Goal: Task Accomplishment & Management: Complete application form

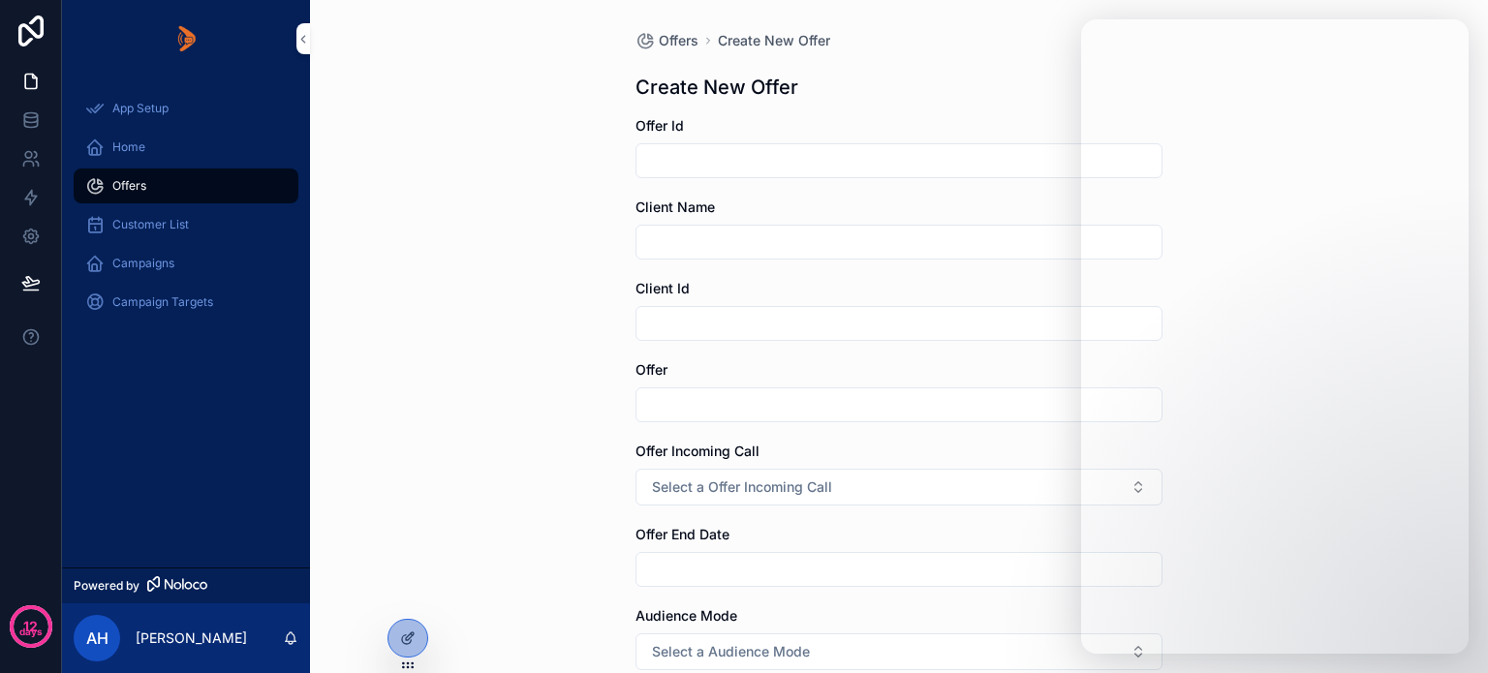
click at [400, 636] on icon at bounding box center [408, 639] width 16 height 16
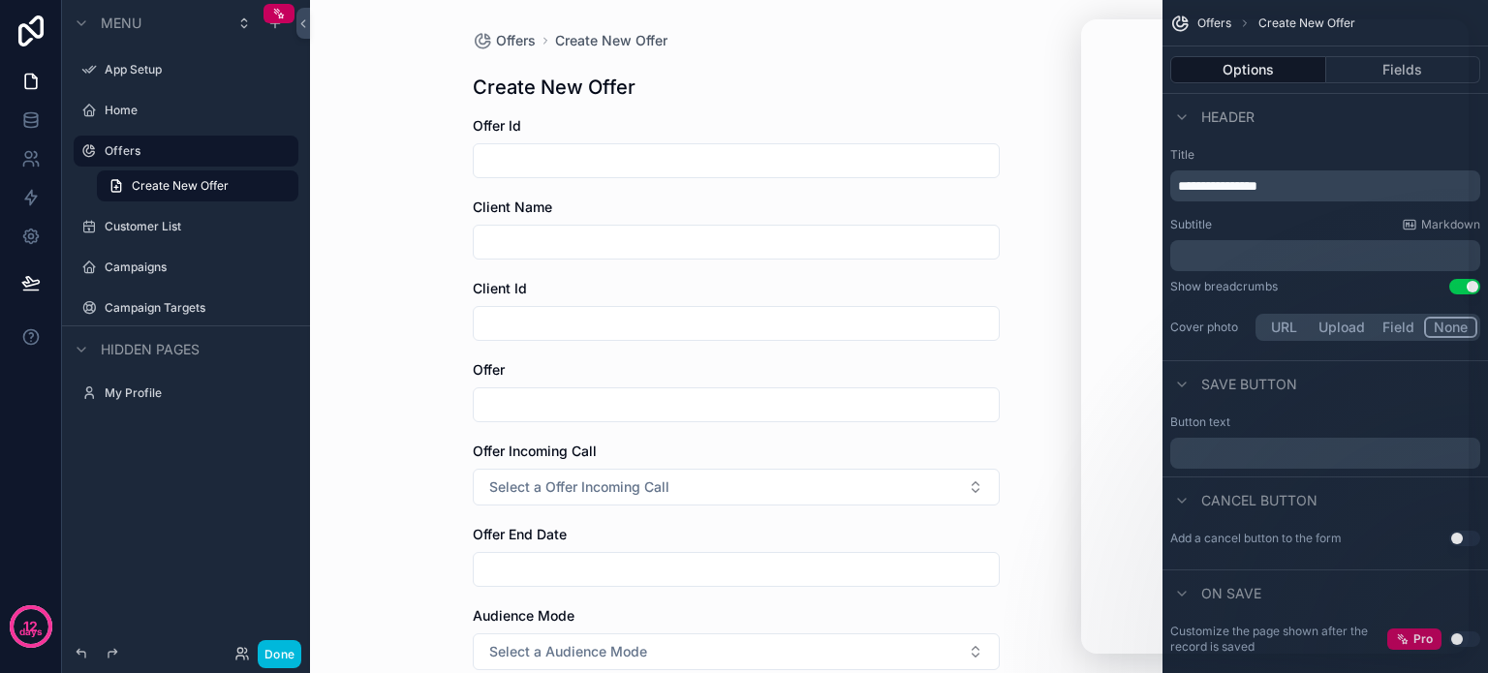
click at [884, 77] on div "Create New Offer" at bounding box center [736, 87] width 527 height 27
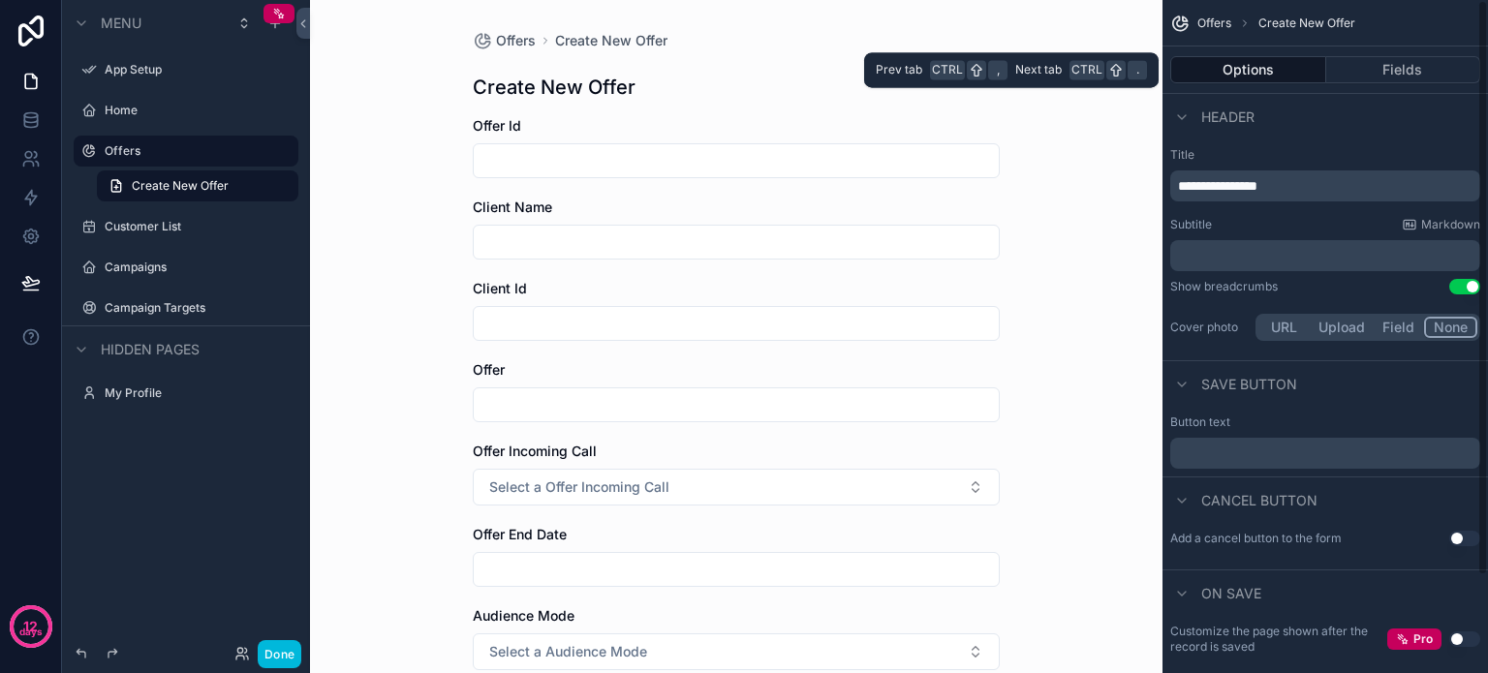
click at [1396, 77] on button "Fields" at bounding box center [1403, 69] width 155 height 27
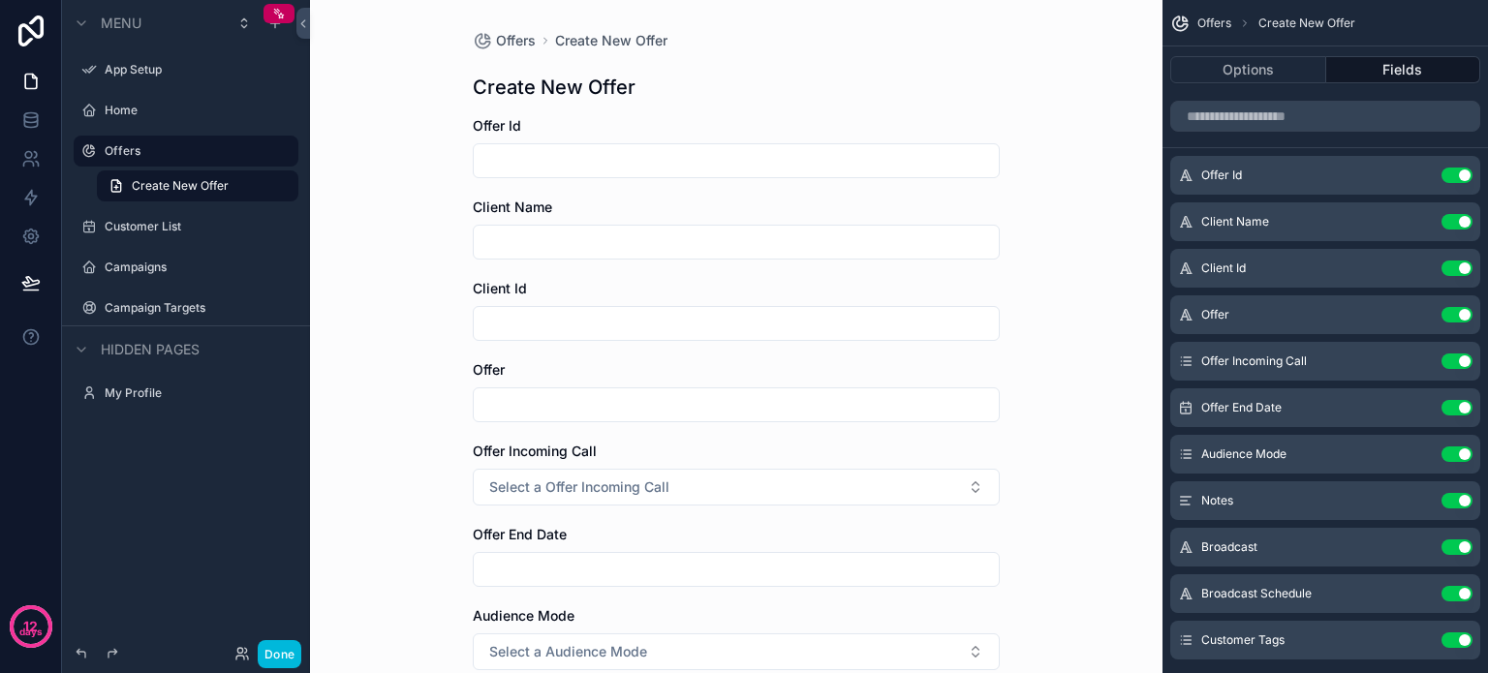
click at [1449, 269] on button "Use setting" at bounding box center [1457, 269] width 31 height 16
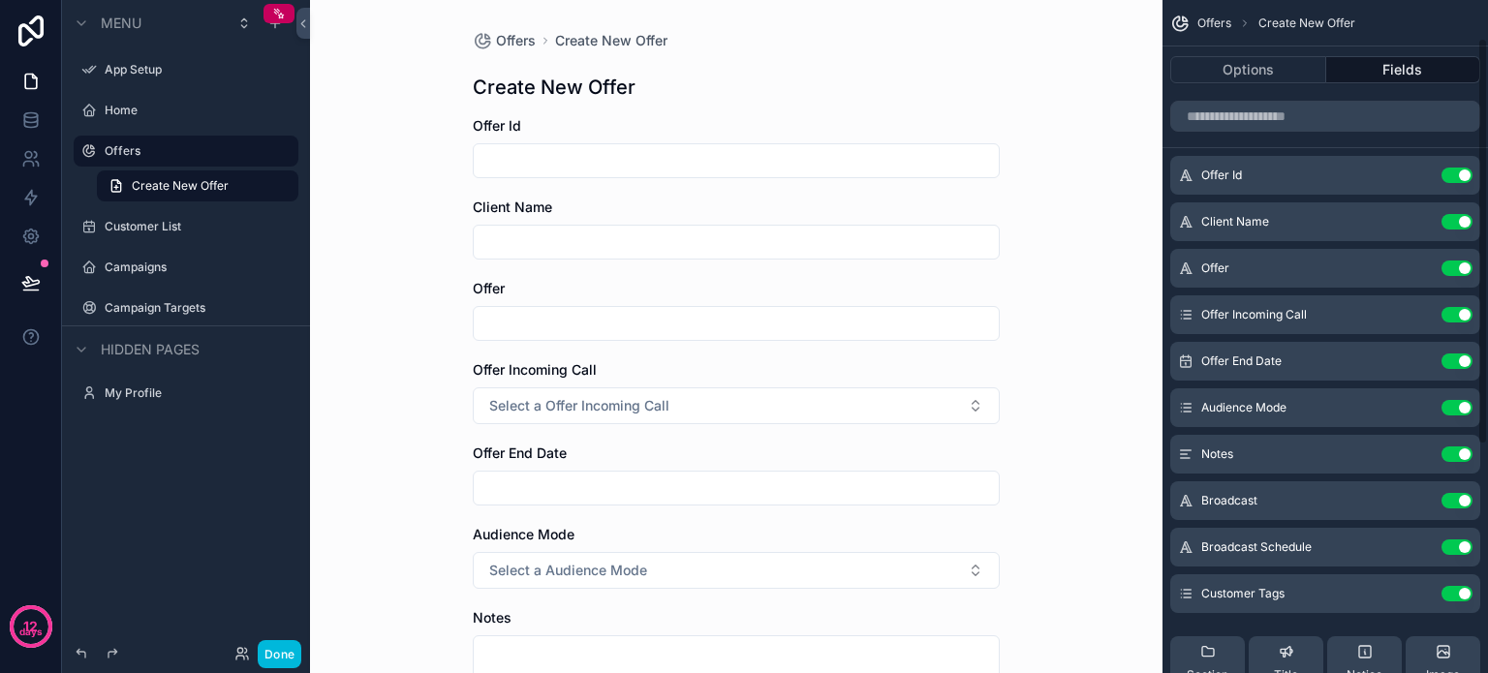
scroll to position [97, 0]
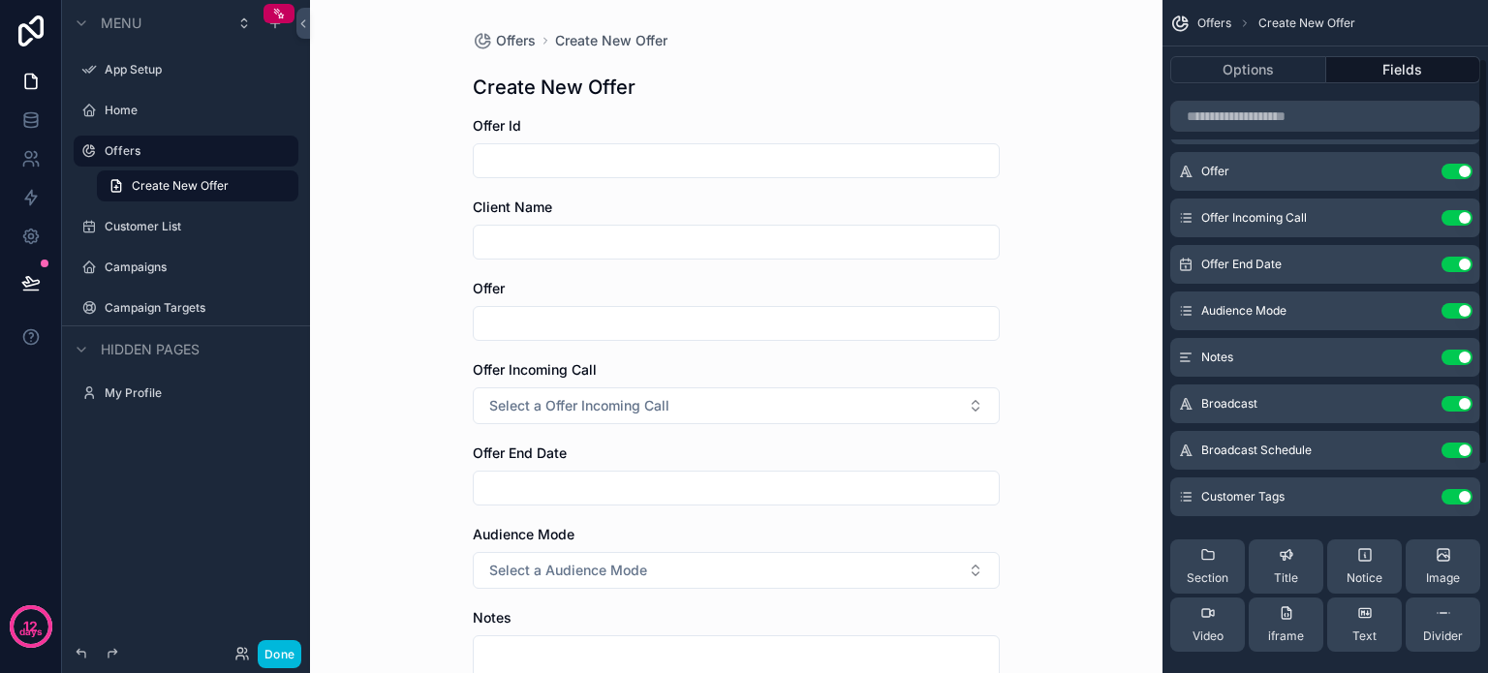
click at [1449, 401] on button "Use setting" at bounding box center [1457, 404] width 31 height 16
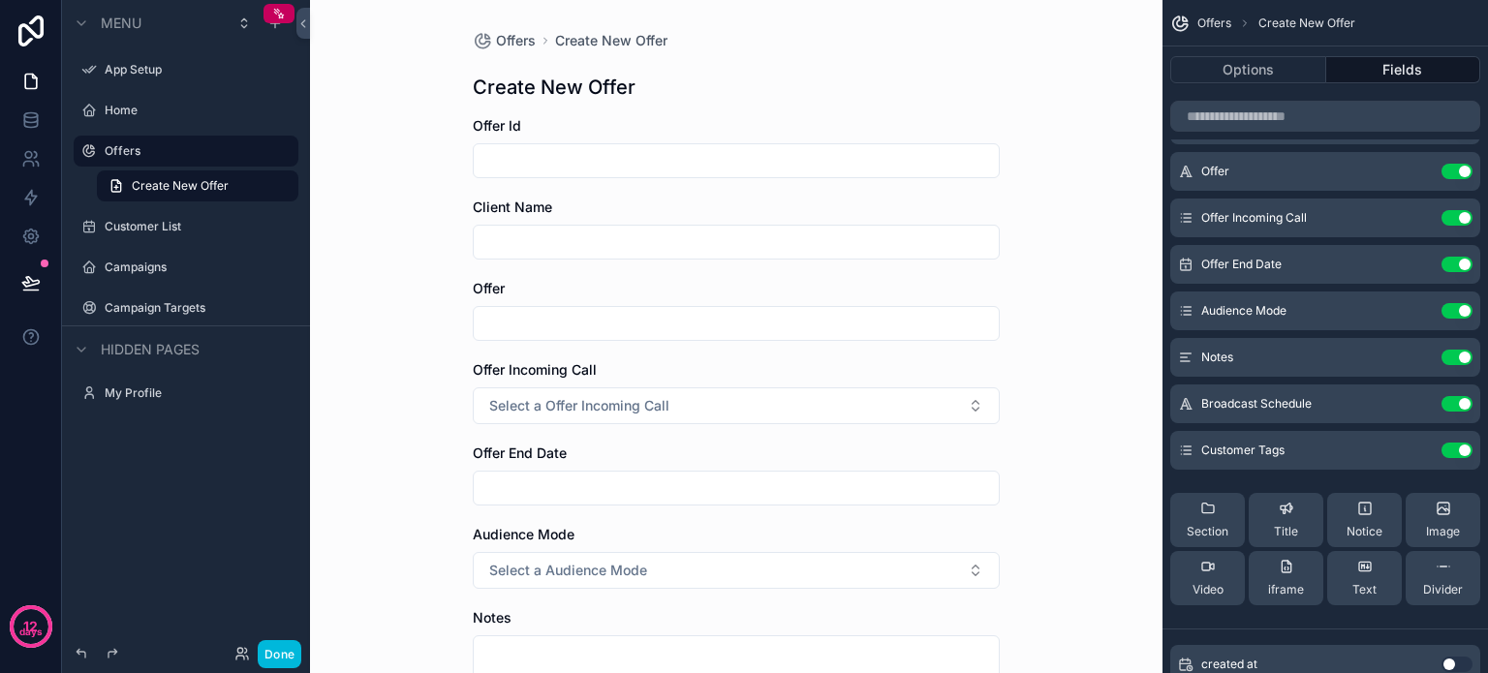
click at [1453, 406] on button "Use setting" at bounding box center [1457, 404] width 31 height 16
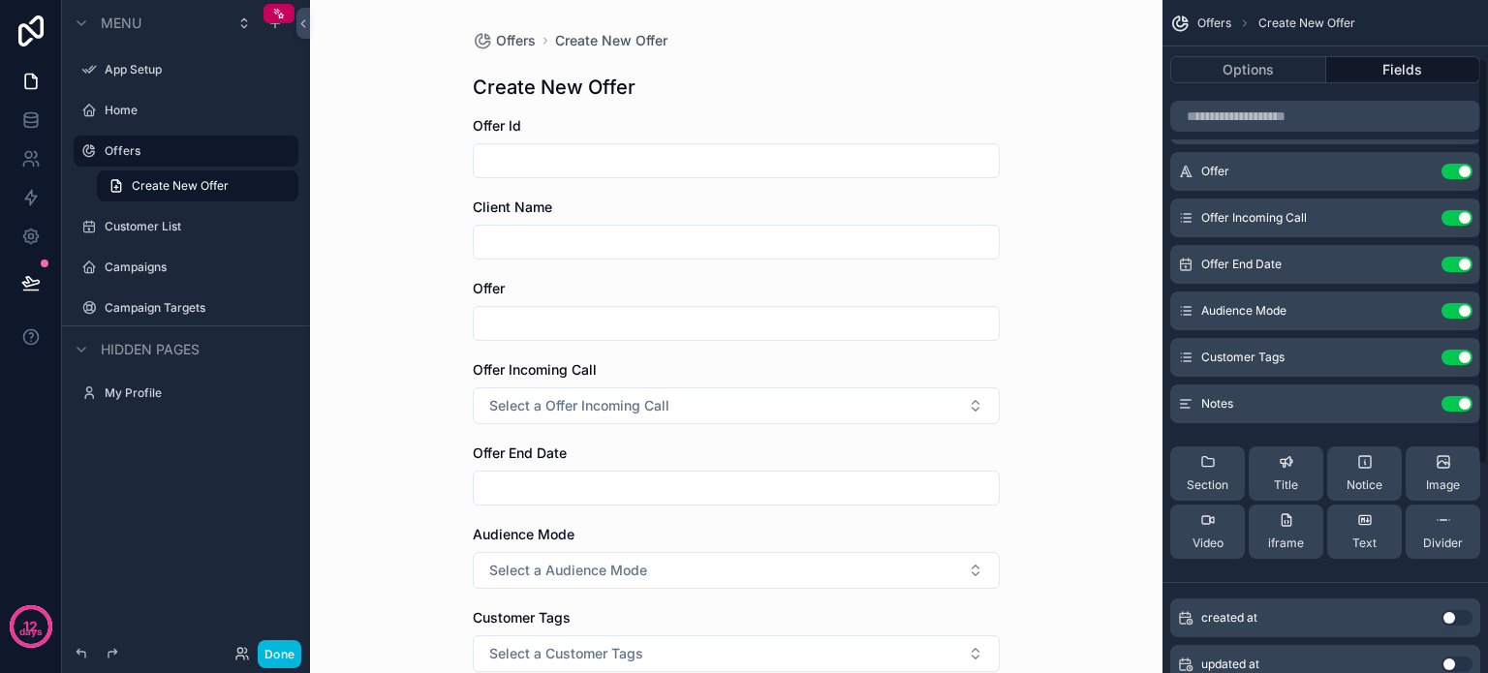
click at [1452, 399] on button "Use setting" at bounding box center [1457, 404] width 31 height 16
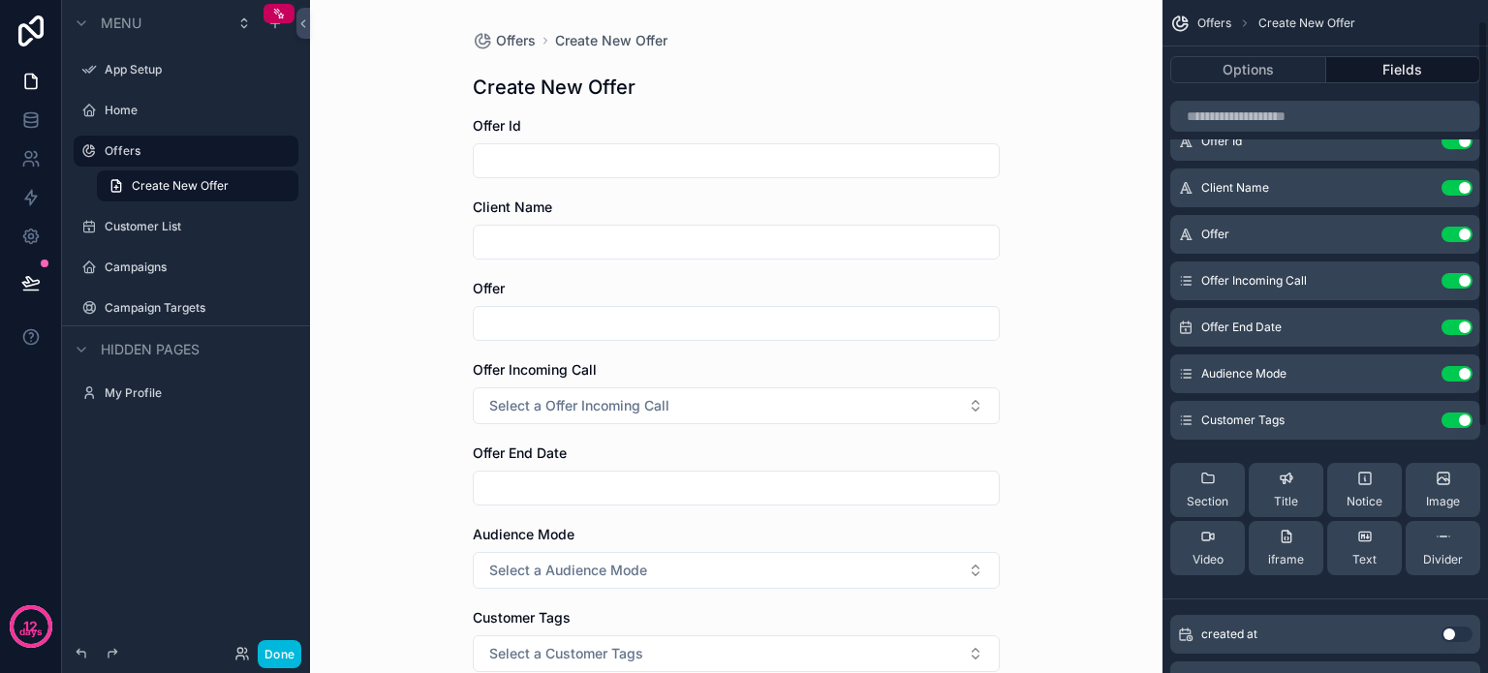
scroll to position [0, 0]
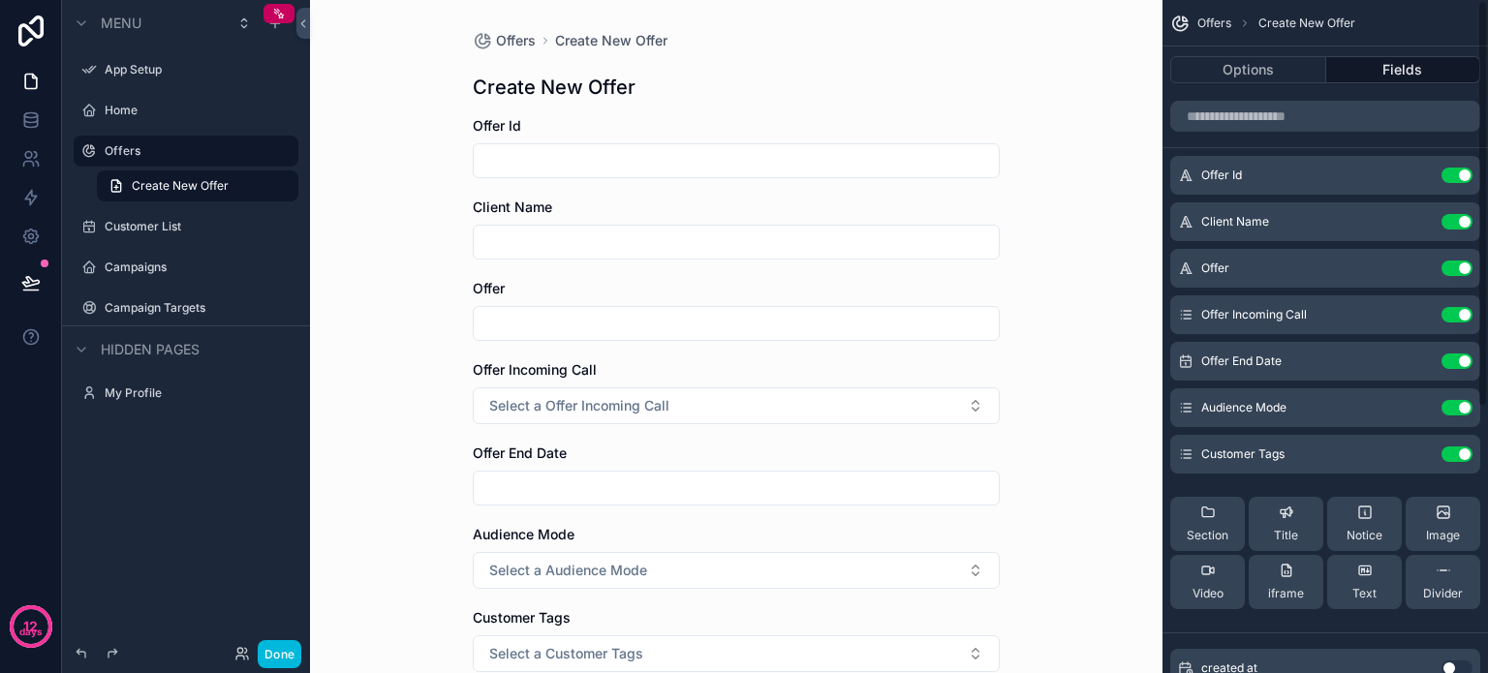
click at [1450, 174] on button "Use setting" at bounding box center [1457, 176] width 31 height 16
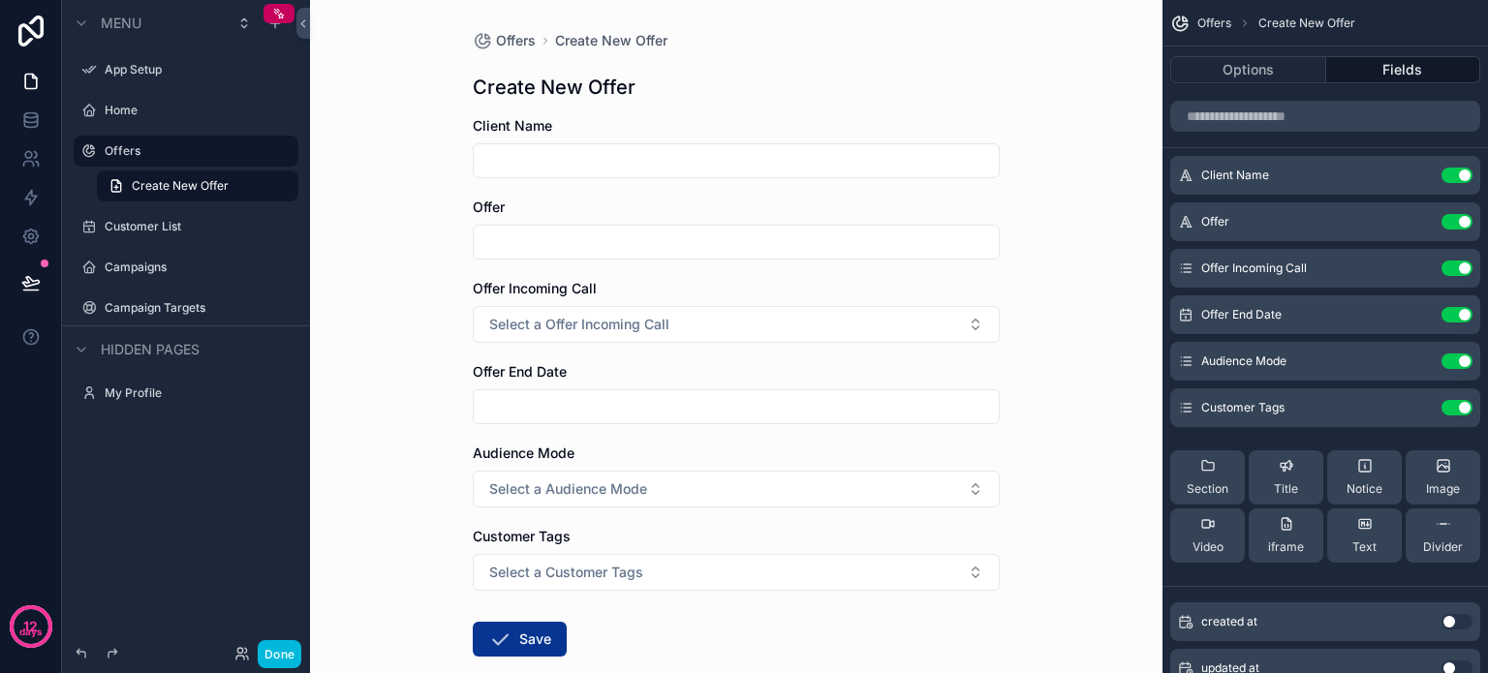
click at [1451, 174] on button "Use setting" at bounding box center [1457, 176] width 31 height 16
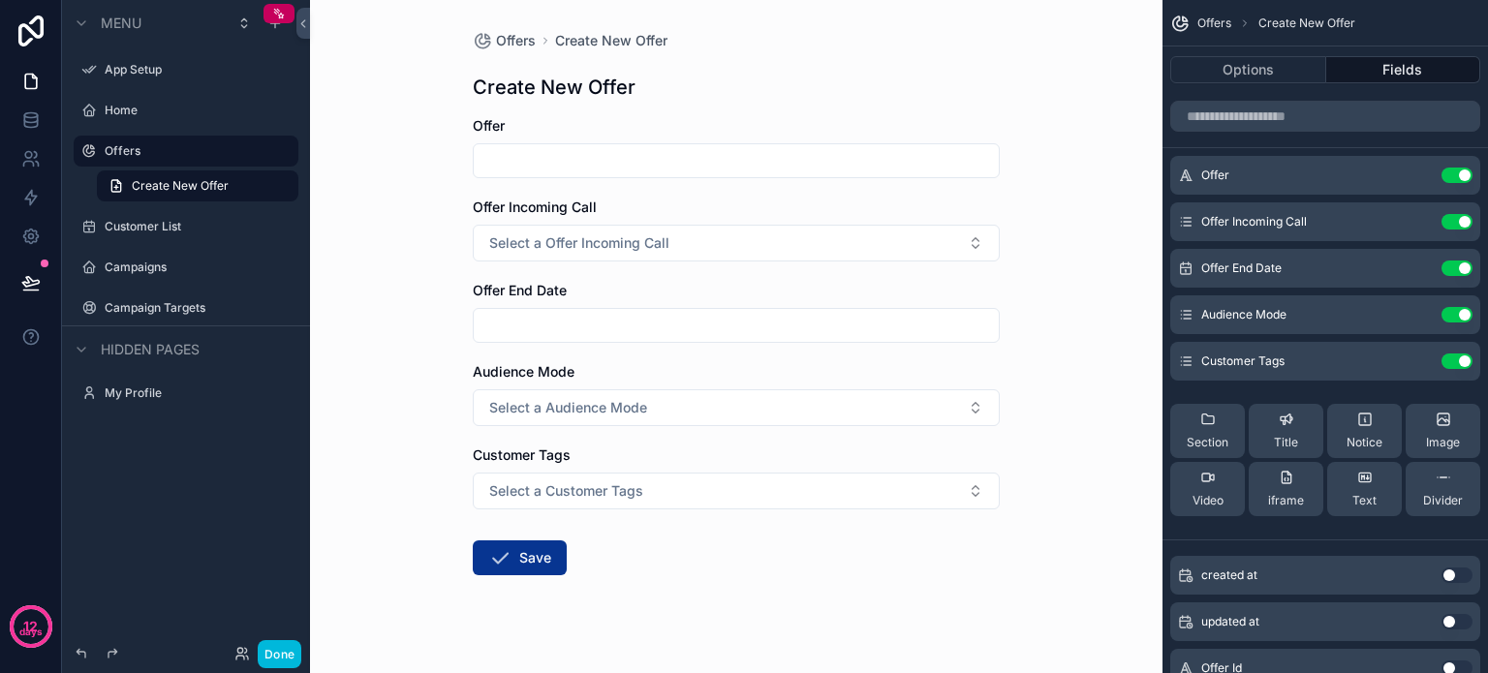
click at [0, 0] on icon "scrollable content" at bounding box center [0, 0] width 0 height 0
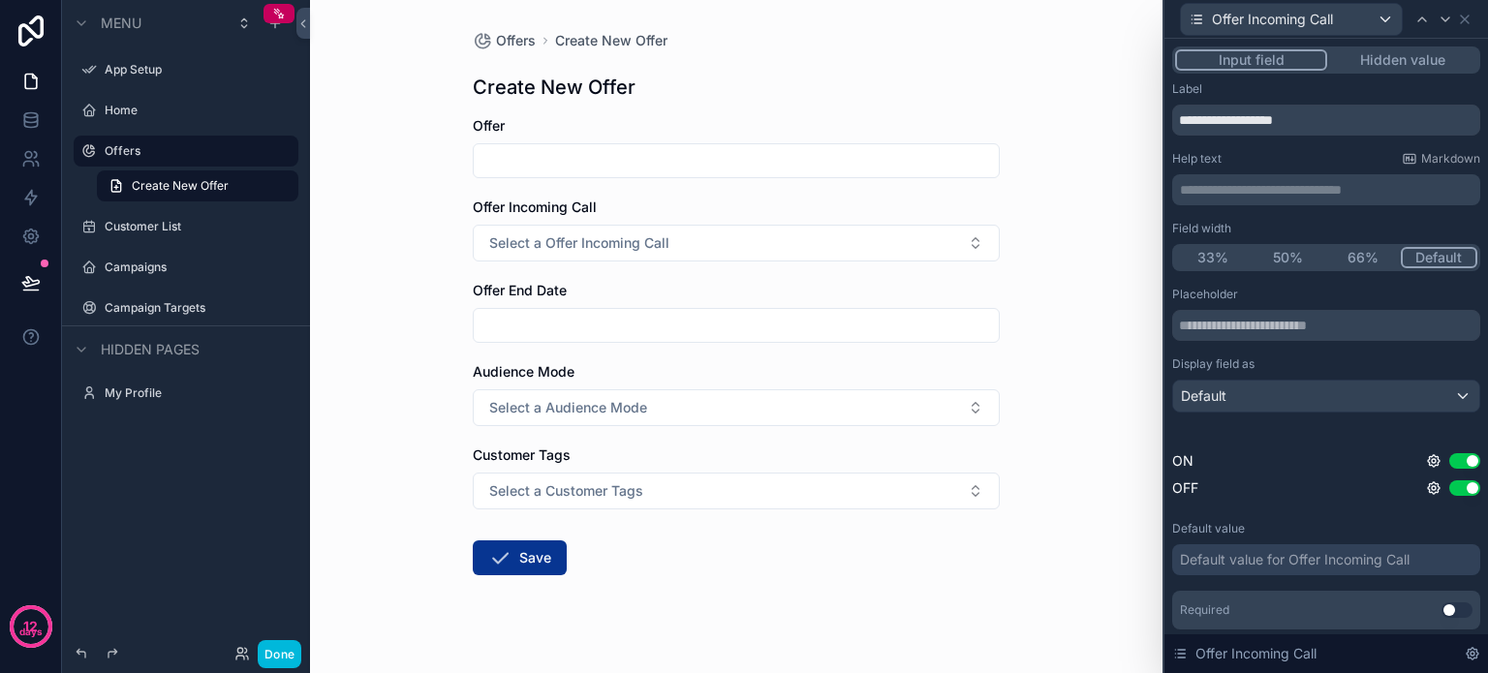
click at [1212, 120] on input "**********" at bounding box center [1326, 120] width 308 height 31
click at [1344, 120] on input "**********" at bounding box center [1326, 120] width 308 height 31
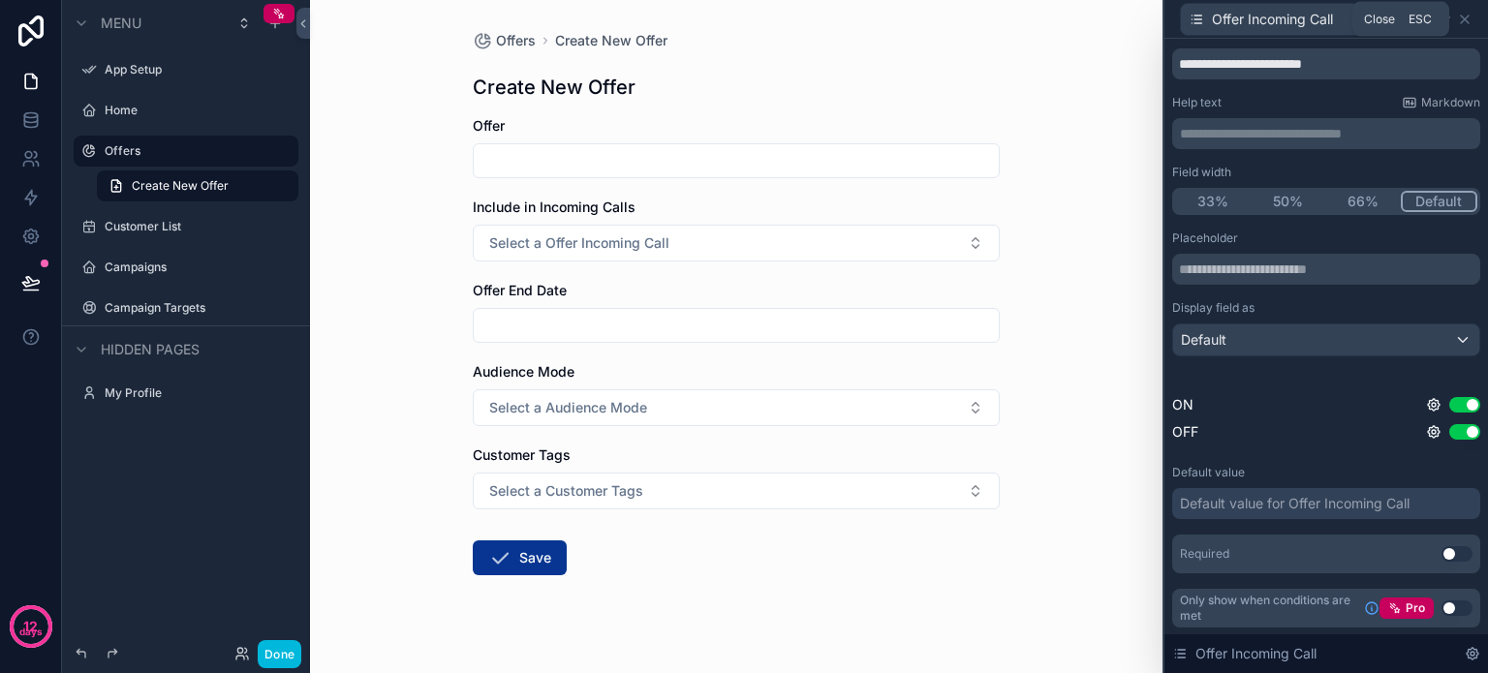
type input "**********"
click at [1469, 14] on icon at bounding box center [1465, 20] width 16 height 16
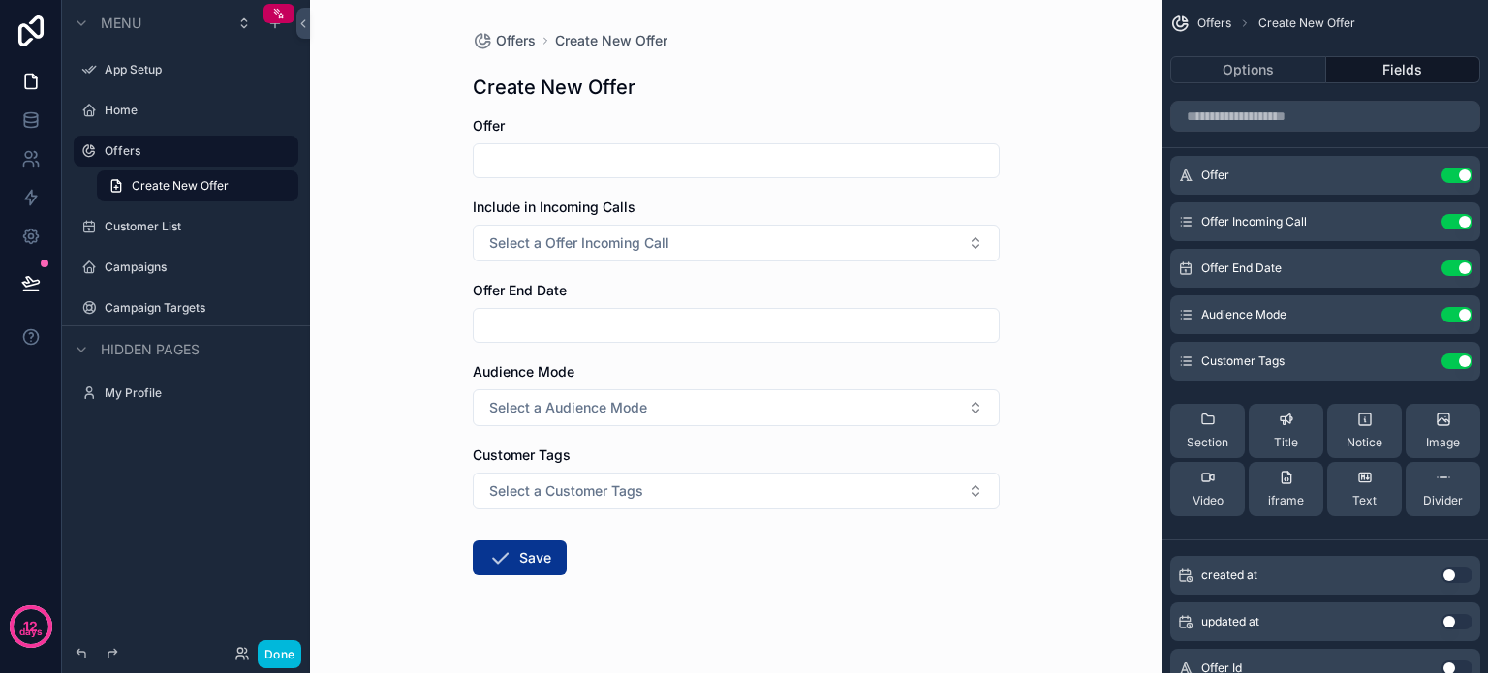
click at [291, 657] on button "Done" at bounding box center [280, 654] width 44 height 28
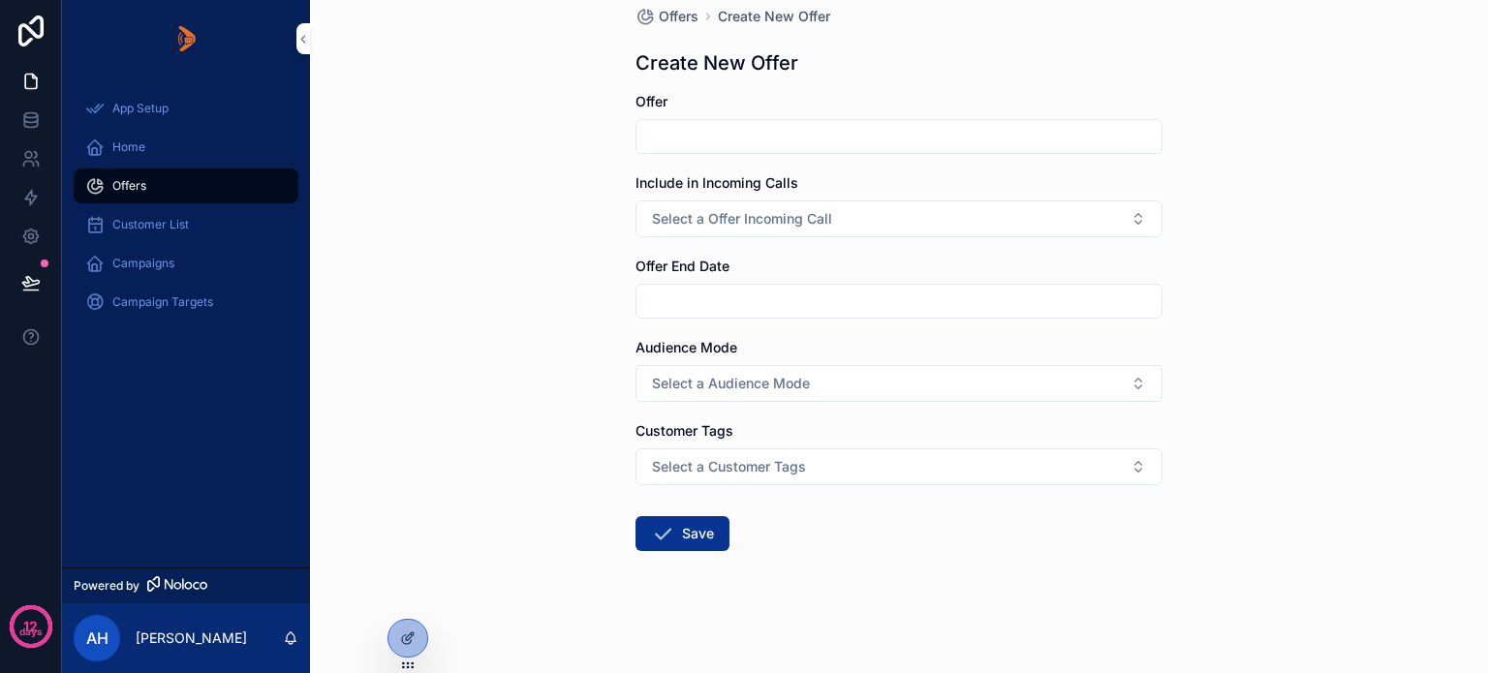
scroll to position [0, 0]
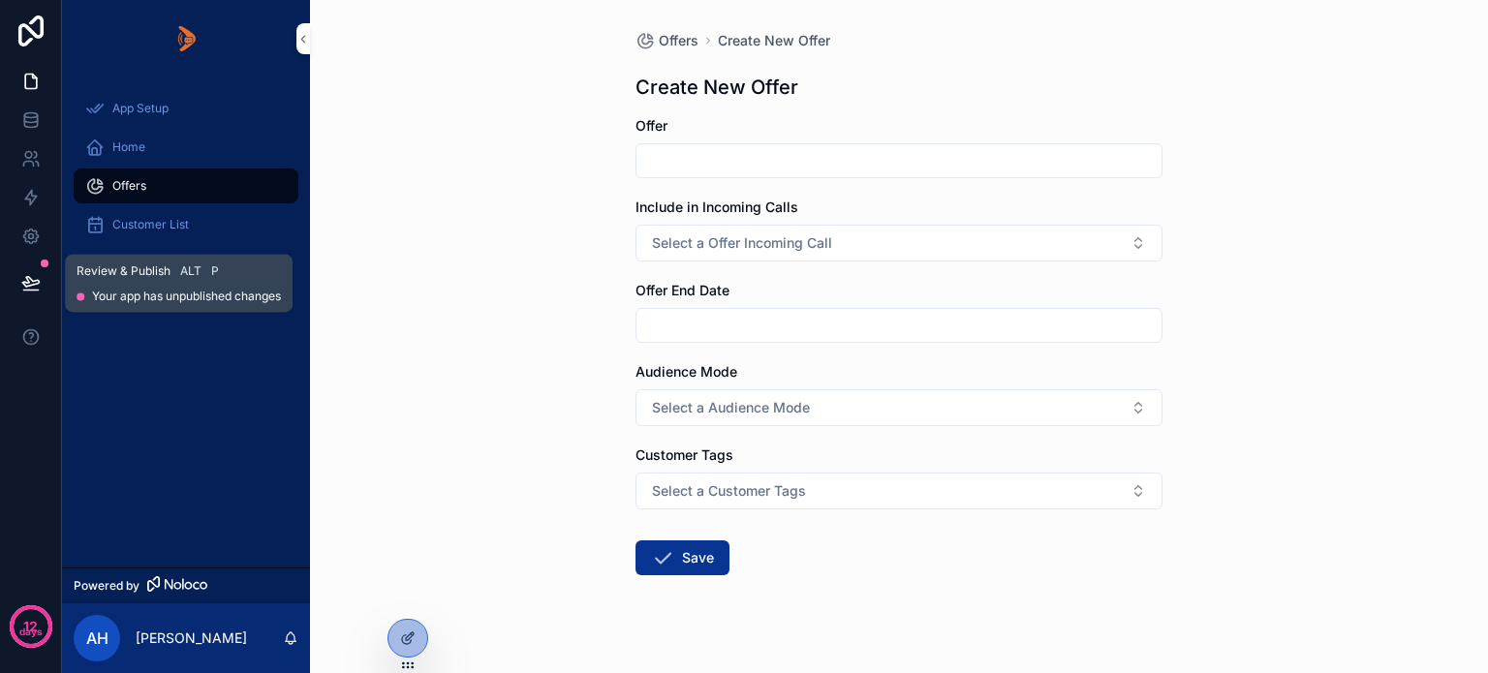
click at [31, 282] on icon at bounding box center [30, 282] width 19 height 19
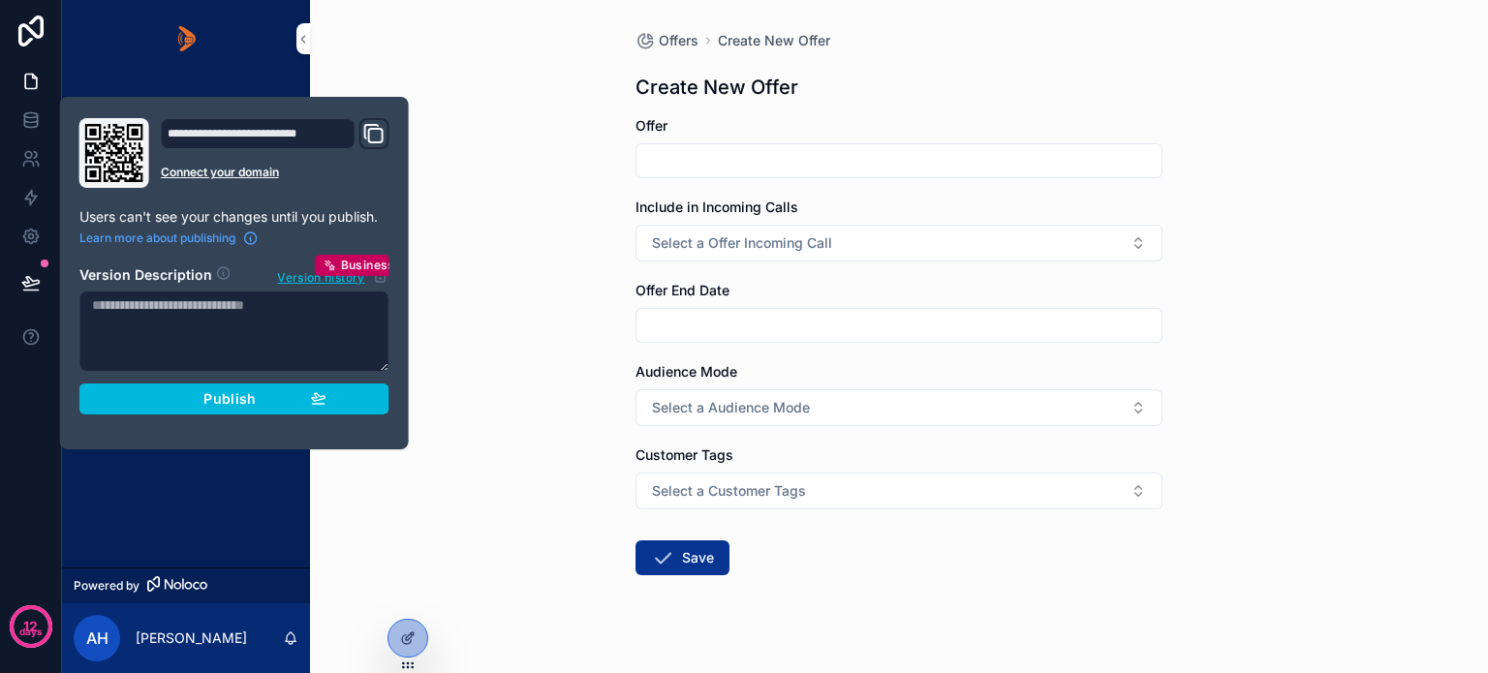
click at [180, 400] on div "Publish" at bounding box center [234, 398] width 184 height 17
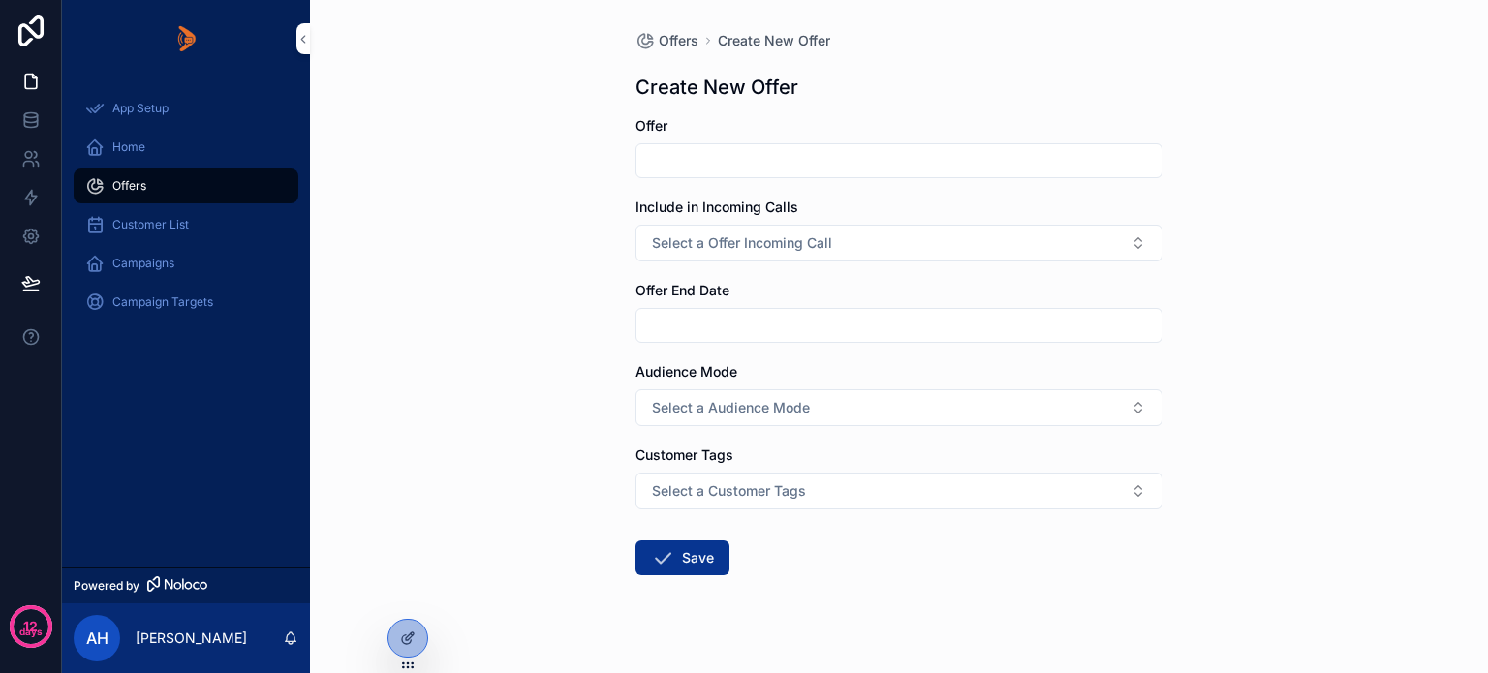
click at [171, 513] on div "App Setup Home Offers Customer List Campaigns Campaign Targets" at bounding box center [186, 323] width 248 height 490
click at [0, 0] on div at bounding box center [0, 0] width 0 height 0
click at [0, 0] on icon at bounding box center [0, 0] width 0 height 0
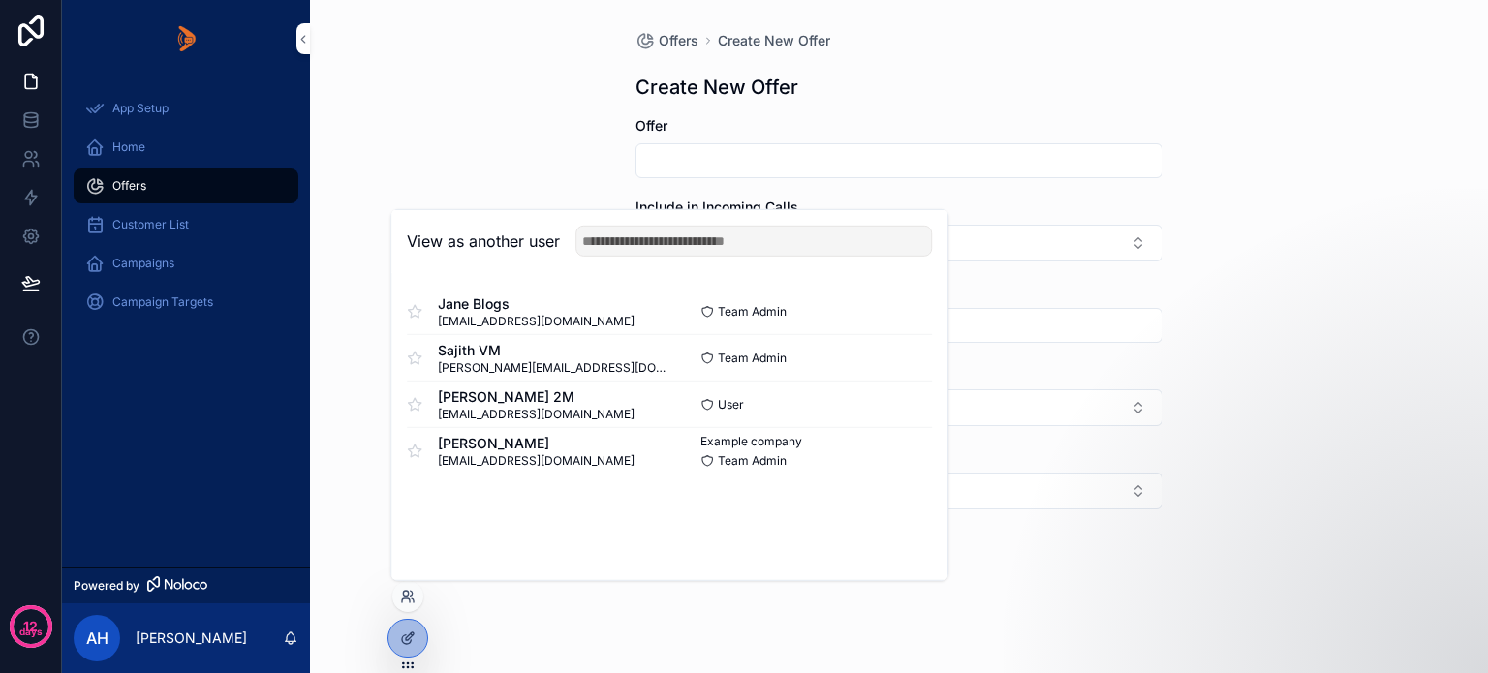
click at [0, 0] on button "Select" at bounding box center [0, 0] width 0 height 0
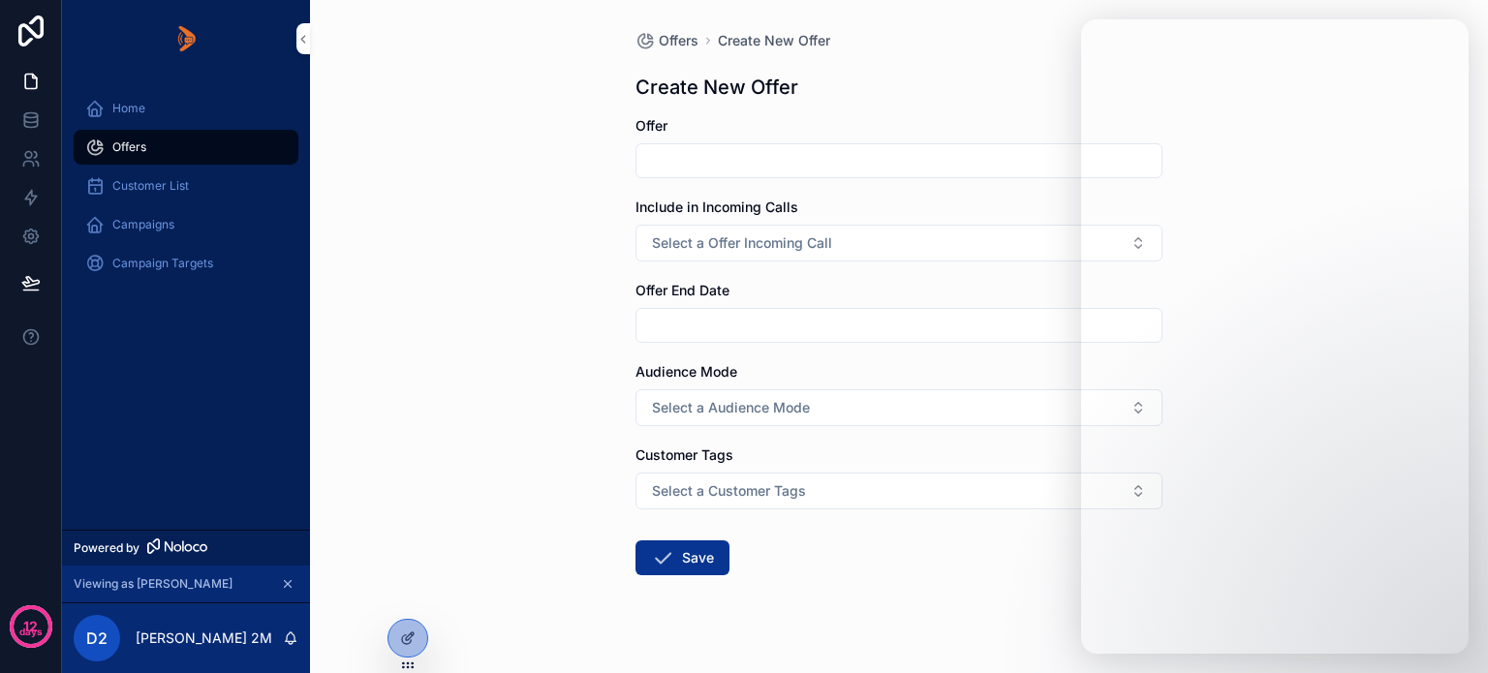
click at [167, 139] on div "Offers" at bounding box center [186, 147] width 202 height 31
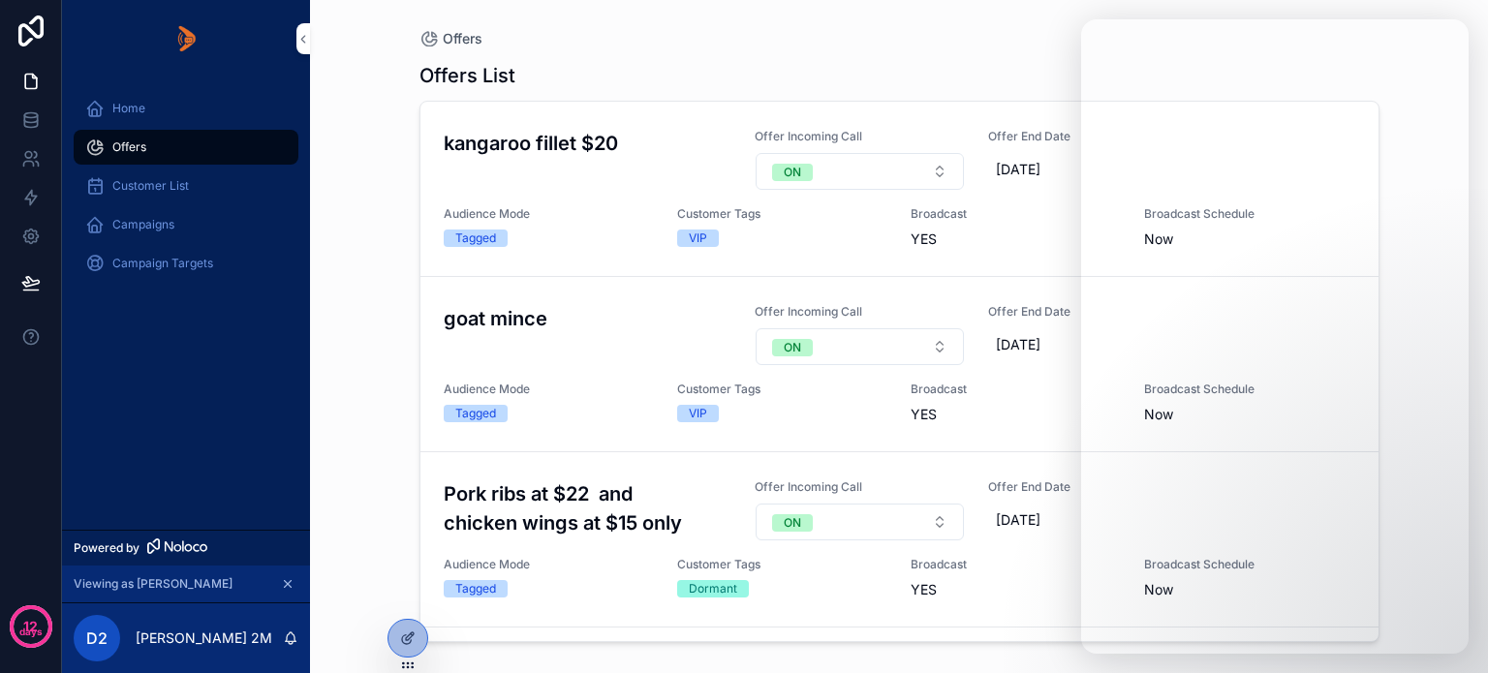
click at [864, 38] on div "Offers" at bounding box center [900, 39] width 960 height 16
click at [842, 69] on div "Offers List" at bounding box center [900, 75] width 960 height 27
click at [824, 47] on div "Offers List kangaroo fillet $20 Offer Incoming Call ON Offer End Date [DATE] Au…" at bounding box center [900, 349] width 960 height 604
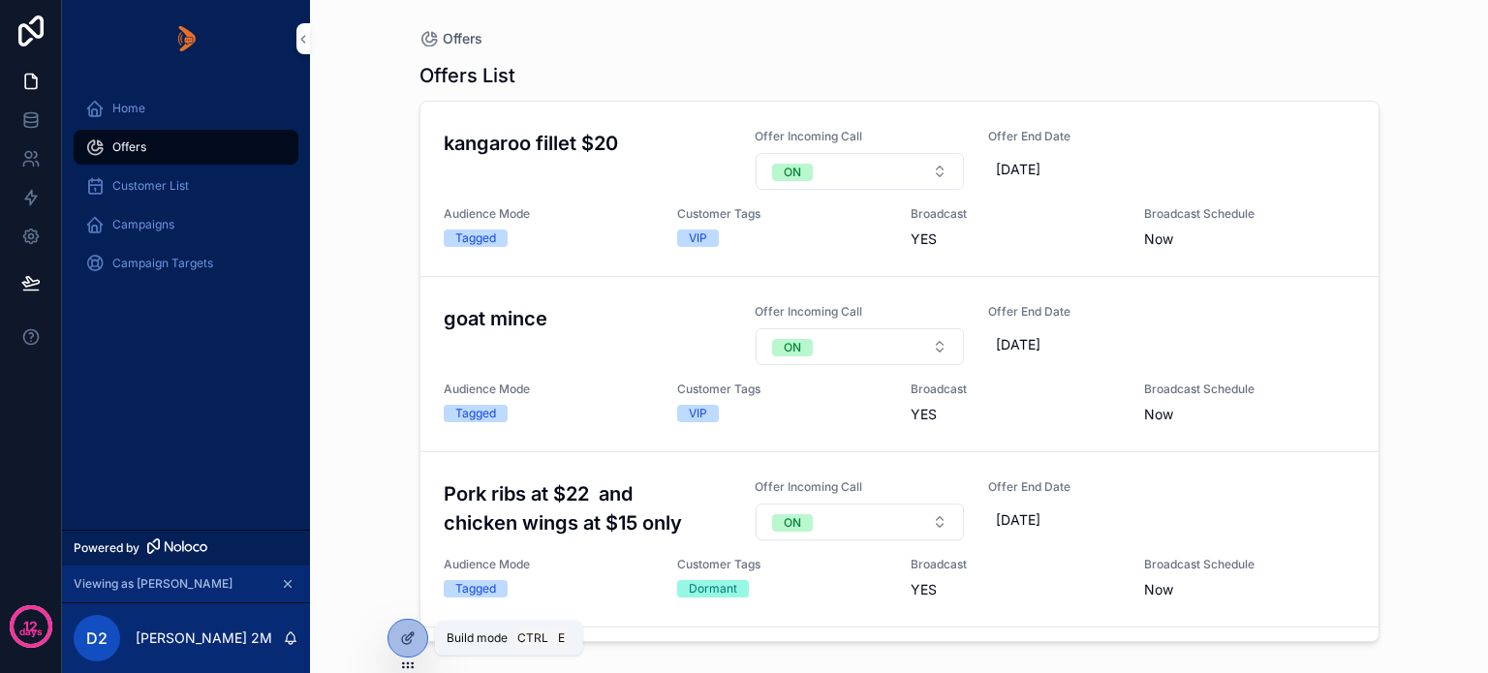
click at [411, 637] on icon at bounding box center [410, 637] width 8 height 8
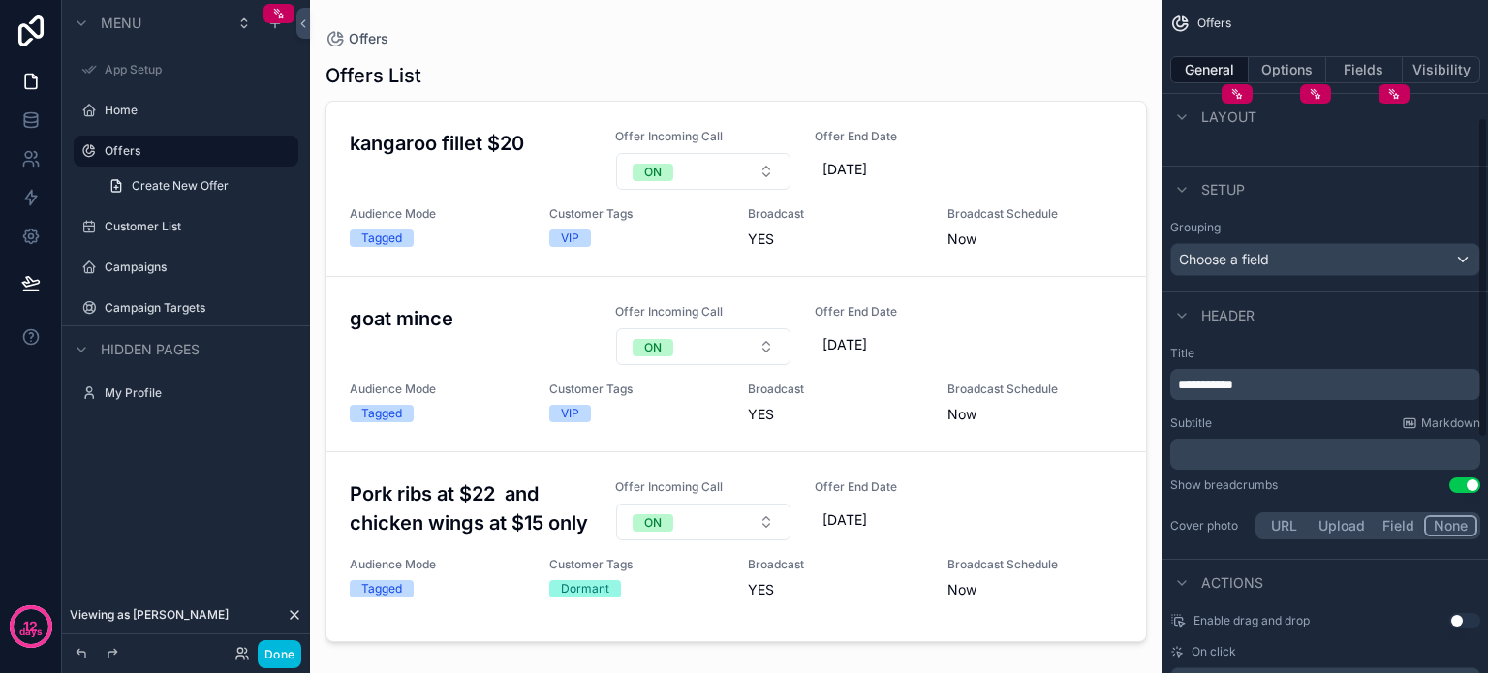
scroll to position [59, 0]
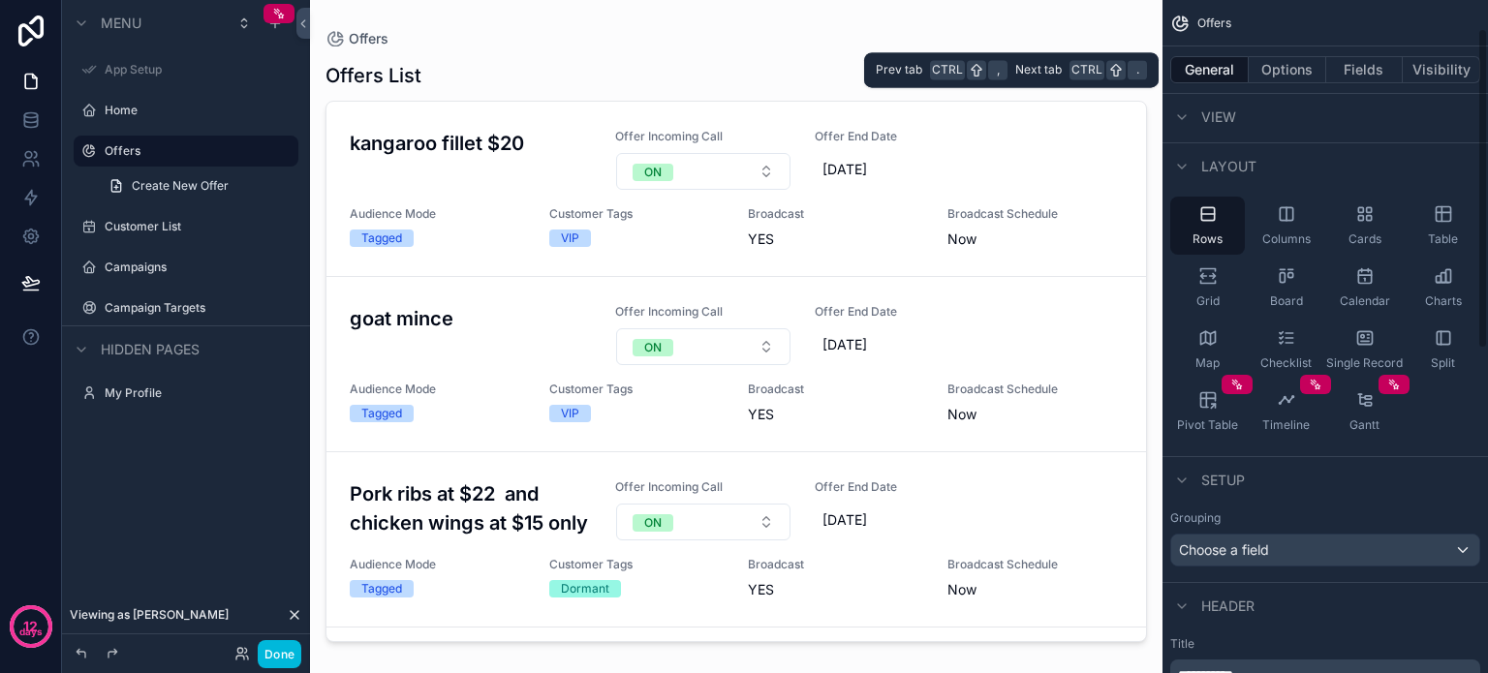
click at [1298, 73] on button "Options" at bounding box center [1288, 69] width 78 height 27
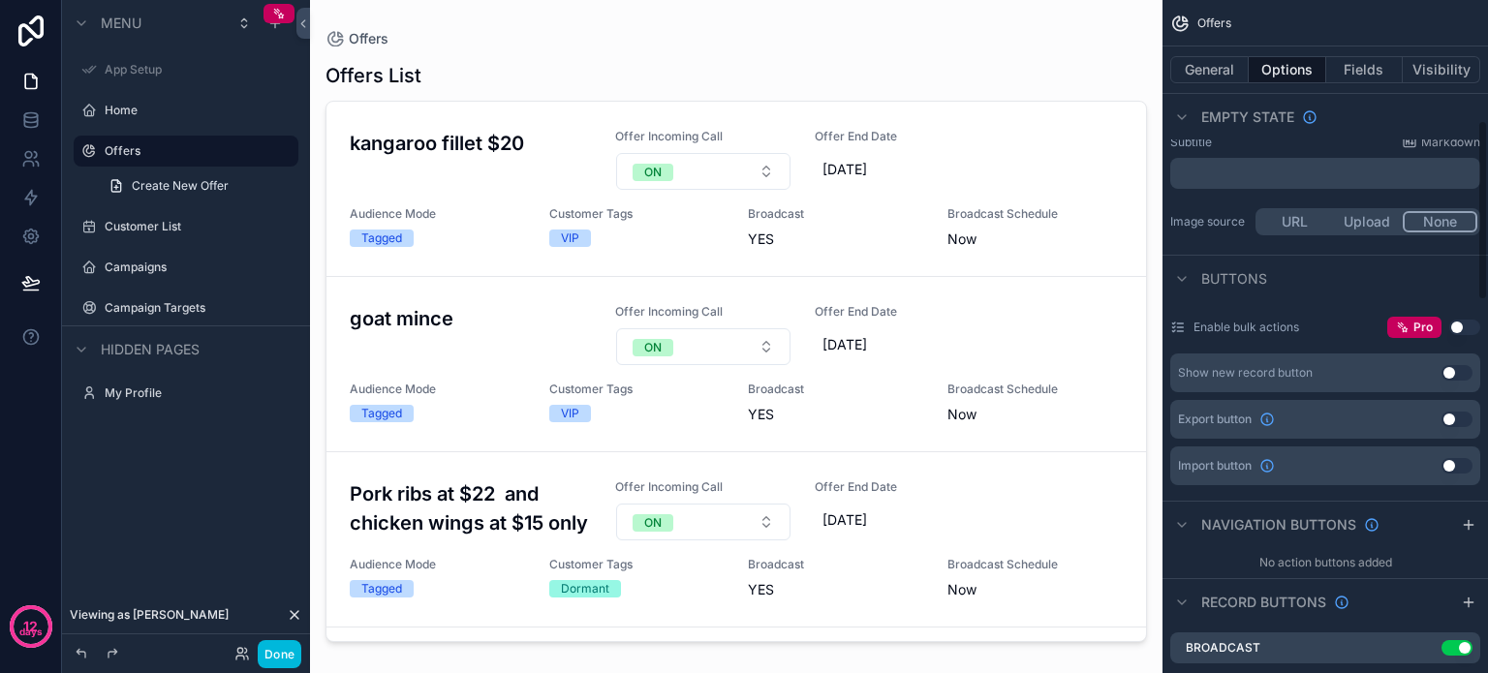
scroll to position [447, 0]
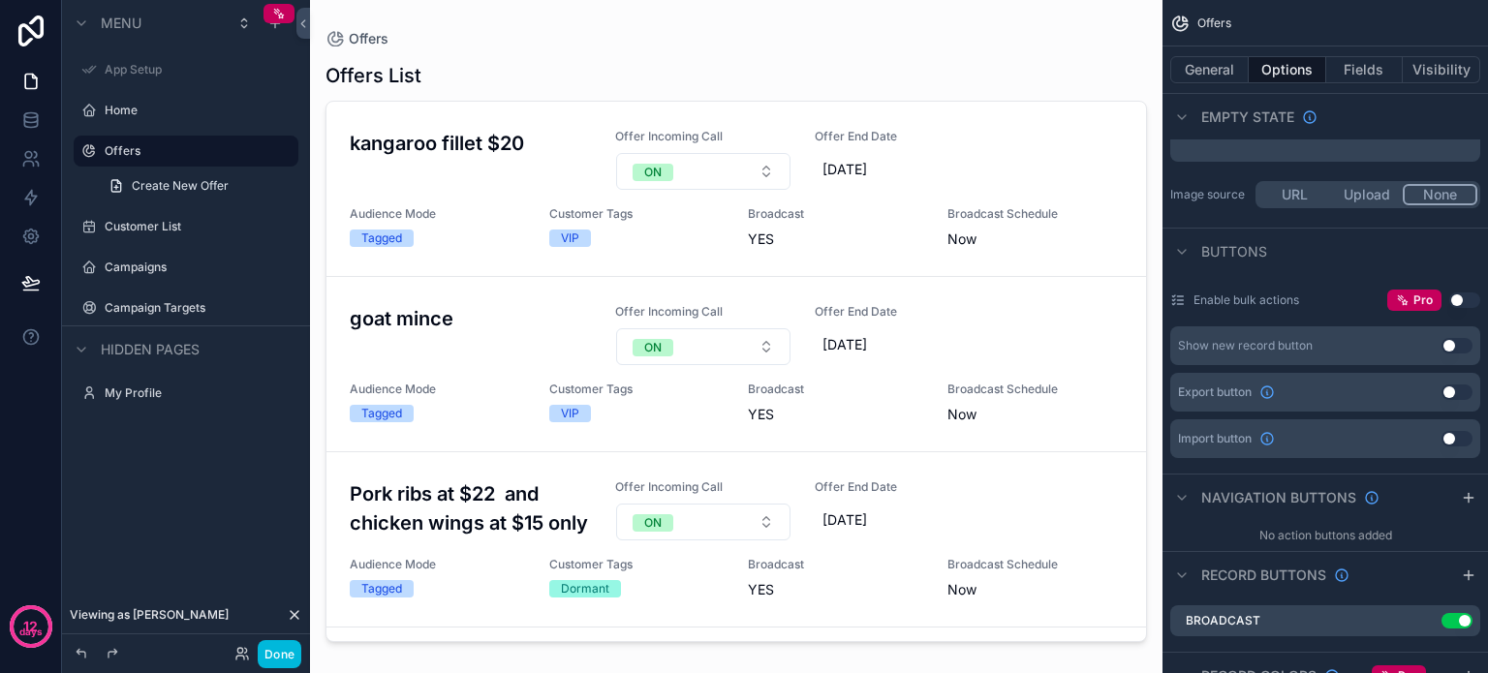
click at [1457, 339] on button "Use setting" at bounding box center [1457, 346] width 31 height 16
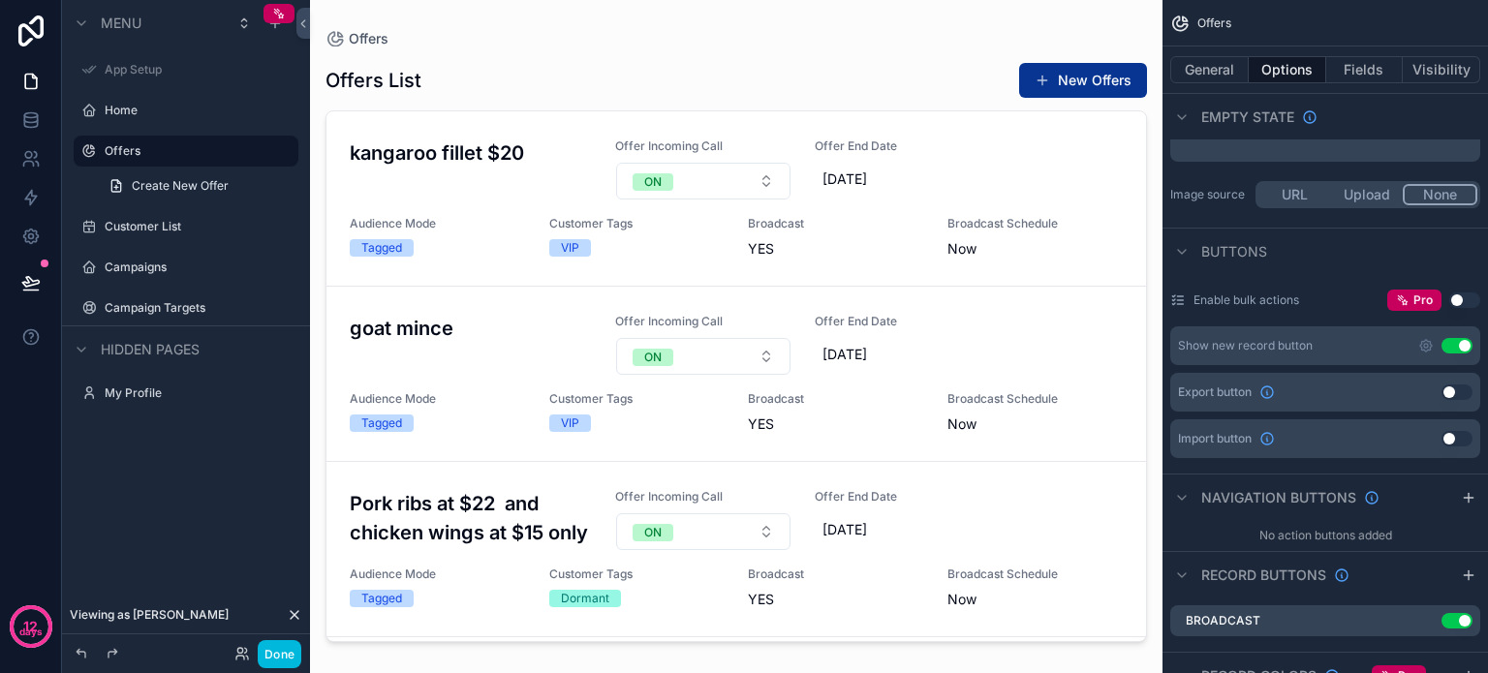
click at [279, 657] on button "Done" at bounding box center [280, 654] width 44 height 28
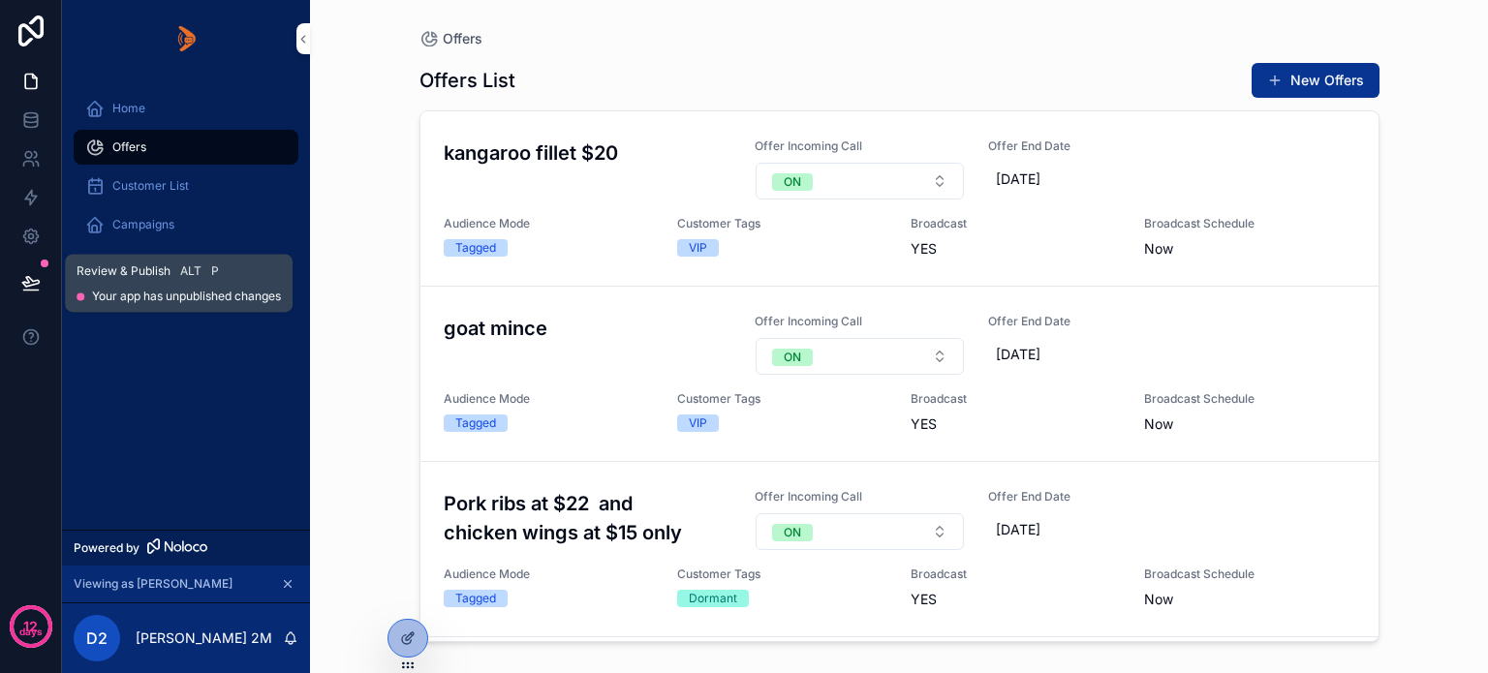
click at [24, 276] on icon at bounding box center [30, 282] width 19 height 19
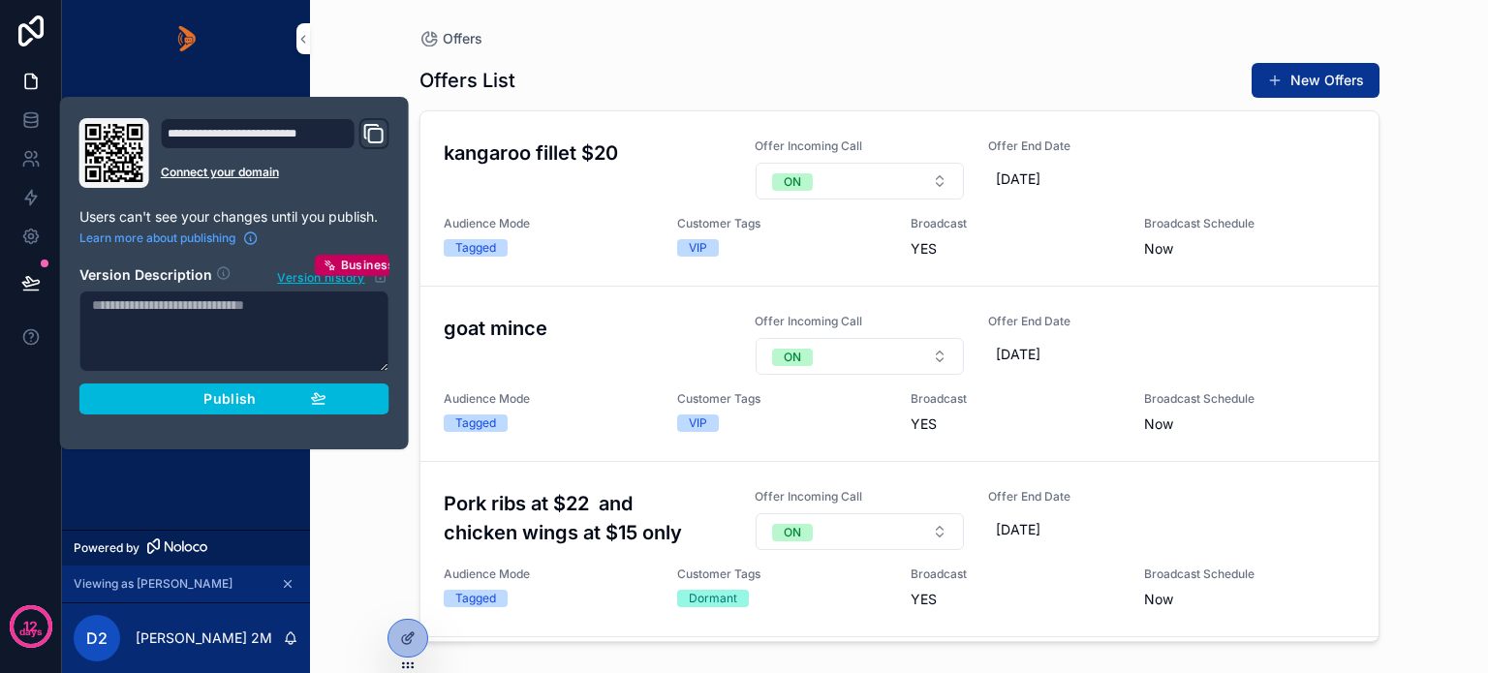
click at [173, 400] on div "Publish" at bounding box center [234, 398] width 184 height 17
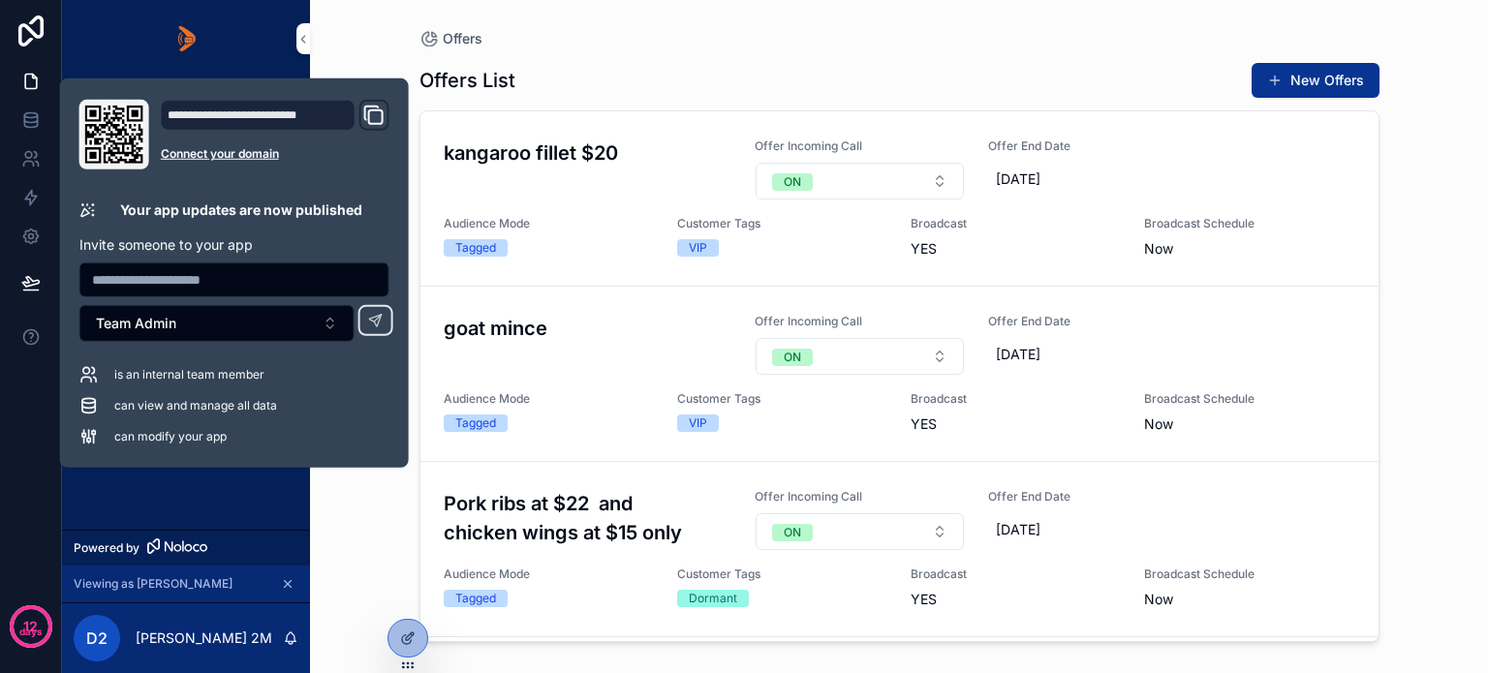
click at [175, 499] on div "Home Offers Customer List Campaigns Campaign Targets" at bounding box center [186, 304] width 248 height 452
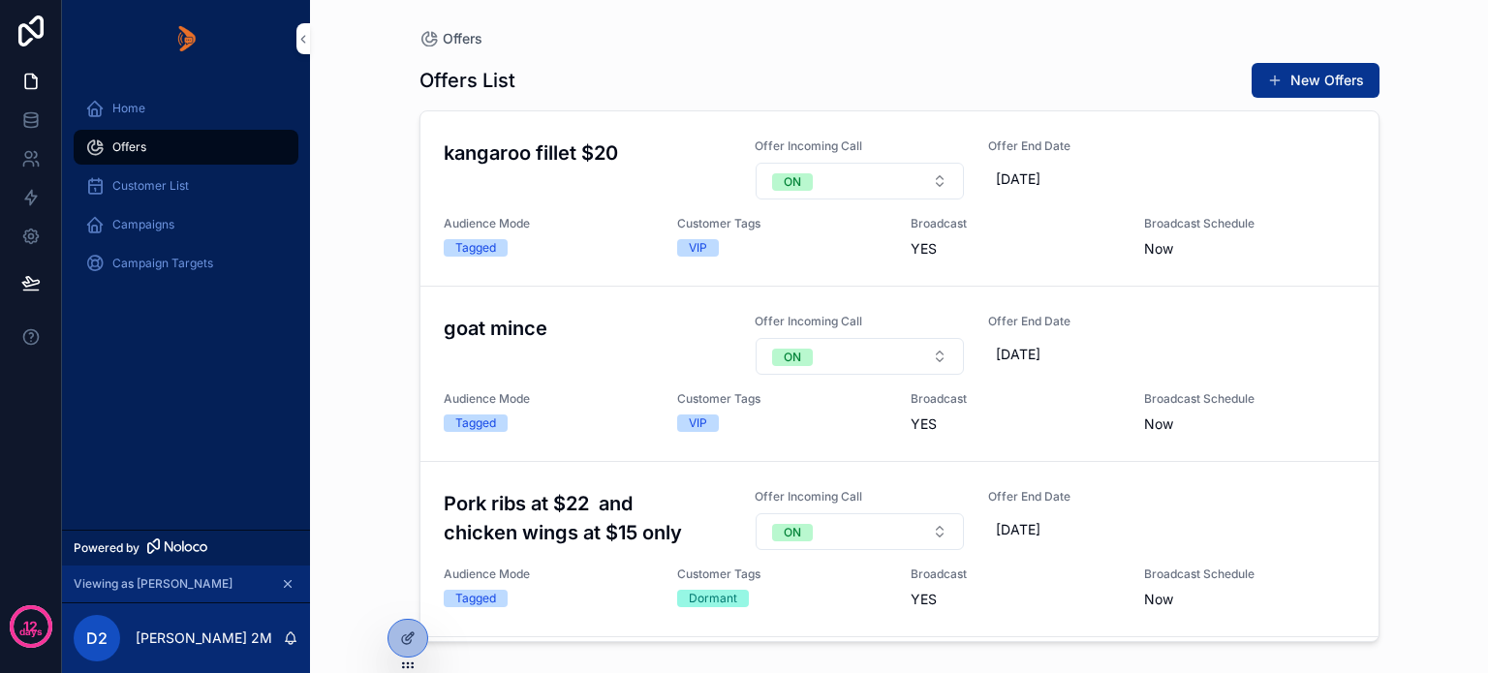
click at [402, 639] on icon at bounding box center [406, 640] width 9 height 9
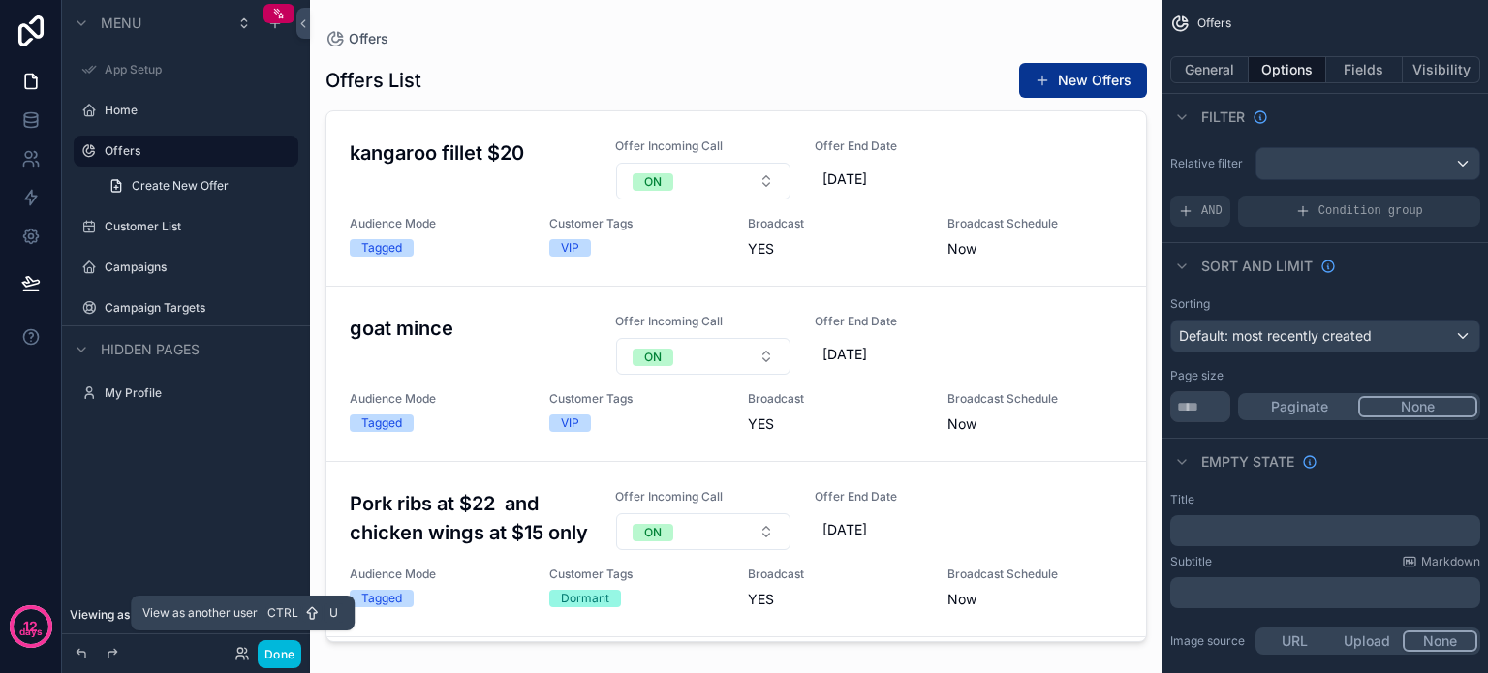
click at [240, 657] on icon at bounding box center [242, 654] width 16 height 16
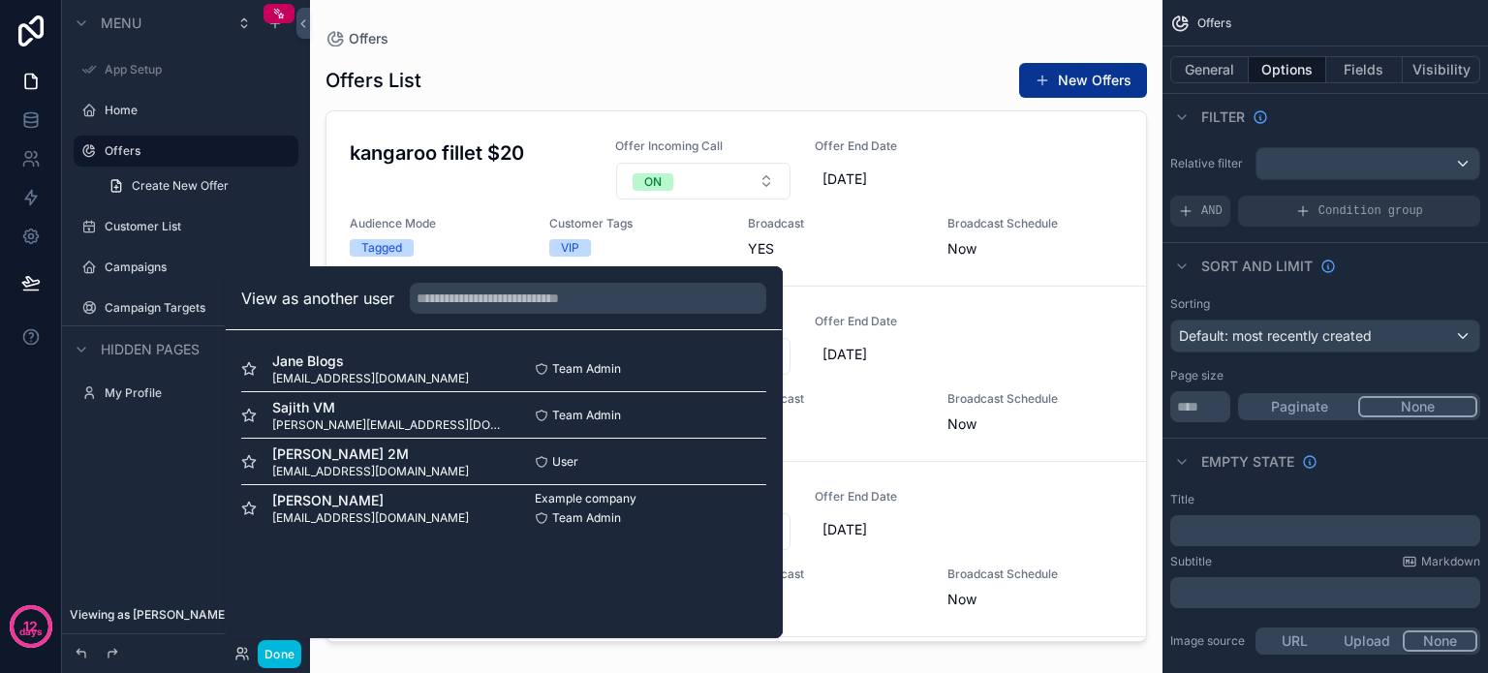
click at [0, 0] on button "Select" at bounding box center [0, 0] width 0 height 0
click at [125, 460] on div "Menu App Setup Home Offers Create New Offer Customer List Campaigns Campaign Ta…" at bounding box center [186, 236] width 248 height 473
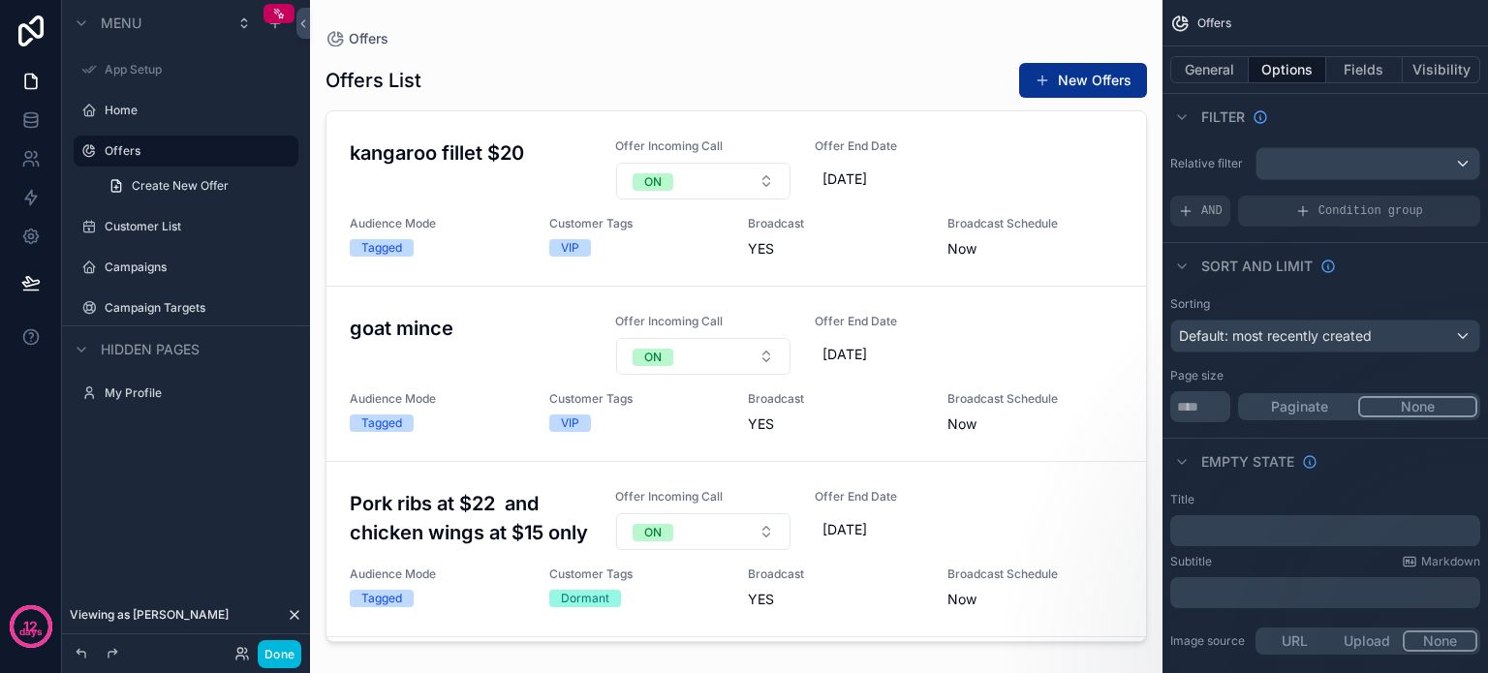
click at [112, 111] on label "Home" at bounding box center [196, 111] width 182 height 16
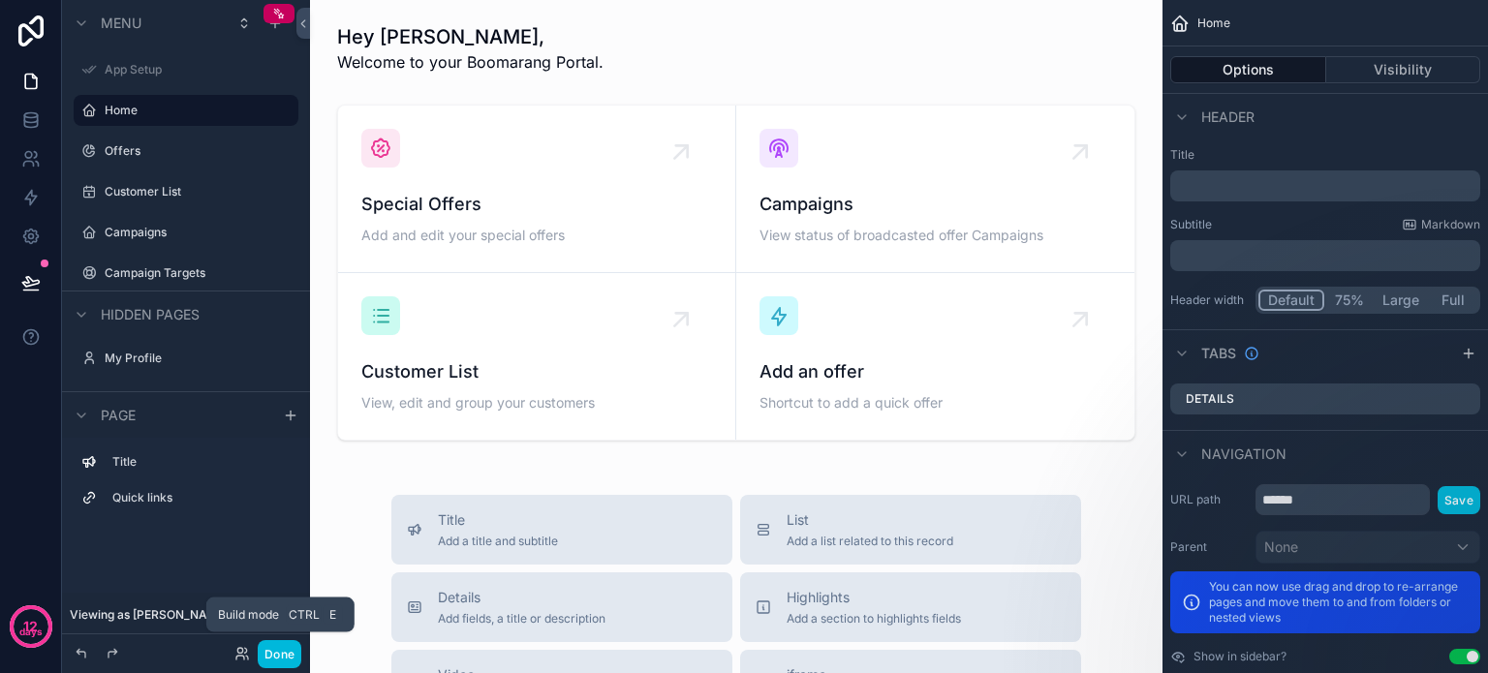
click at [285, 658] on button "Done" at bounding box center [280, 654] width 44 height 28
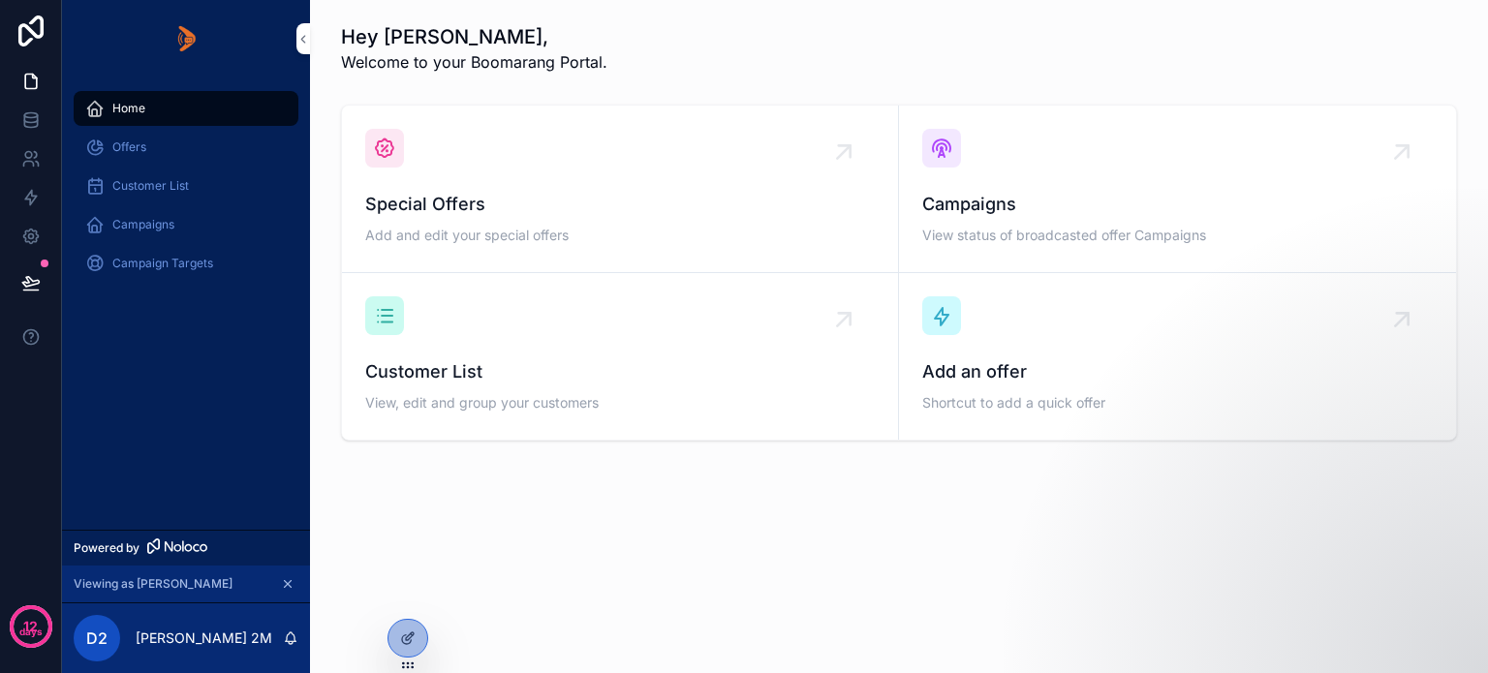
click at [128, 142] on span "Offers" at bounding box center [129, 148] width 34 height 16
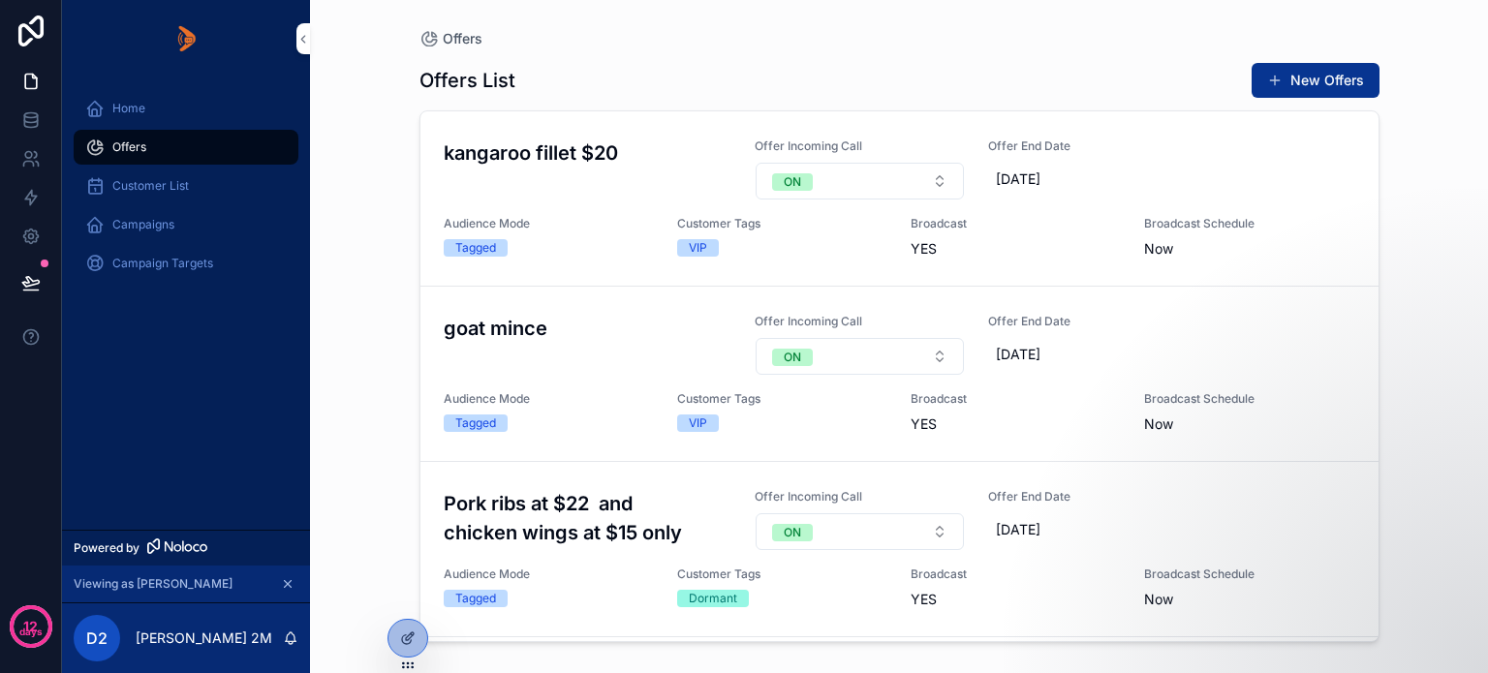
click at [1310, 78] on button "New Offers" at bounding box center [1316, 80] width 128 height 35
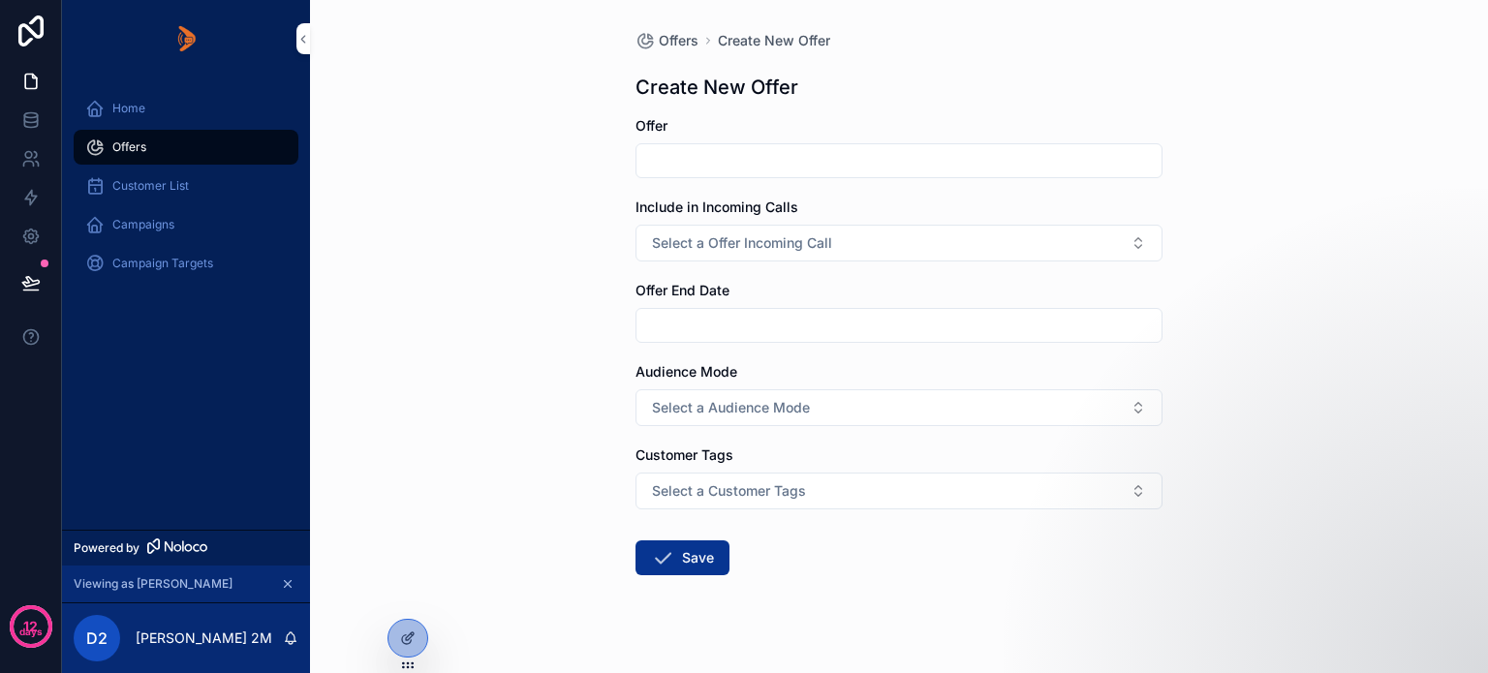
click at [670, 163] on input "scrollable content" at bounding box center [899, 160] width 525 height 27
type input "****"
click at [668, 242] on span "Select a Offer Incoming Call" at bounding box center [742, 243] width 180 height 19
click at [803, 321] on span "ON" at bounding box center [785, 320] width 41 height 17
click at [698, 327] on input "scrollable content" at bounding box center [899, 325] width 525 height 27
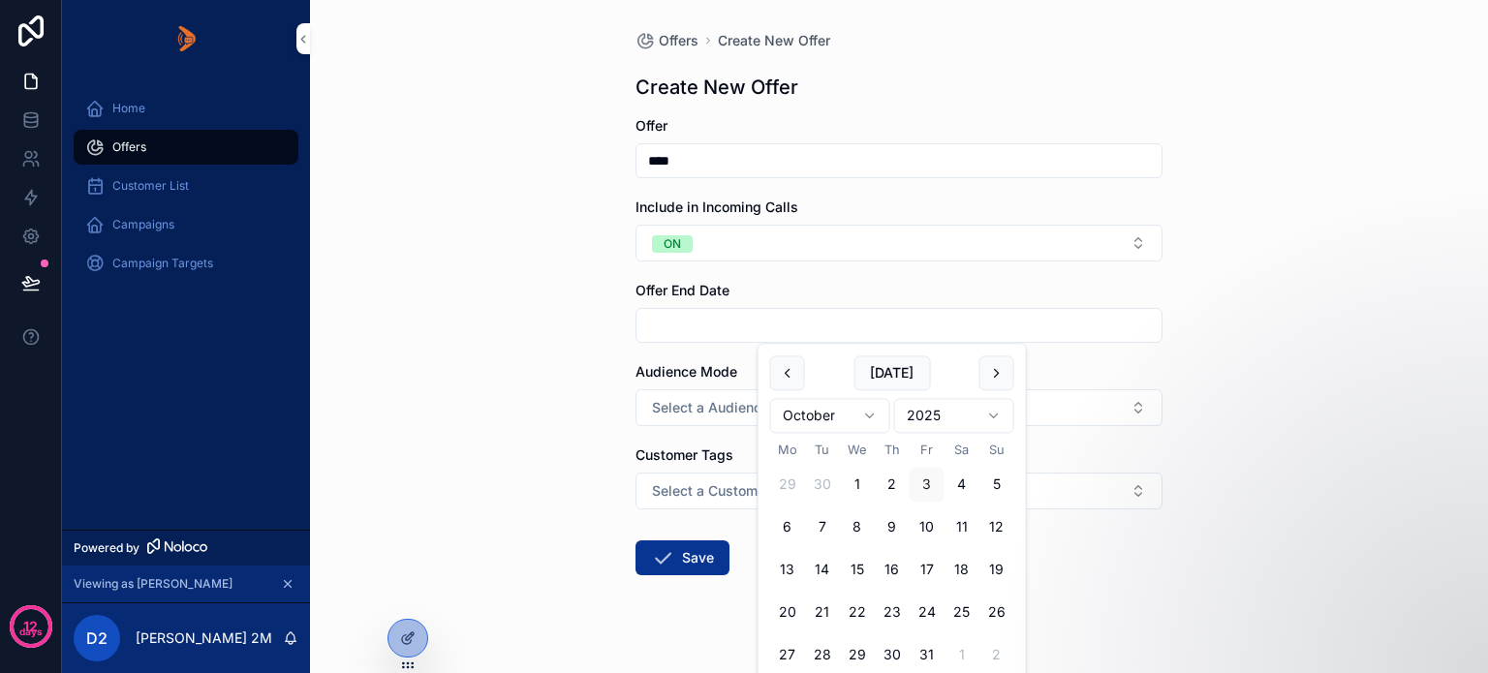
click at [919, 568] on button "17" at bounding box center [927, 570] width 35 height 35
type input "**********"
click at [675, 413] on span "Select a Audience Mode" at bounding box center [731, 407] width 158 height 19
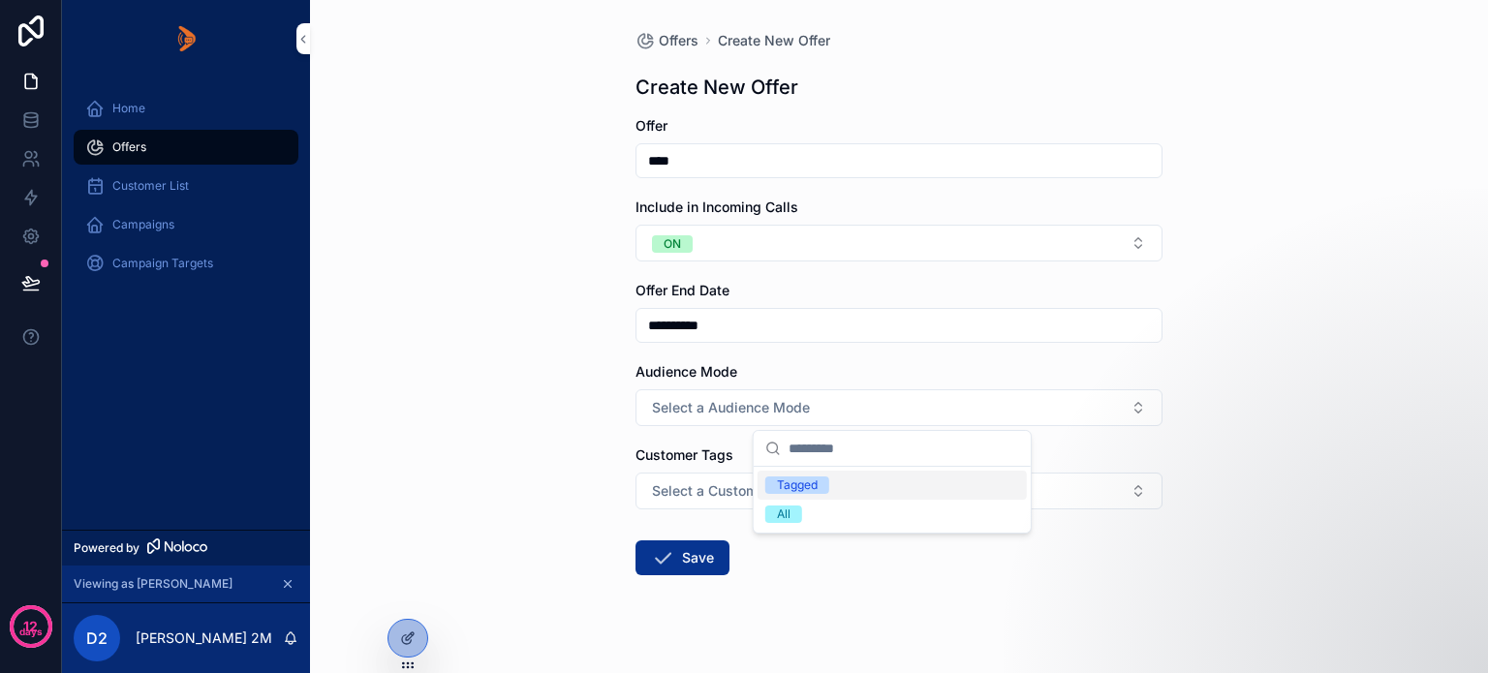
click at [793, 483] on div "Tagged" at bounding box center [797, 485] width 41 height 17
click at [721, 487] on span "Select a Customer Tags" at bounding box center [729, 491] width 154 height 19
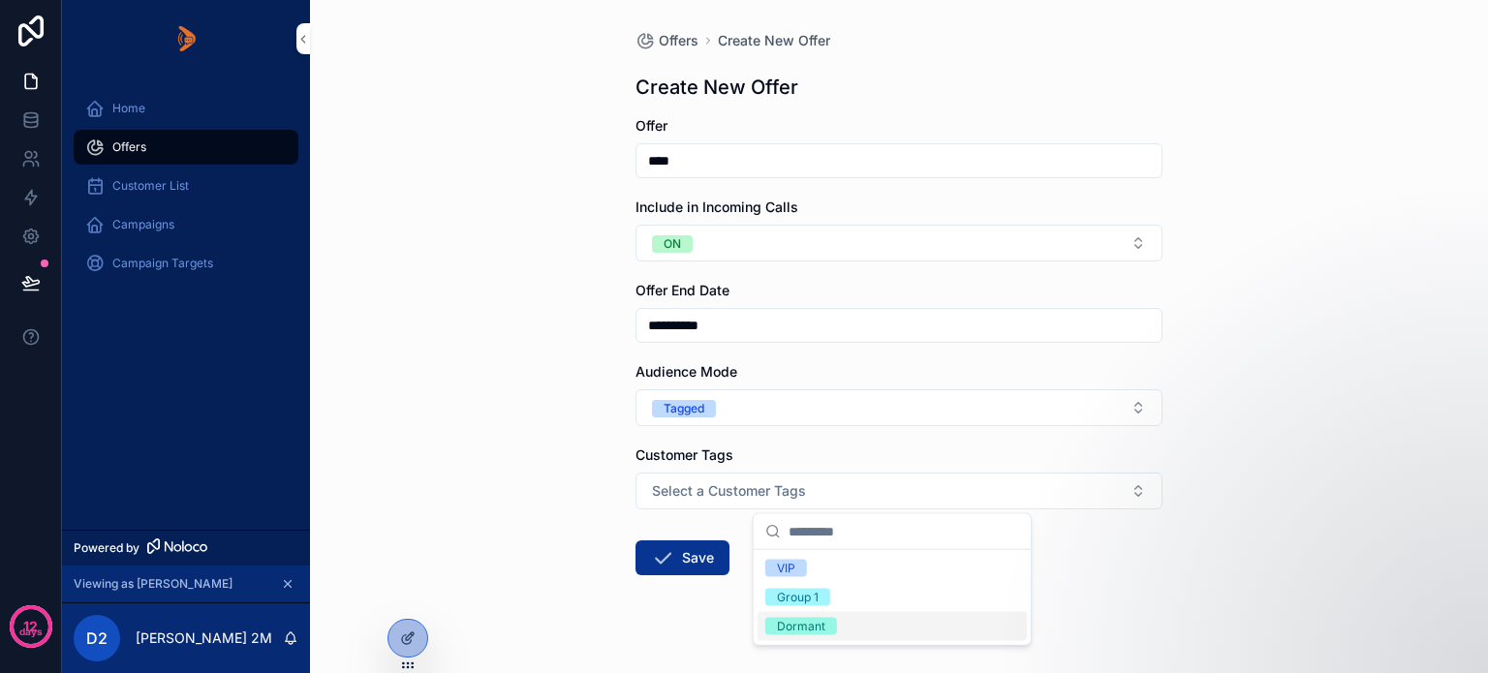
click at [805, 628] on div "Dormant" at bounding box center [801, 626] width 48 height 17
click at [678, 564] on button "Save" at bounding box center [683, 558] width 94 height 35
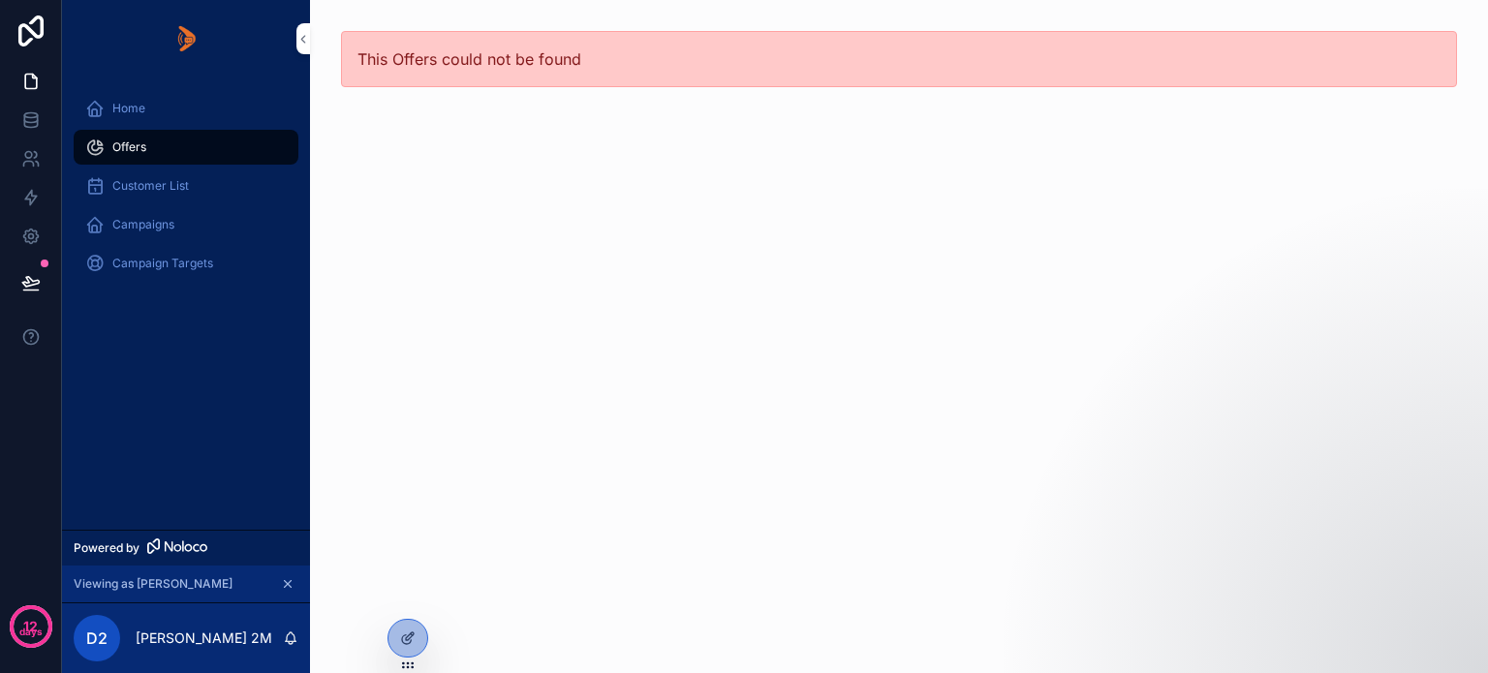
click at [112, 104] on span "Home" at bounding box center [128, 109] width 33 height 16
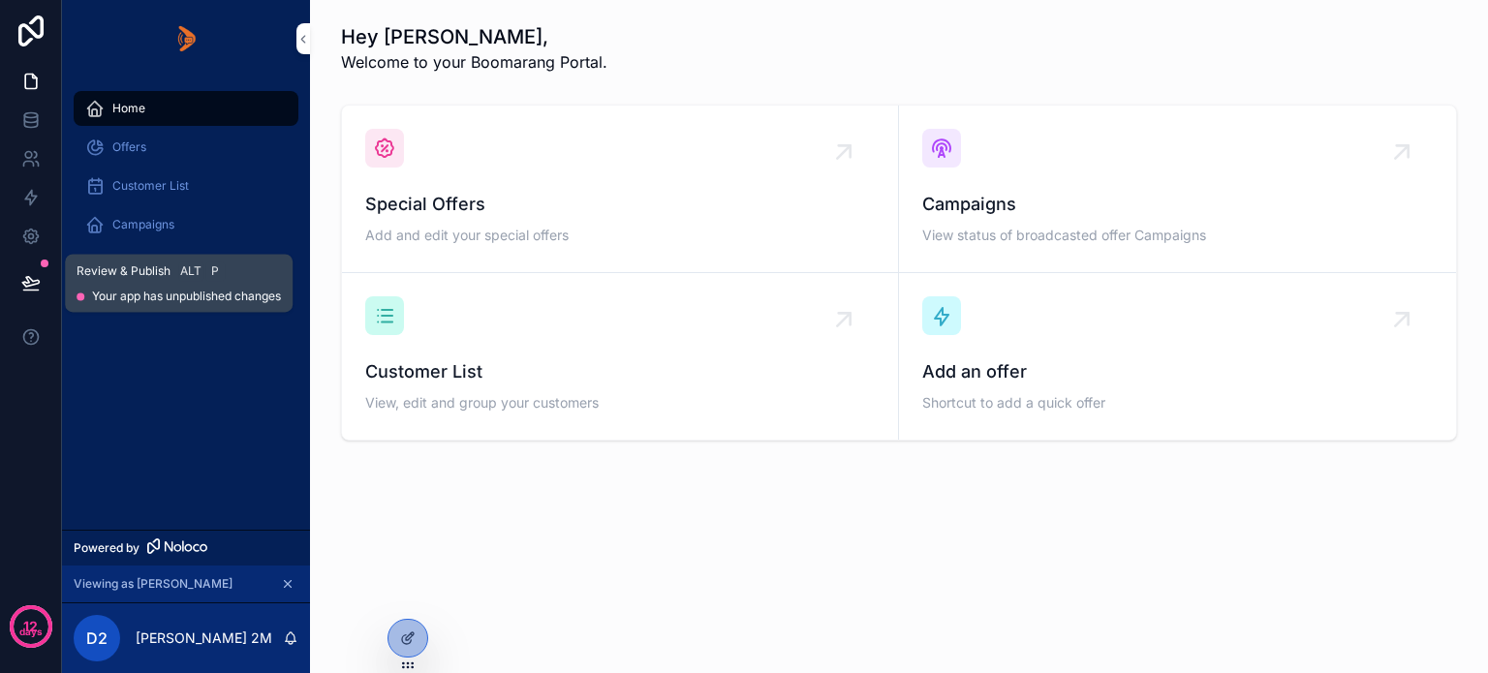
click at [35, 277] on icon at bounding box center [30, 282] width 19 height 19
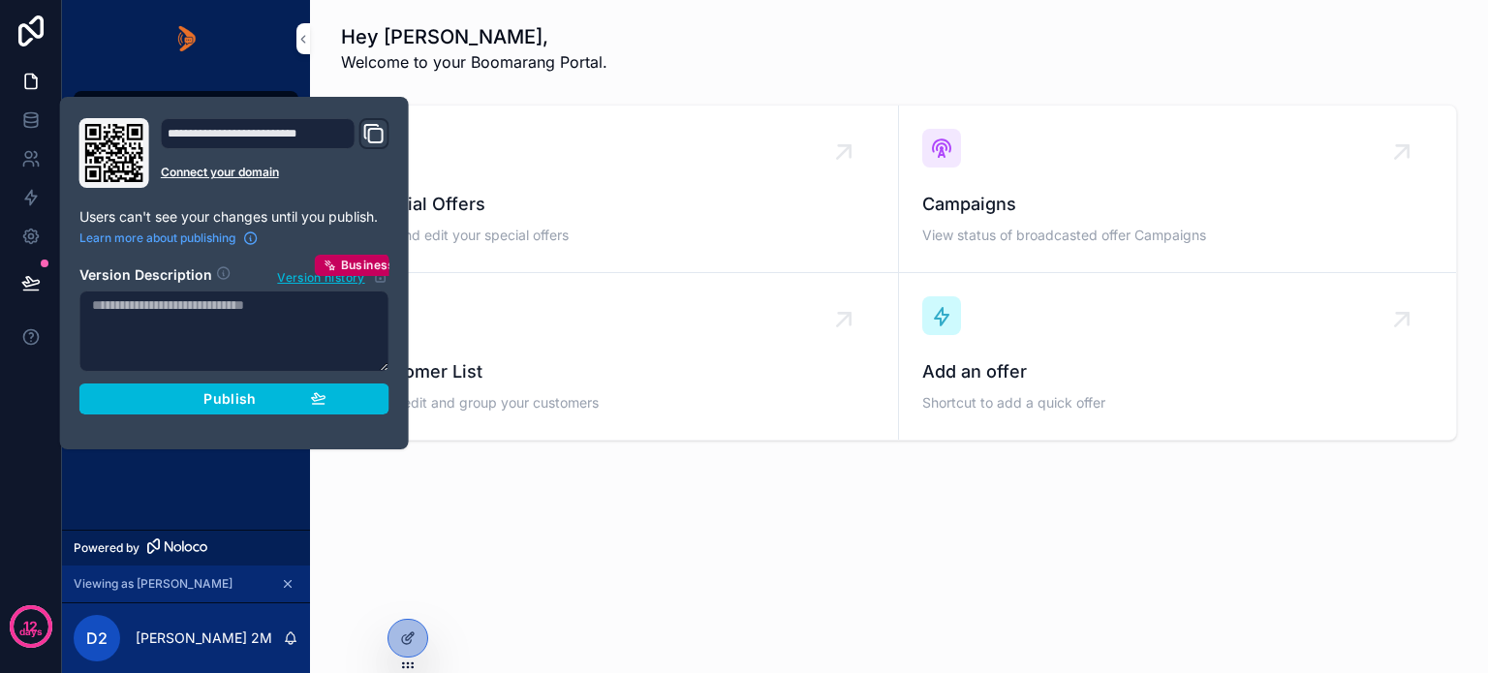
click at [174, 395] on div "Publish" at bounding box center [234, 398] width 184 height 17
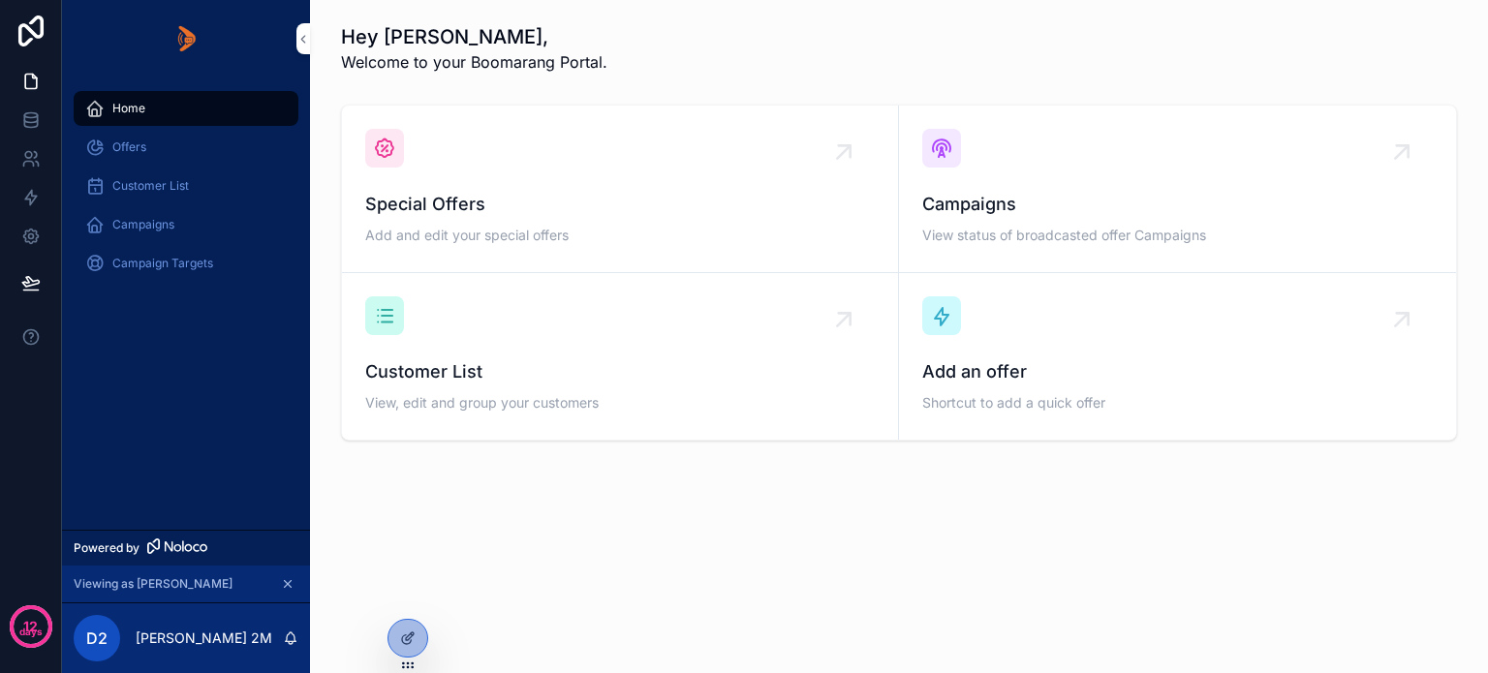
click at [171, 500] on div "Home Offers Customer List Campaigns Campaign Targets" at bounding box center [186, 304] width 248 height 452
click at [21, 232] on icon at bounding box center [30, 236] width 19 height 19
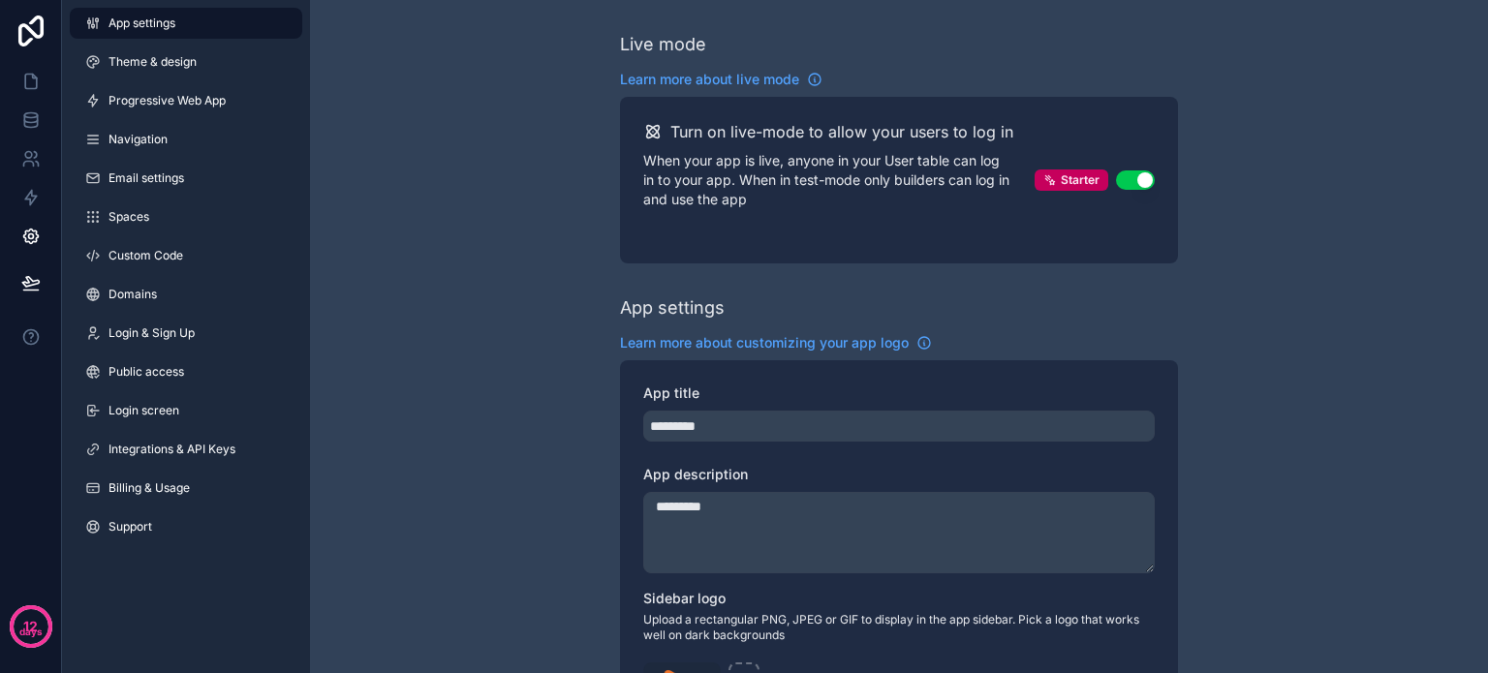
click at [160, 57] on span "Theme & design" at bounding box center [153, 62] width 88 height 16
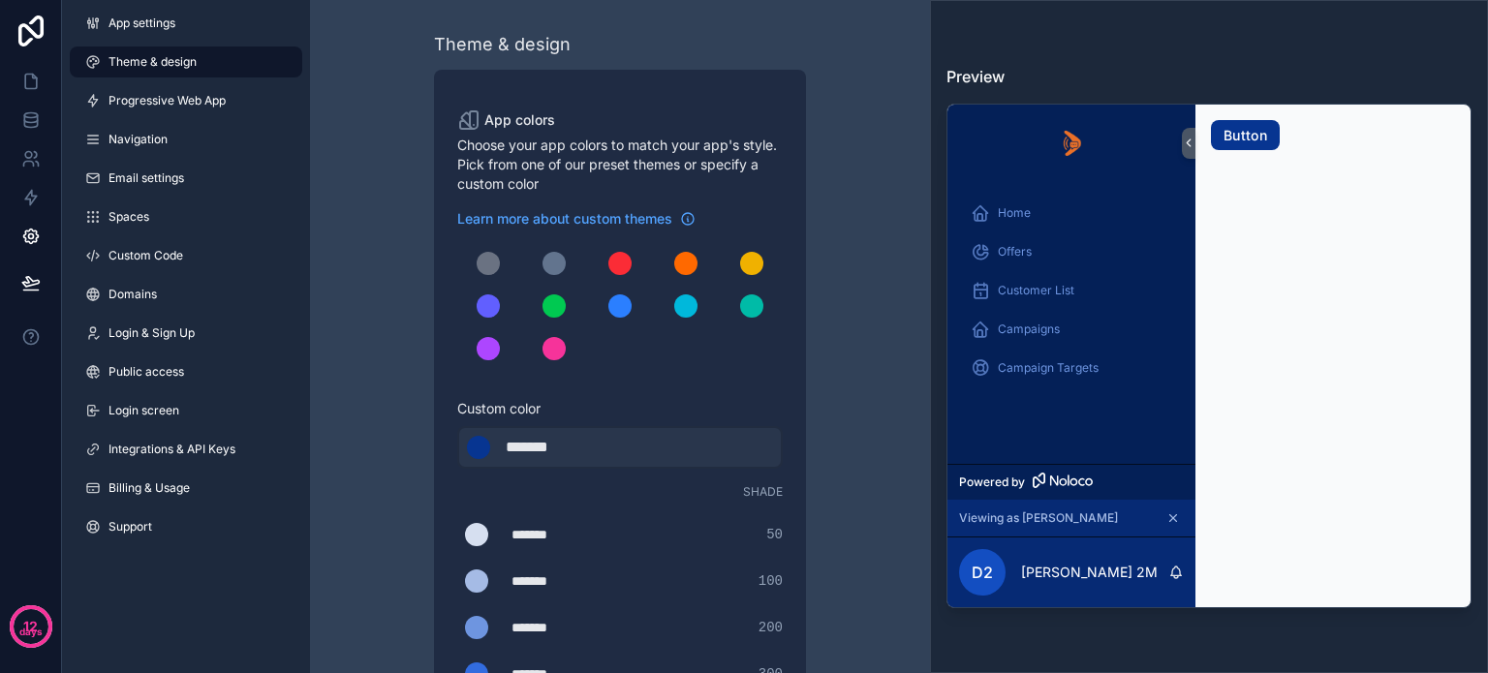
click at [140, 140] on span "Navigation" at bounding box center [138, 140] width 59 height 16
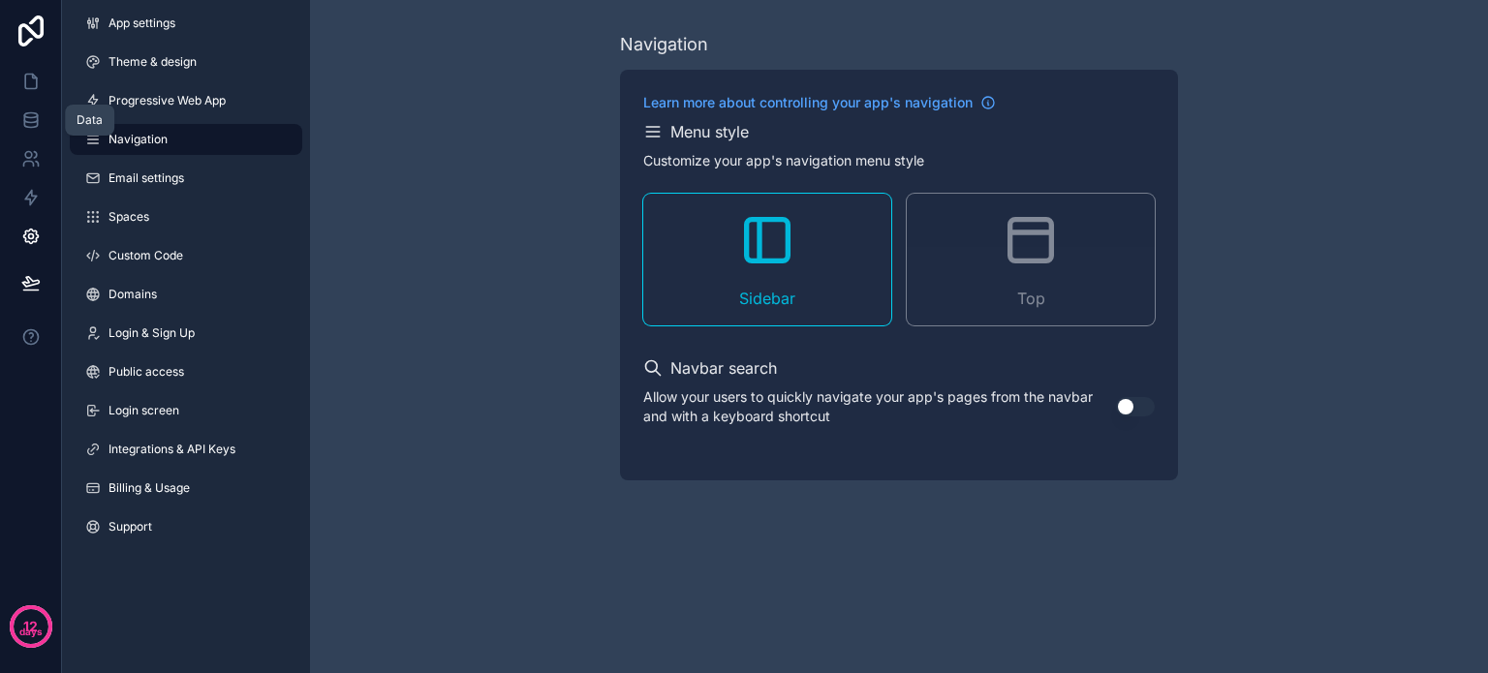
click at [40, 118] on link at bounding box center [30, 120] width 61 height 39
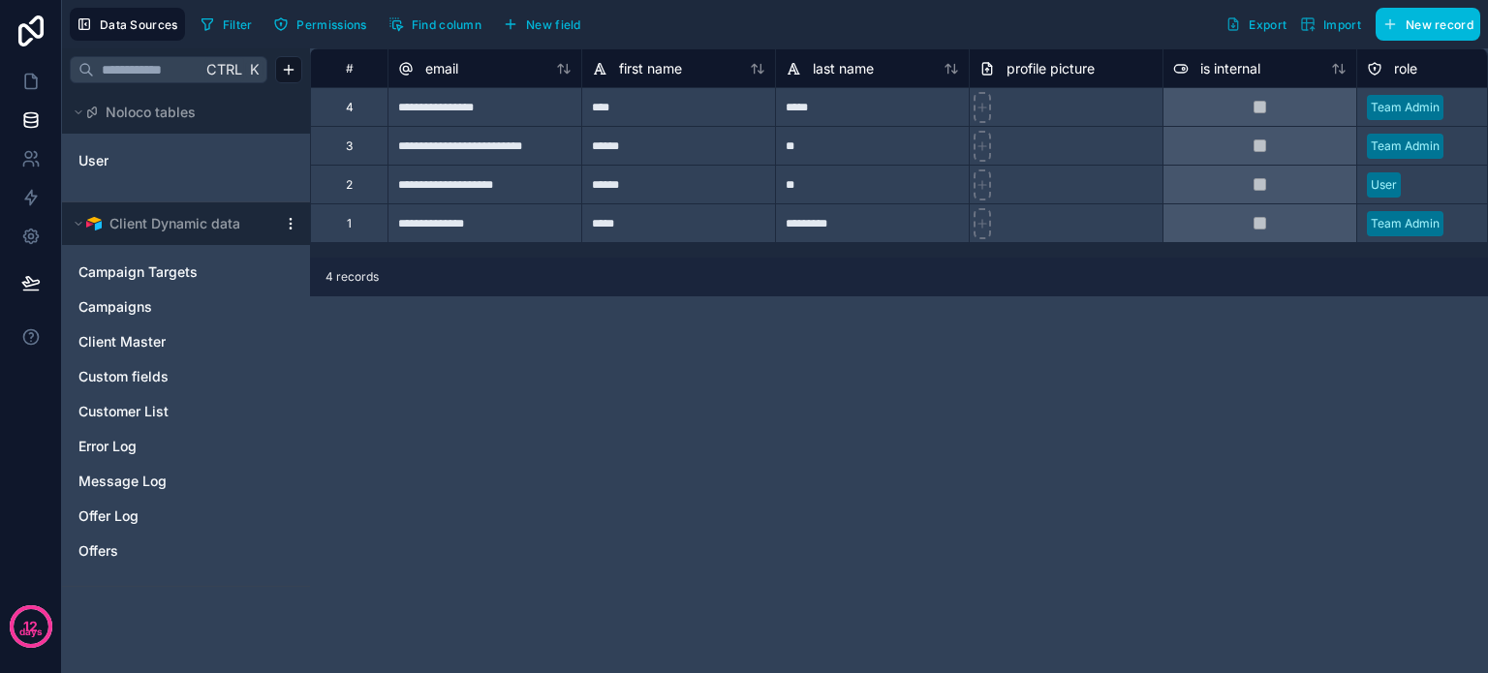
click at [97, 553] on span "Offers" at bounding box center [98, 551] width 40 height 19
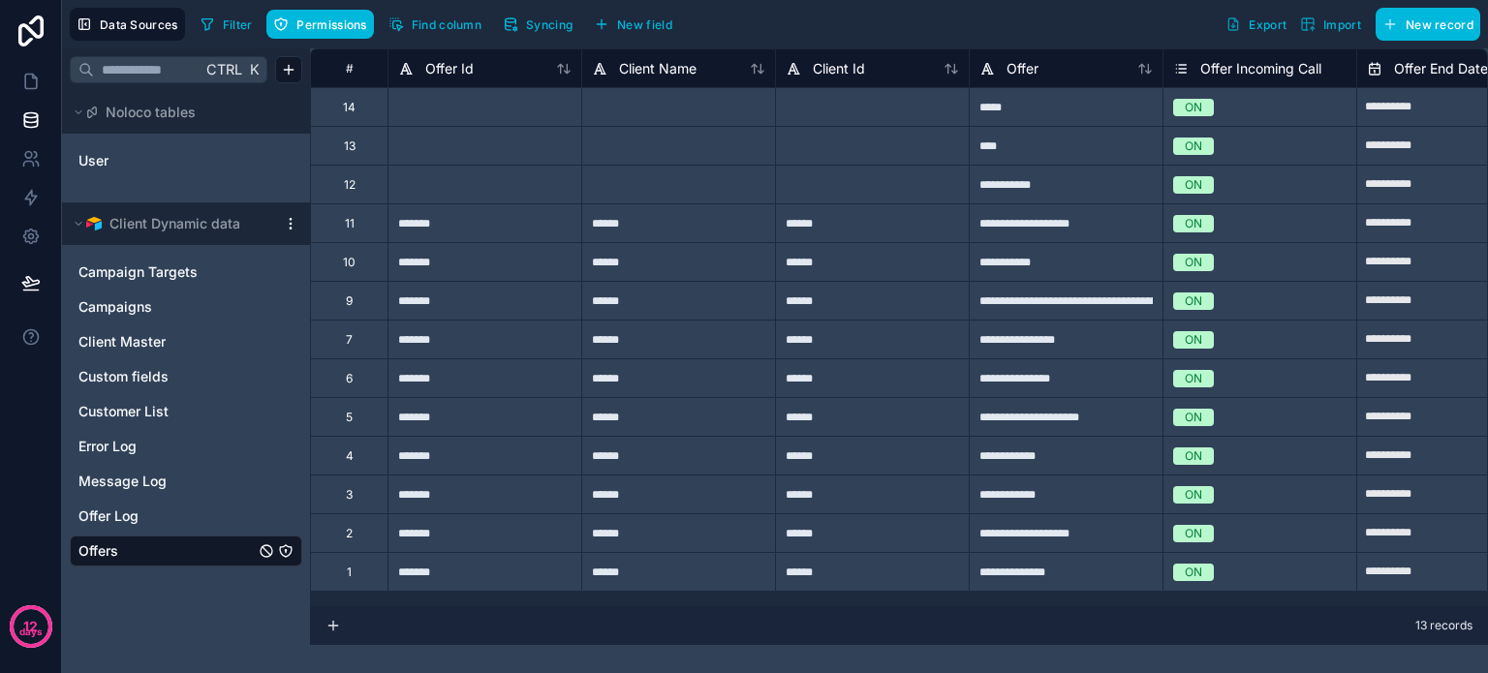
click at [327, 25] on span "Permissions" at bounding box center [331, 24] width 70 height 15
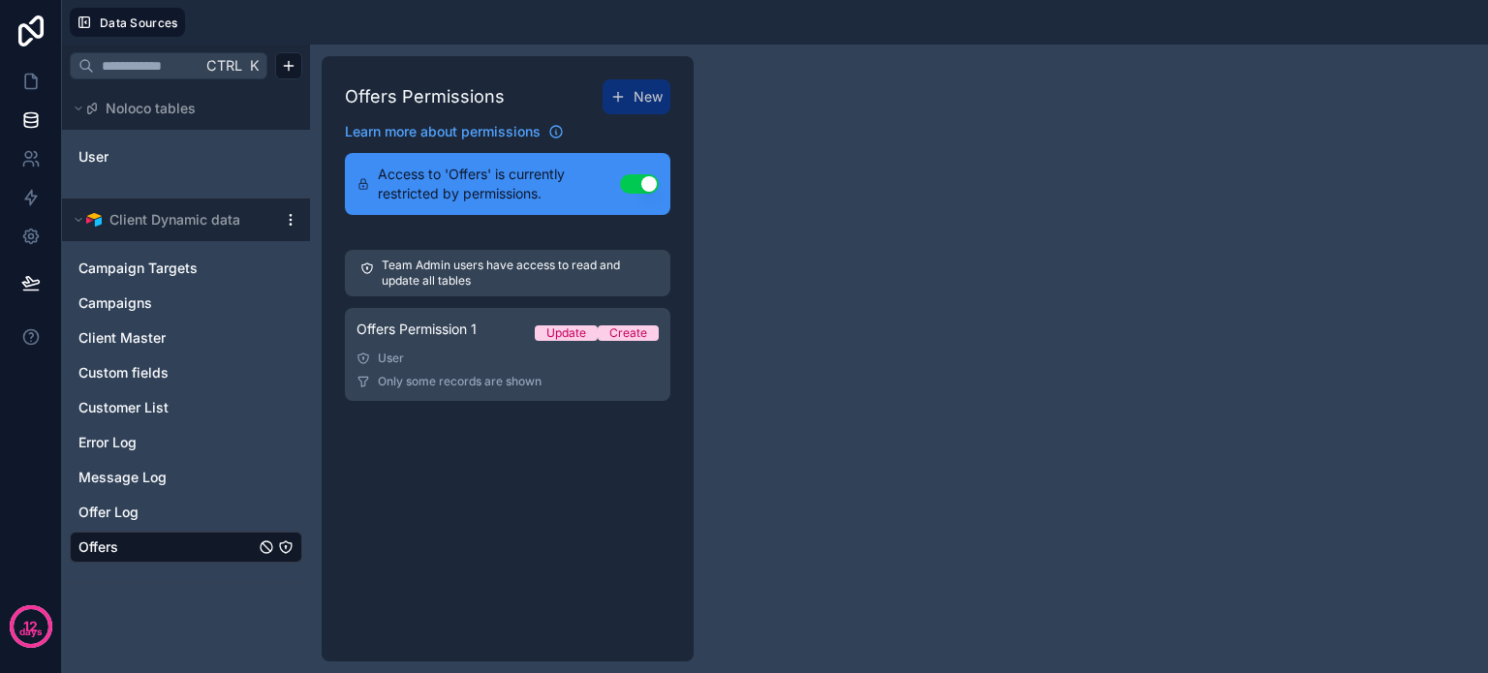
click at [468, 363] on div "User" at bounding box center [508, 359] width 302 height 16
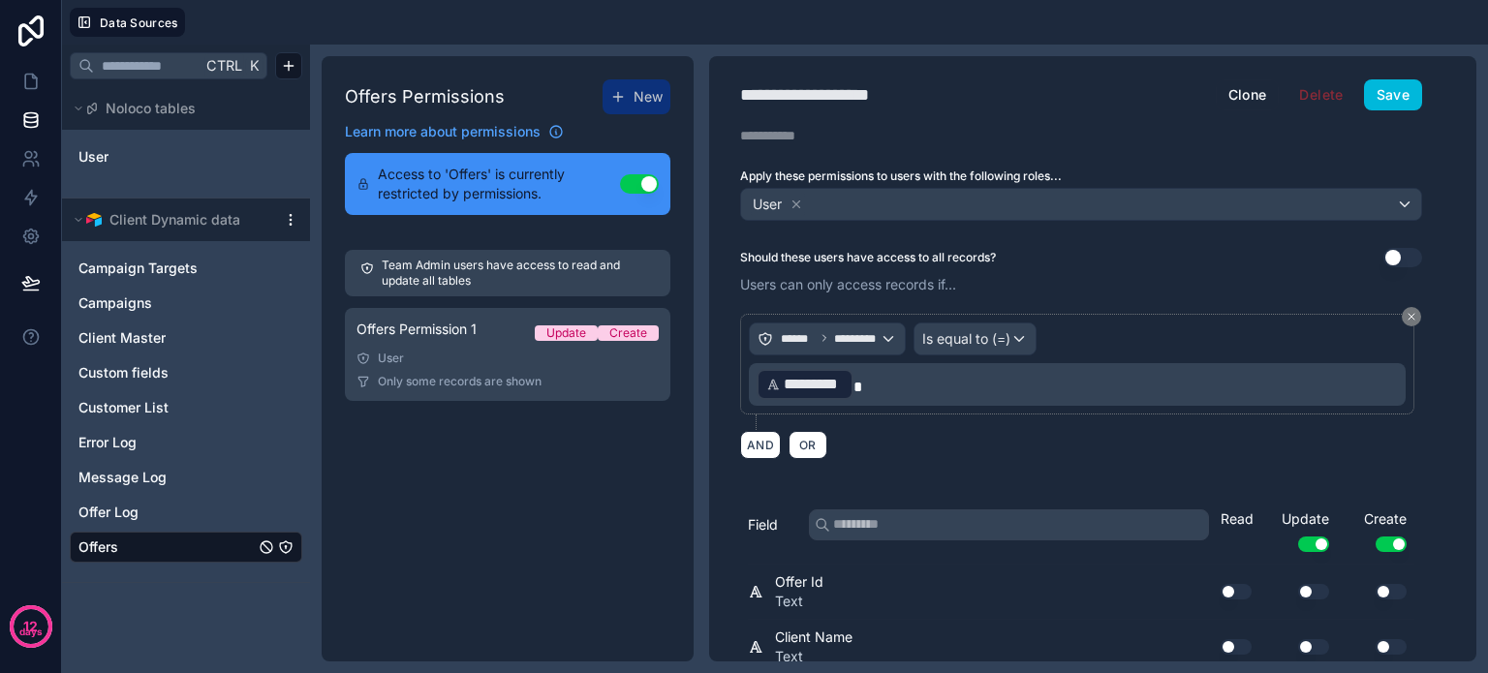
click at [434, 457] on div "Offers Permissions New Learn more about permissions Access to 'Offers' is curre…" at bounding box center [508, 359] width 372 height 606
click at [461, 492] on div "Offers Permissions New Learn more about permissions Access to 'Offers' is curre…" at bounding box center [508, 359] width 372 height 606
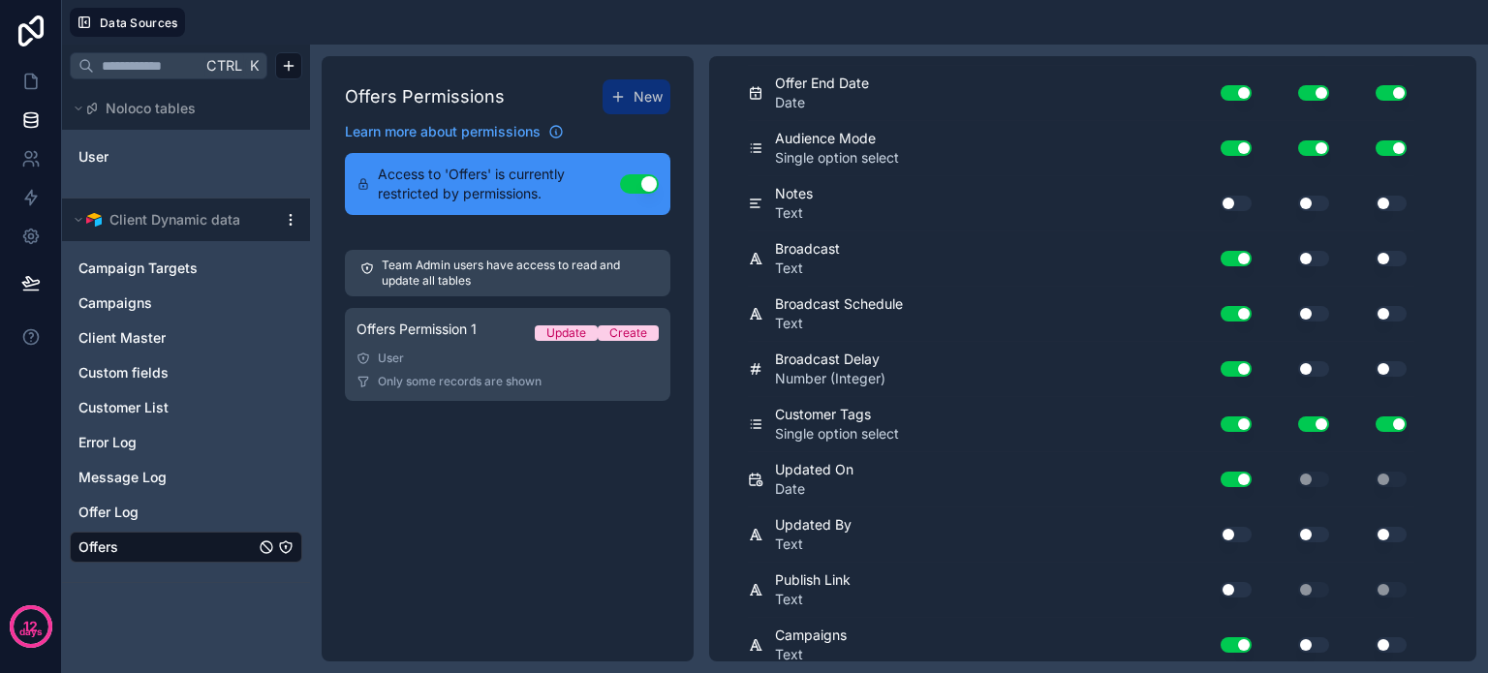
scroll to position [888, 0]
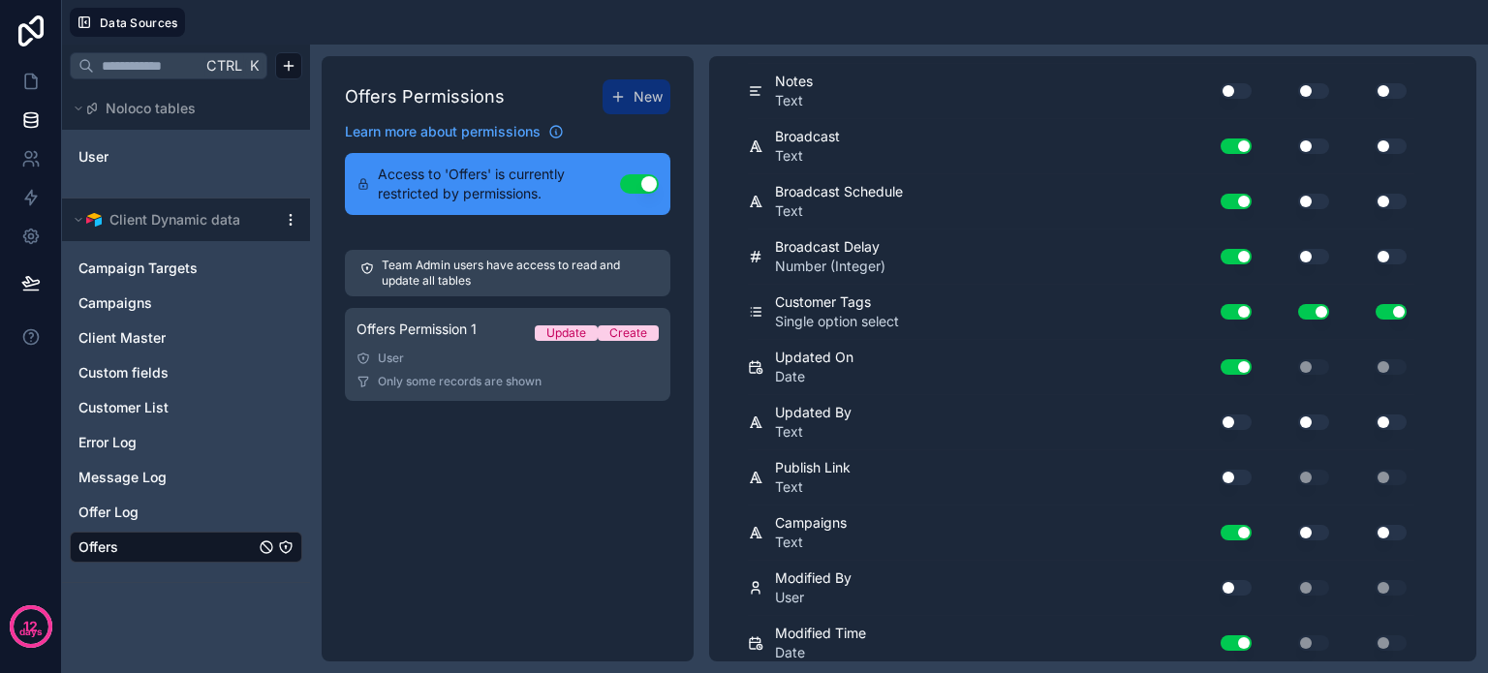
click at [391, 540] on div "Offers Permissions New Learn more about permissions Access to 'Offers' is curre…" at bounding box center [508, 359] width 372 height 606
click at [31, 115] on icon at bounding box center [30, 119] width 19 height 19
click at [33, 80] on icon at bounding box center [30, 81] width 19 height 19
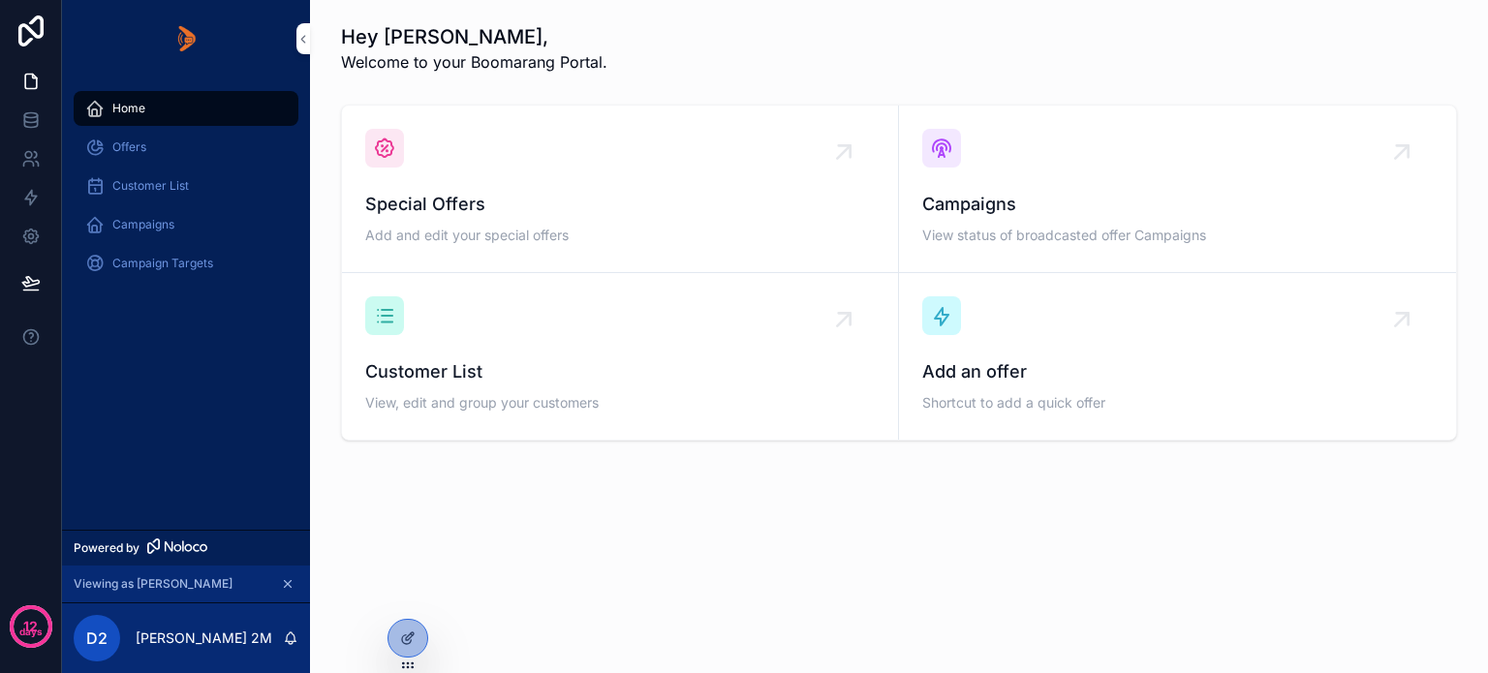
click at [140, 146] on span "Offers" at bounding box center [129, 148] width 34 height 16
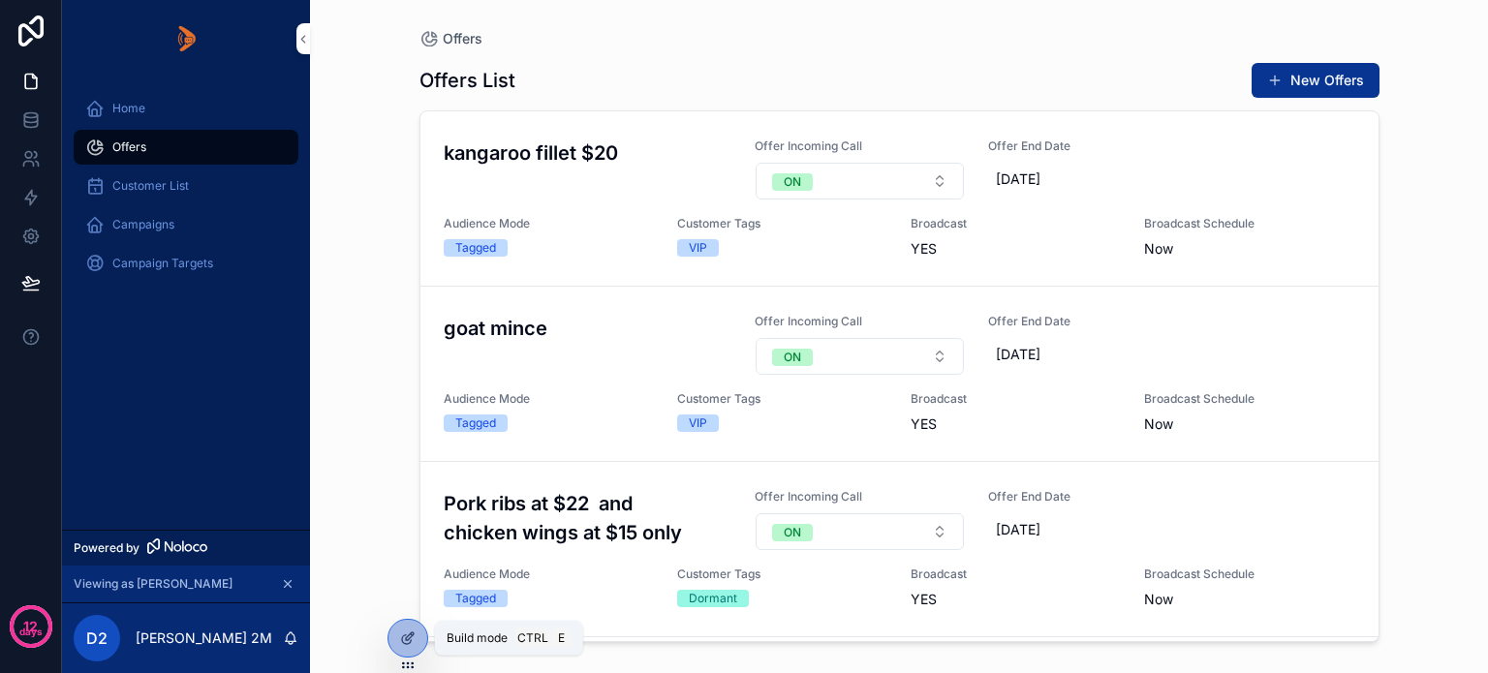
click at [405, 638] on icon at bounding box center [408, 639] width 16 height 16
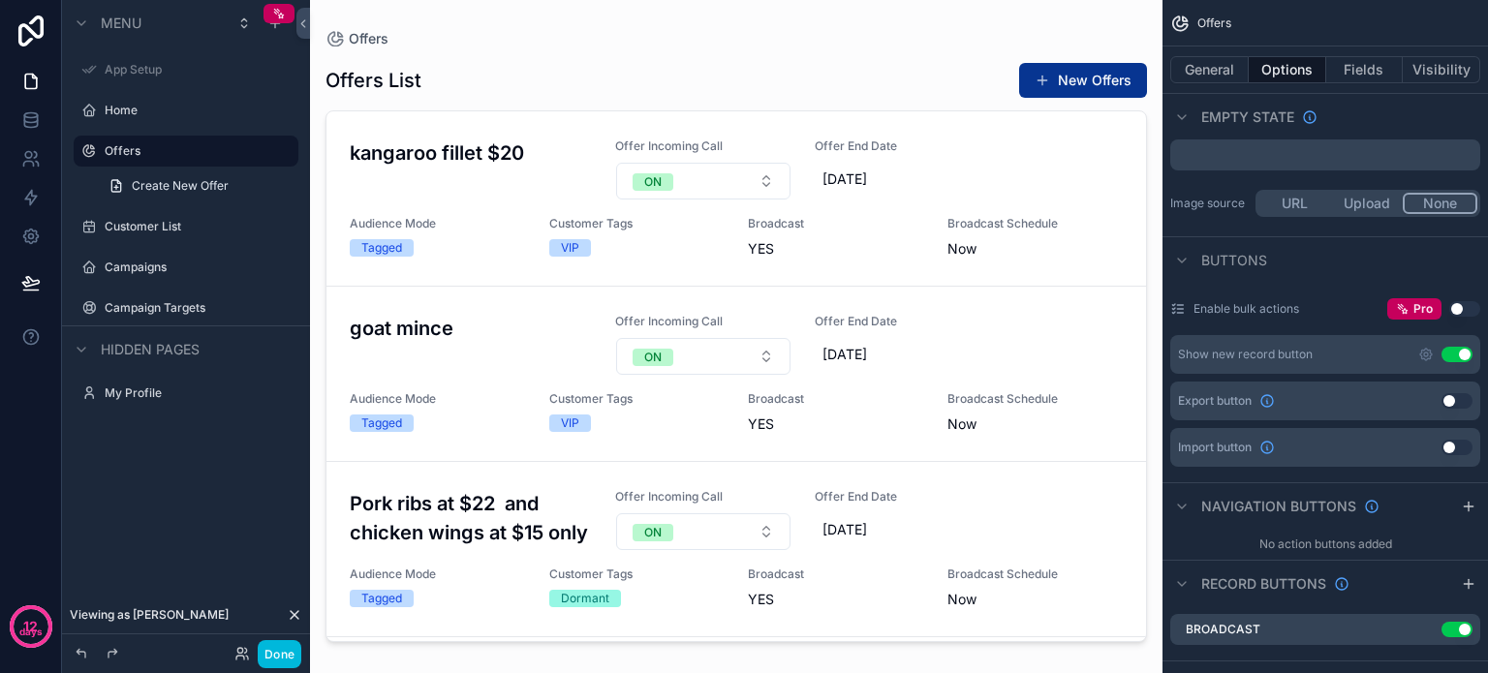
scroll to position [484, 0]
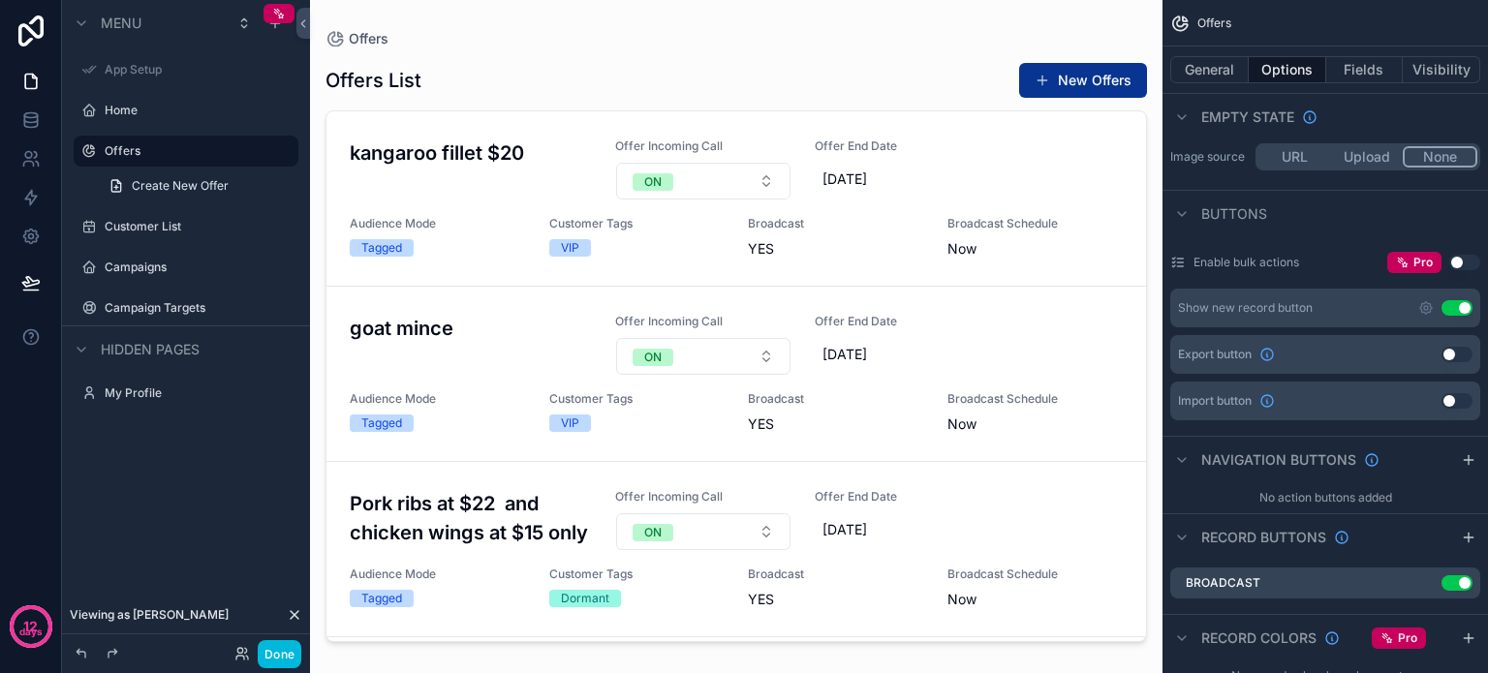
click at [1463, 452] on icon "scrollable content" at bounding box center [1469, 460] width 16 height 16
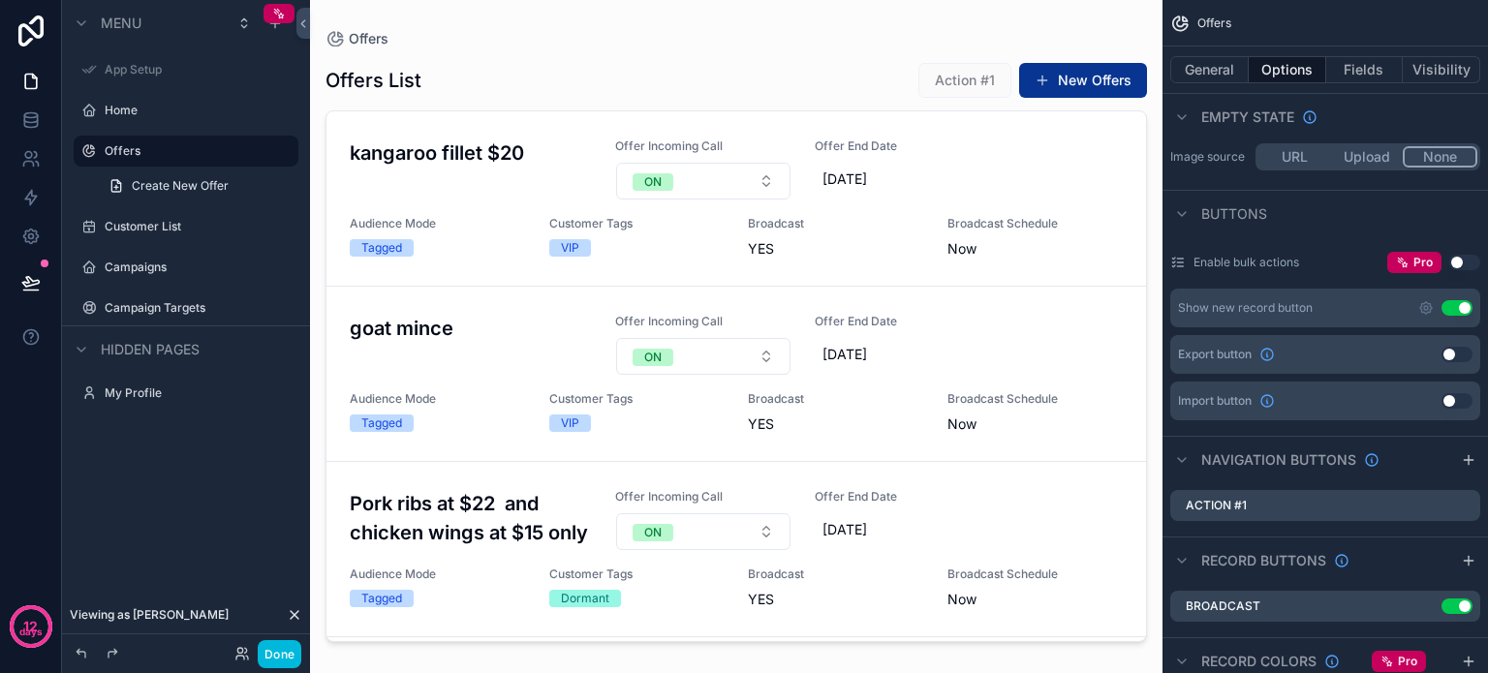
click at [0, 0] on icon "scrollable content" at bounding box center [0, 0] width 0 height 0
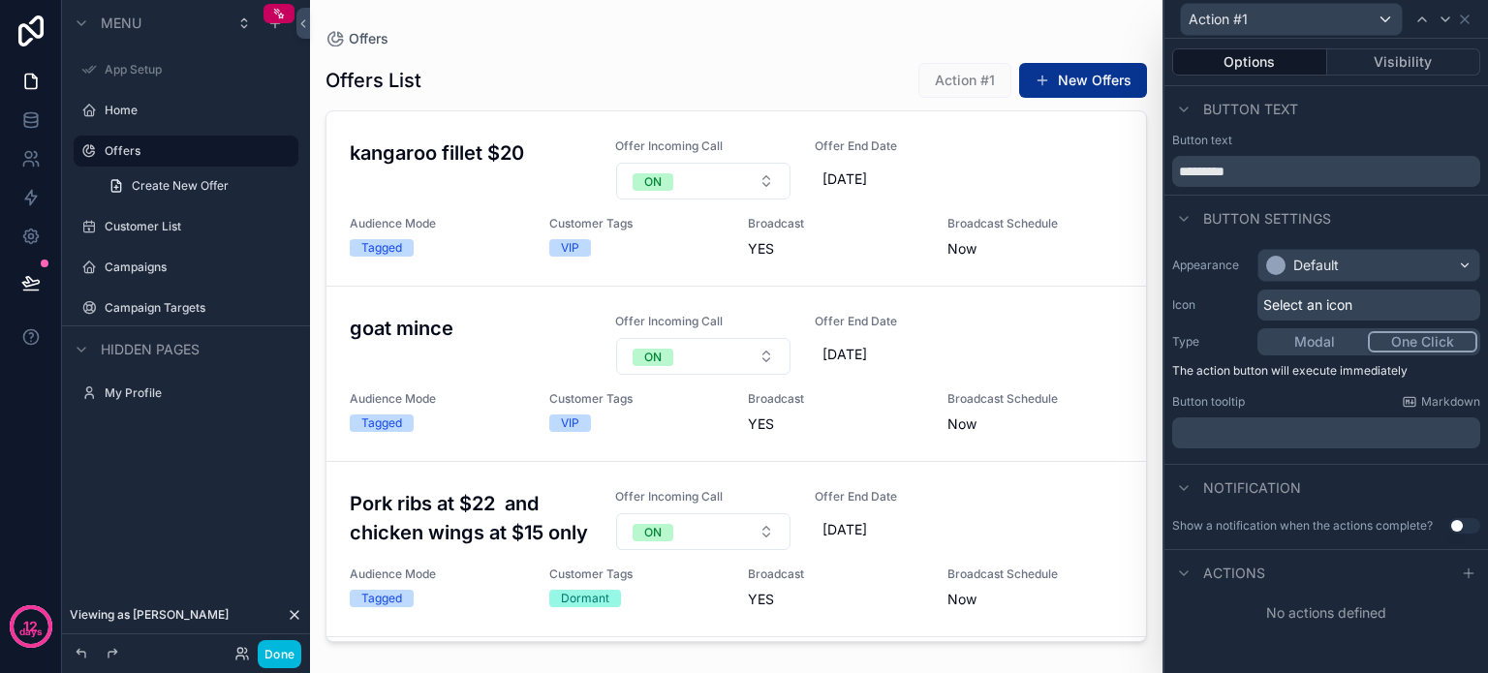
drag, startPoint x: 1266, startPoint y: 170, endPoint x: 1120, endPoint y: 163, distance: 146.5
click at [1120, 163] on div "Action #1 Options Visibility Button text Button text ********* Button settings …" at bounding box center [744, 336] width 1488 height 673
type input "**********"
click at [1434, 265] on div "Default" at bounding box center [1369, 265] width 221 height 31
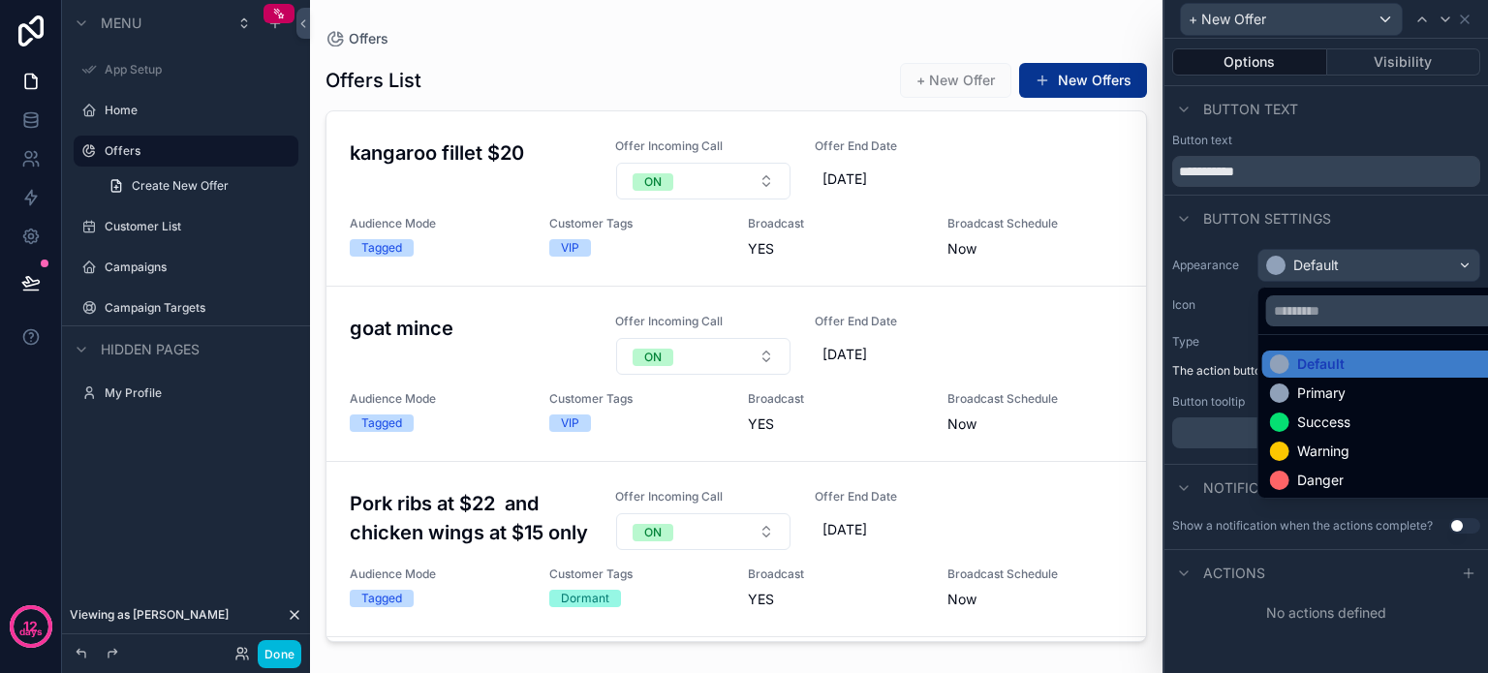
click at [1383, 222] on div at bounding box center [1327, 336] width 324 height 673
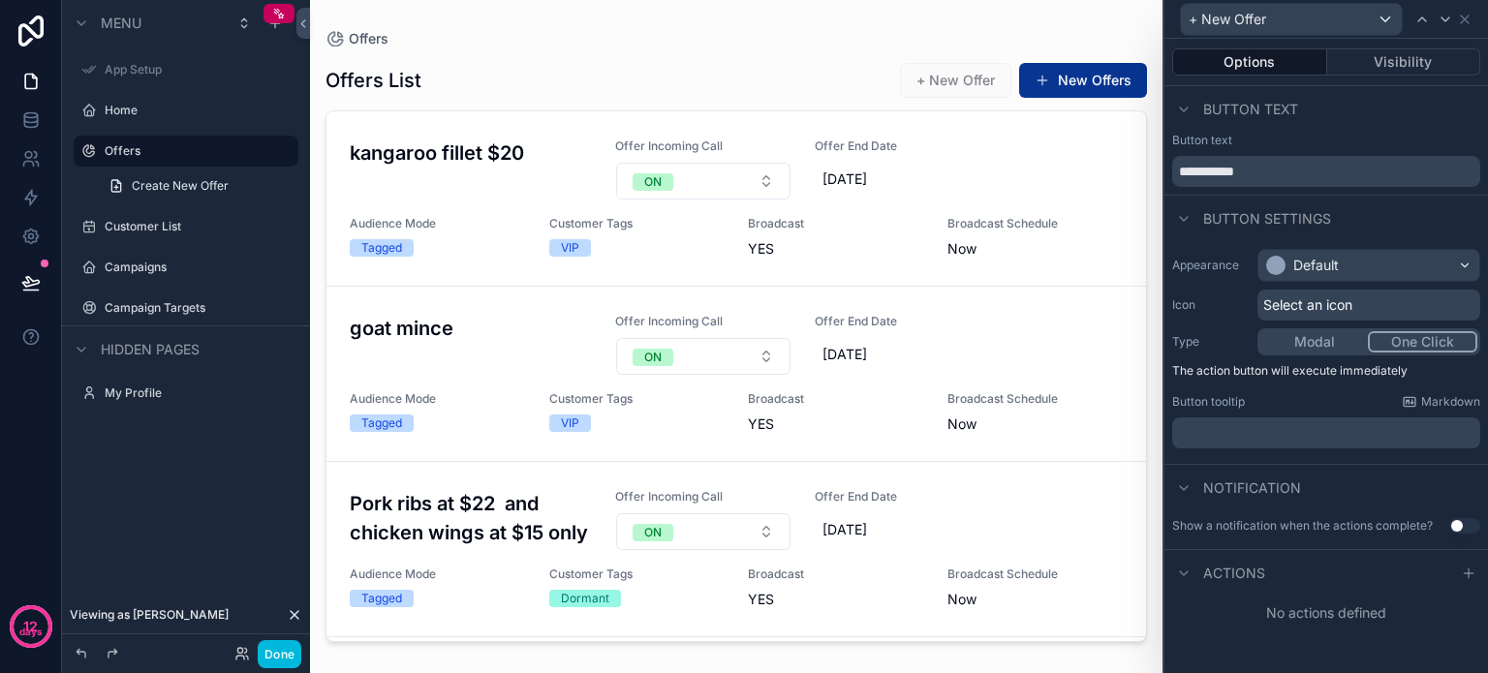
click at [1408, 259] on div "Default" at bounding box center [1369, 265] width 221 height 31
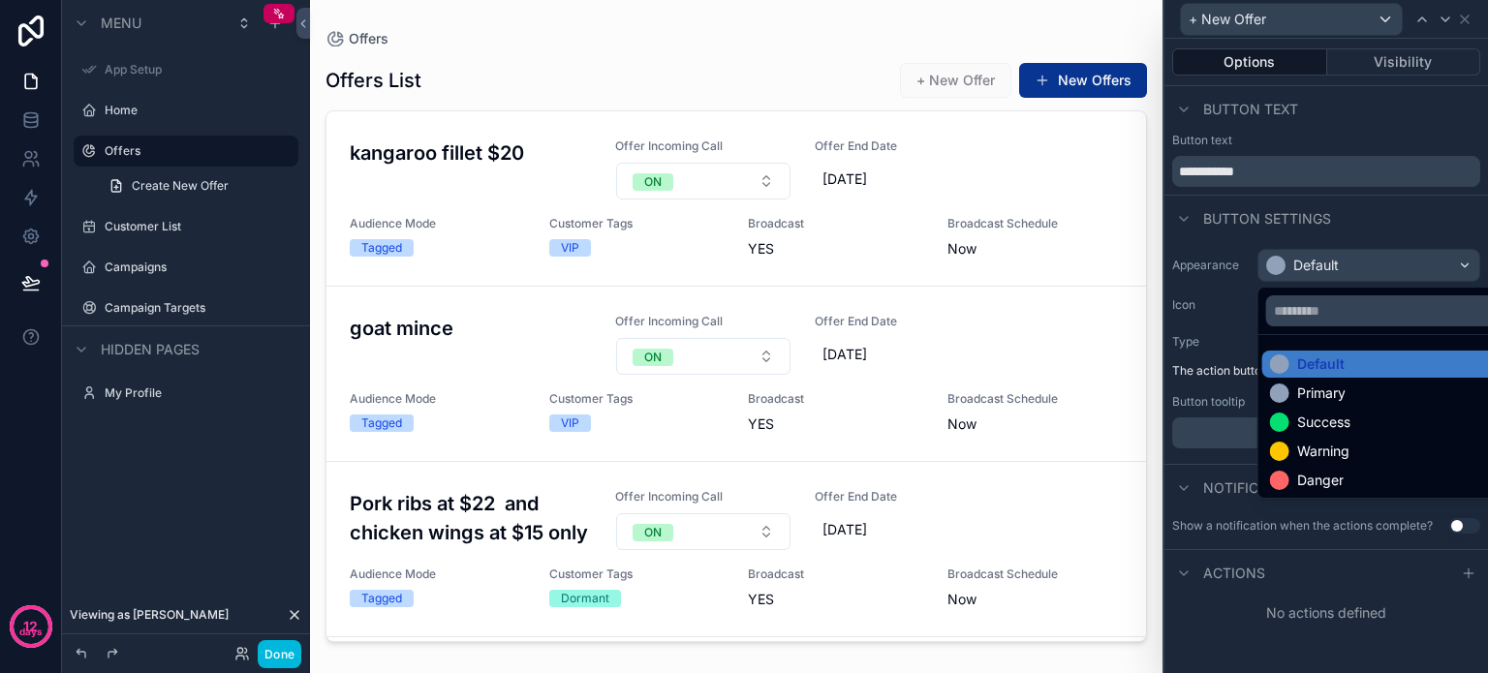
click at [1319, 359] on div "Default" at bounding box center [1320, 364] width 47 height 19
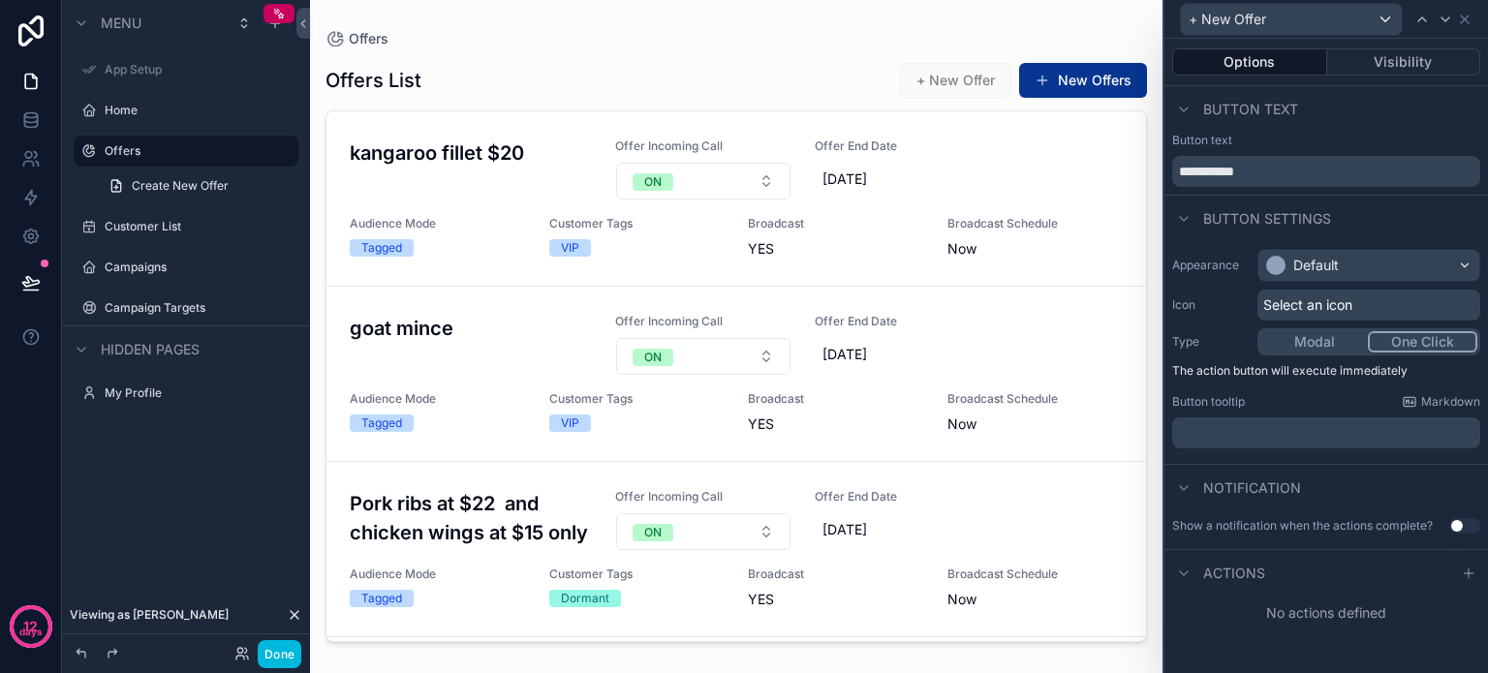
click at [1406, 262] on div "Default" at bounding box center [1369, 265] width 221 height 31
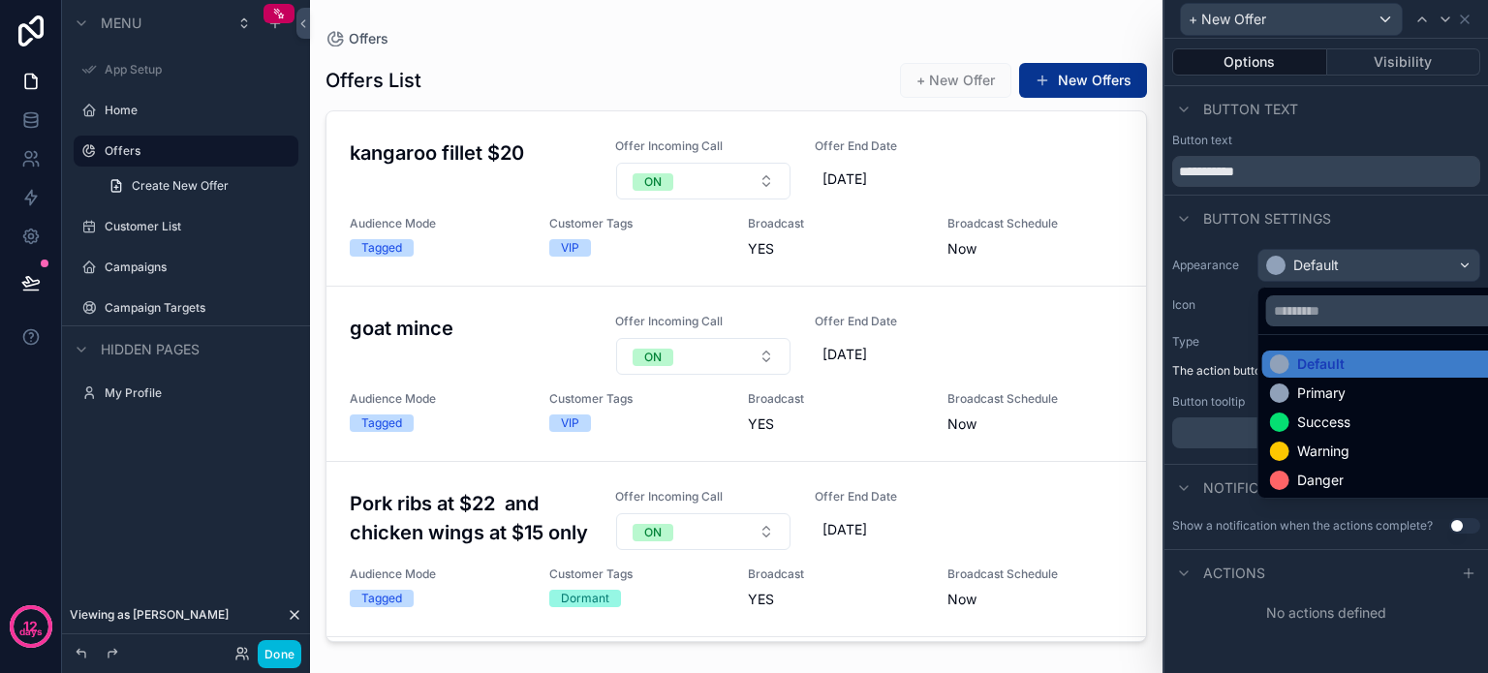
click at [1335, 387] on div "Primary" at bounding box center [1321, 393] width 48 height 19
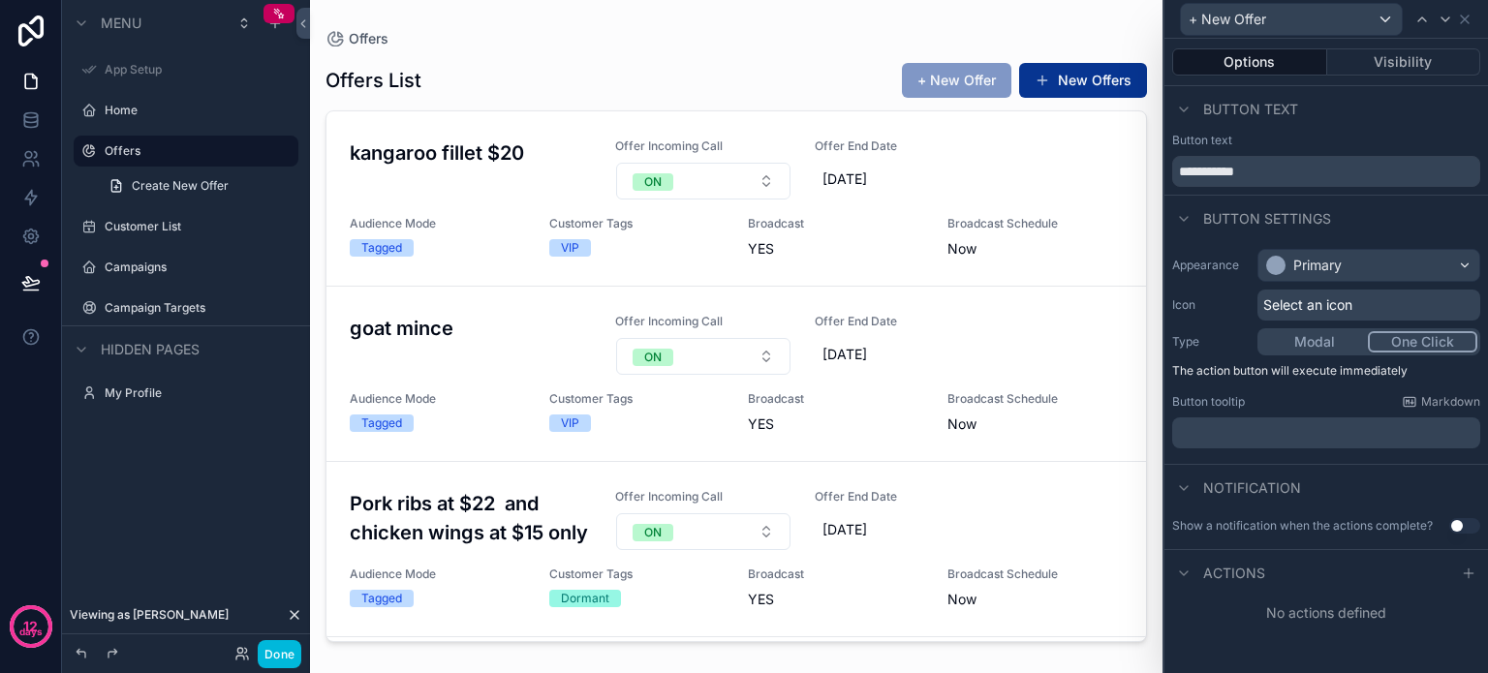
click at [1402, 256] on div "Primary" at bounding box center [1369, 265] width 221 height 31
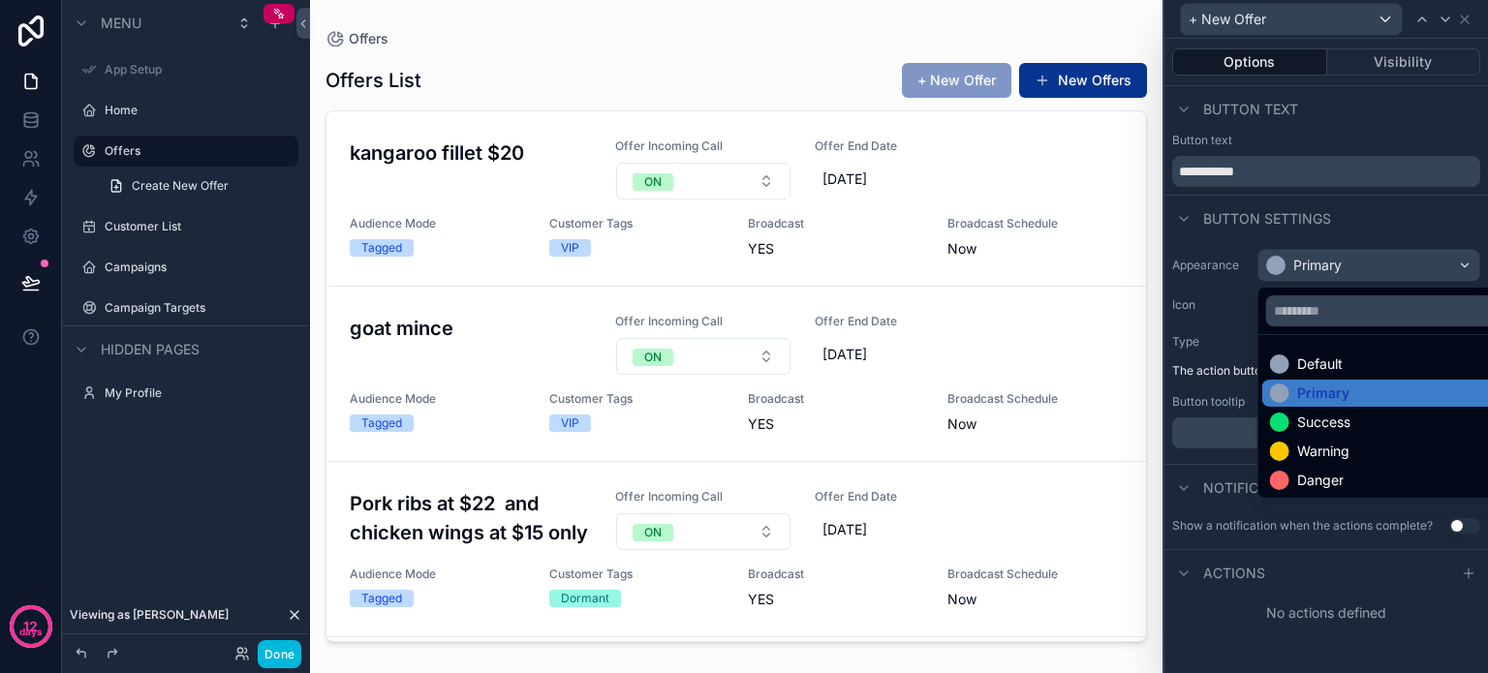
click at [1315, 447] on div "Warning" at bounding box center [1323, 451] width 52 height 19
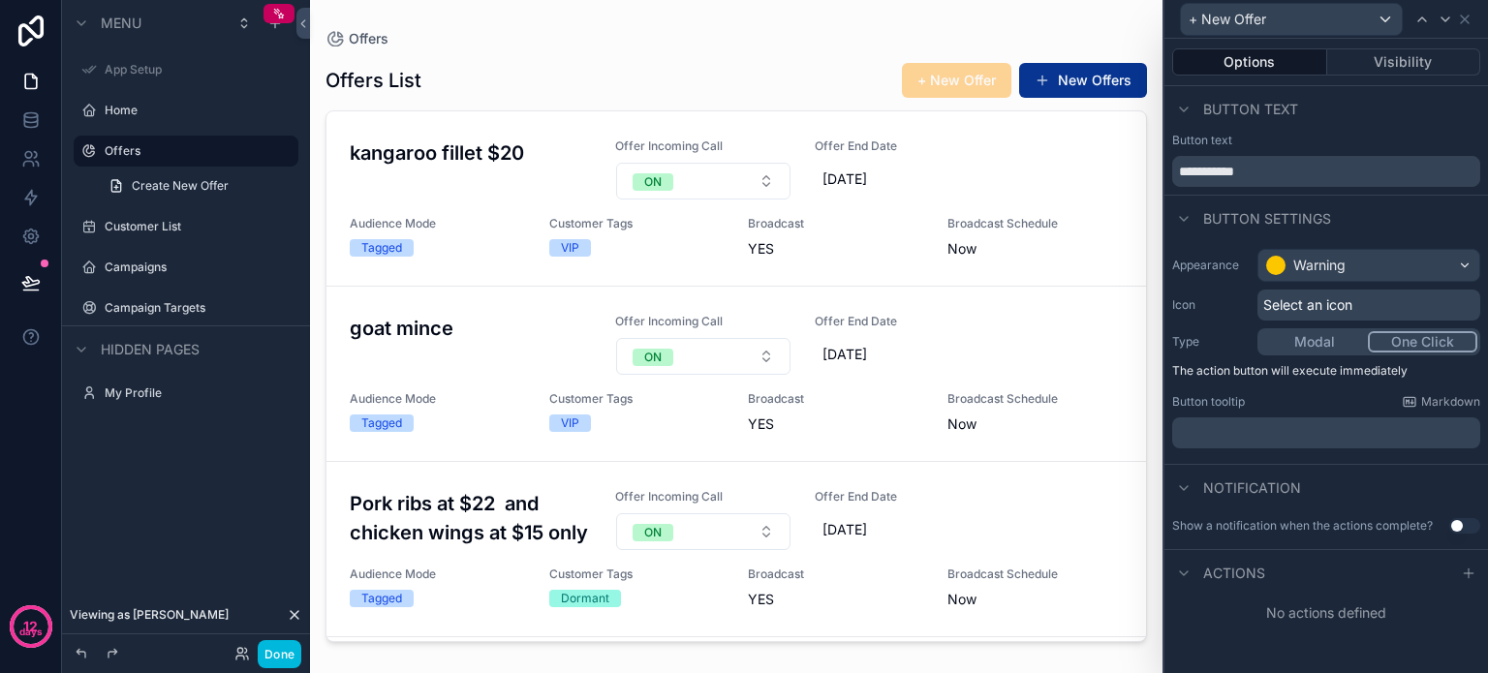
click at [1426, 264] on div "Warning" at bounding box center [1369, 265] width 221 height 31
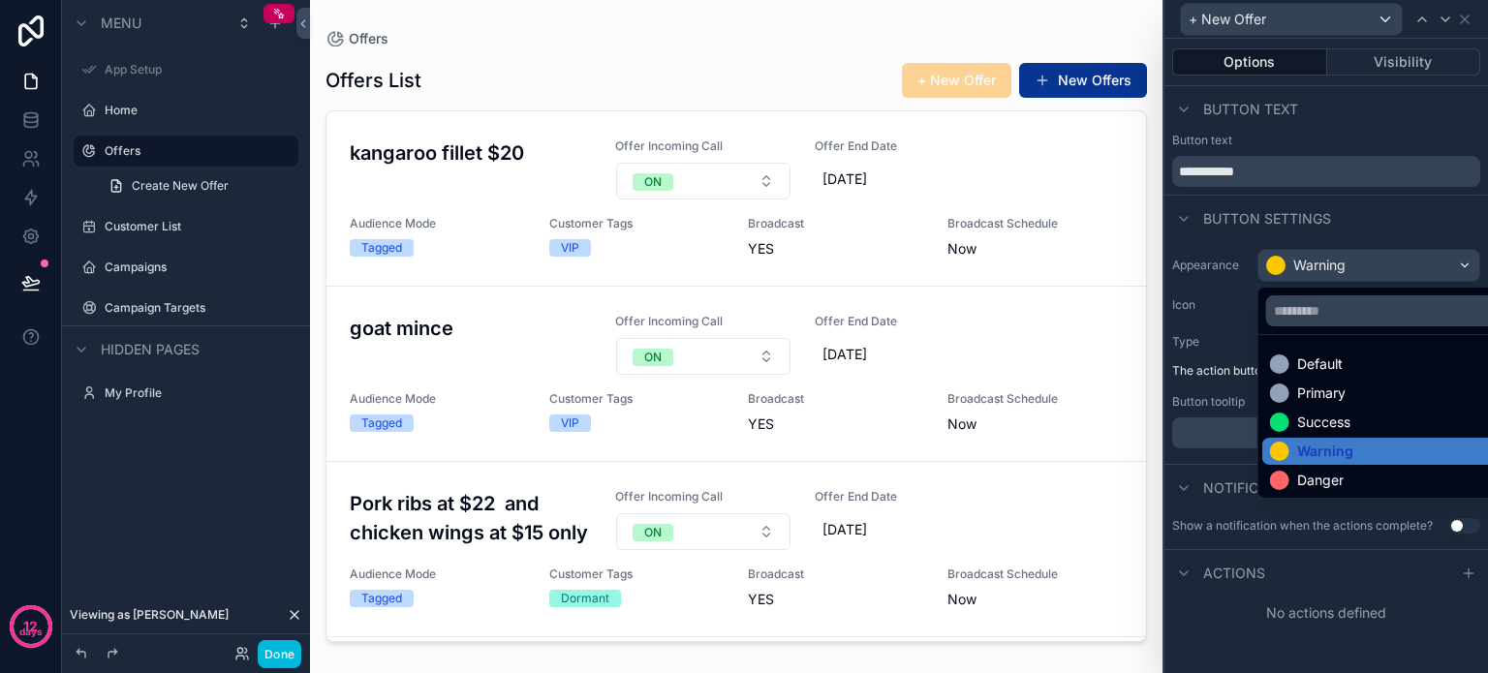
click at [1304, 476] on div "Danger" at bounding box center [1320, 480] width 47 height 19
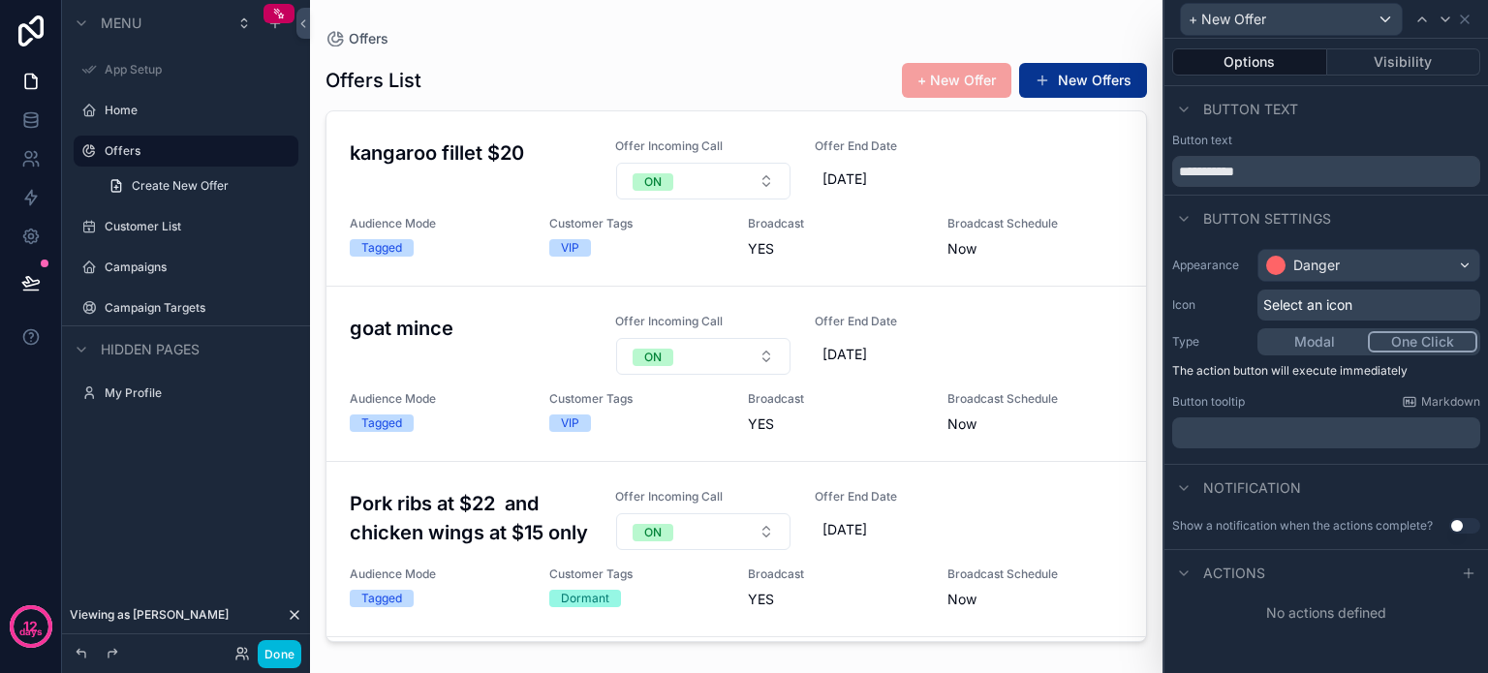
click at [1403, 258] on div "Danger" at bounding box center [1369, 265] width 221 height 31
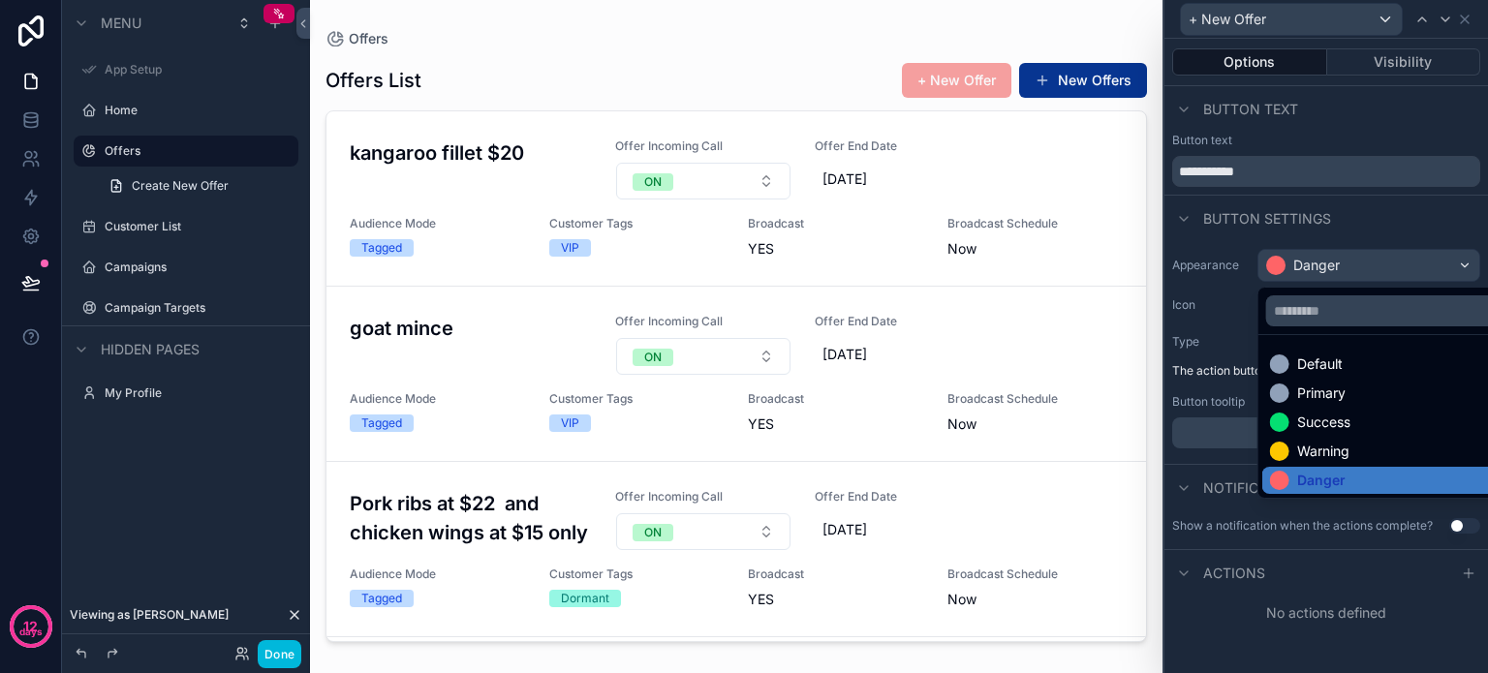
click at [1306, 413] on div "Success" at bounding box center [1323, 422] width 53 height 19
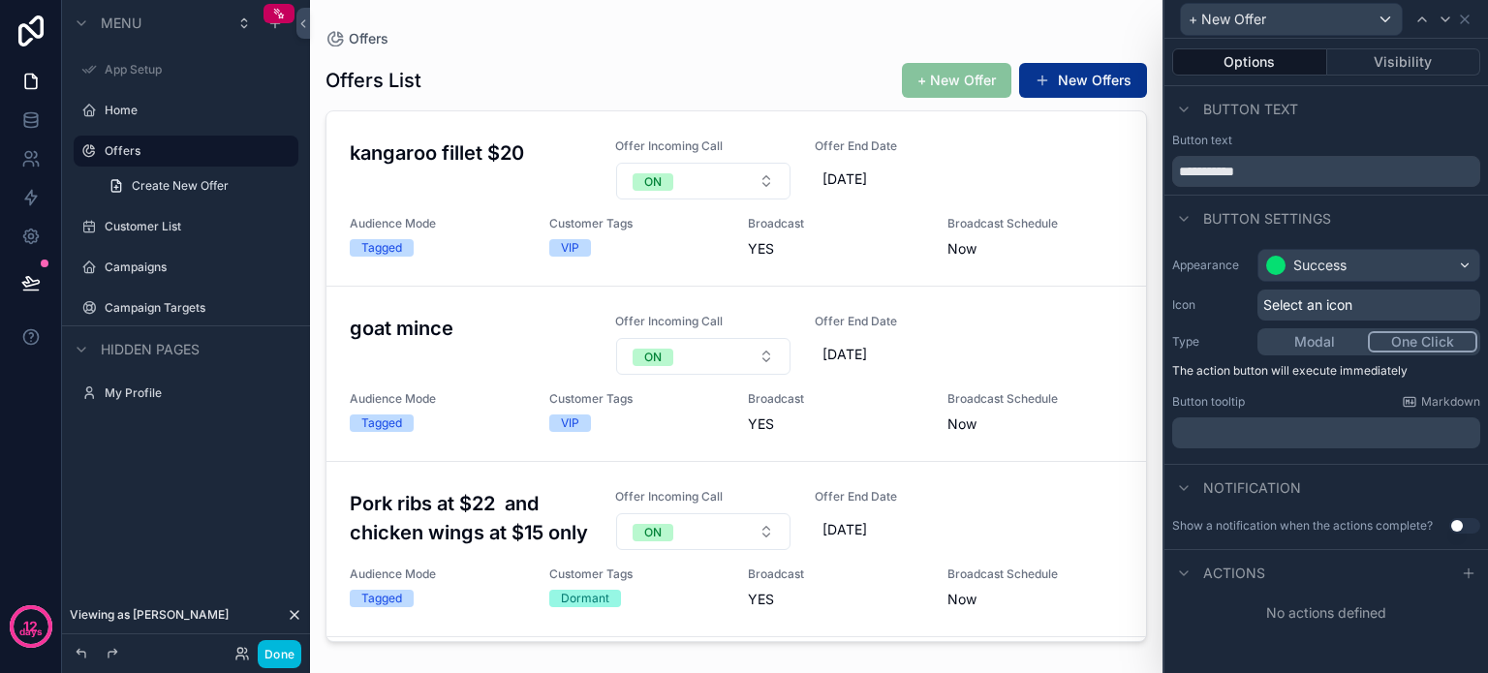
click at [1464, 569] on icon at bounding box center [1469, 574] width 16 height 16
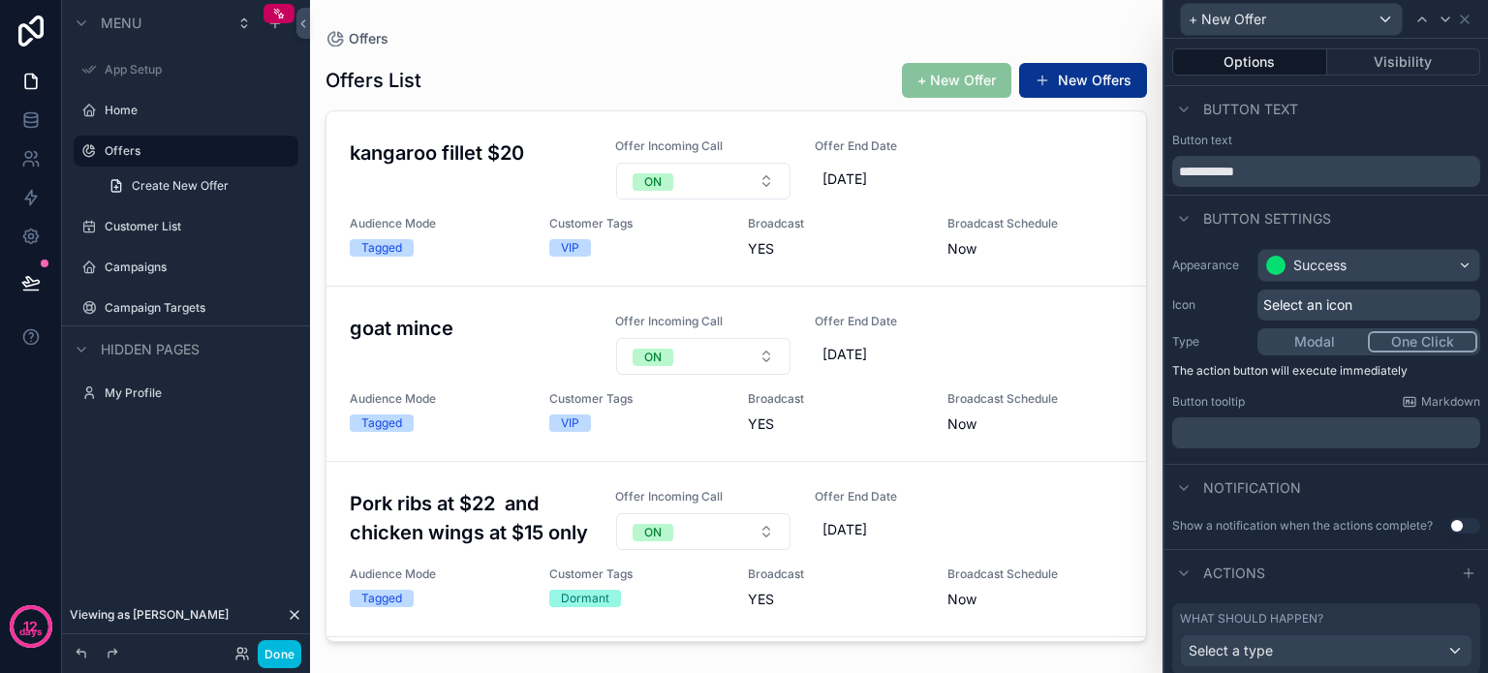
scroll to position [58, 0]
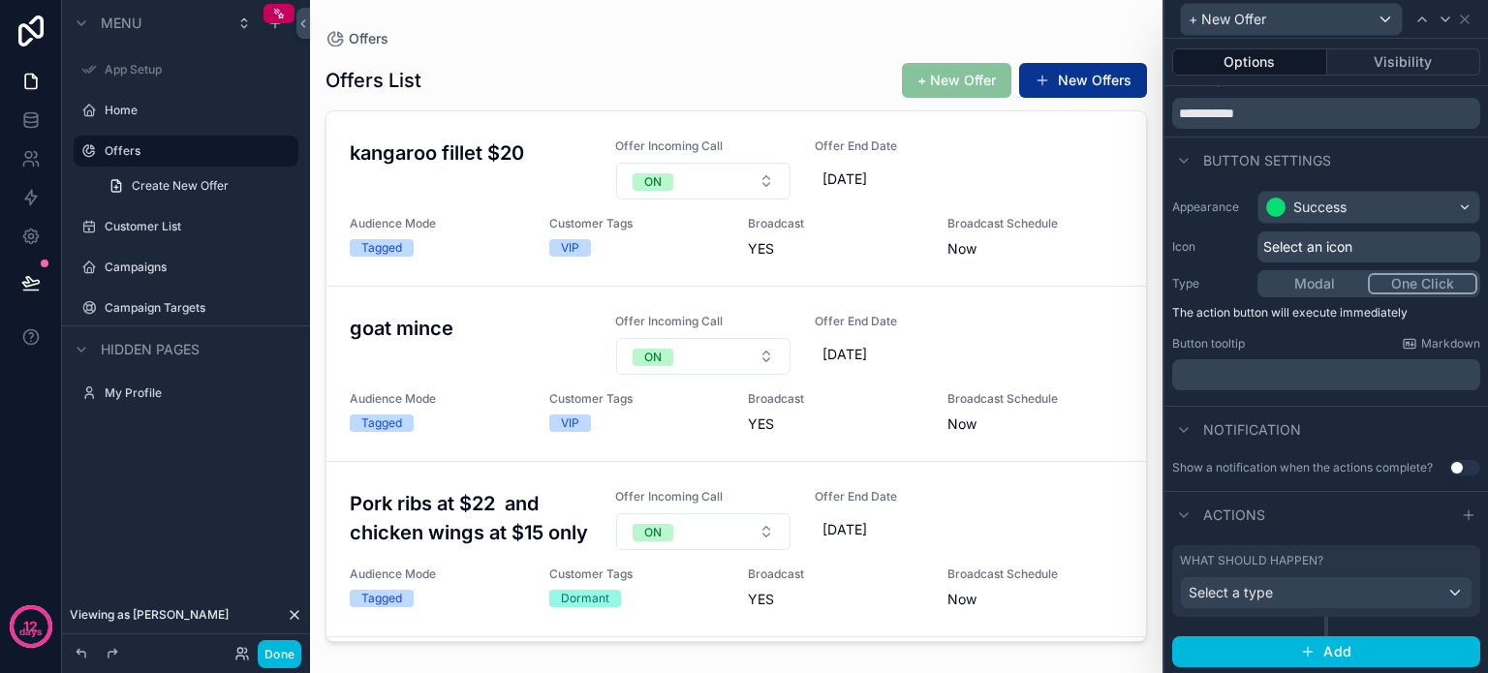
click at [1427, 585] on div "Select a type" at bounding box center [1326, 592] width 291 height 31
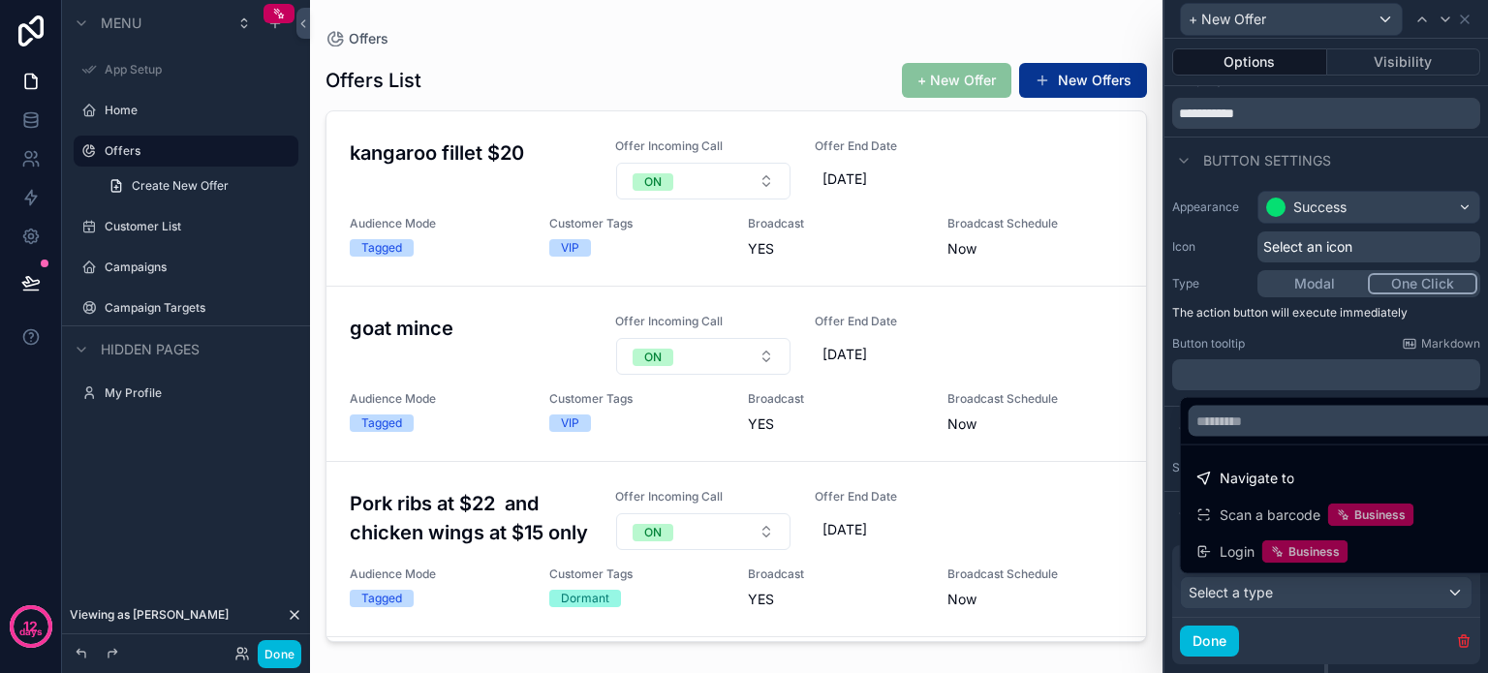
click at [1253, 481] on span "Navigate to" at bounding box center [1257, 478] width 75 height 23
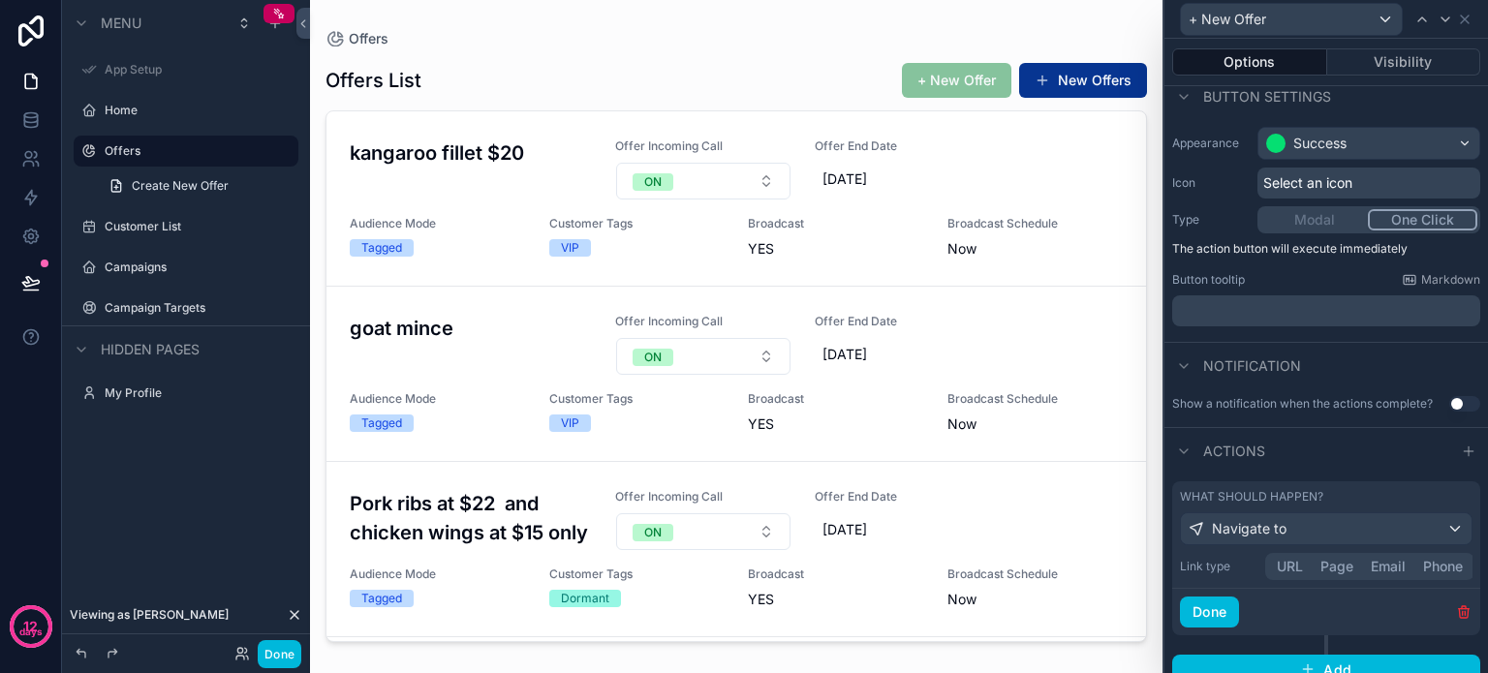
scroll to position [140, 0]
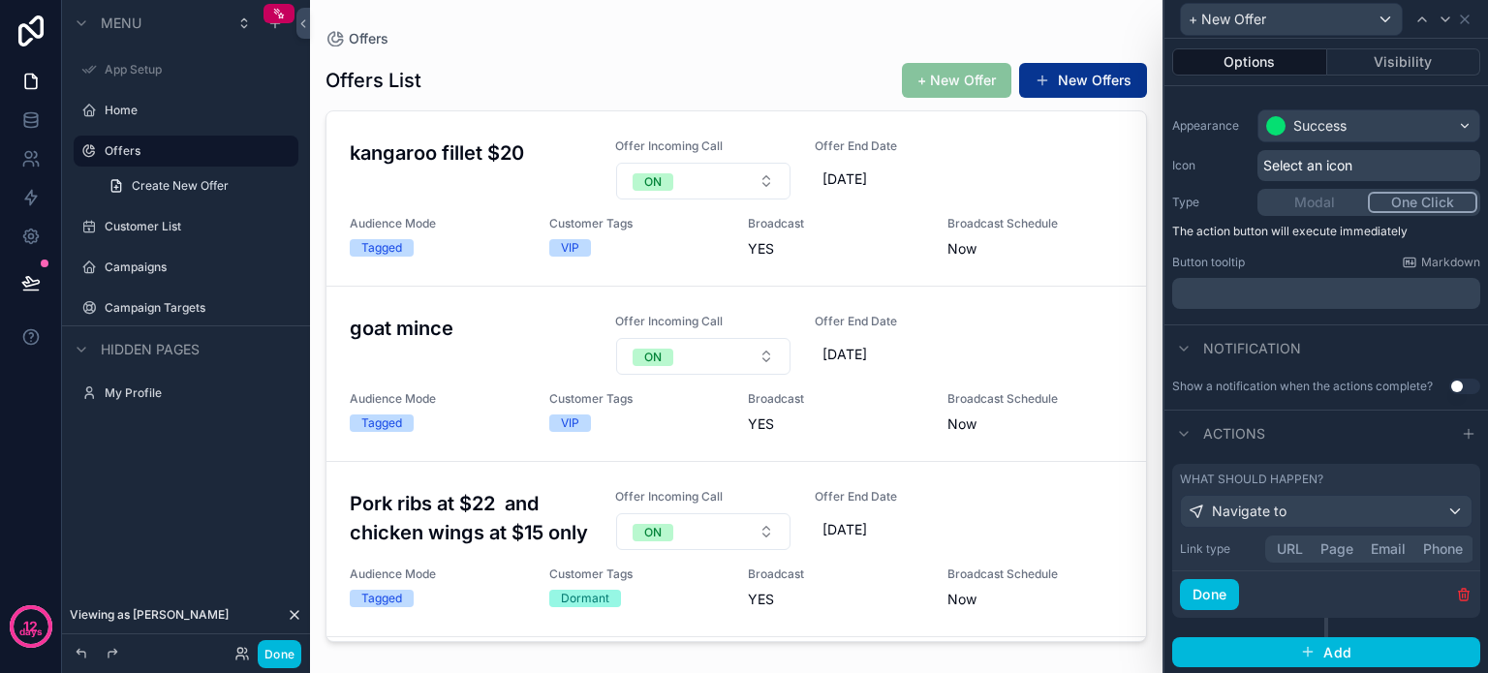
click at [1291, 547] on button "URL" at bounding box center [1290, 549] width 44 height 21
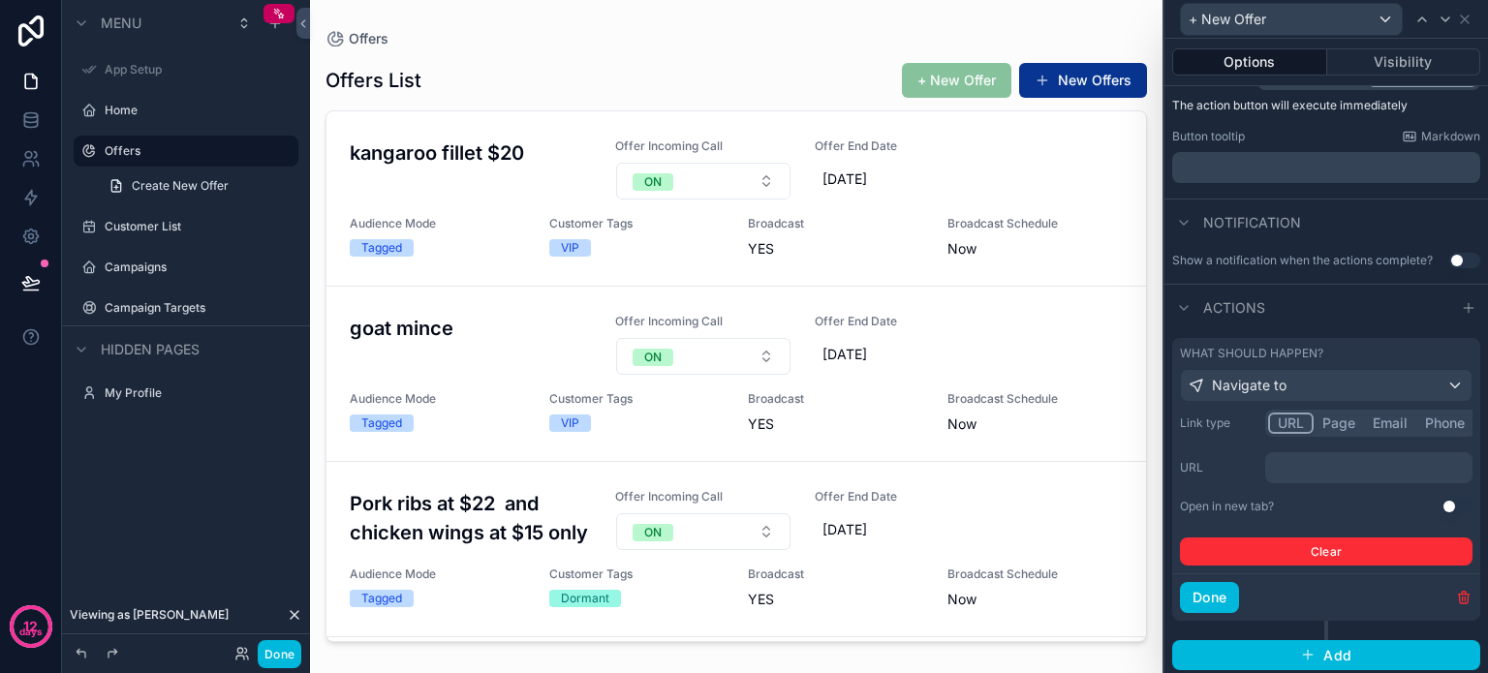
scroll to position [267, 0]
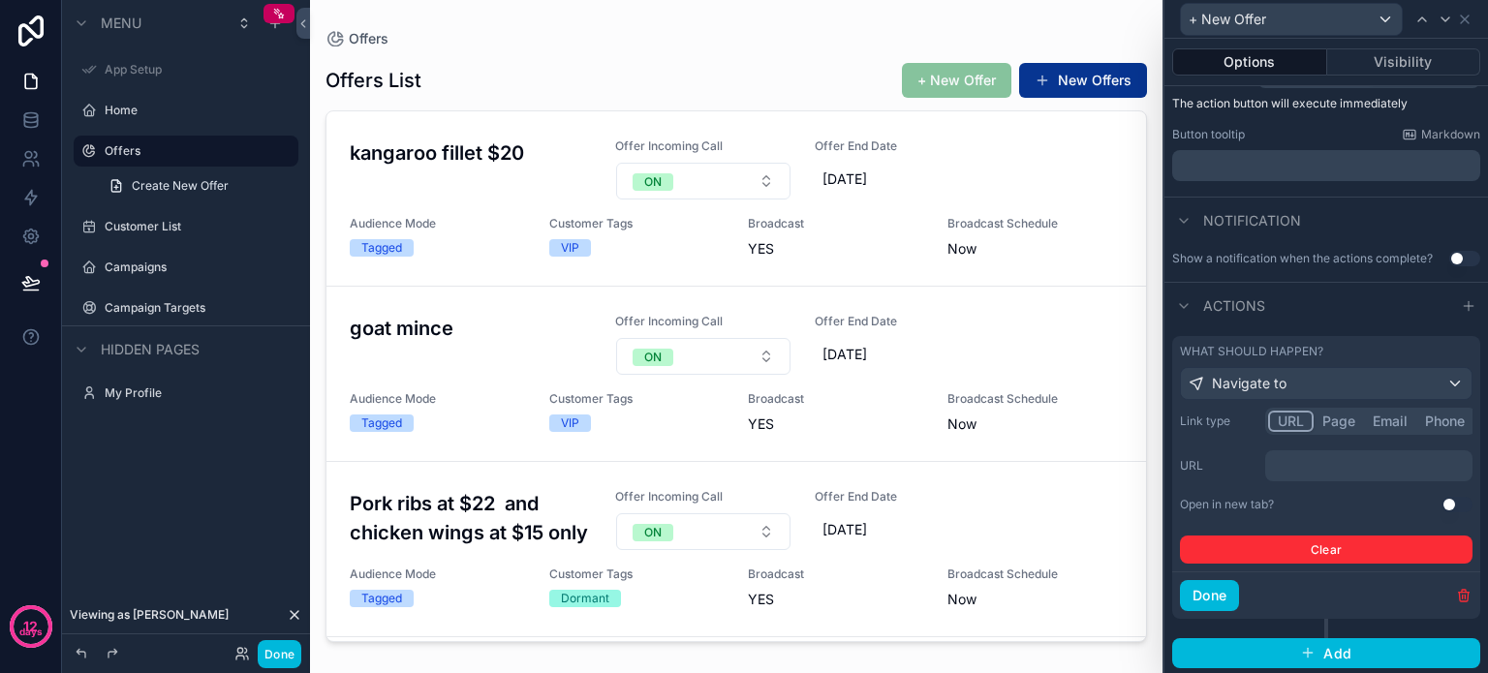
click at [1292, 468] on p "﻿" at bounding box center [1371, 465] width 196 height 19
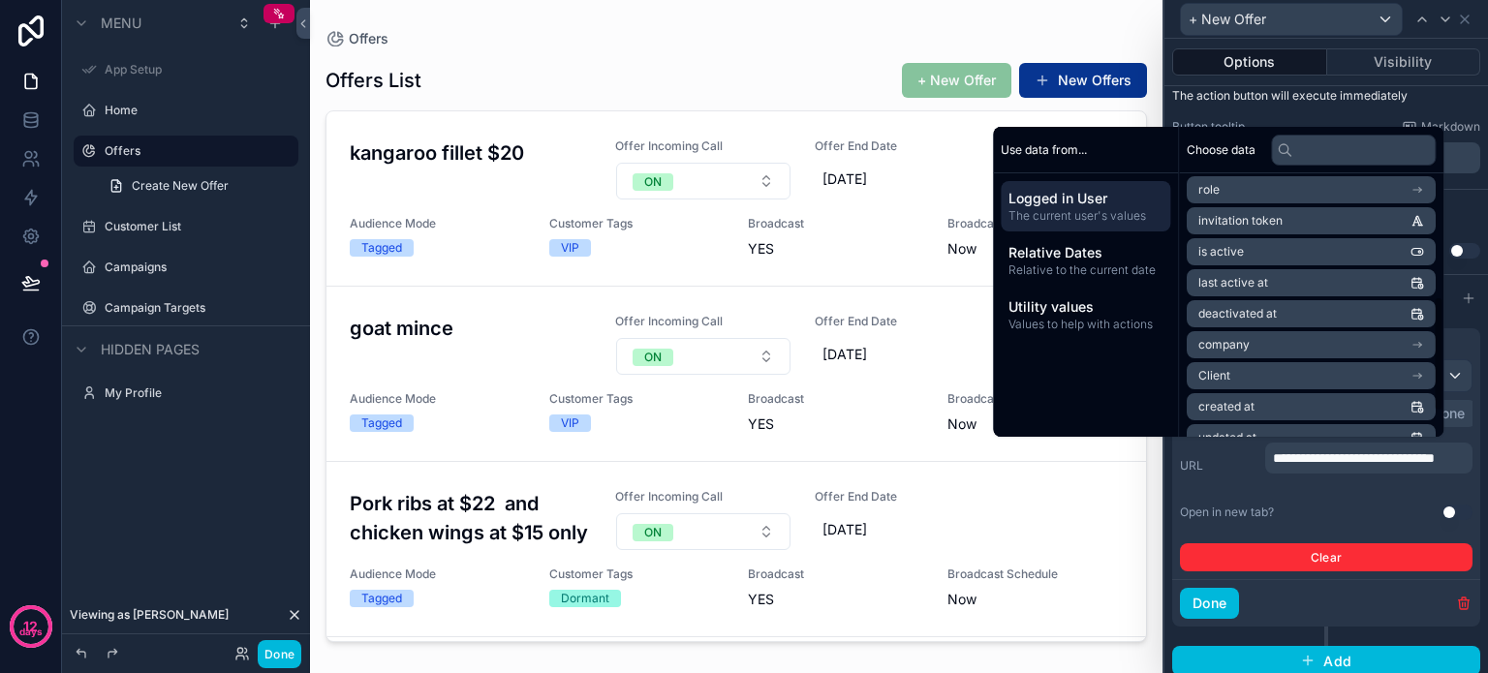
scroll to position [291, 0]
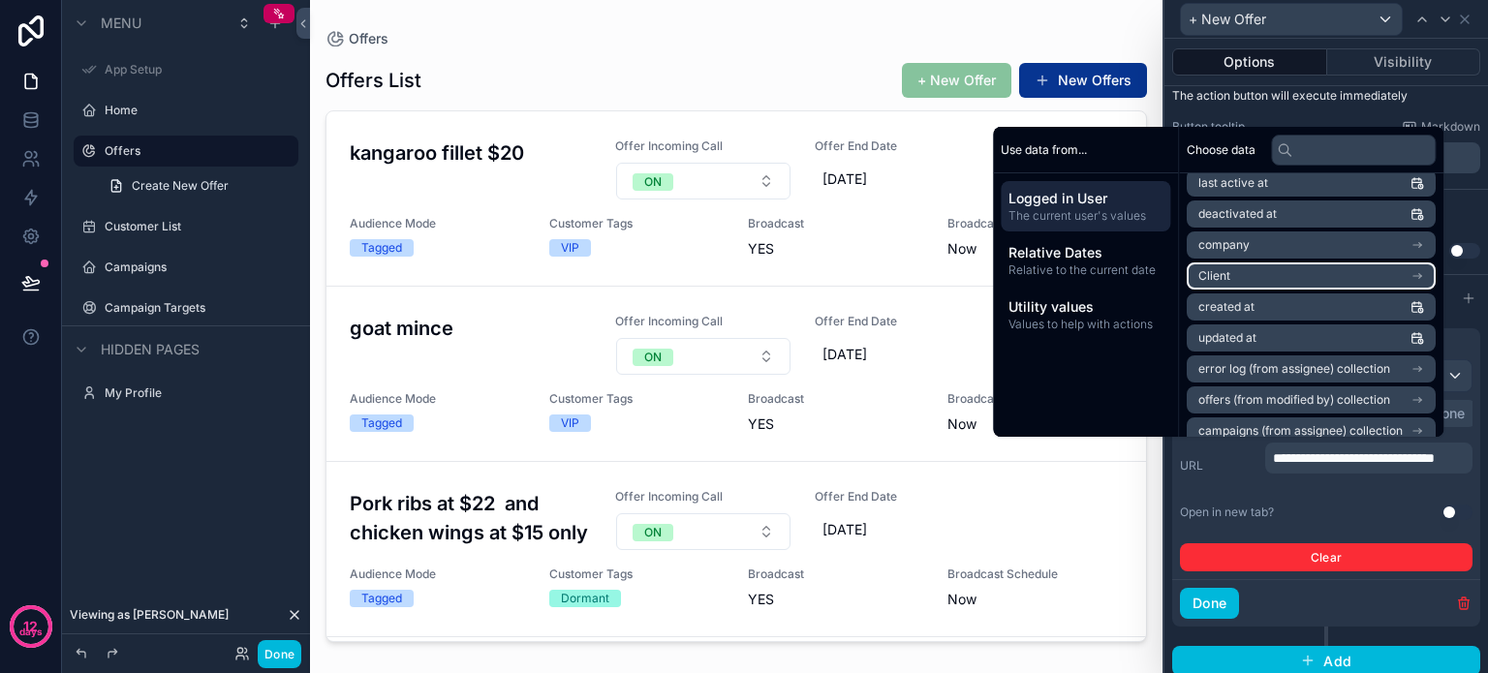
click at [1294, 269] on li "Client" at bounding box center [1311, 276] width 249 height 27
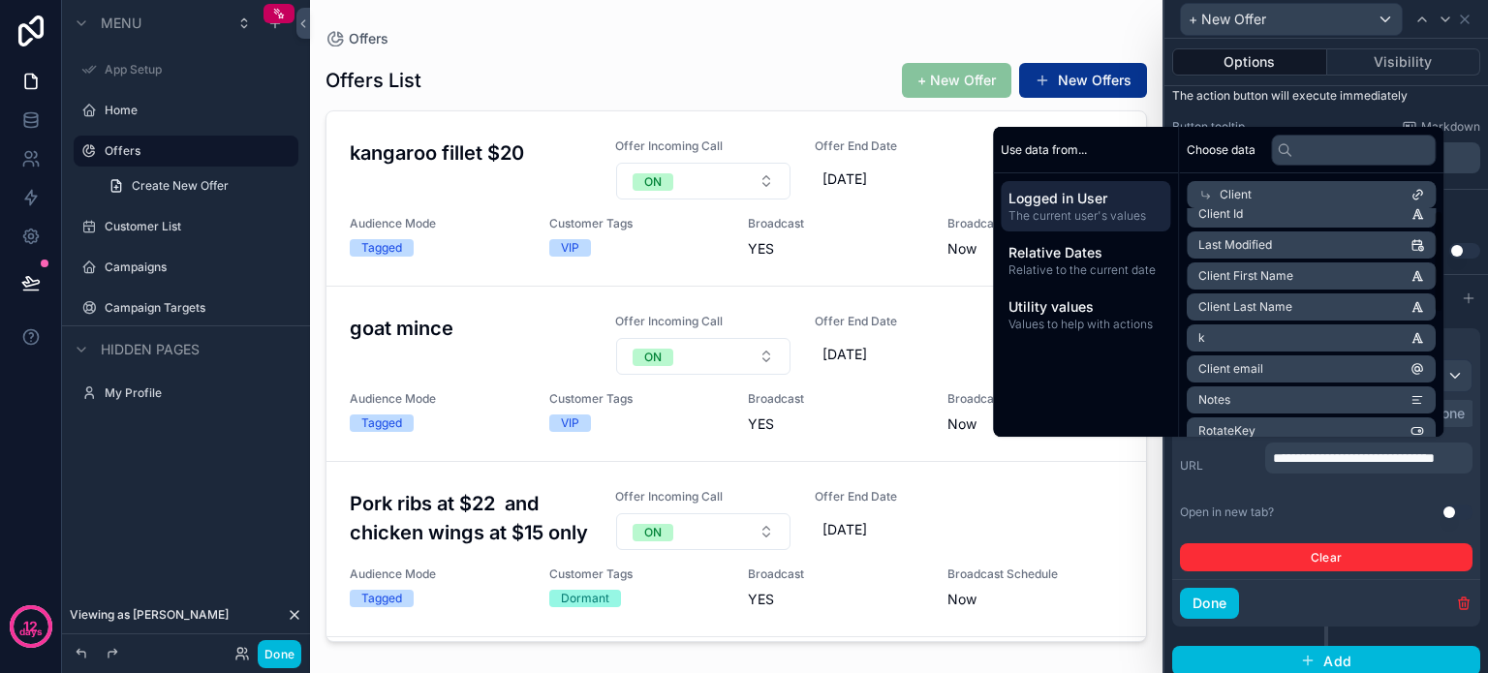
scroll to position [0, 0]
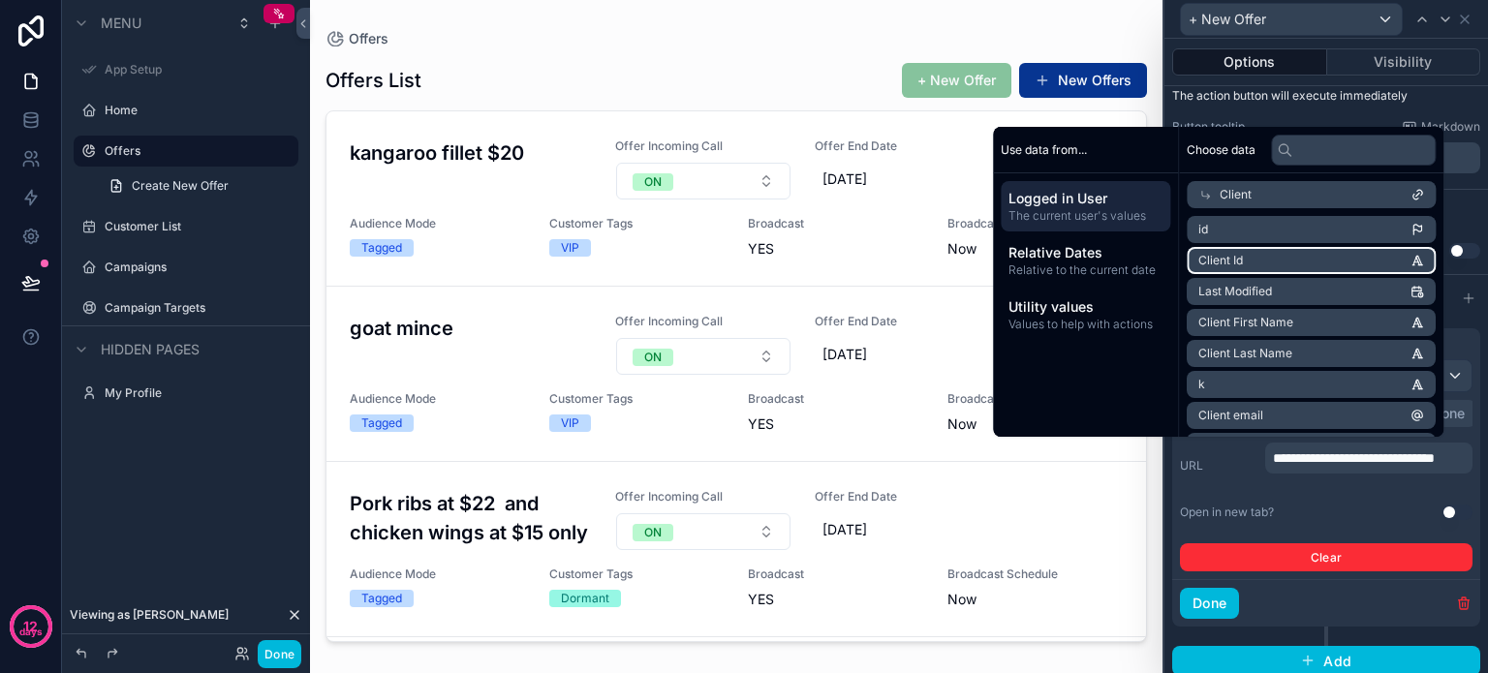
click at [1306, 258] on li "Client Id" at bounding box center [1311, 260] width 249 height 27
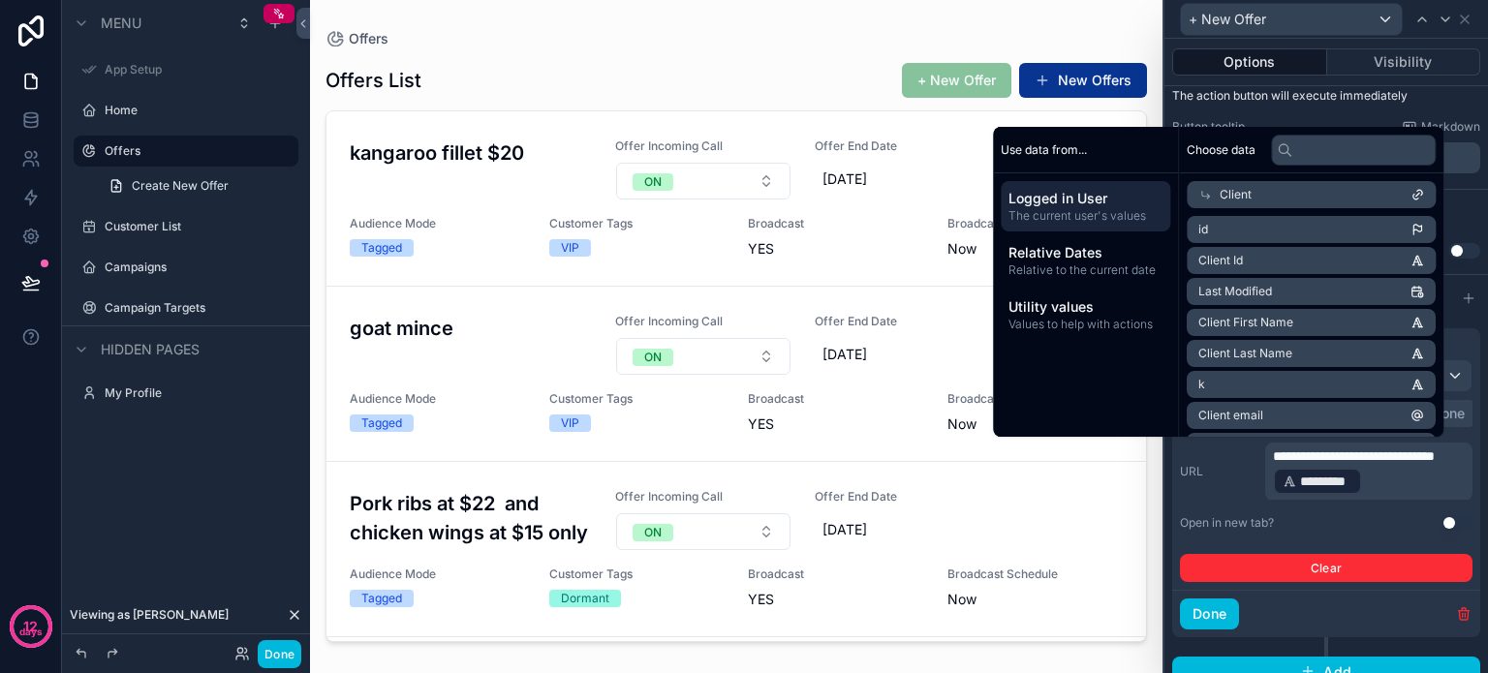
click at [1415, 480] on p "**********" at bounding box center [1371, 472] width 196 height 50
click at [1415, 479] on p "**********" at bounding box center [1371, 472] width 196 height 50
click at [1414, 483] on p "**********" at bounding box center [1371, 472] width 196 height 50
click at [1419, 478] on p "**********" at bounding box center [1371, 472] width 196 height 50
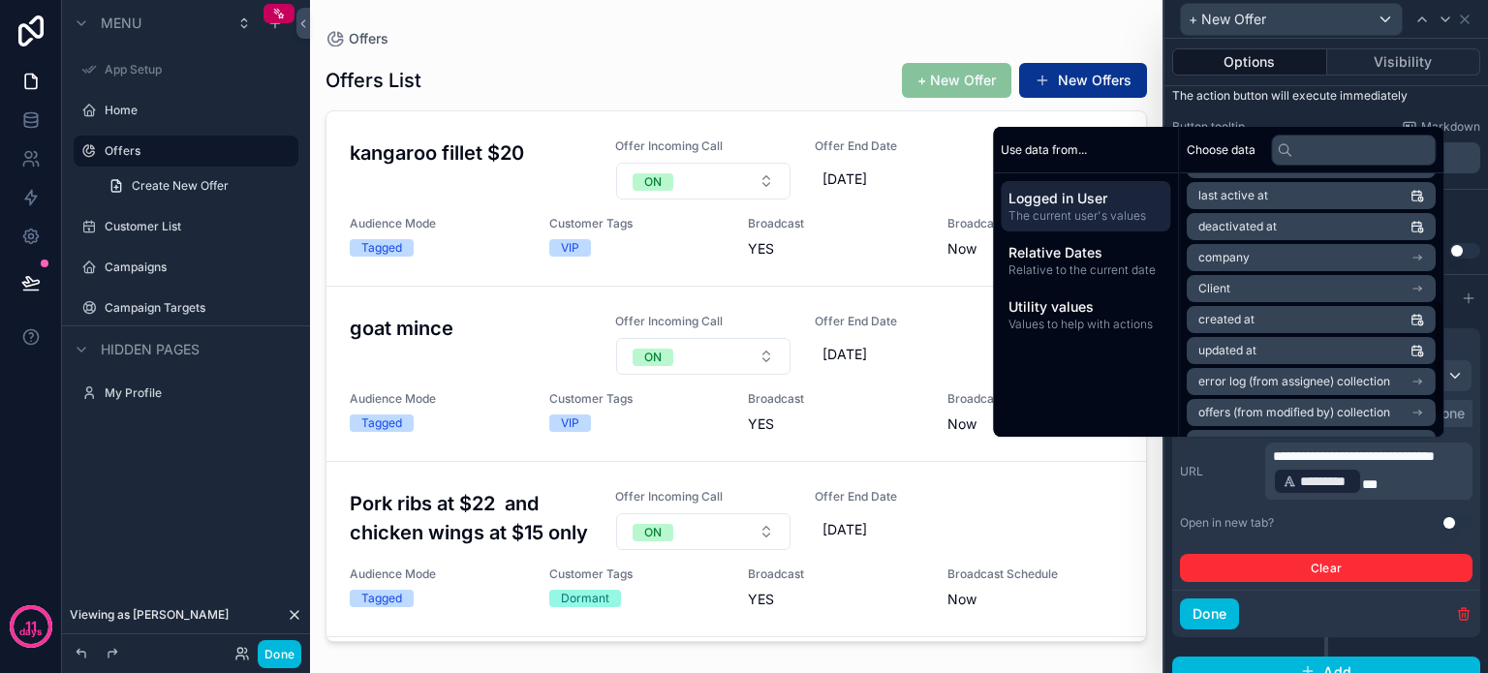
scroll to position [291, 0]
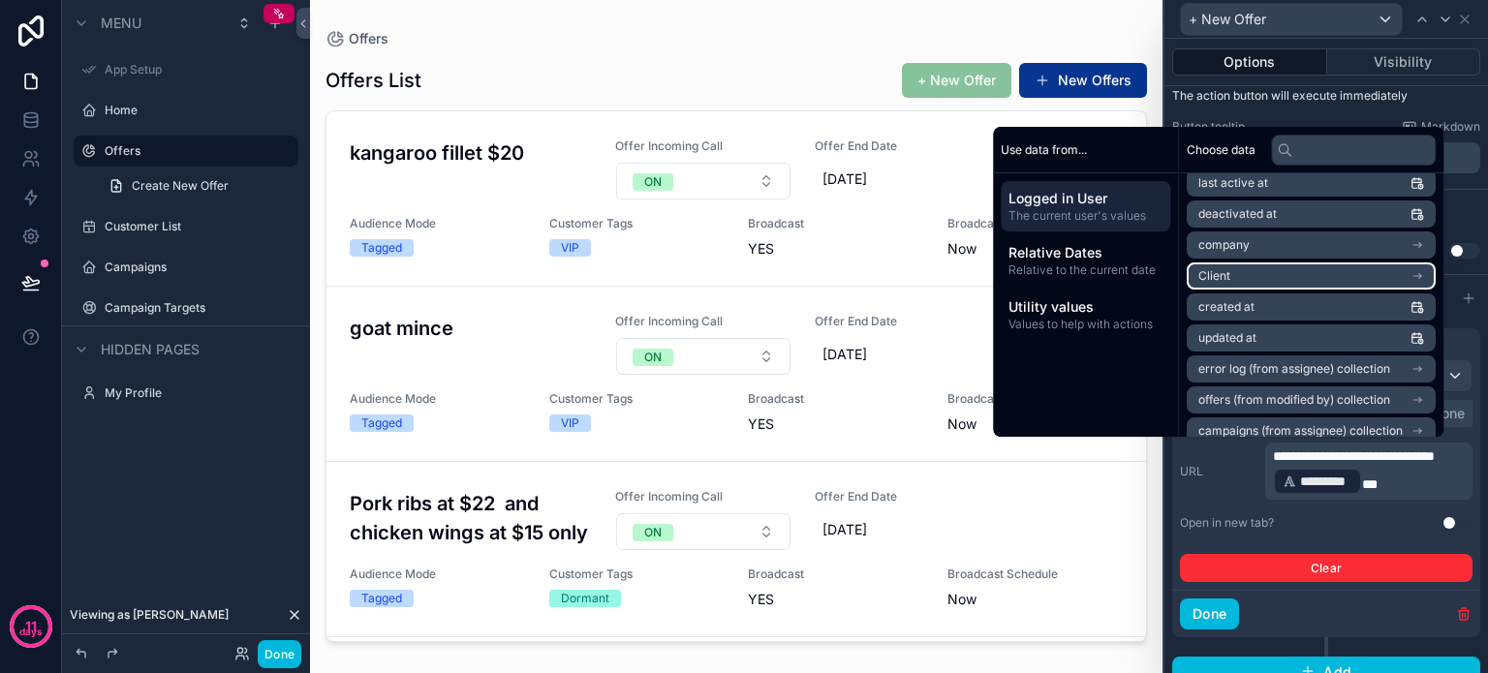
click at [1321, 272] on li "Client" at bounding box center [1311, 276] width 249 height 27
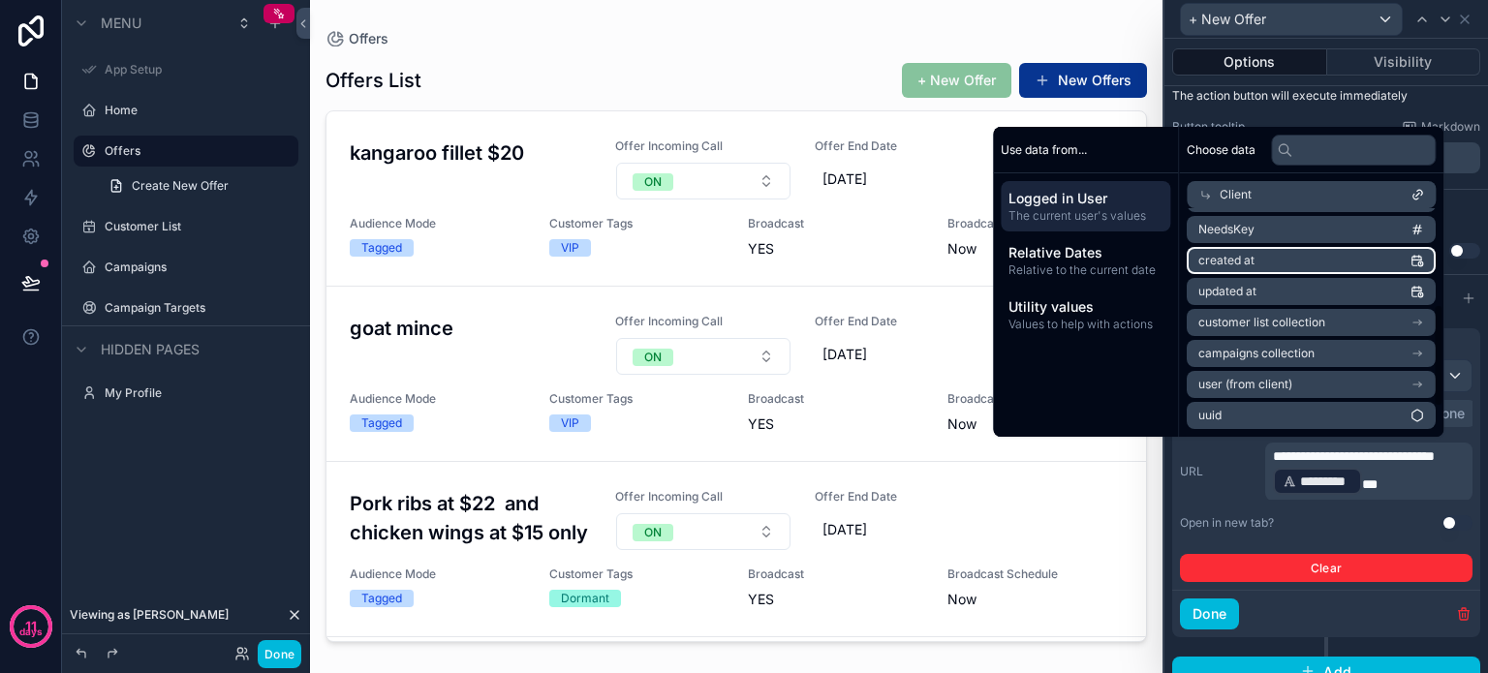
scroll to position [0, 0]
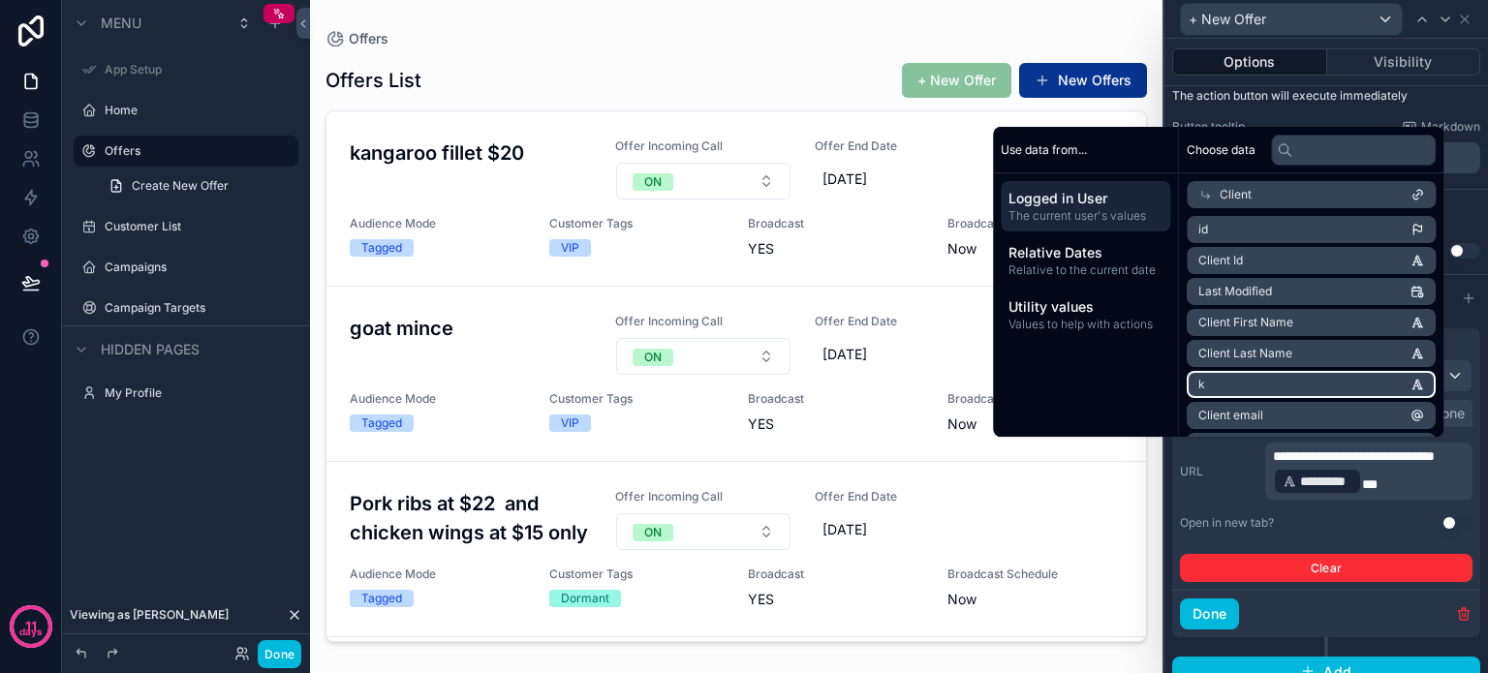
click at [1319, 379] on li "k" at bounding box center [1311, 384] width 249 height 27
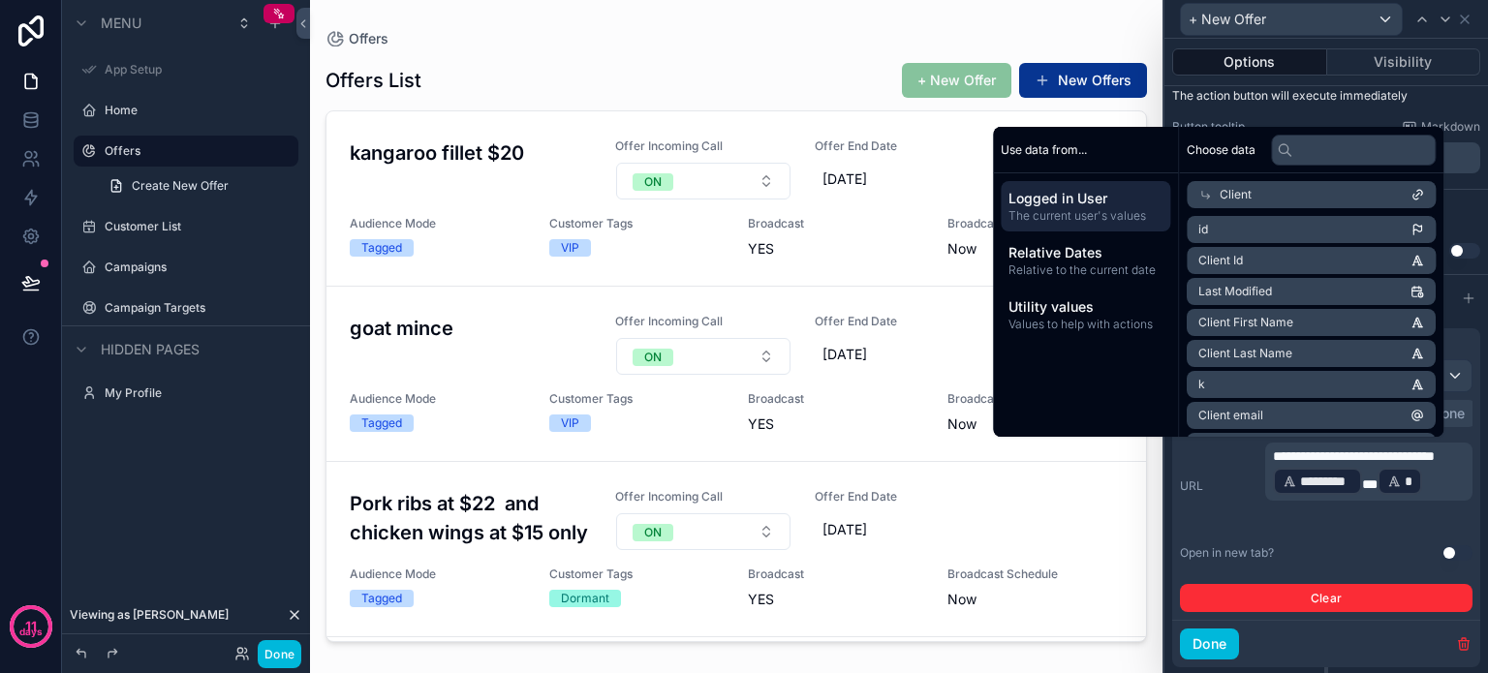
click at [1199, 638] on button "Done" at bounding box center [1209, 644] width 59 height 31
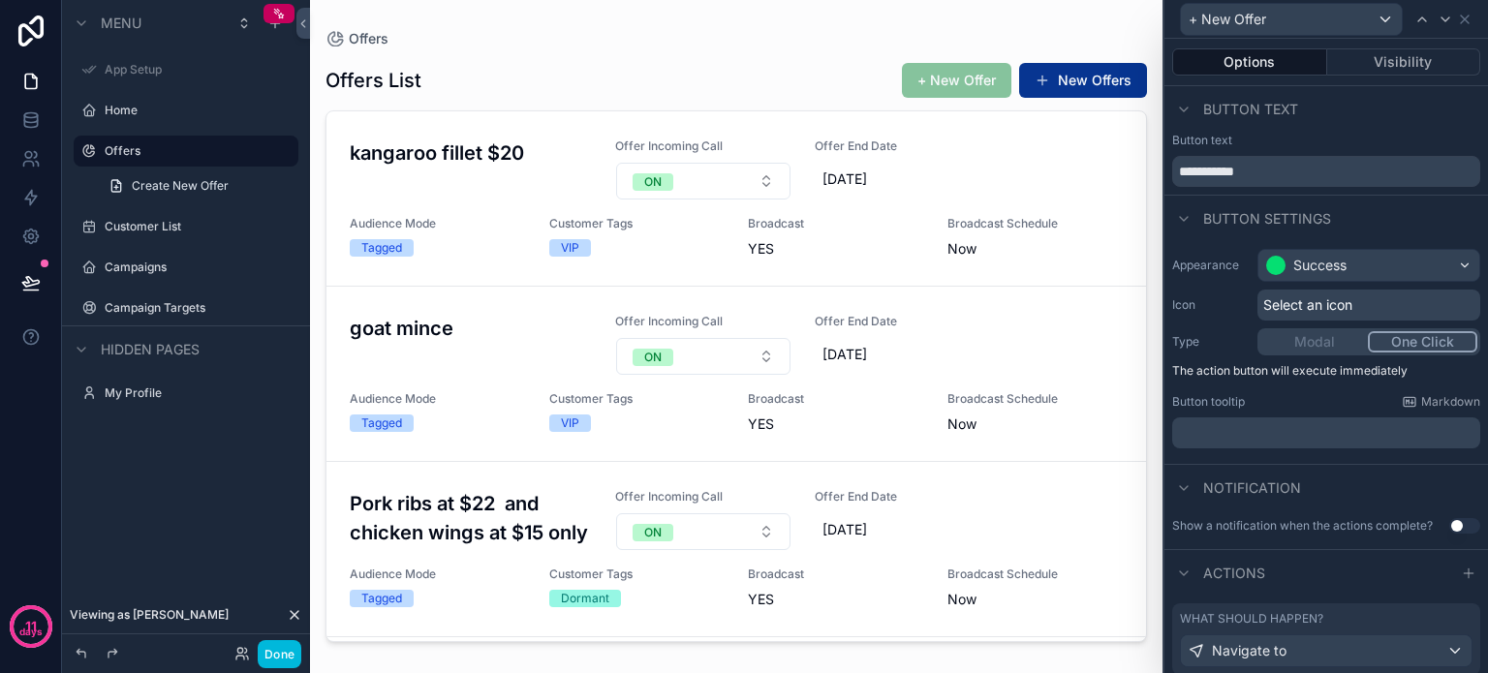
click at [1182, 212] on icon at bounding box center [1184, 219] width 16 height 16
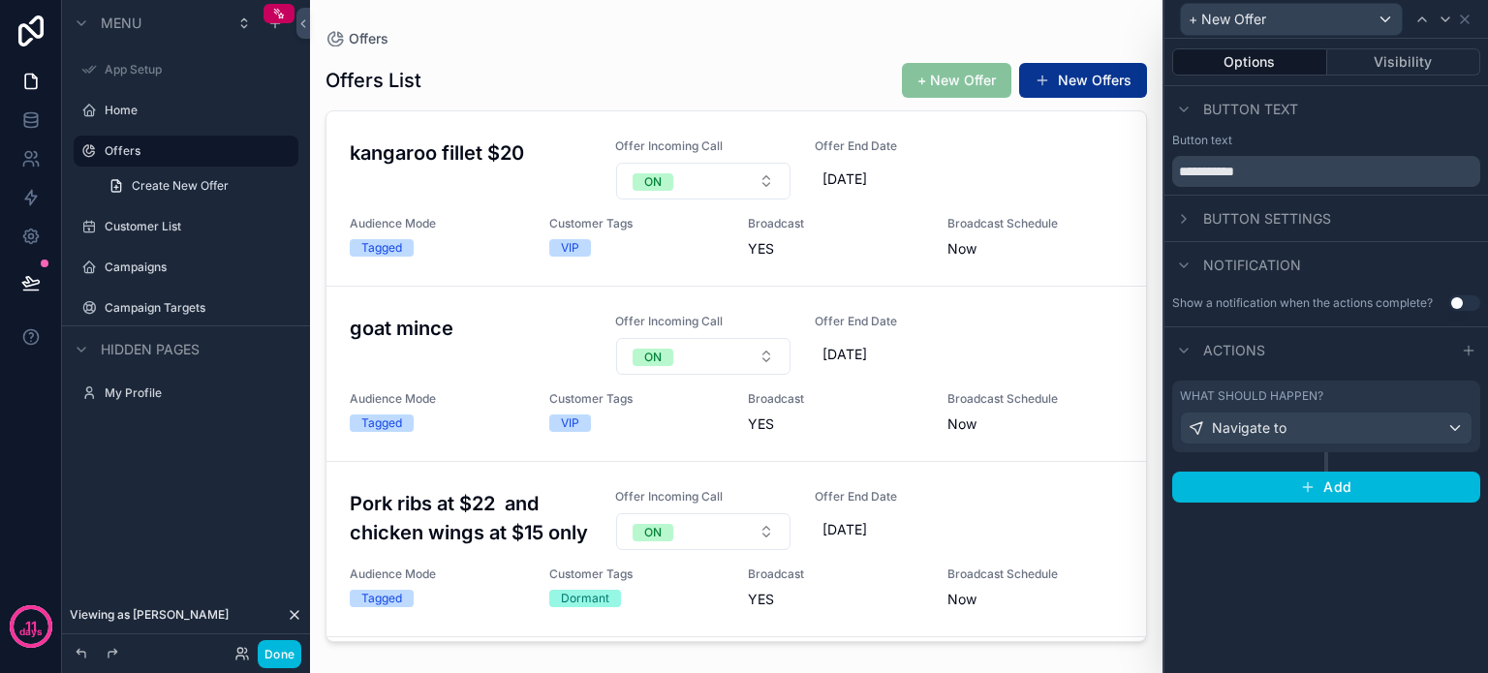
click at [1182, 106] on icon at bounding box center [1184, 110] width 16 height 16
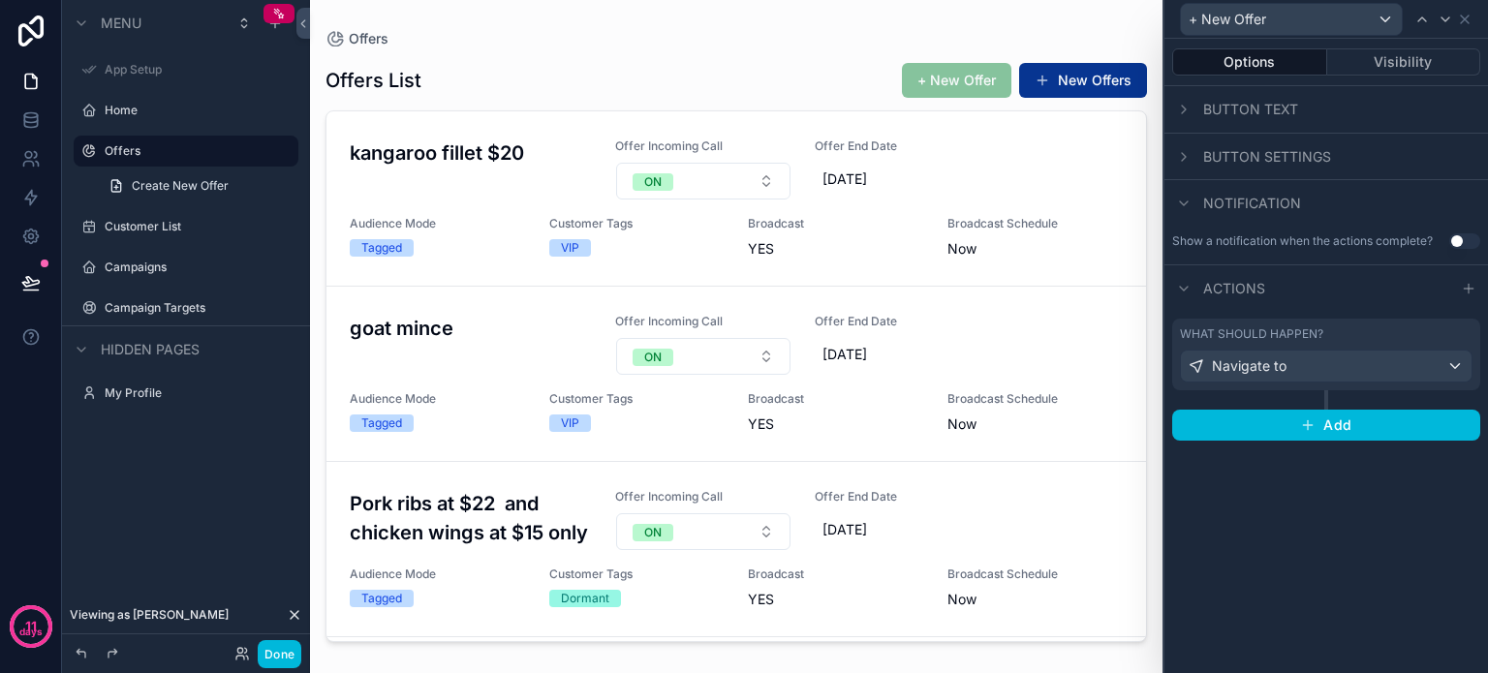
scroll to position [97, 0]
click at [1465, 15] on icon at bounding box center [1465, 20] width 16 height 16
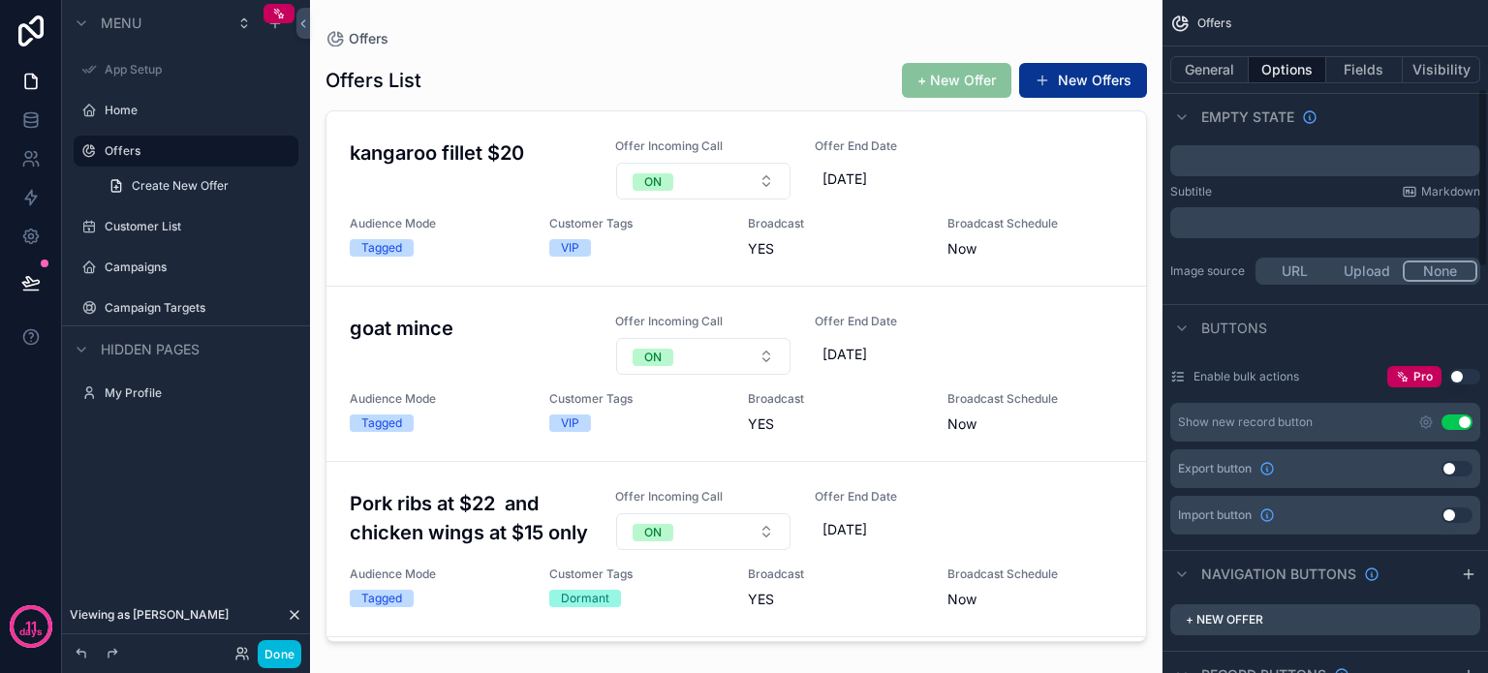
scroll to position [484, 0]
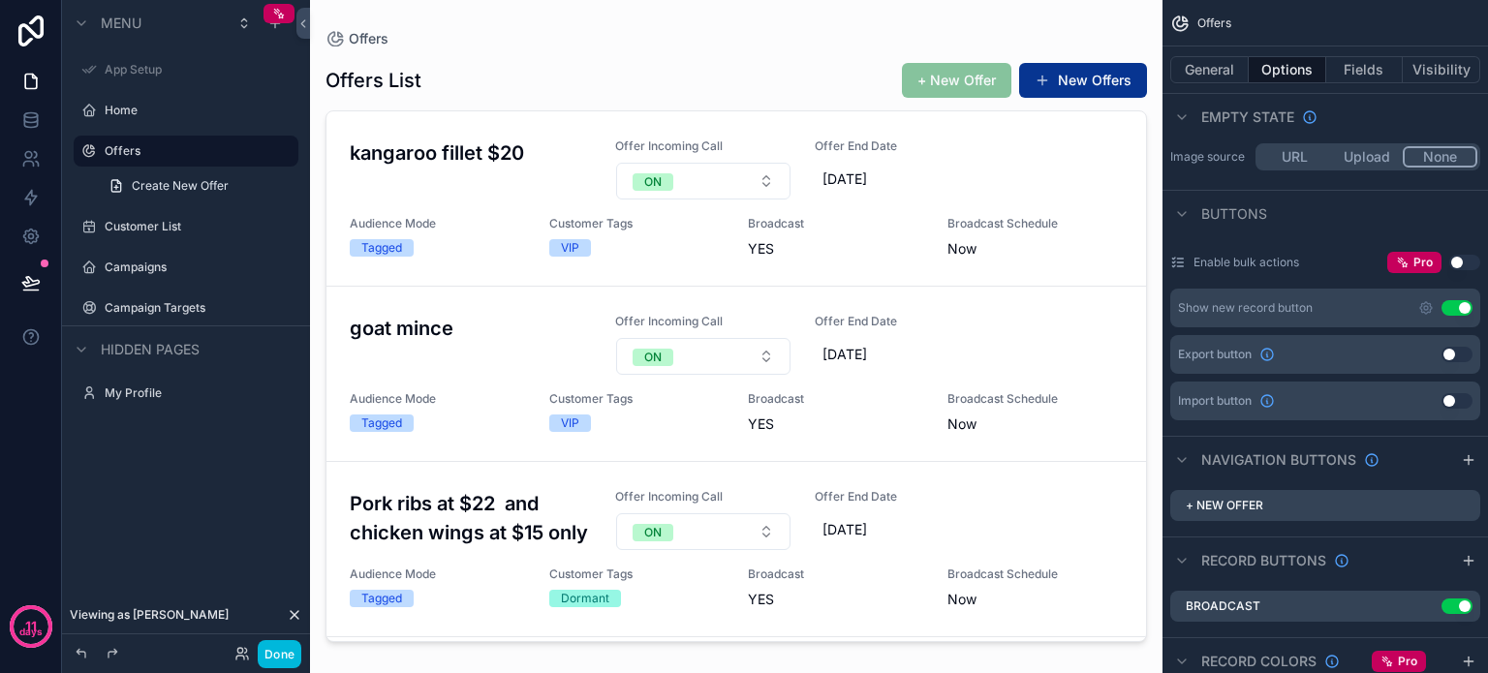
click at [1453, 302] on button "Use setting" at bounding box center [1457, 308] width 31 height 16
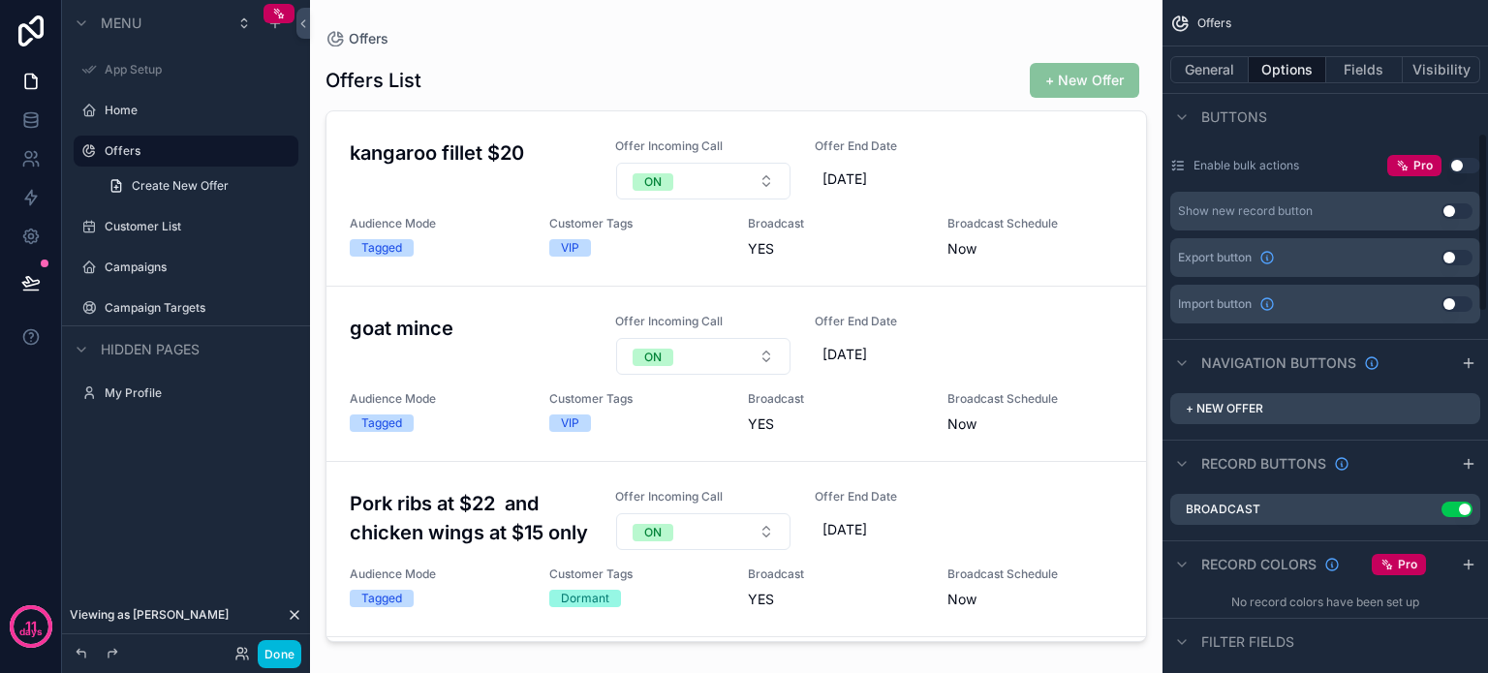
scroll to position [291, 0]
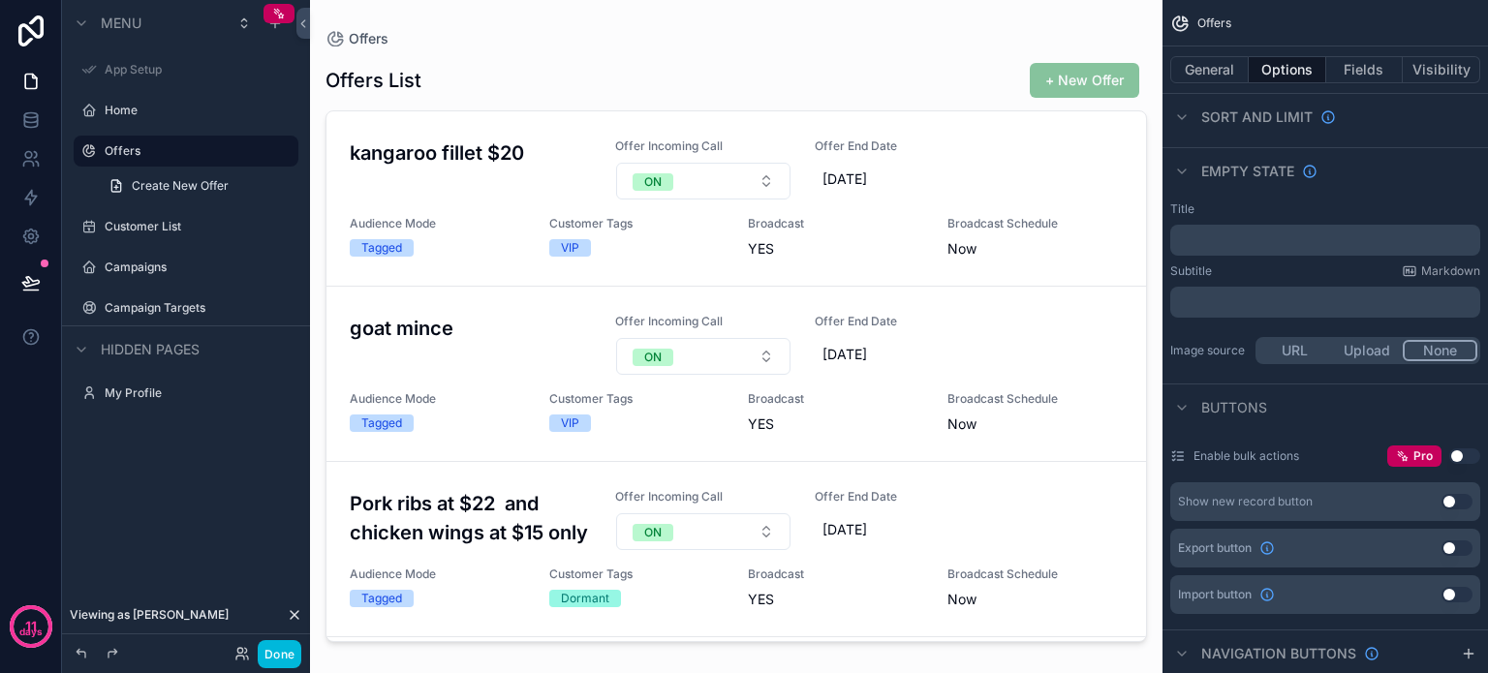
click at [276, 658] on button "Done" at bounding box center [280, 654] width 44 height 28
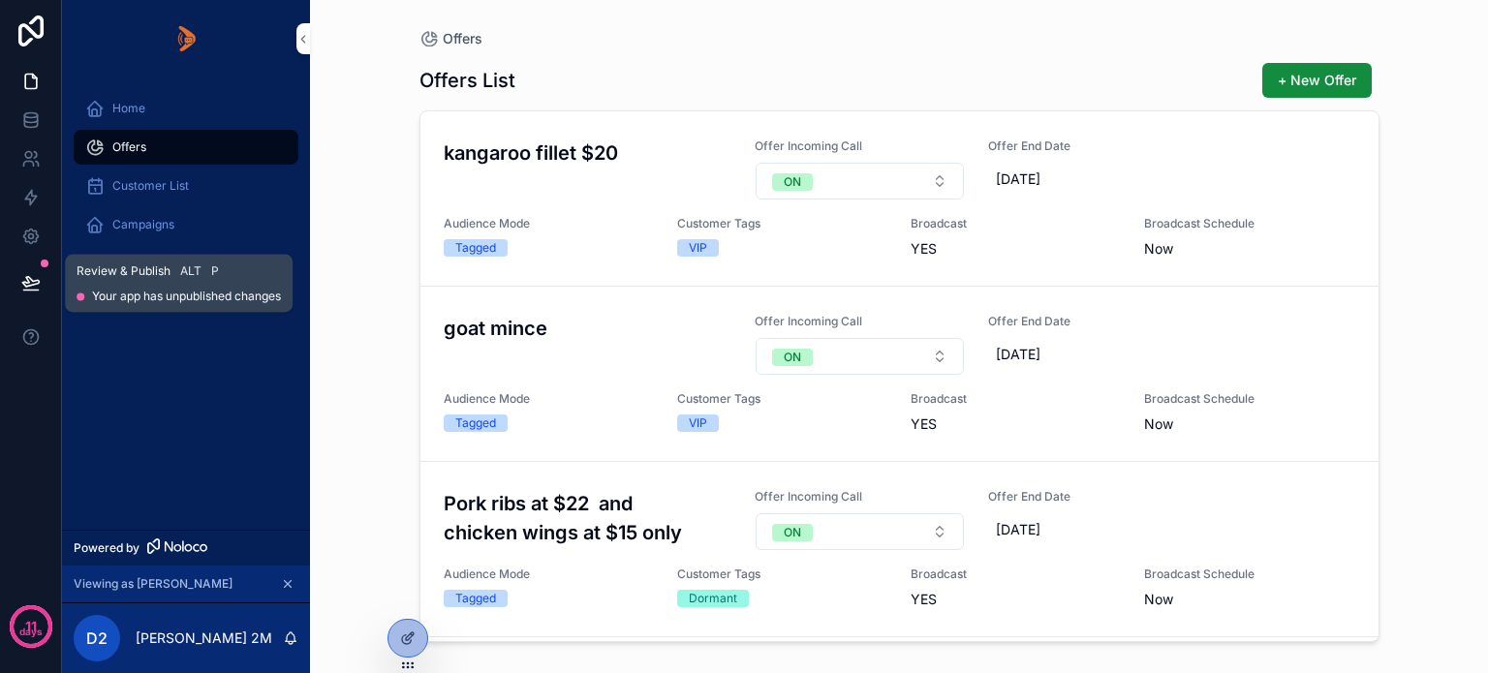
click at [22, 278] on icon at bounding box center [30, 282] width 19 height 19
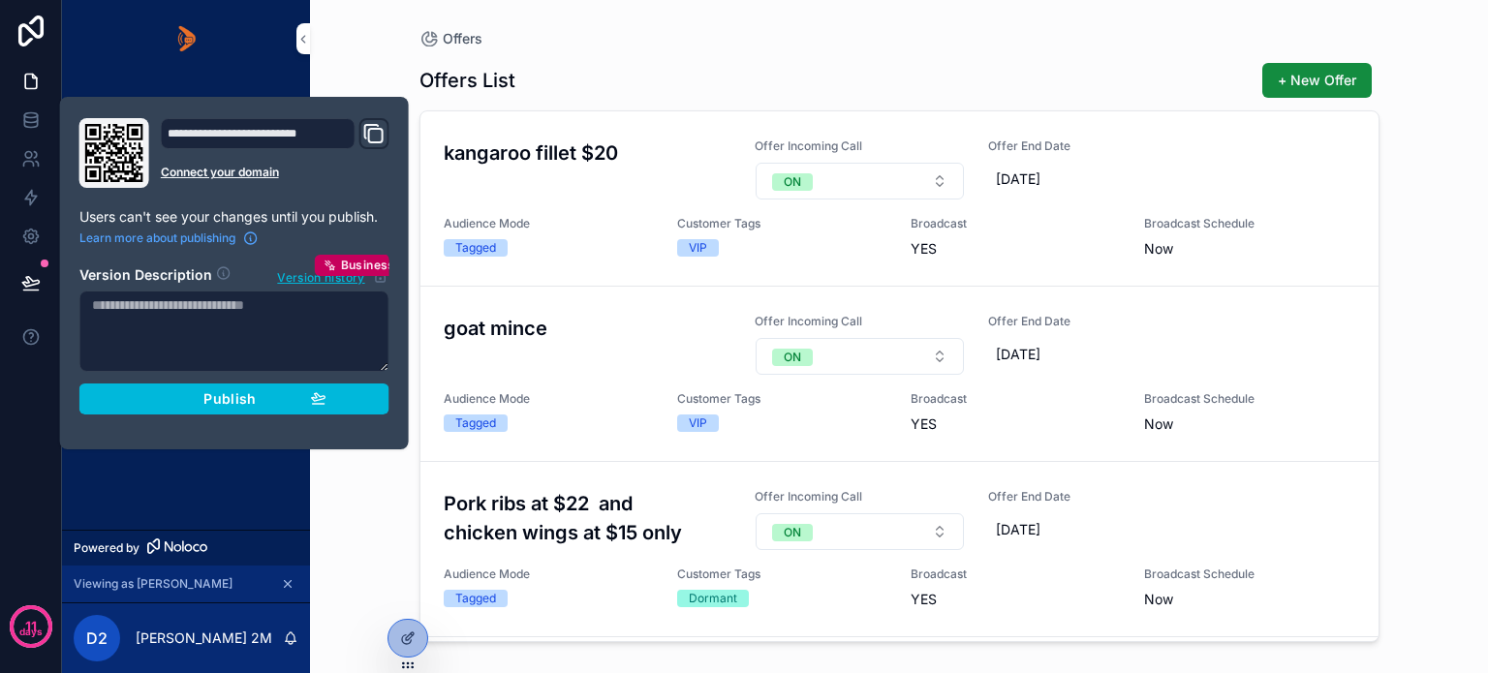
click at [163, 403] on div "Publish" at bounding box center [234, 398] width 184 height 17
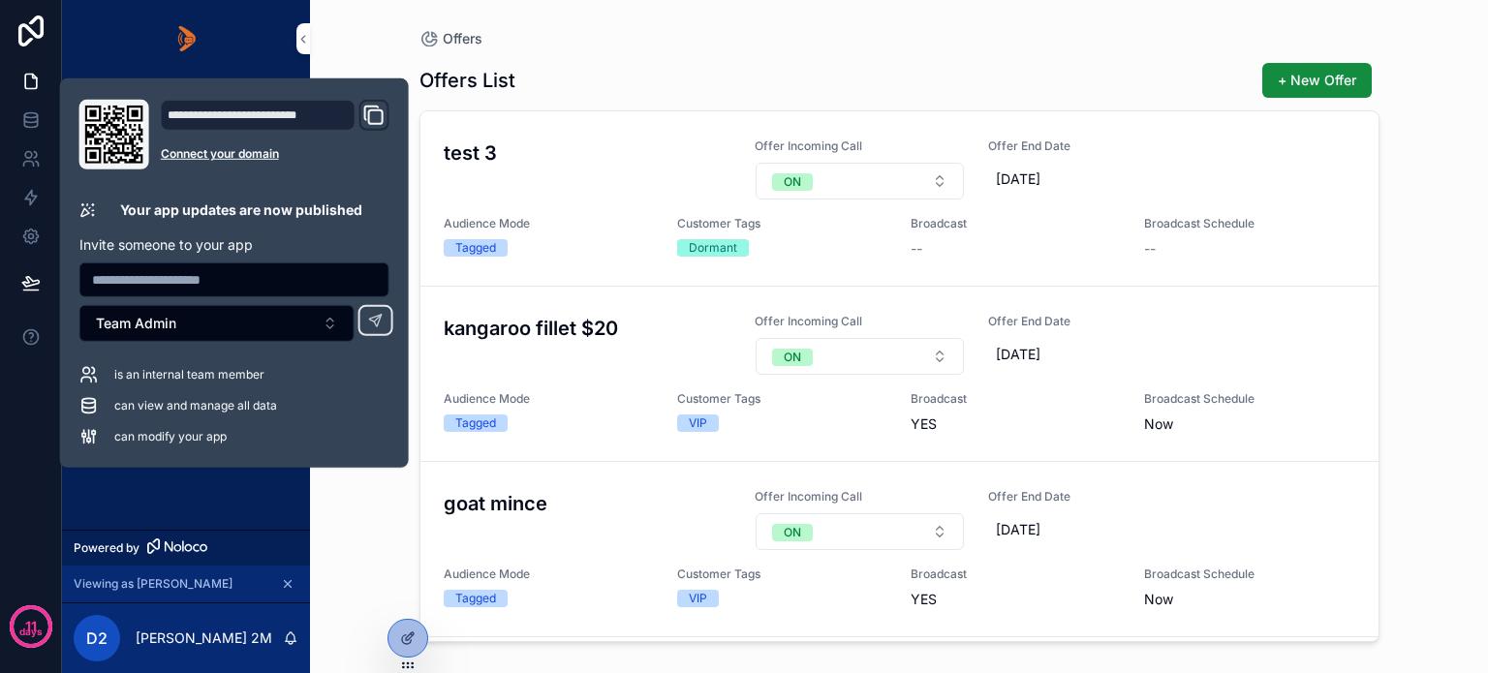
click at [194, 38] on img "scrollable content" at bounding box center [186, 38] width 31 height 31
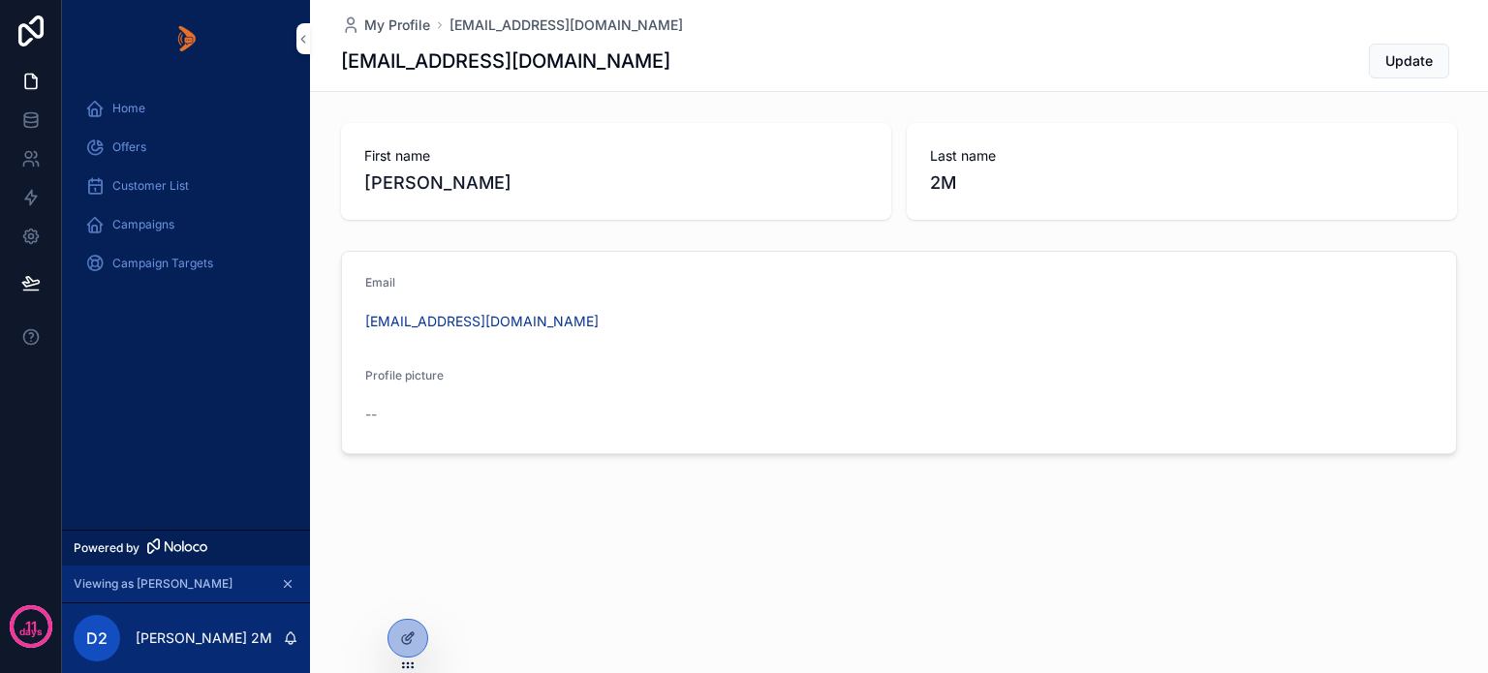
click at [130, 144] on span "Offers" at bounding box center [129, 148] width 34 height 16
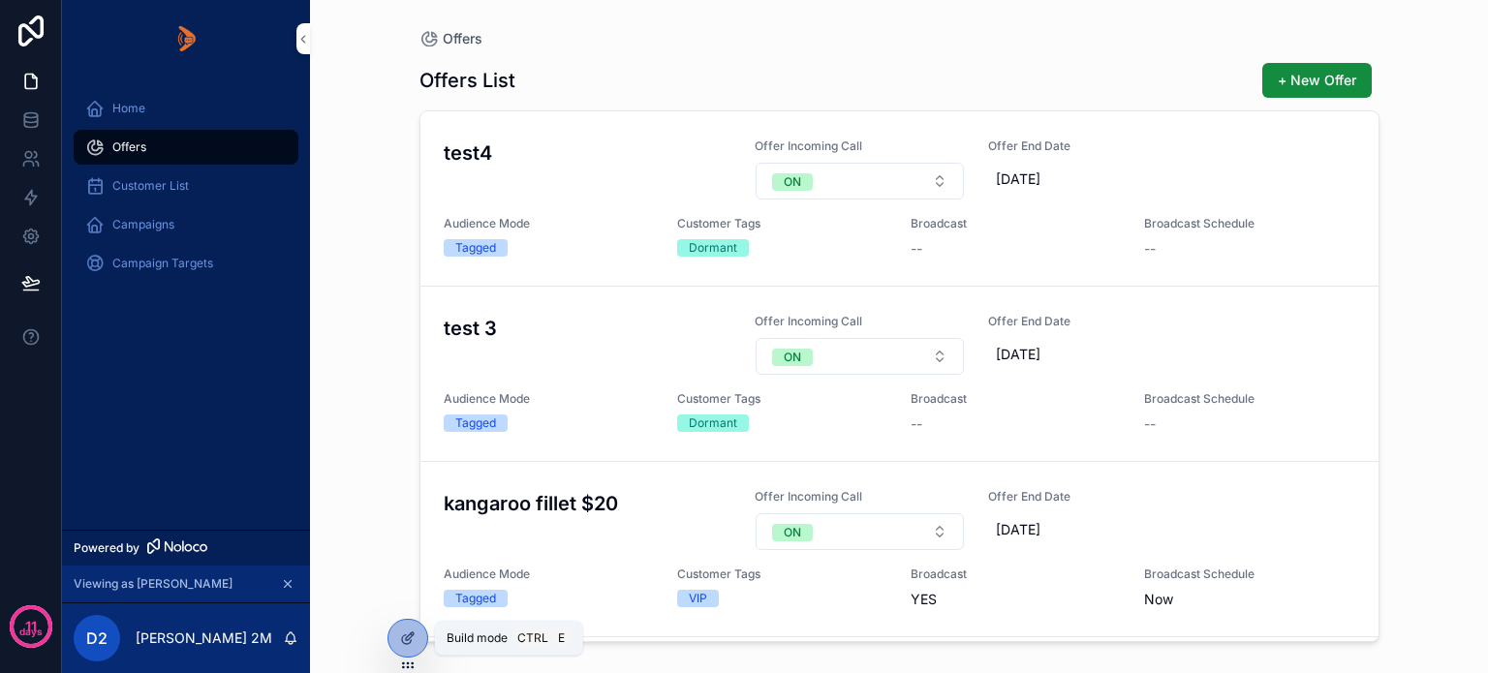
click at [414, 636] on icon at bounding box center [408, 639] width 16 height 16
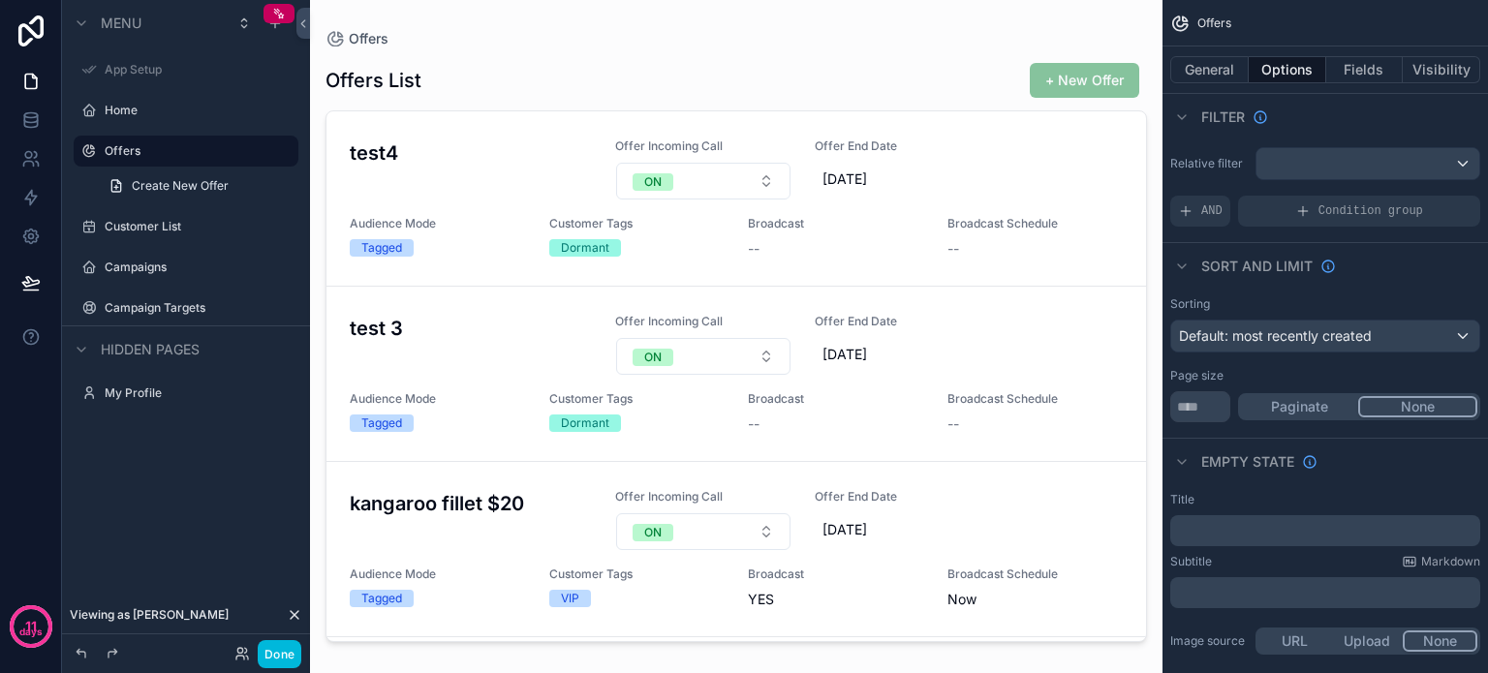
click at [174, 183] on span "Create New Offer" at bounding box center [180, 186] width 97 height 16
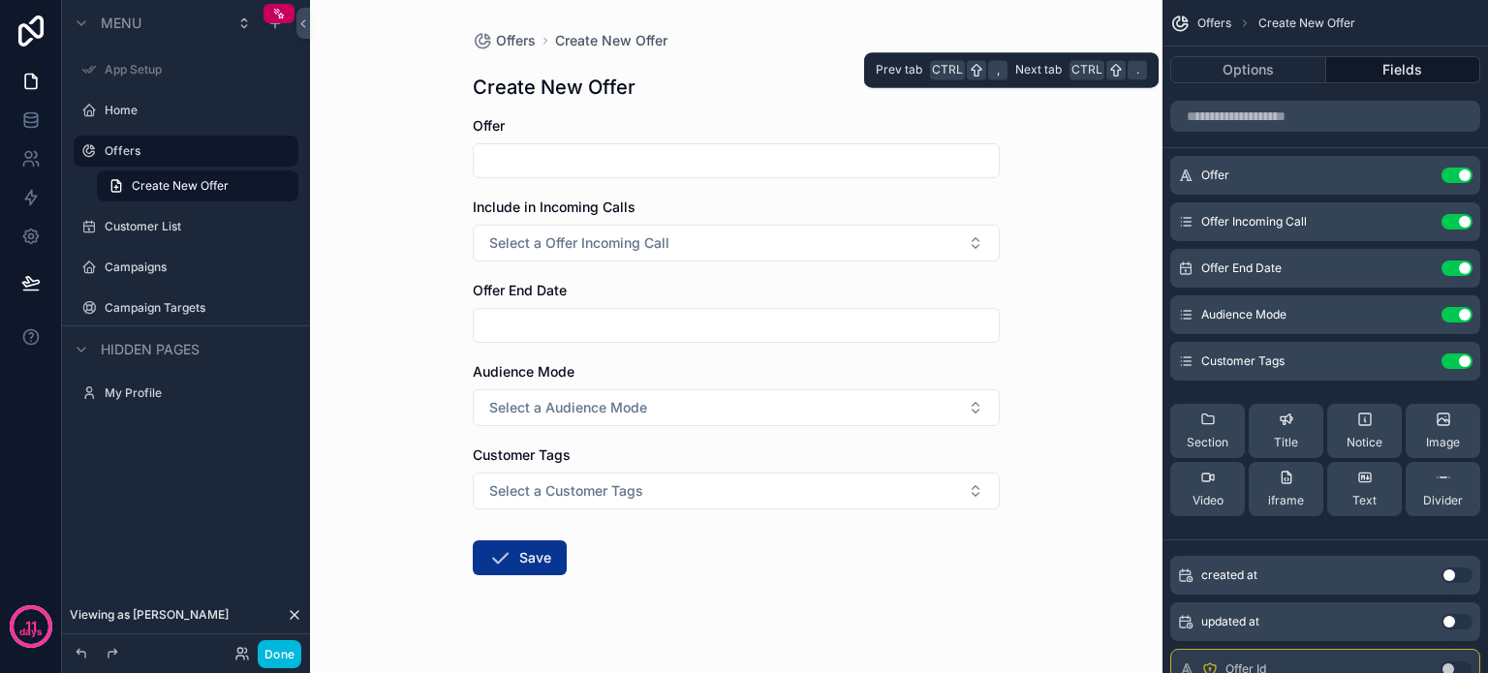
click at [1263, 76] on button "Options" at bounding box center [1248, 69] width 156 height 27
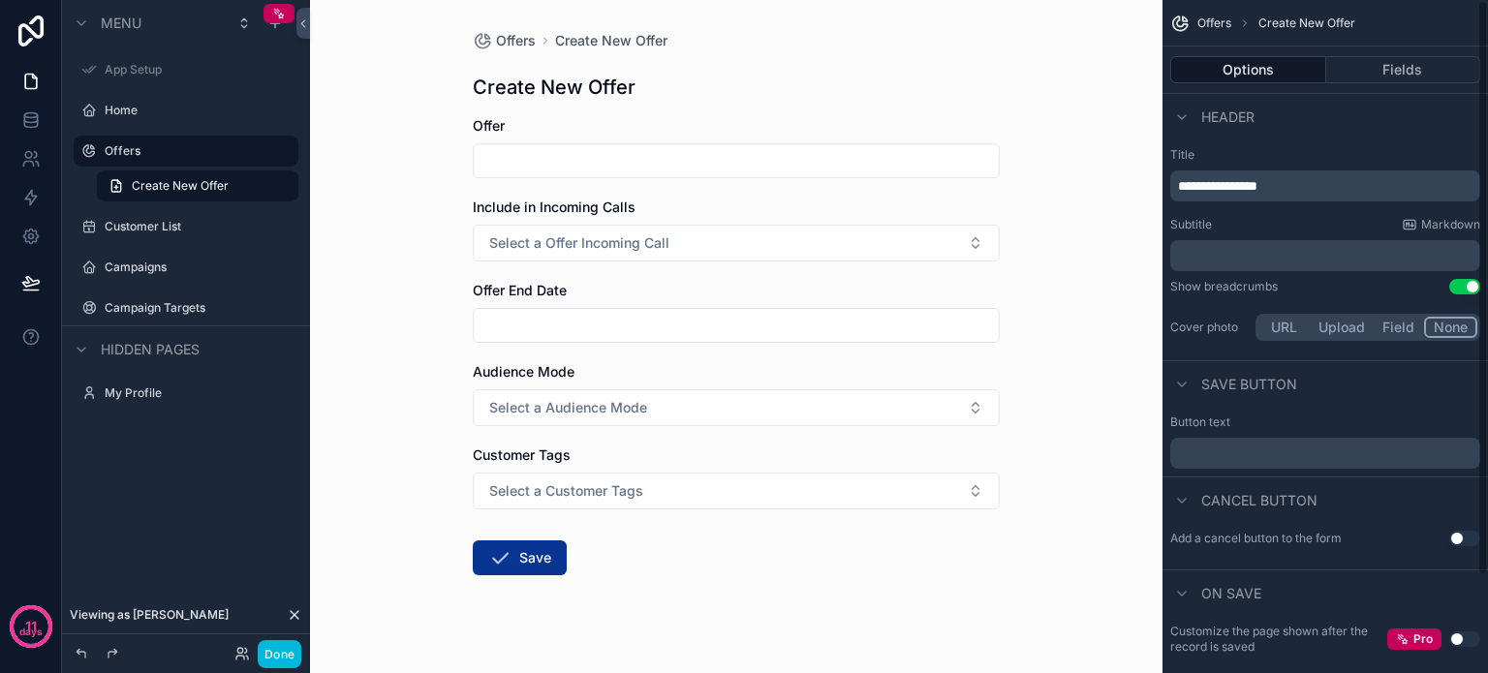
click at [1196, 16] on div "Offers Create New Offer" at bounding box center [1326, 23] width 326 height 47
click at [1213, 24] on span "Offers" at bounding box center [1215, 24] width 34 height 16
click at [100, 143] on div "scrollable content" at bounding box center [89, 151] width 23 height 23
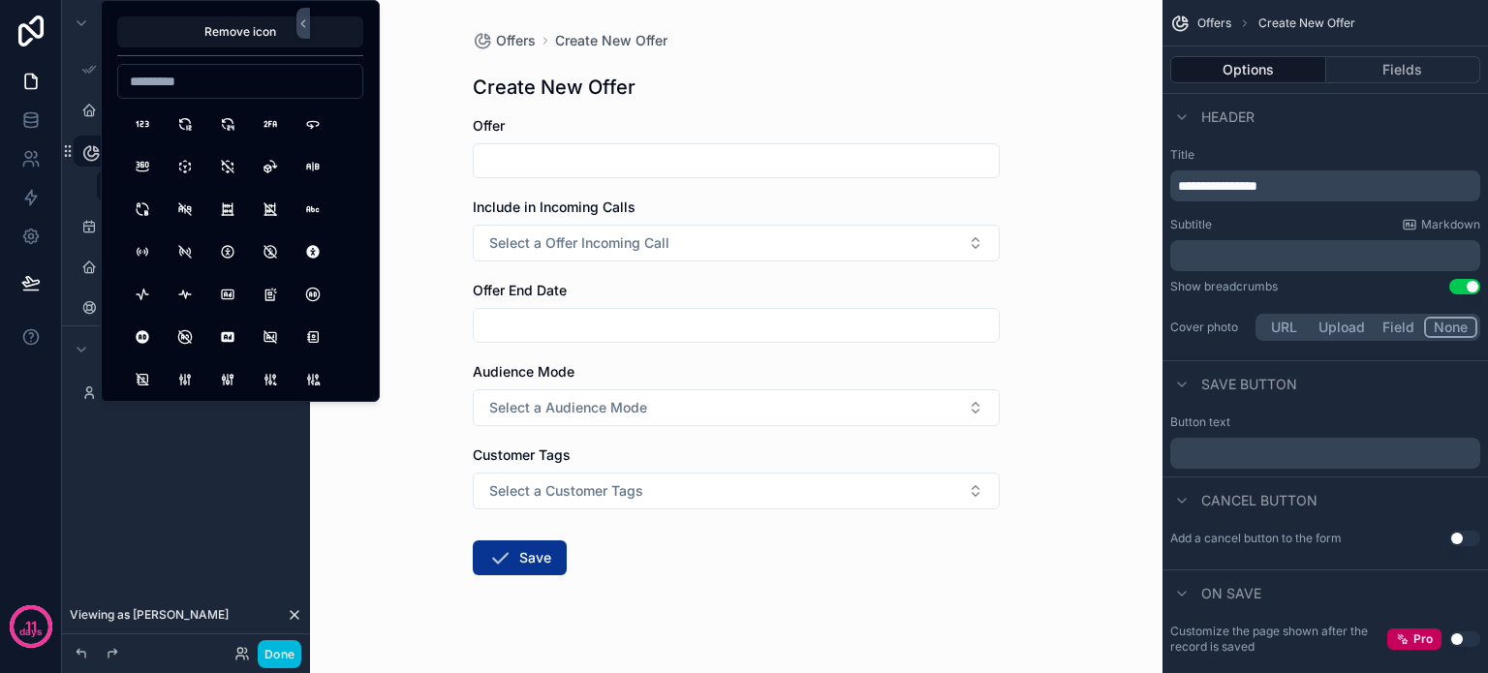
click at [174, 450] on div "Menu App Setup Home ****** Create New Offer Customer List Campaigns Campaign Ta…" at bounding box center [186, 236] width 248 height 473
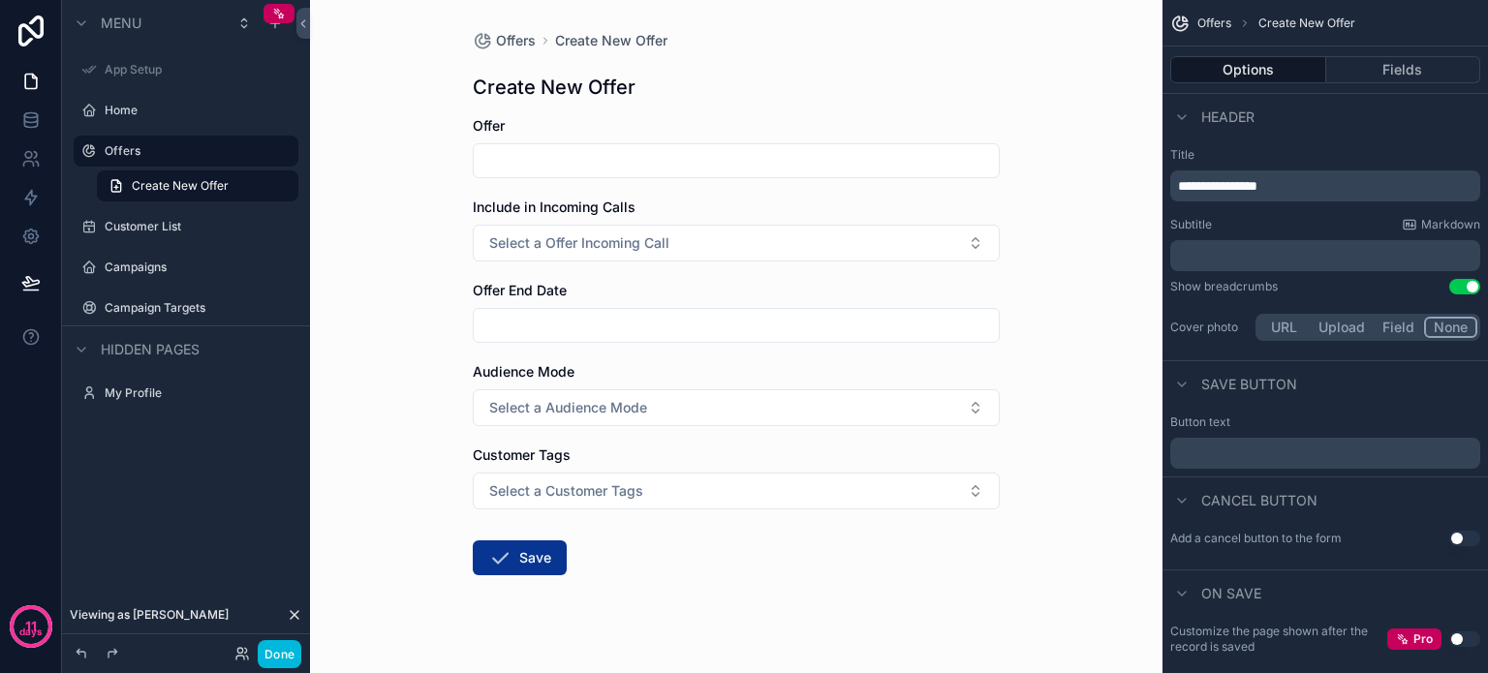
click at [275, 654] on button "Done" at bounding box center [280, 654] width 44 height 28
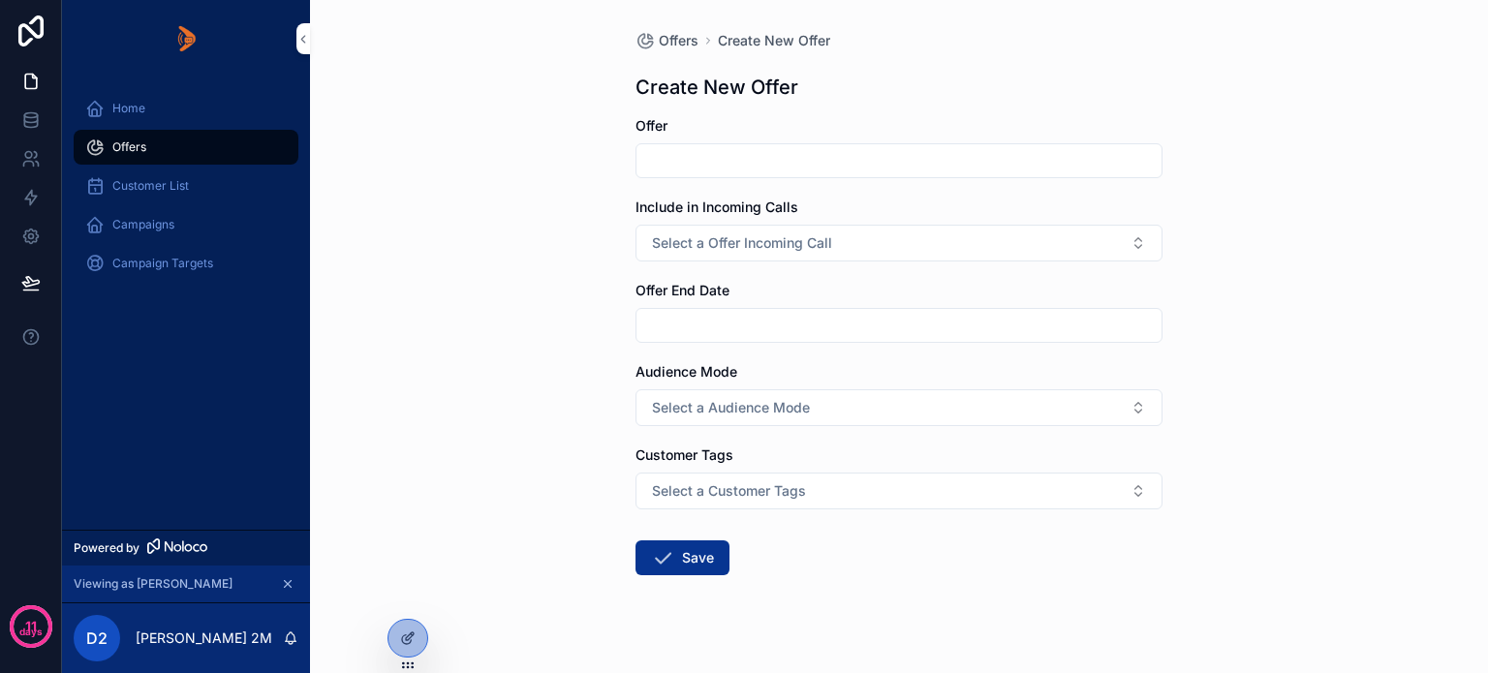
click at [144, 153] on span "Offers" at bounding box center [129, 148] width 34 height 16
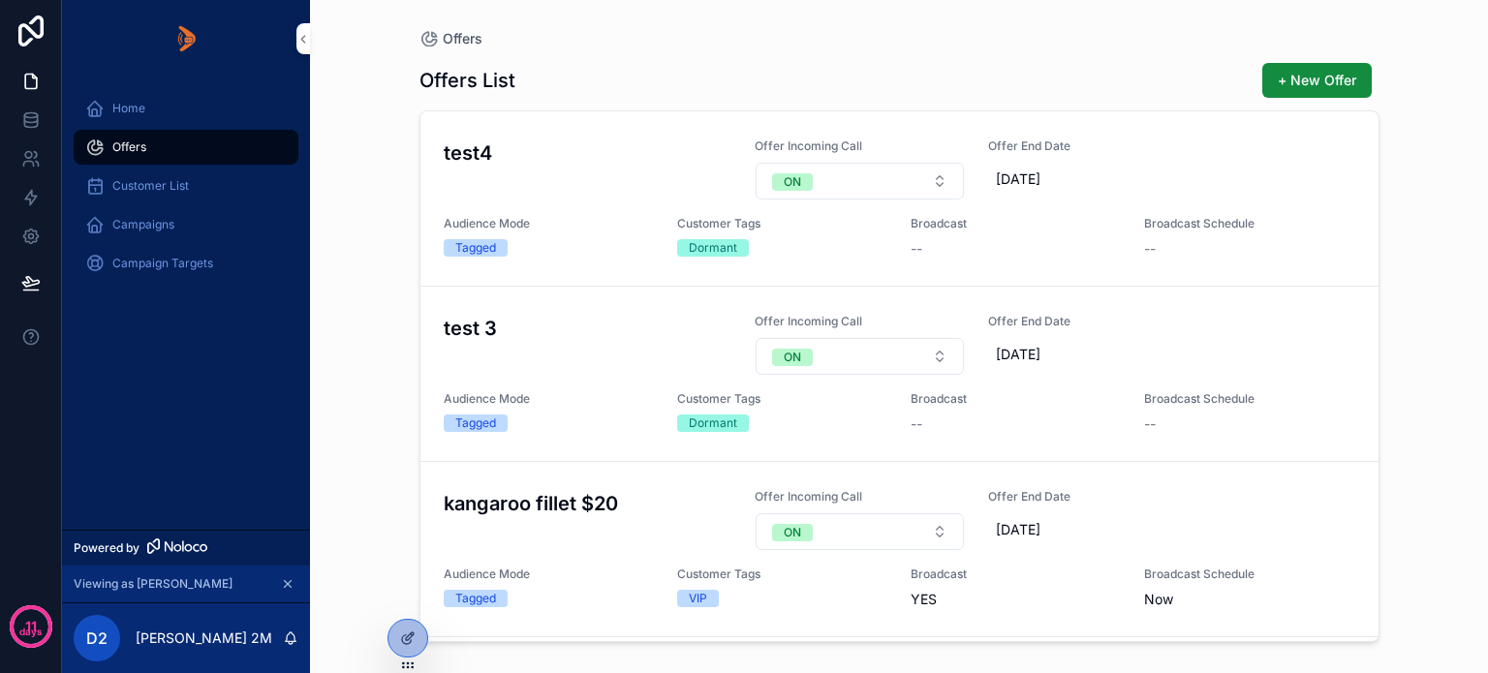
click at [403, 635] on icon at bounding box center [408, 639] width 16 height 16
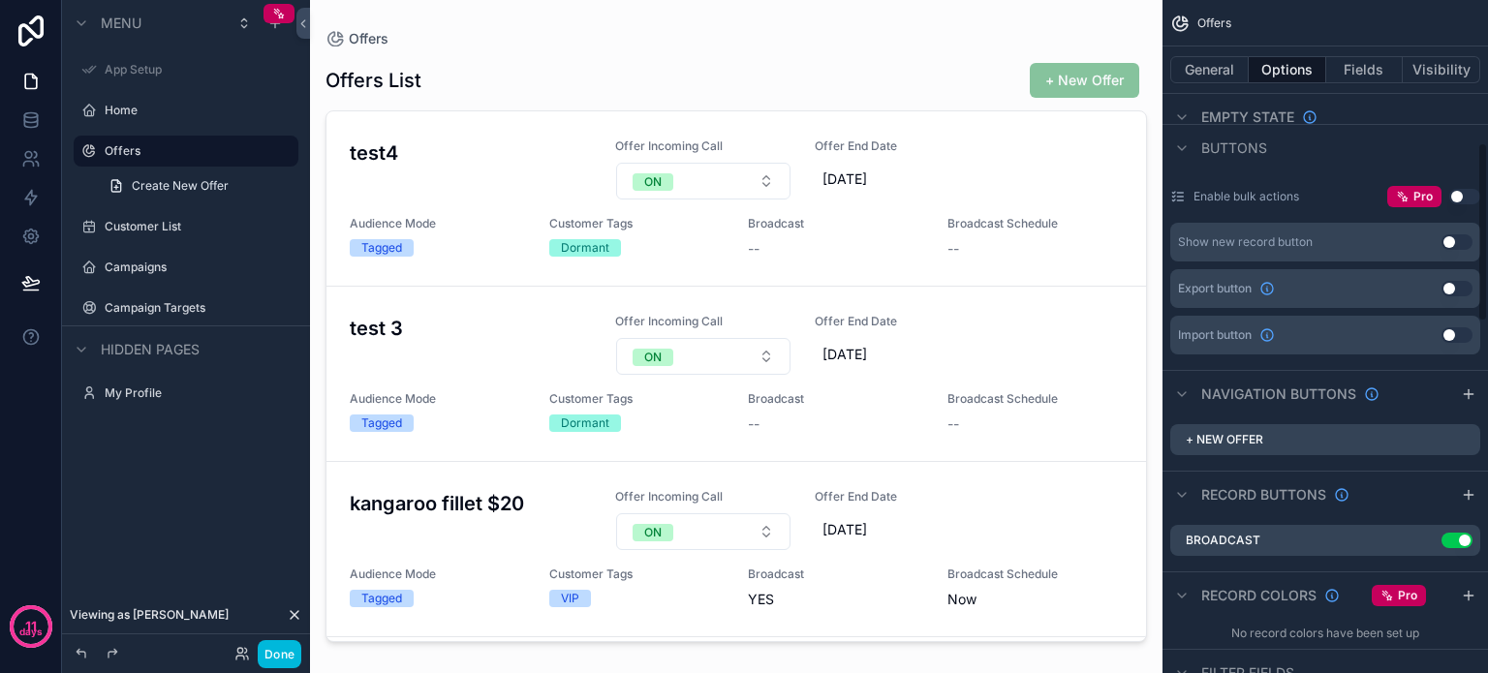
scroll to position [581, 0]
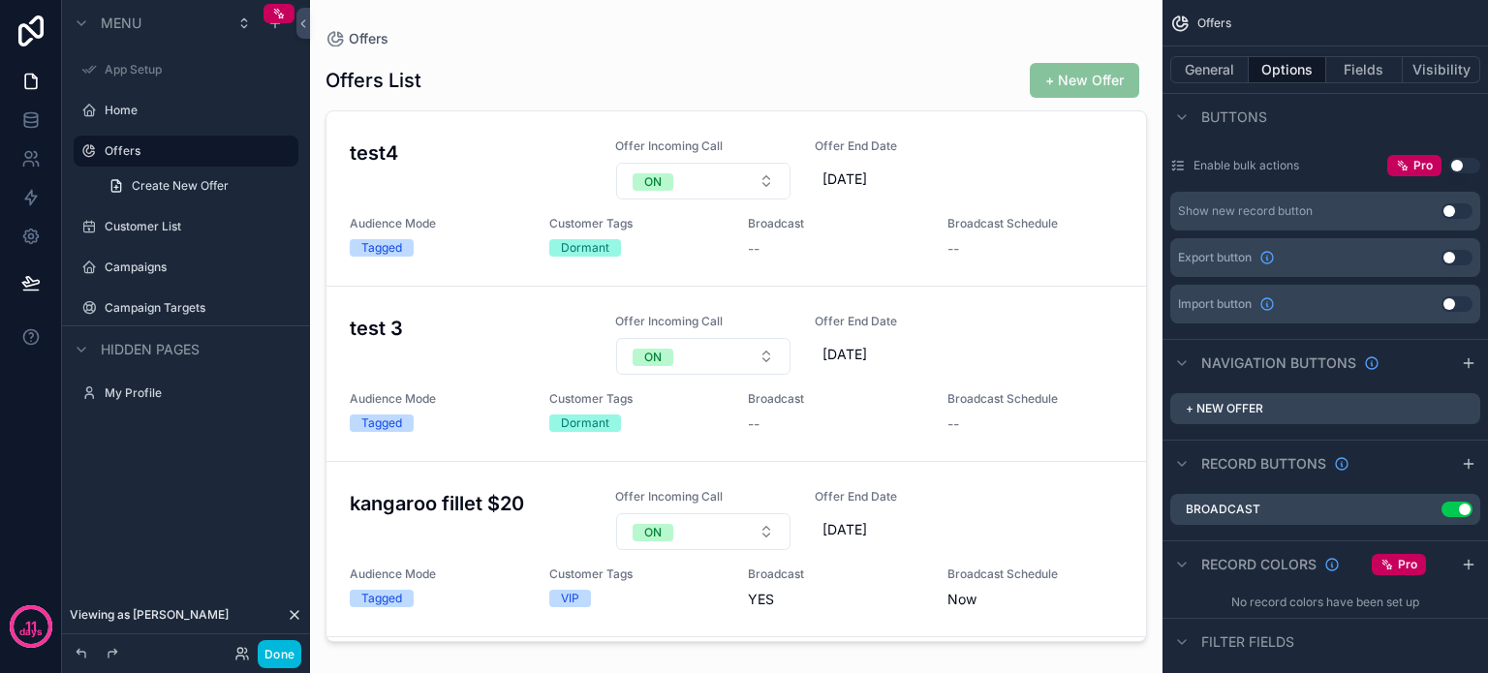
click at [0, 0] on icon "scrollable content" at bounding box center [0, 0] width 0 height 0
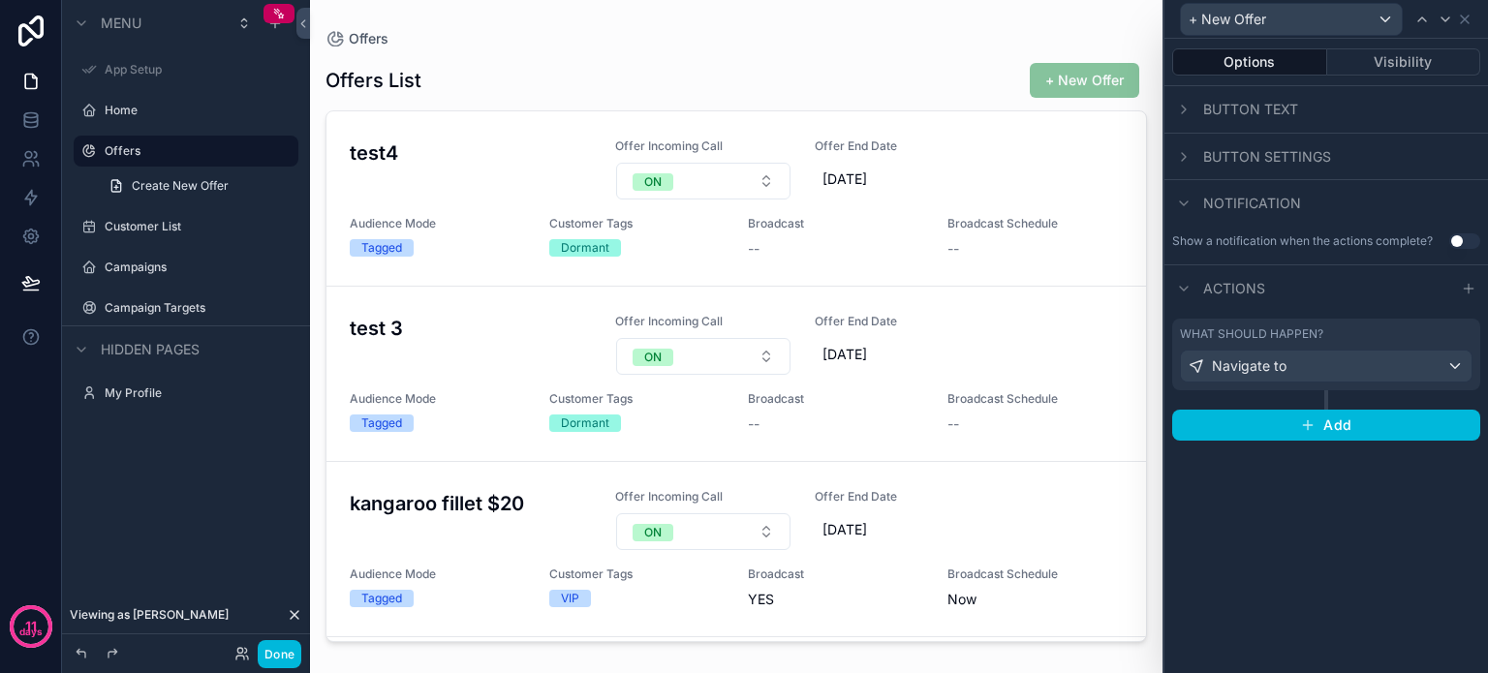
click at [1337, 362] on div "Navigate to" at bounding box center [1326, 366] width 291 height 31
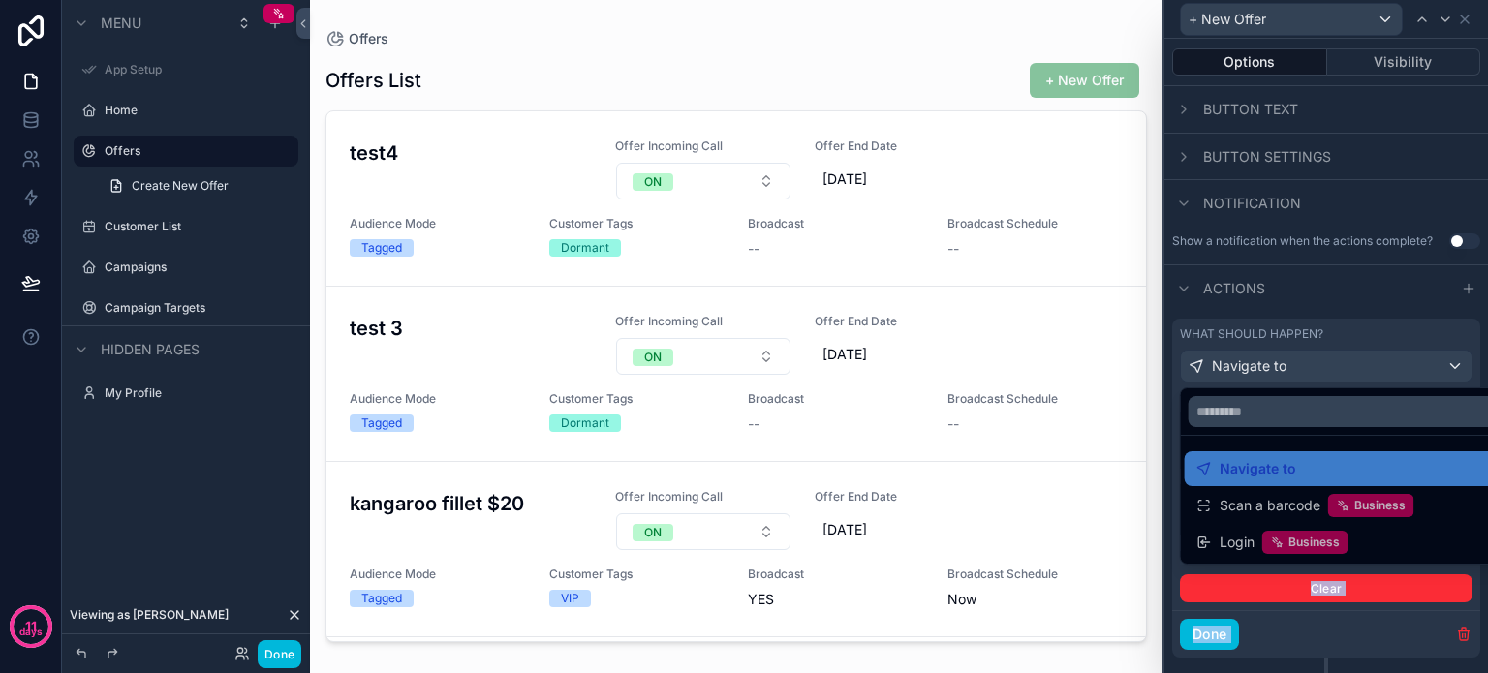
drag, startPoint x: 1480, startPoint y: 343, endPoint x: 1487, endPoint y: 412, distance: 69.2
click at [1487, 412] on div "**********" at bounding box center [744, 336] width 1488 height 673
click at [1361, 277] on div at bounding box center [1327, 336] width 324 height 673
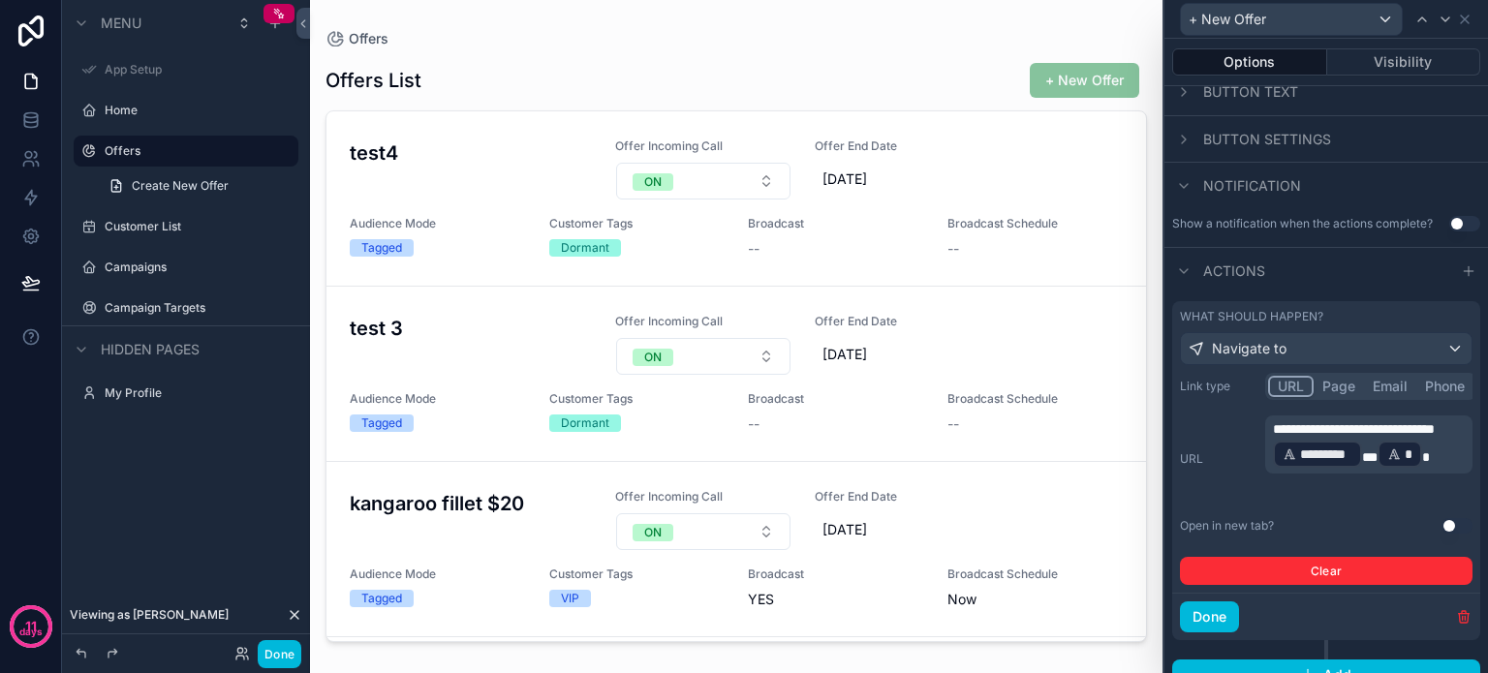
scroll to position [0, 0]
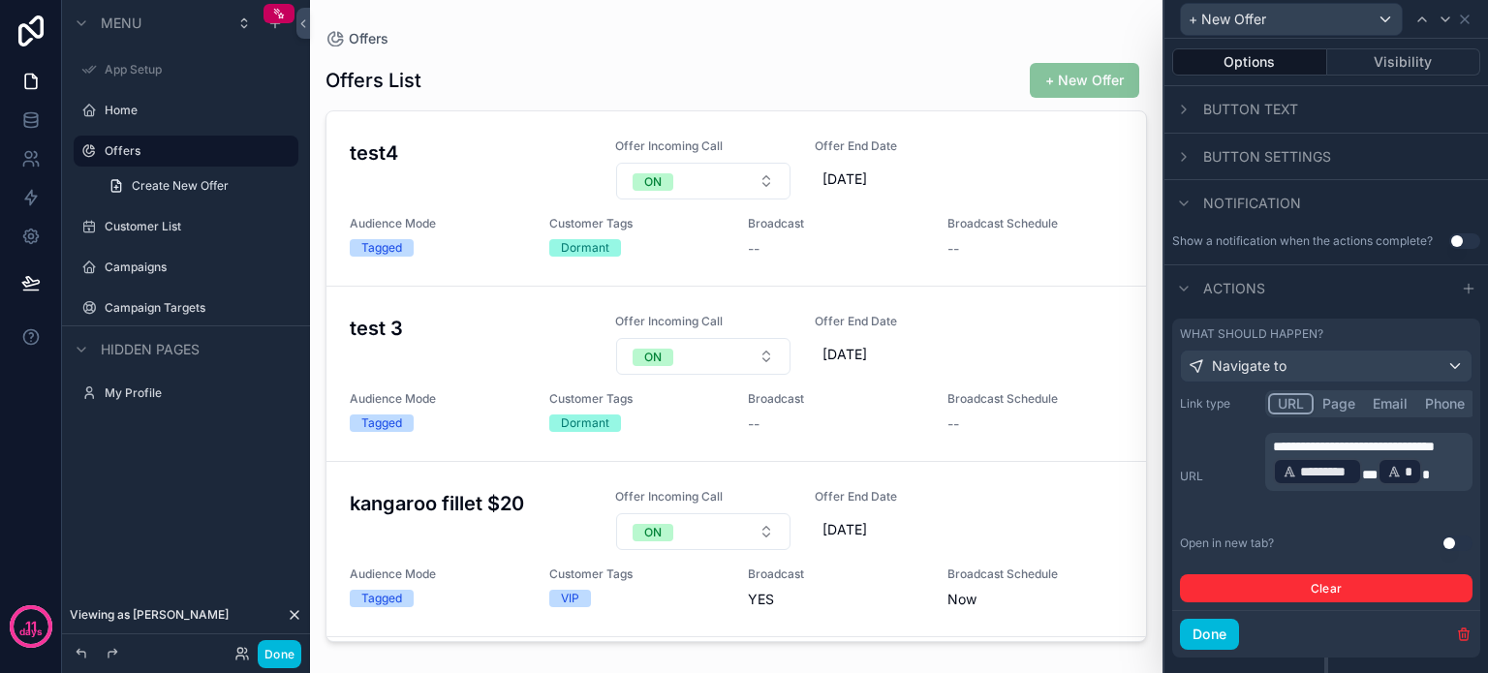
click at [1403, 361] on div "Navigate to" at bounding box center [1326, 366] width 291 height 31
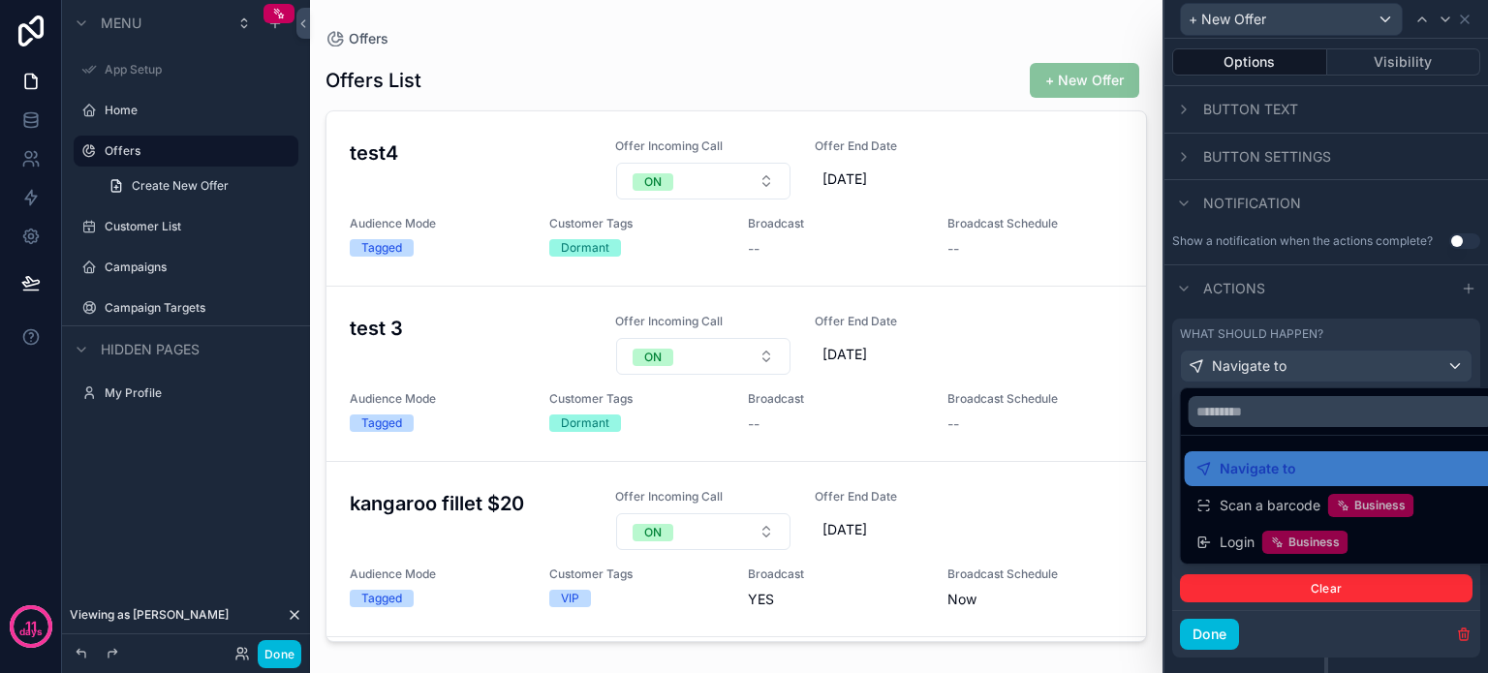
click at [1440, 366] on div at bounding box center [1327, 336] width 324 height 673
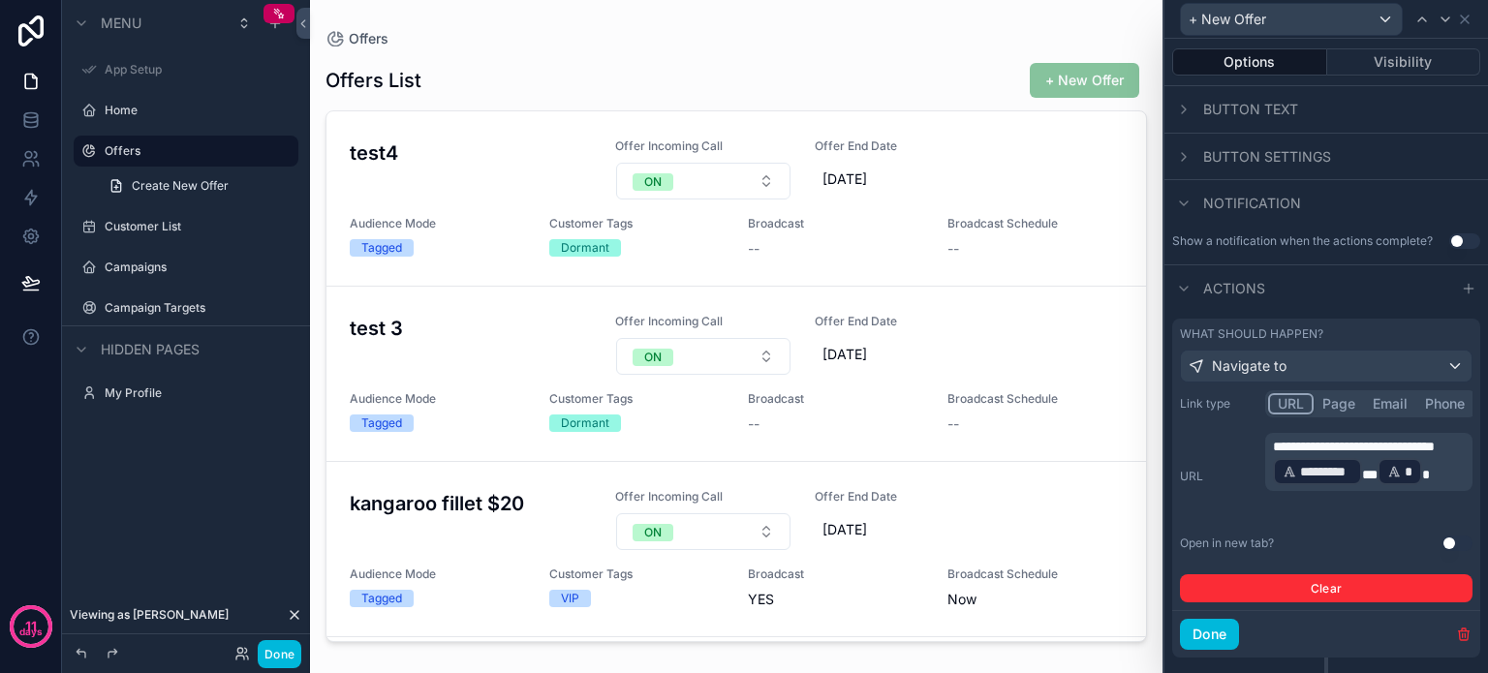
click at [1437, 362] on div "Navigate to" at bounding box center [1326, 366] width 291 height 31
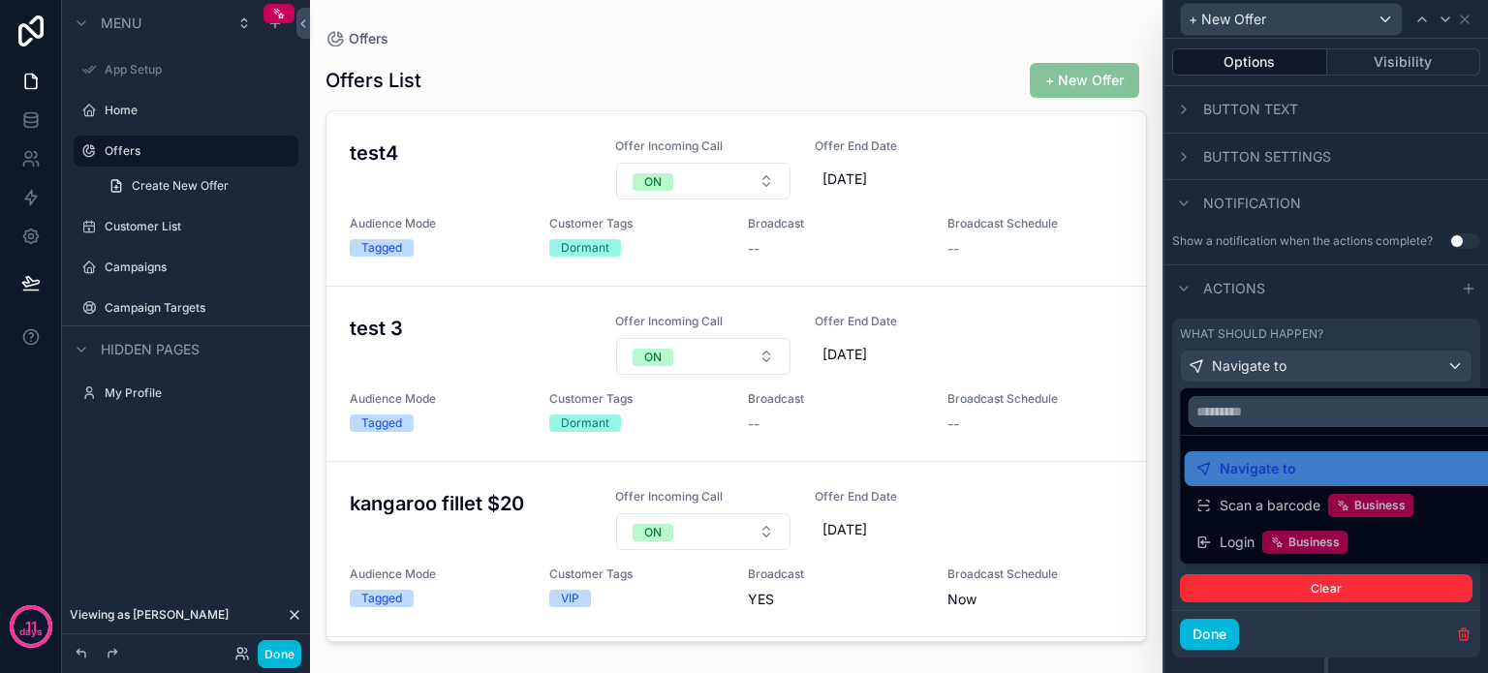
click at [1435, 363] on div at bounding box center [1327, 336] width 324 height 673
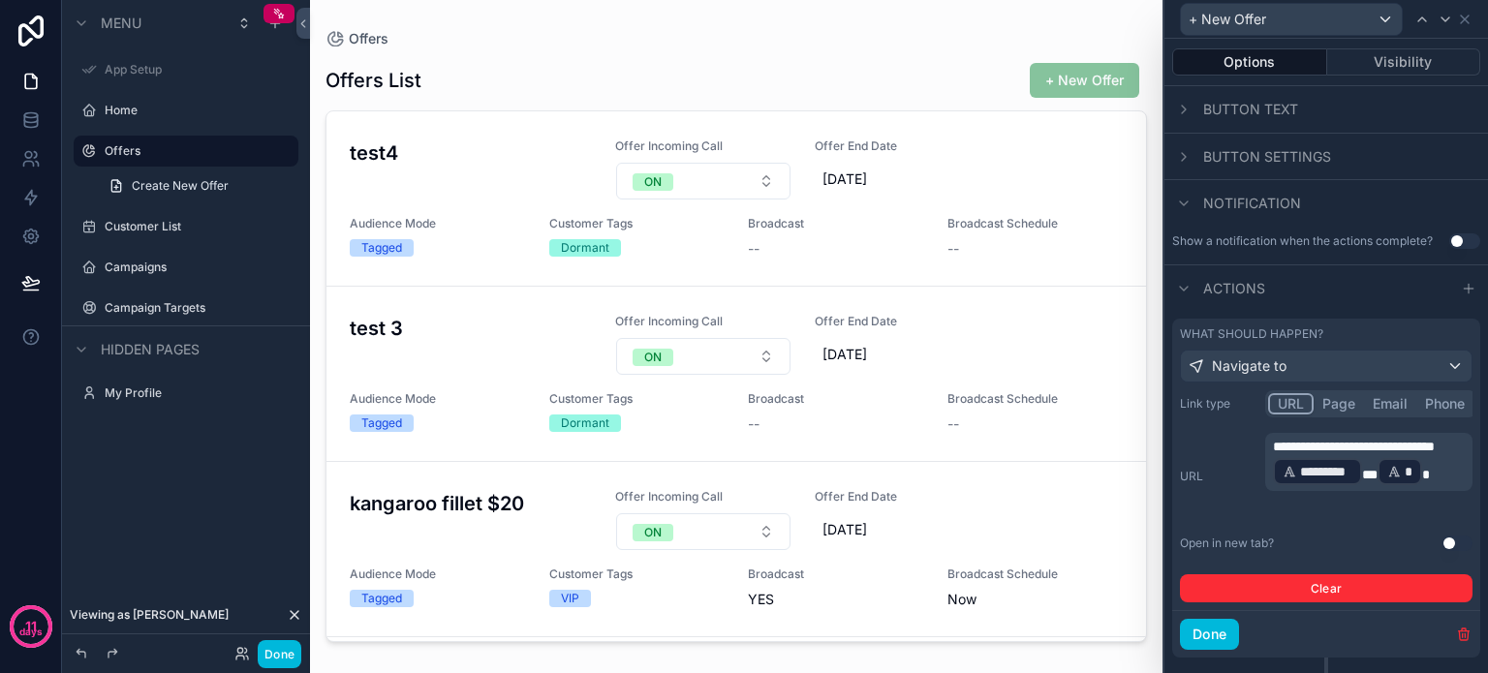
click at [1212, 437] on div "**********" at bounding box center [1326, 476] width 293 height 87
click at [1418, 421] on div "**********" at bounding box center [1326, 496] width 293 height 212
click at [1200, 403] on label "Link type" at bounding box center [1219, 404] width 78 height 16
click at [1259, 426] on div "**********" at bounding box center [1326, 496] width 293 height 212
click at [1333, 406] on button "Page" at bounding box center [1339, 403] width 50 height 21
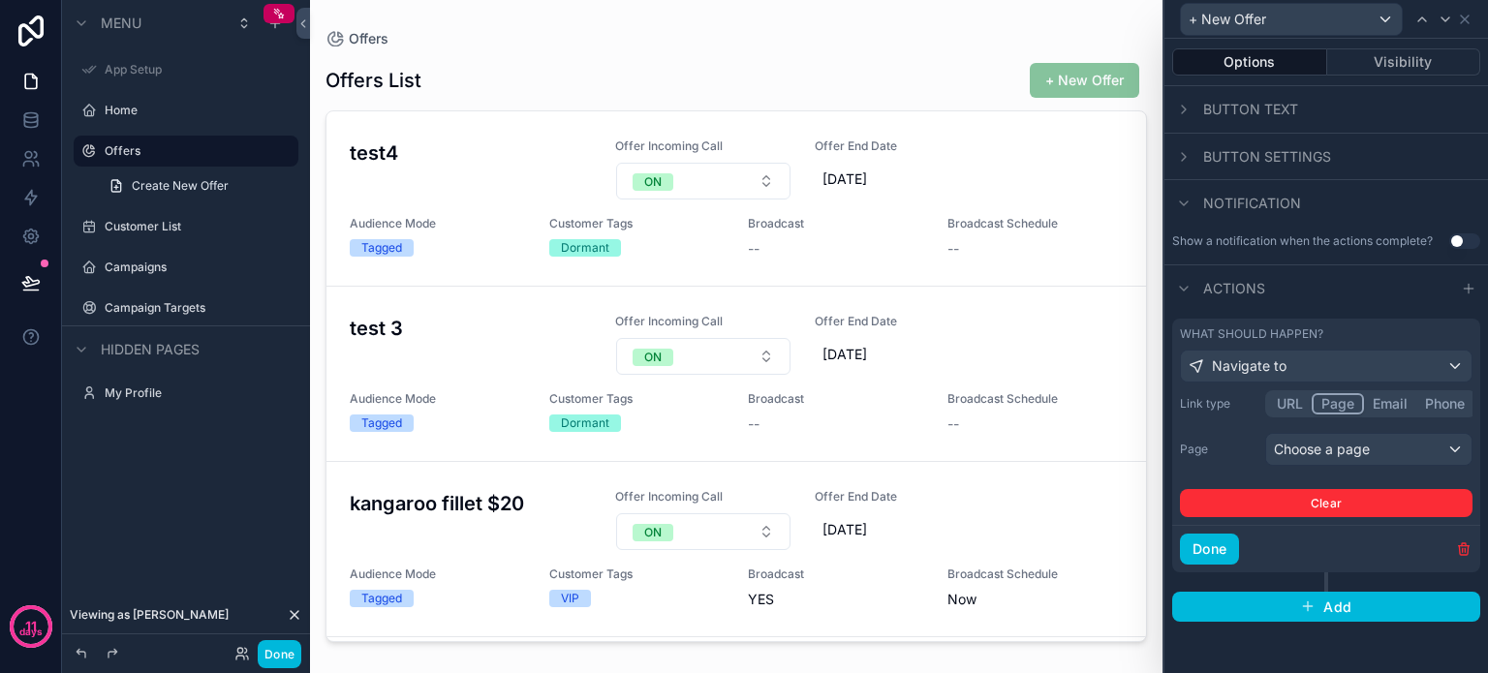
click at [1387, 402] on button "Email" at bounding box center [1390, 403] width 52 height 21
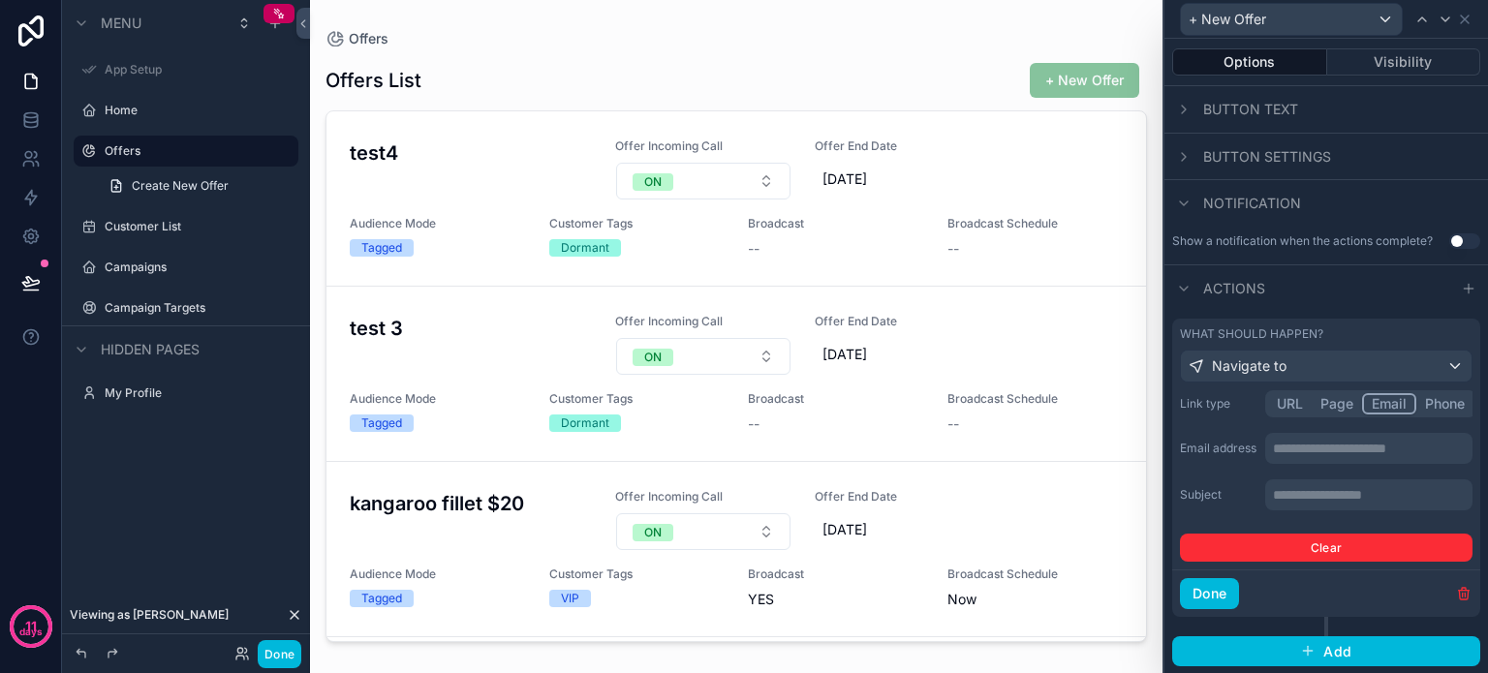
click at [1468, 407] on button "Phone" at bounding box center [1445, 403] width 57 height 21
click at [1449, 361] on div "Navigate to" at bounding box center [1326, 366] width 291 height 31
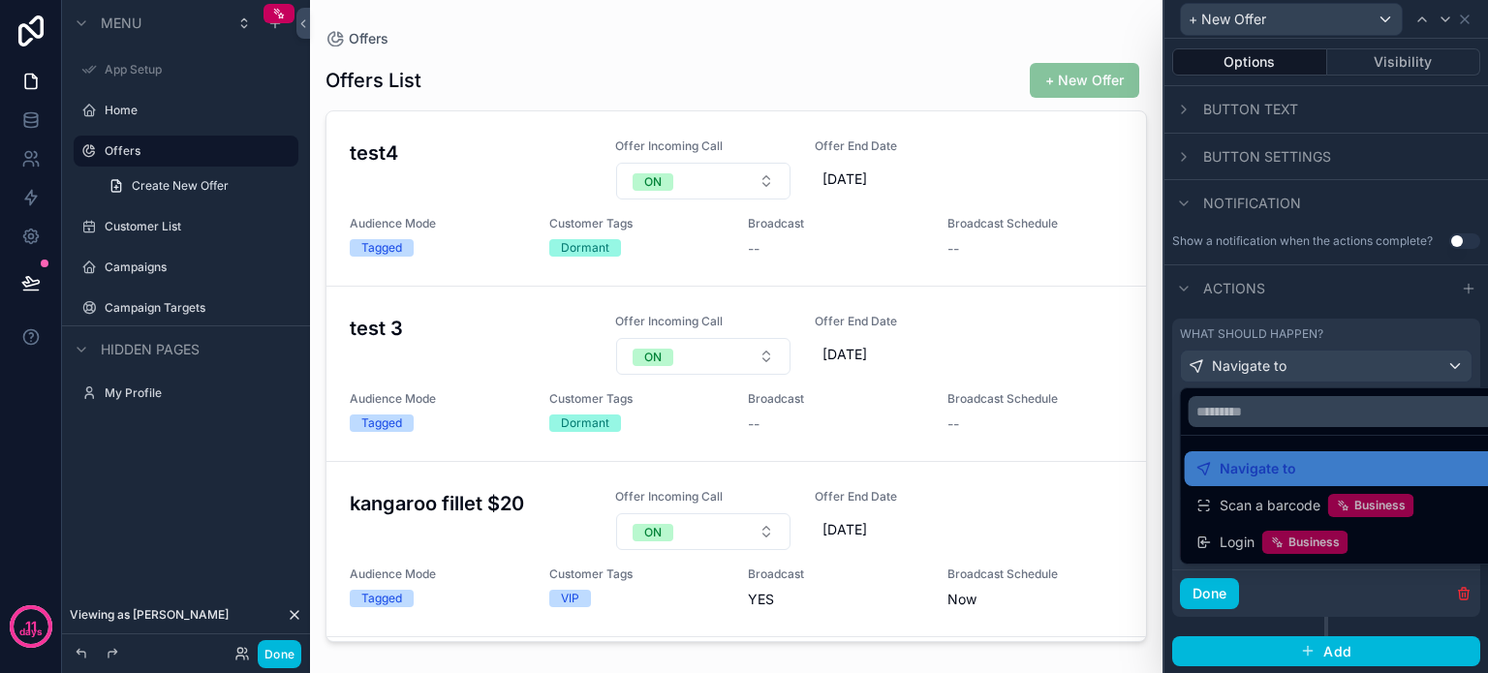
click at [1369, 297] on div at bounding box center [1327, 336] width 324 height 673
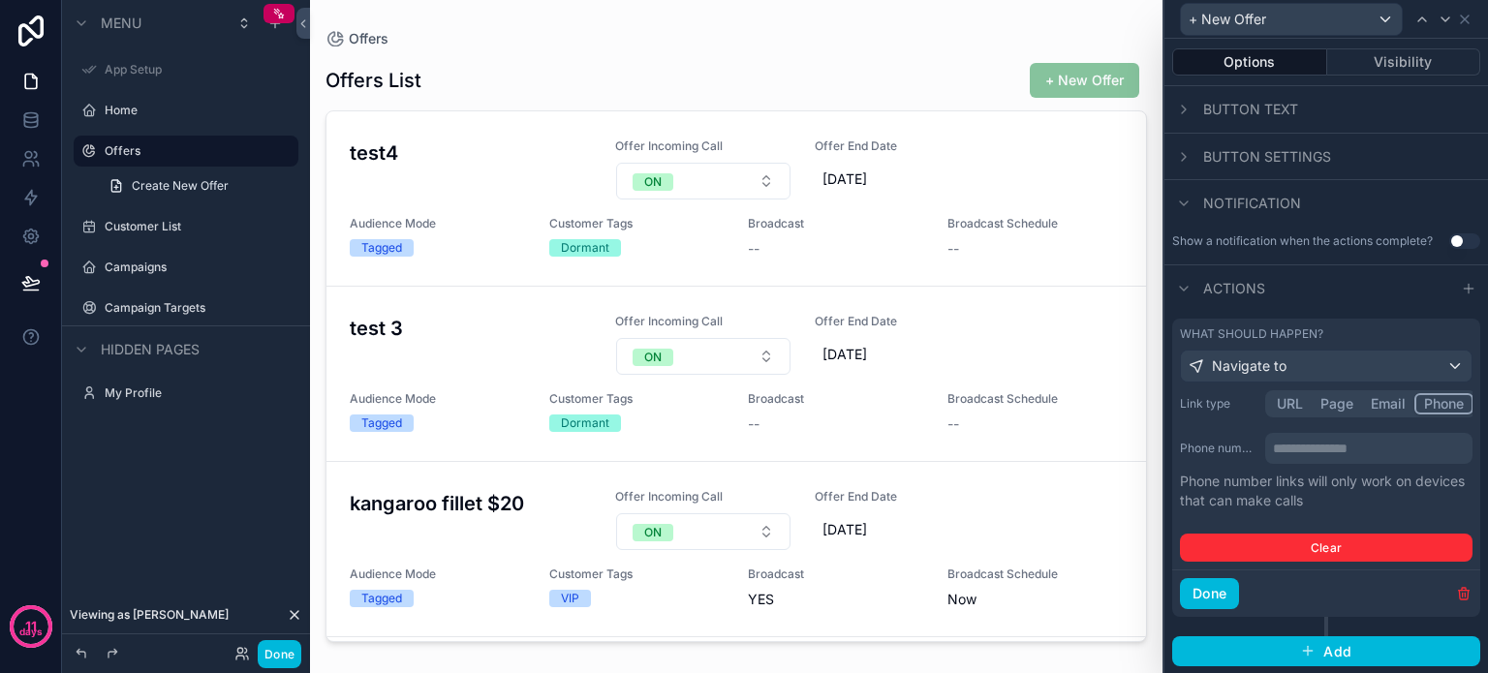
click at [129, 514] on div "Menu App Setup Home Offers Create New Offer Customer List Campaigns Campaign Ta…" at bounding box center [186, 325] width 248 height 650
click at [1470, 15] on icon at bounding box center [1465, 20] width 16 height 16
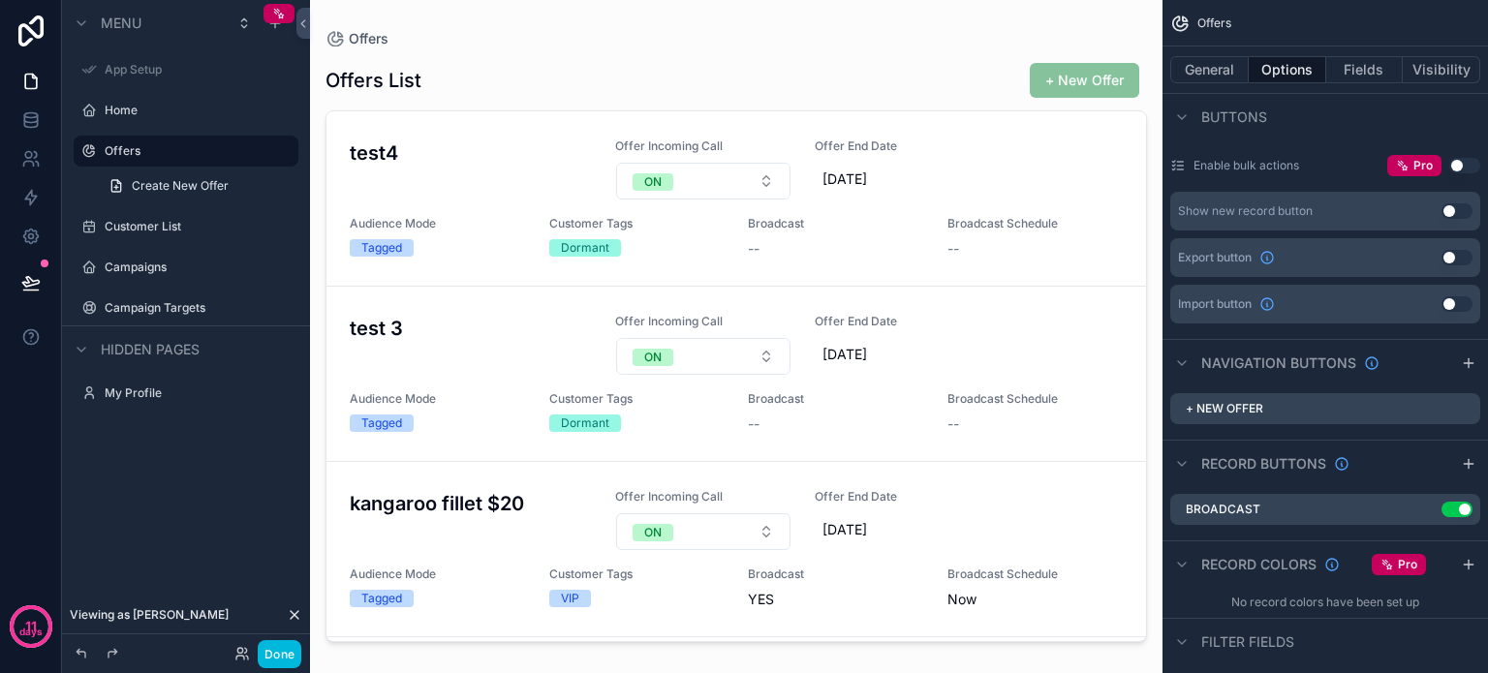
click at [160, 550] on div "Menu App Setup Home Offers Create New Offer Customer List Campaigns Campaign Ta…" at bounding box center [186, 325] width 248 height 650
click at [264, 649] on button "Done" at bounding box center [280, 654] width 44 height 28
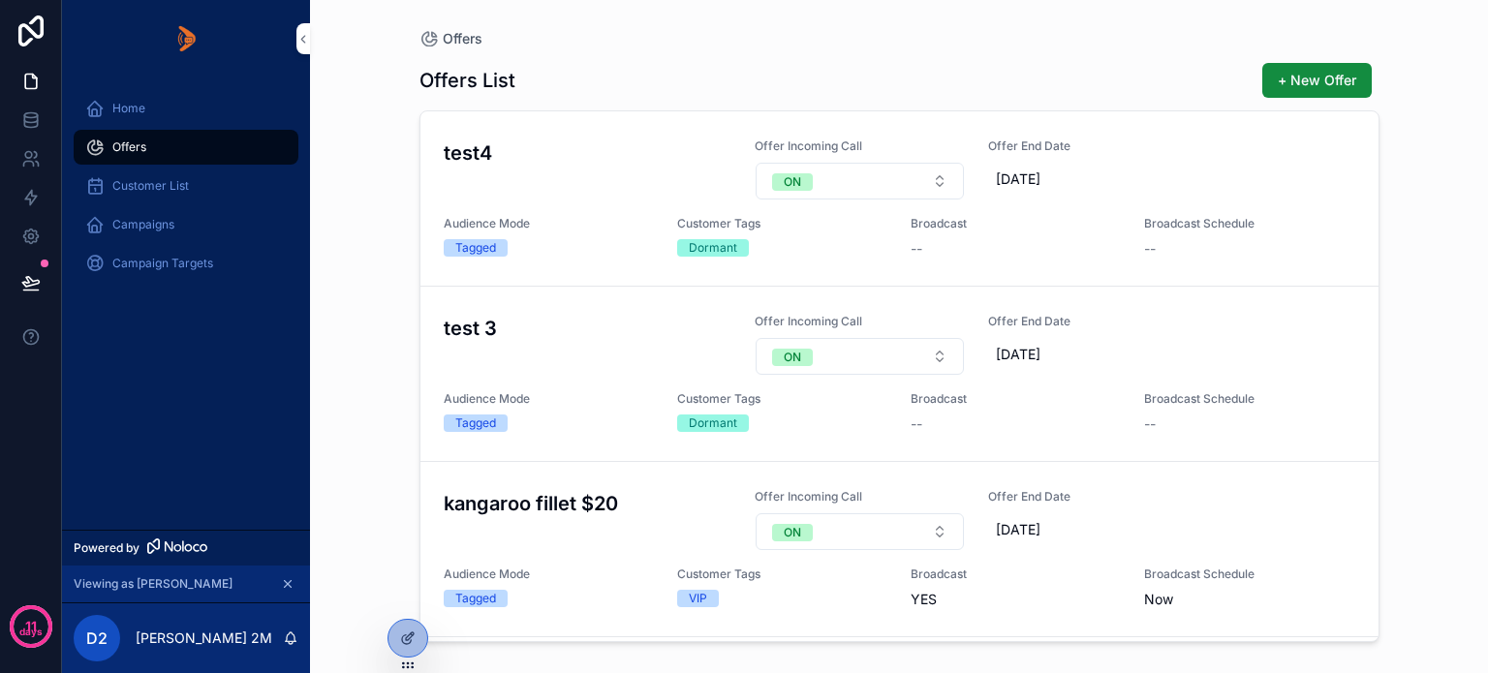
click at [139, 140] on span "Offers" at bounding box center [129, 148] width 34 height 16
click at [397, 628] on div at bounding box center [408, 638] width 39 height 37
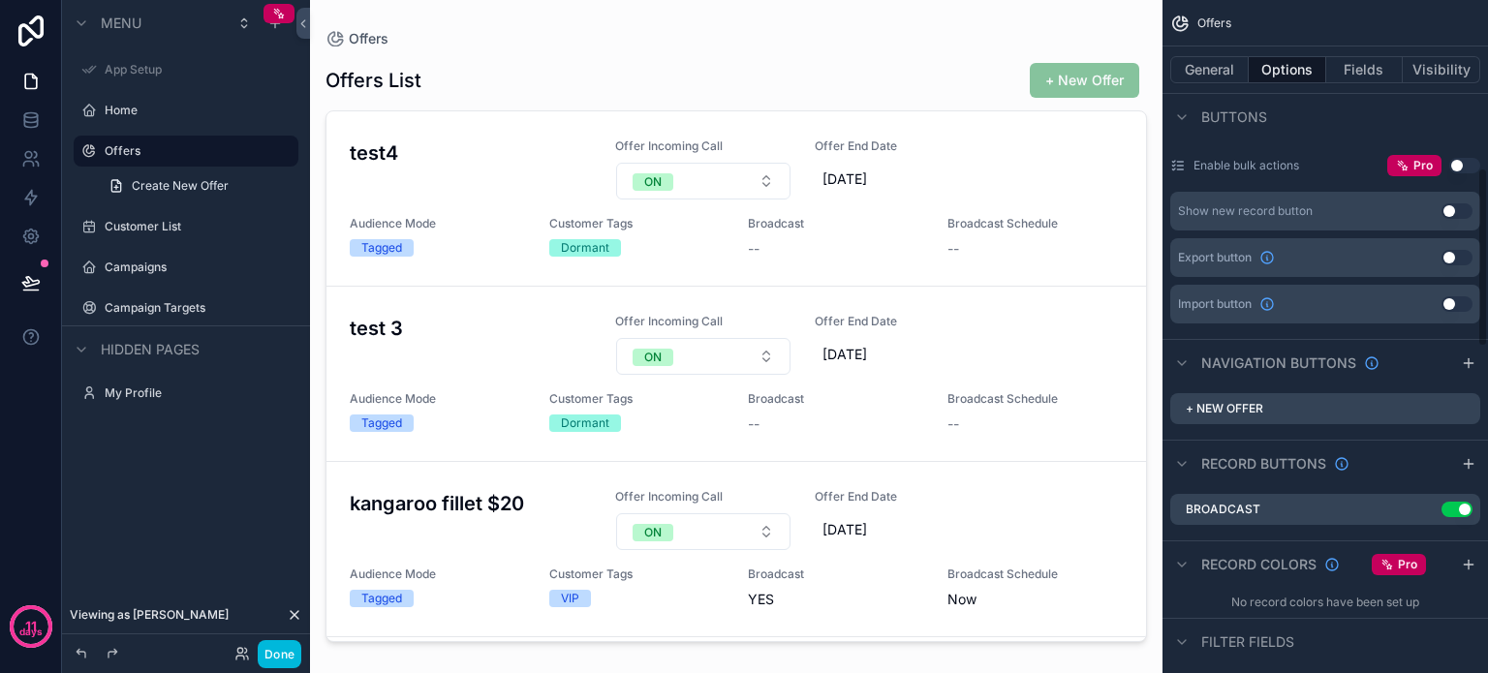
scroll to position [678, 0]
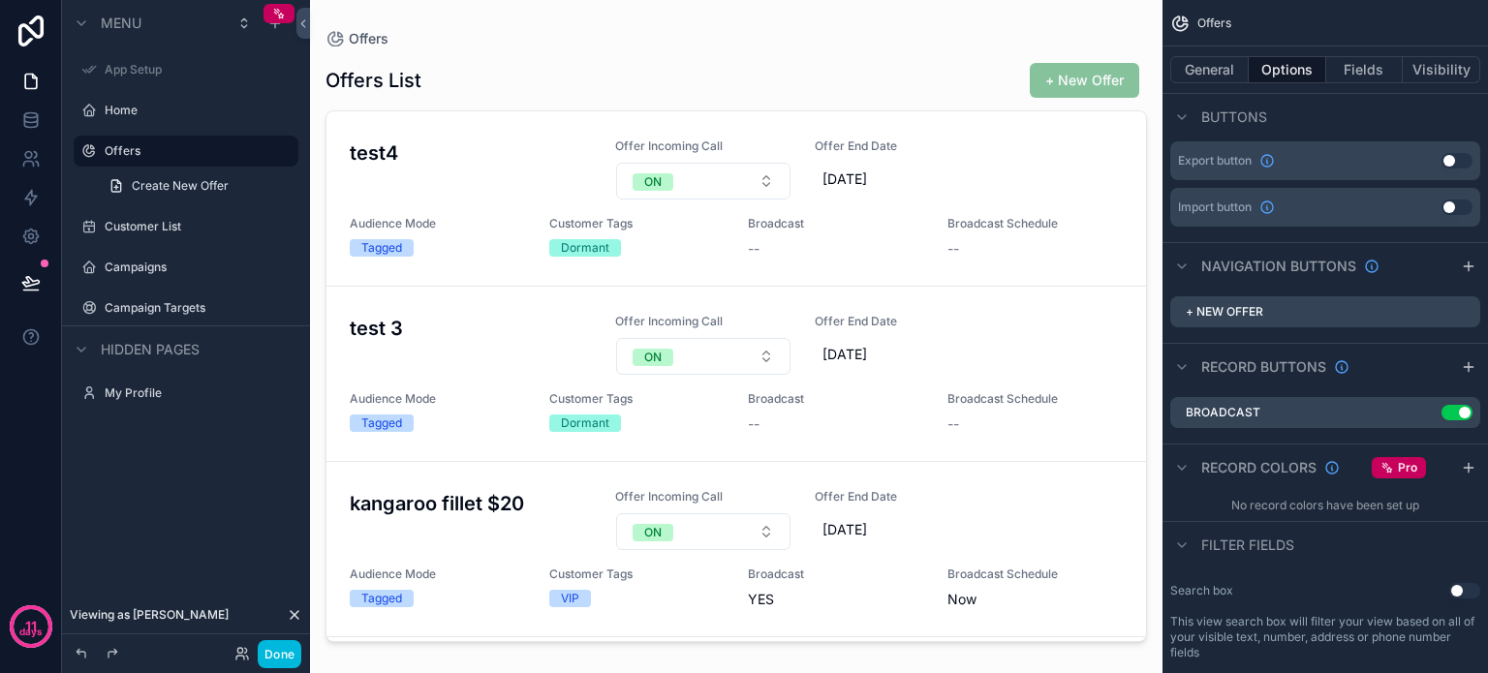
click at [1463, 259] on icon "scrollable content" at bounding box center [1469, 267] width 16 height 16
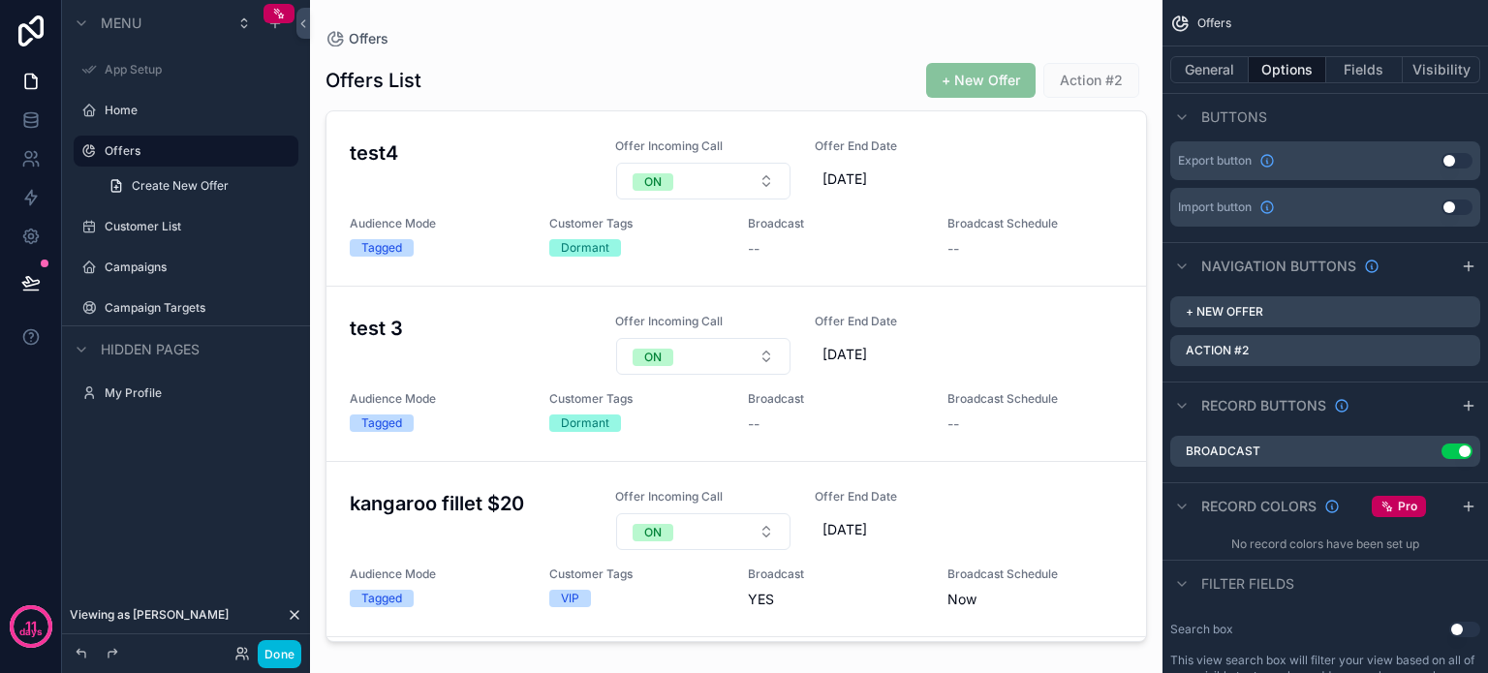
click at [0, 0] on icon "scrollable content" at bounding box center [0, 0] width 0 height 0
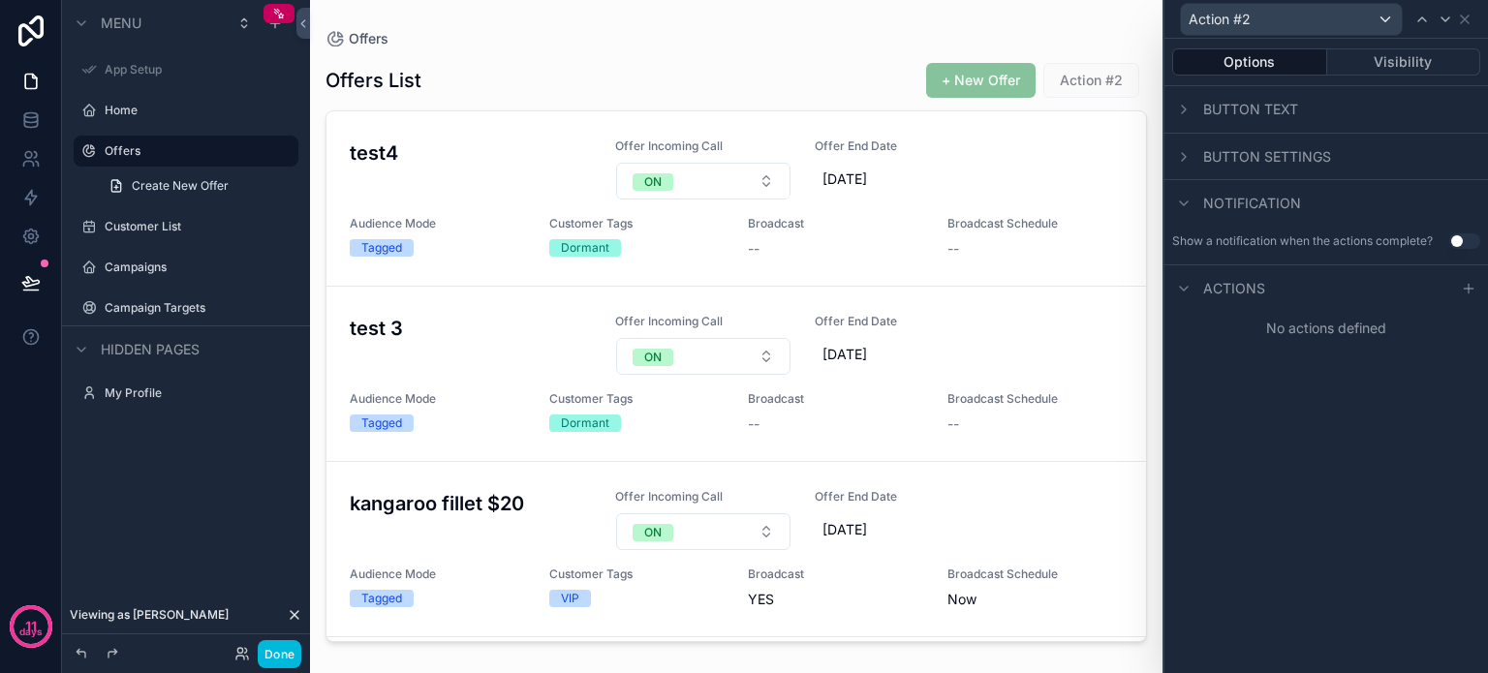
click at [1178, 109] on icon at bounding box center [1184, 110] width 16 height 16
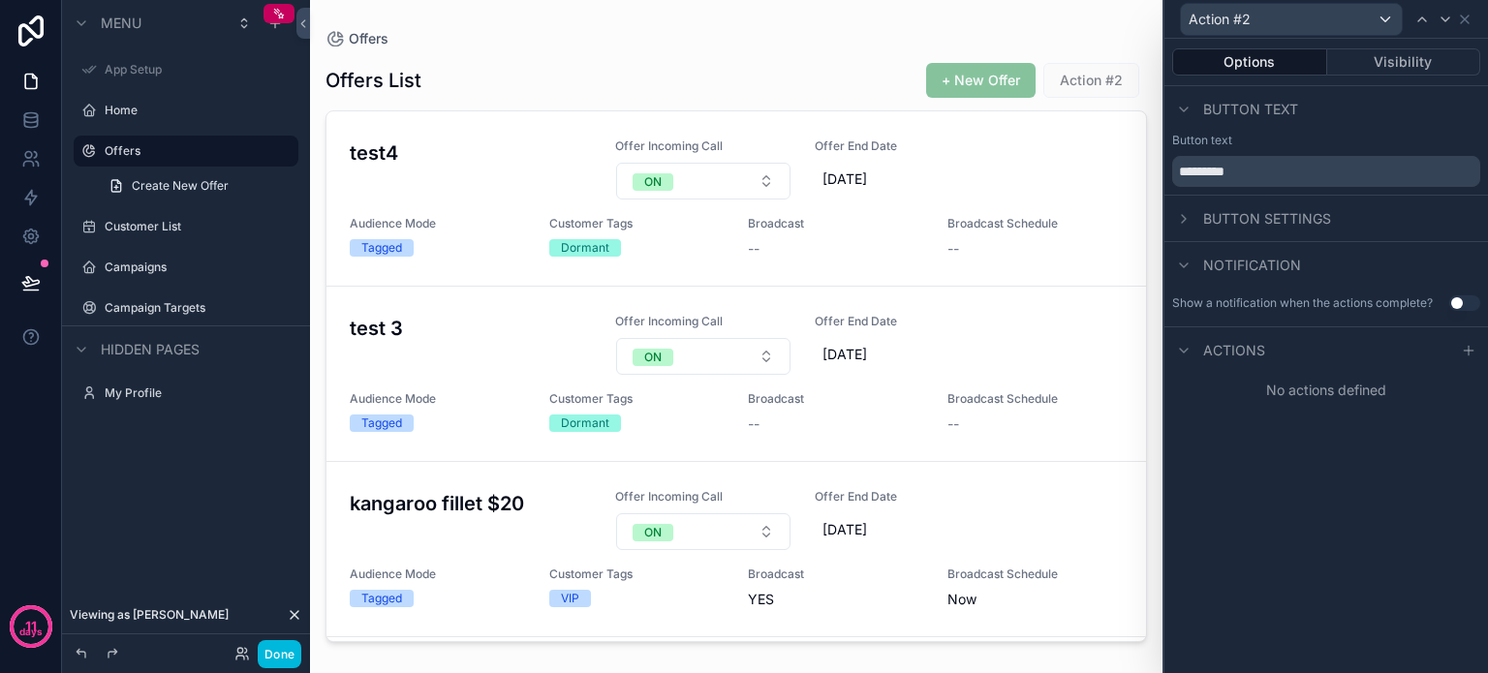
click at [1182, 219] on icon at bounding box center [1184, 219] width 16 height 16
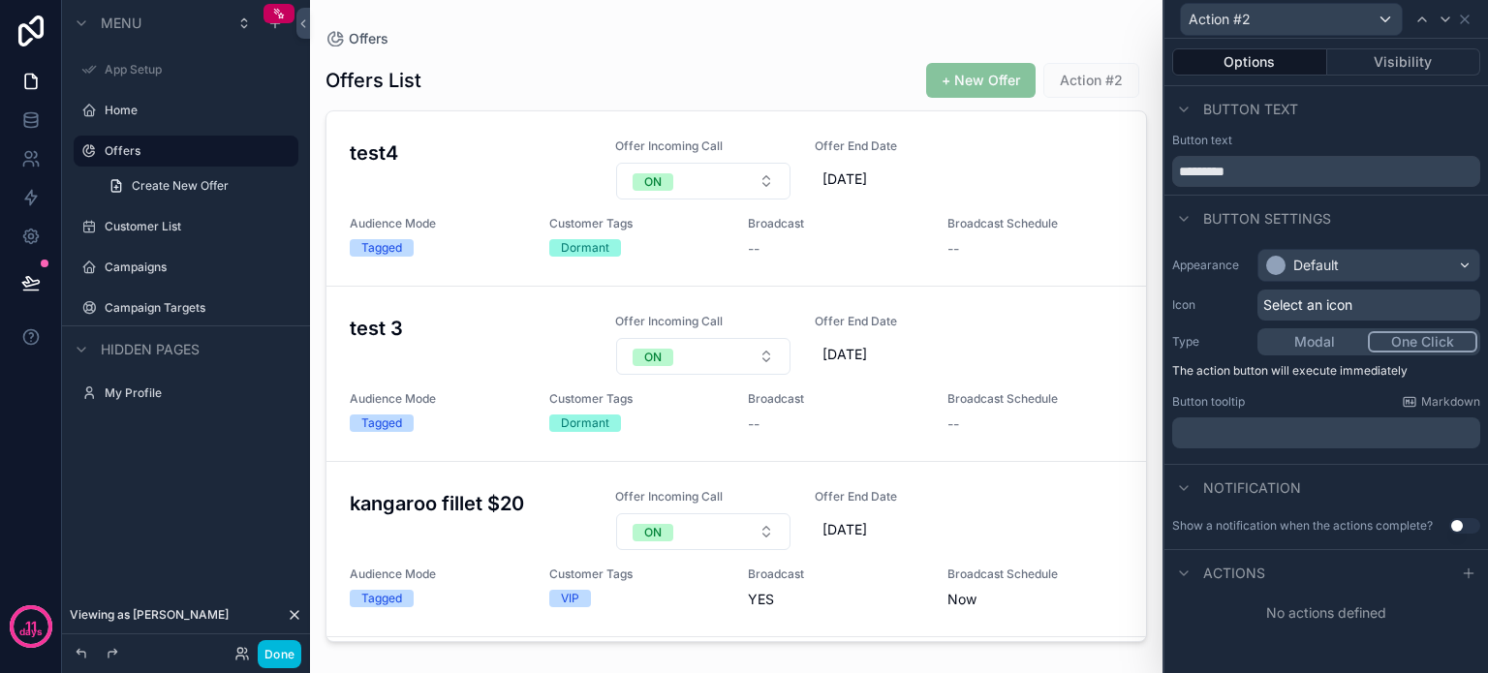
click at [1302, 340] on button "Modal" at bounding box center [1315, 341] width 108 height 21
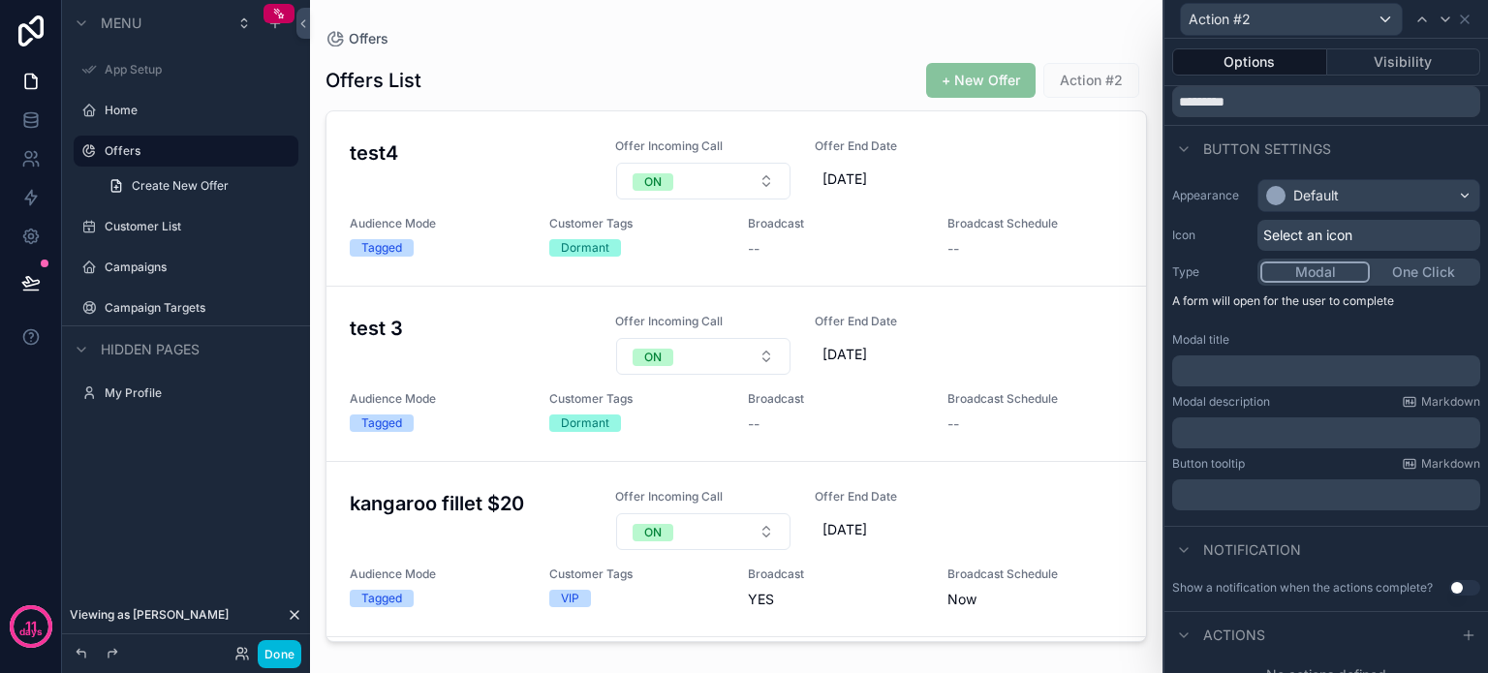
scroll to position [88, 0]
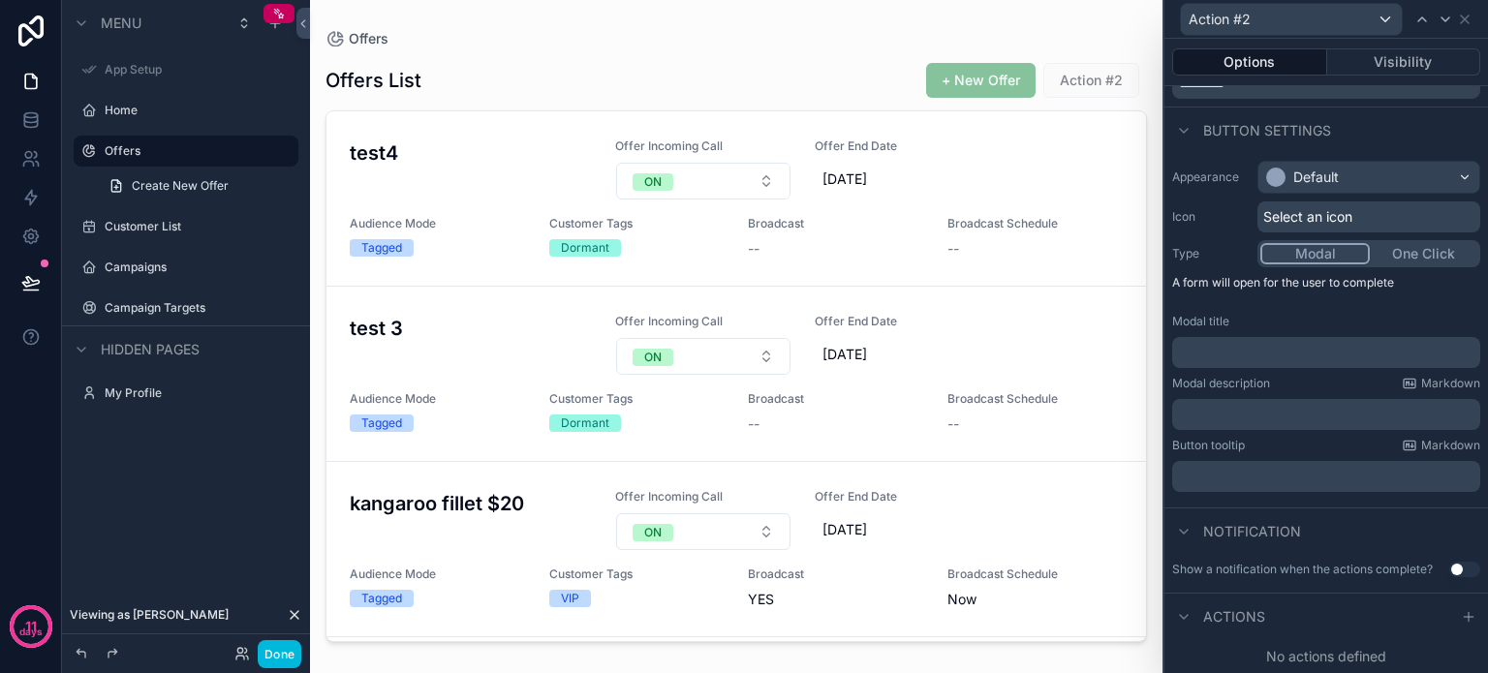
click at [1198, 349] on p "﻿" at bounding box center [1328, 352] width 296 height 19
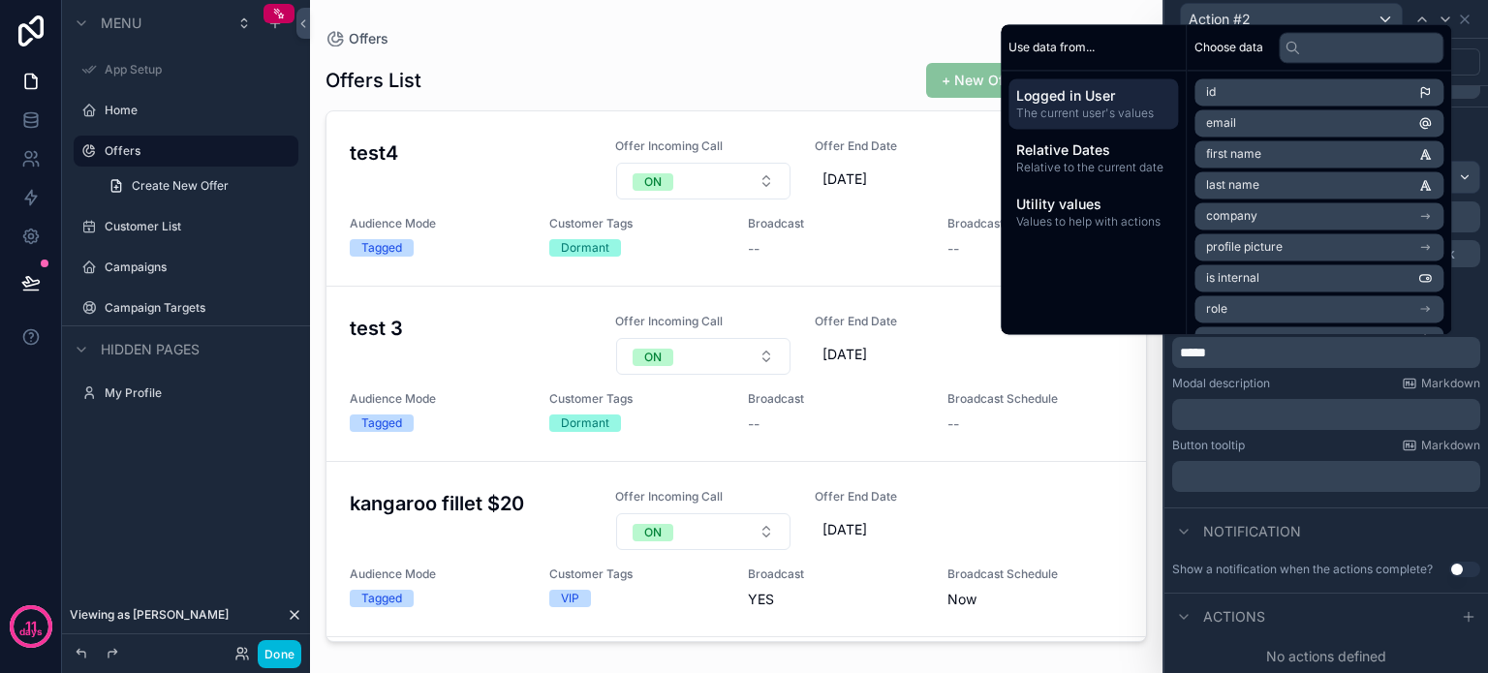
click at [1232, 412] on p "﻿" at bounding box center [1328, 414] width 296 height 19
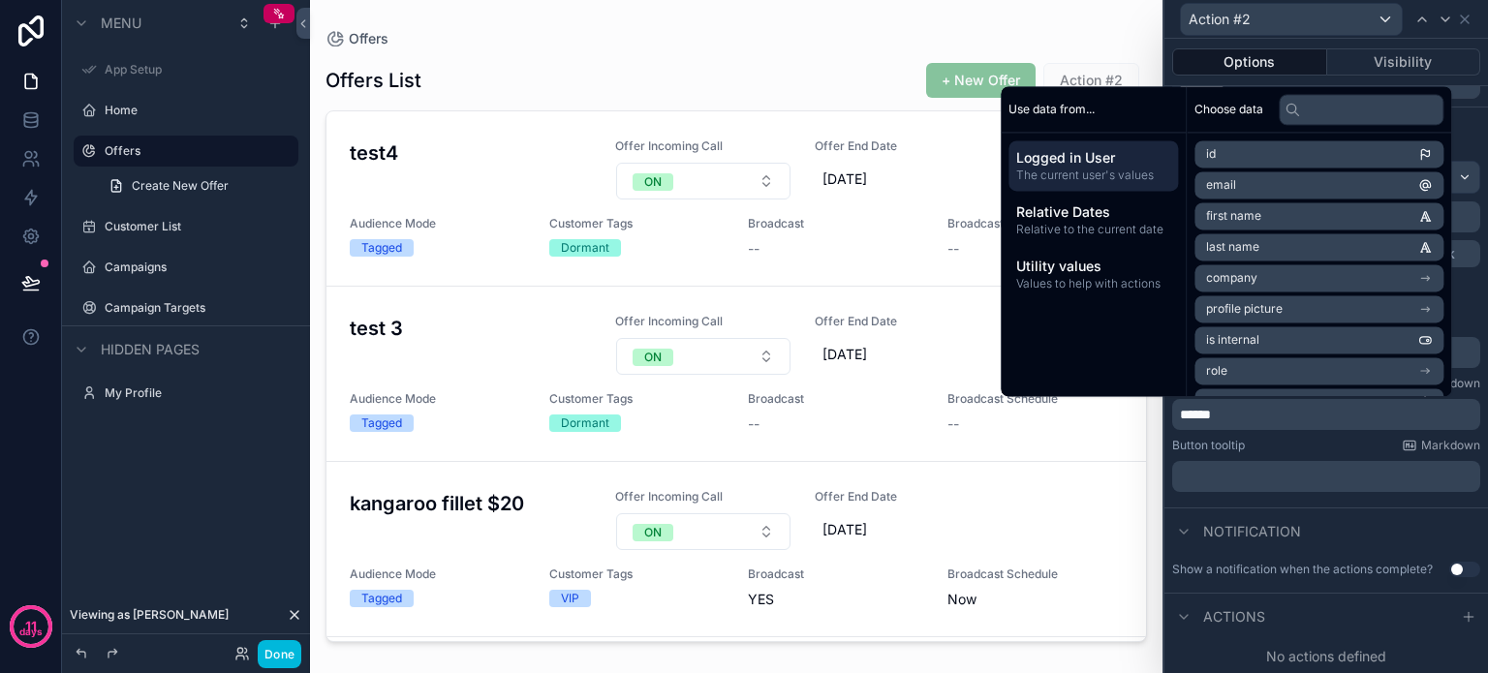
click at [1286, 439] on div "Button tooltip Markdown" at bounding box center [1326, 446] width 308 height 16
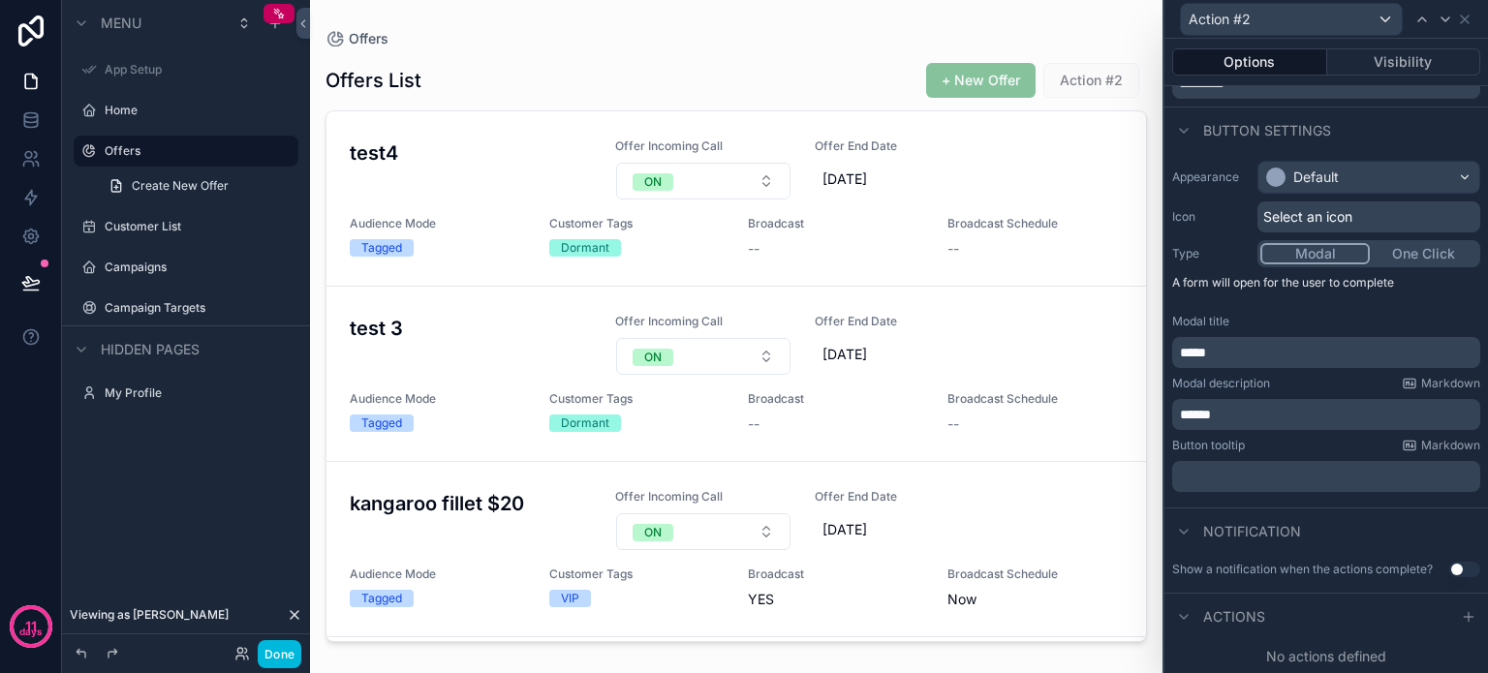
click at [1449, 562] on button "Use setting" at bounding box center [1464, 570] width 31 height 16
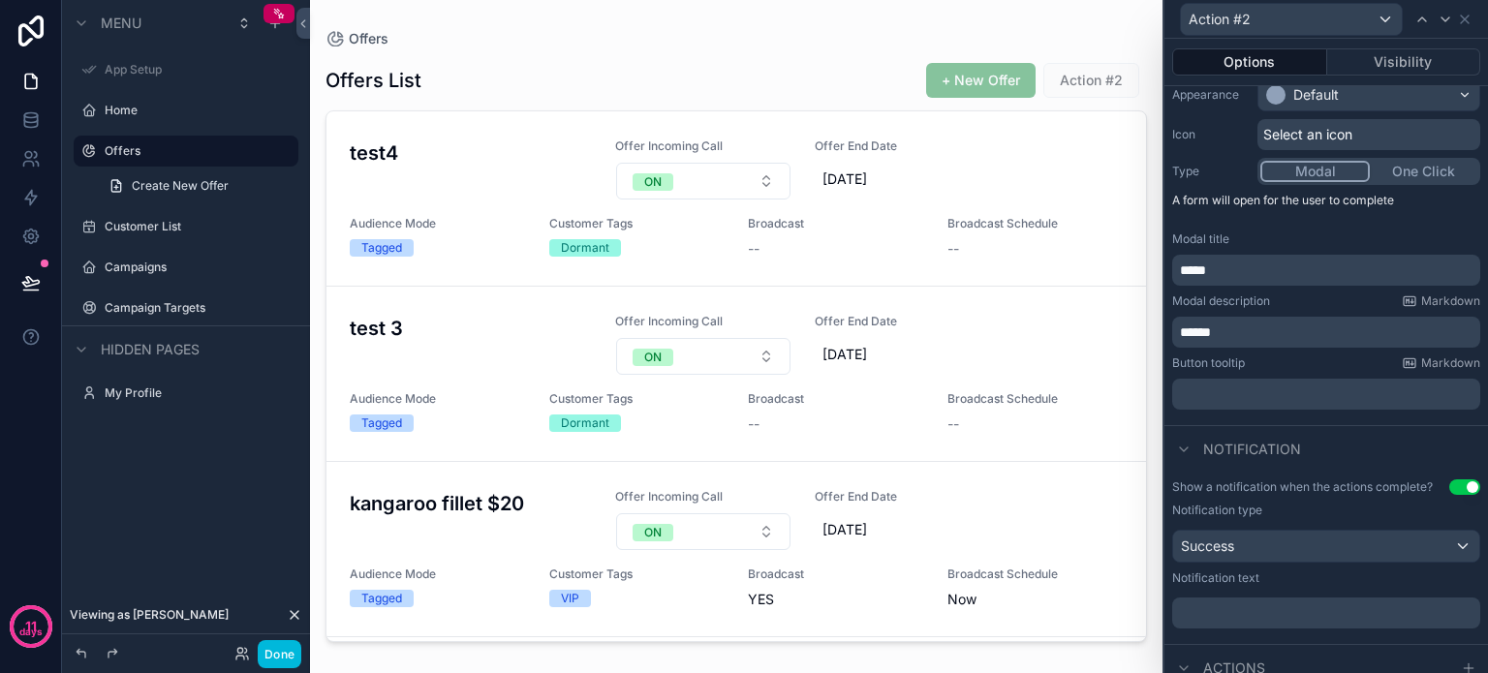
scroll to position [221, 0]
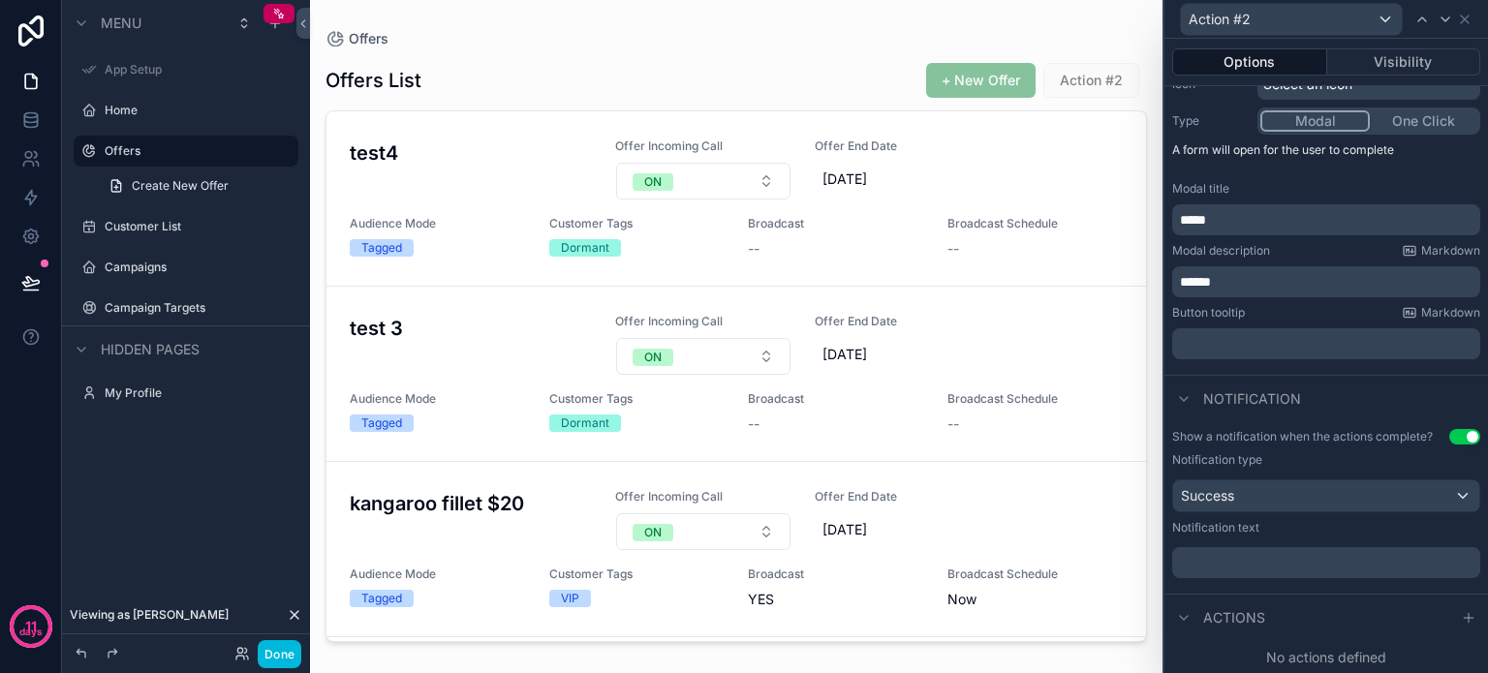
click at [1461, 610] on icon at bounding box center [1469, 618] width 16 height 16
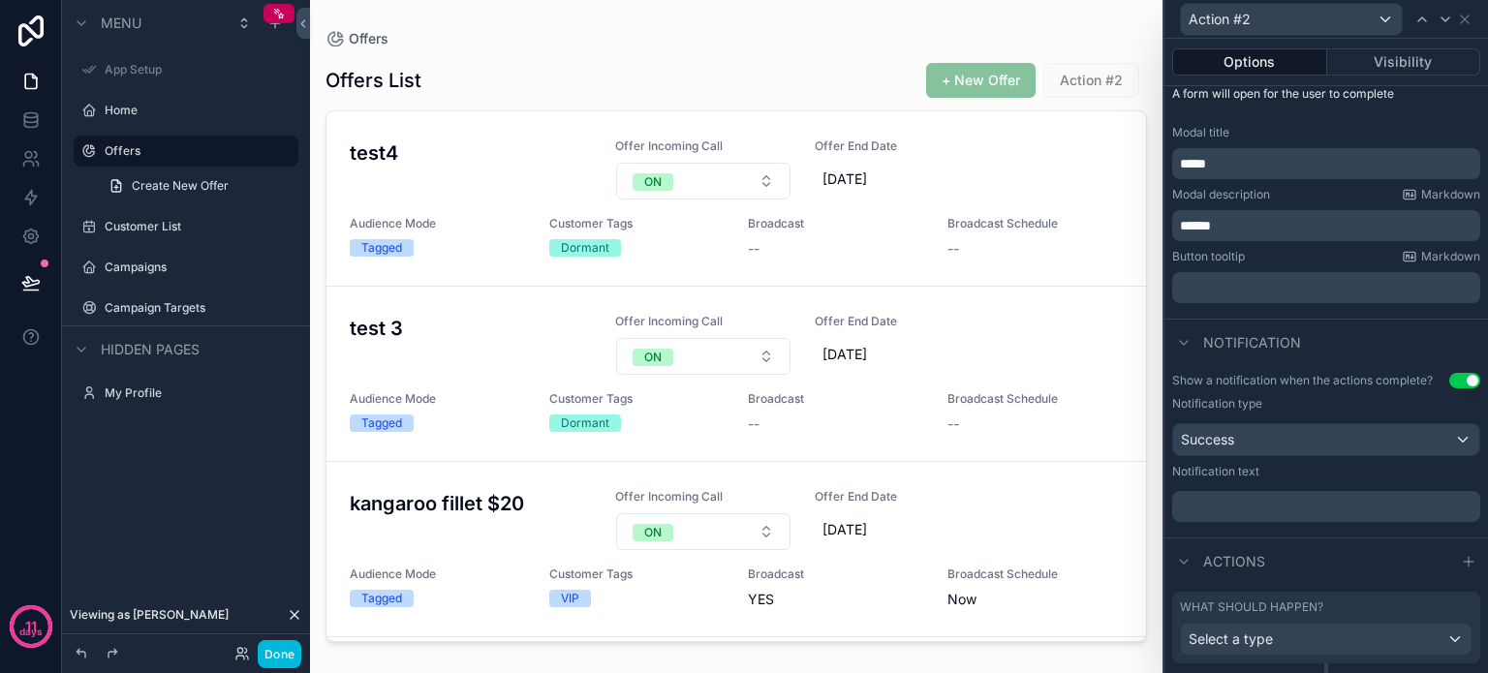
scroll to position [323, 0]
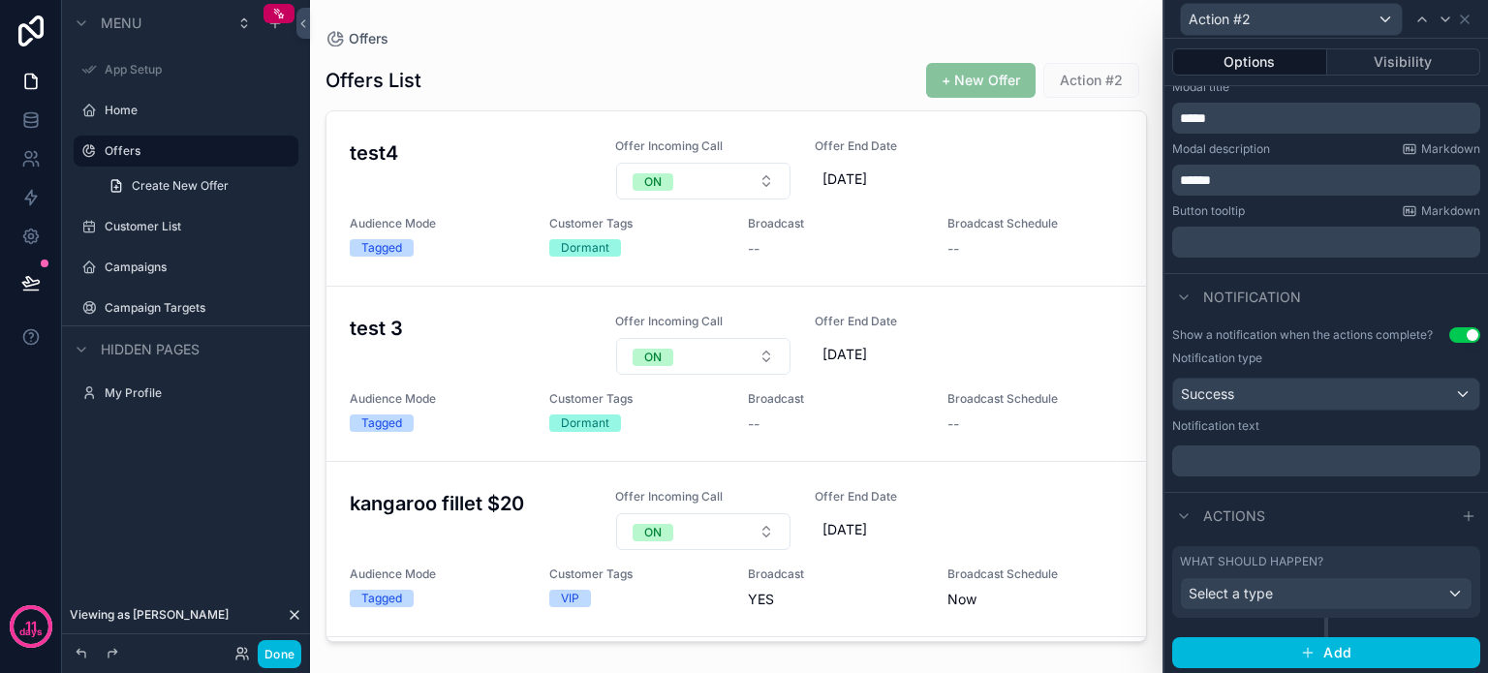
click at [1355, 593] on div "Select a type" at bounding box center [1326, 593] width 291 height 31
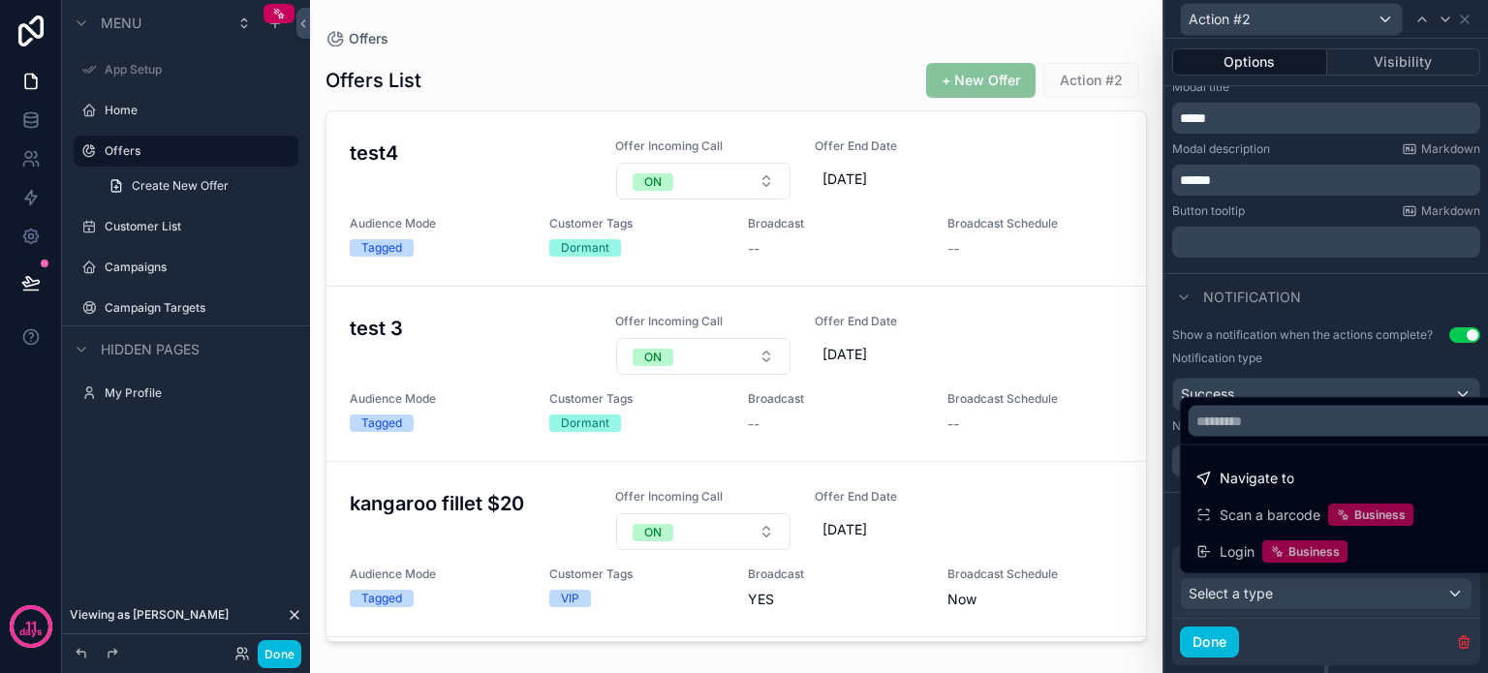
click at [1268, 480] on span "Navigate to" at bounding box center [1257, 478] width 75 height 23
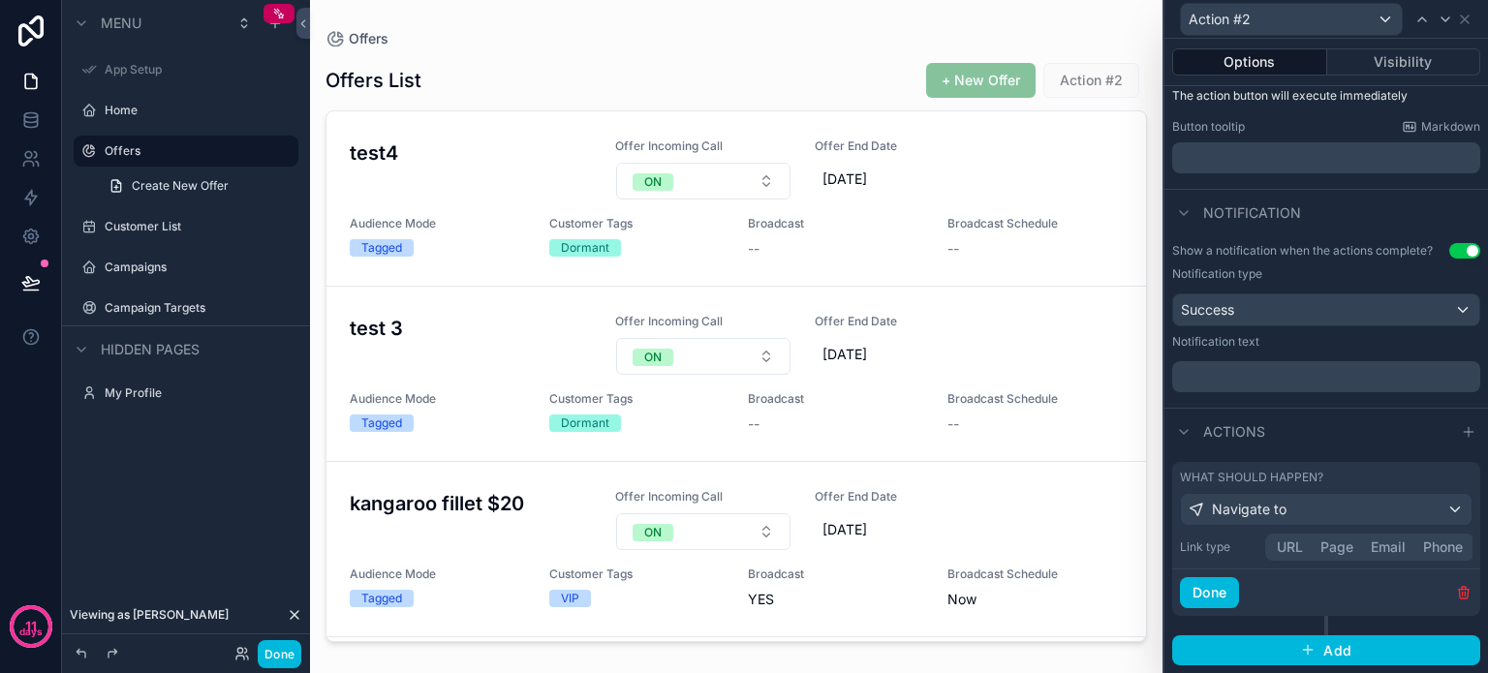
scroll to position [272, 0]
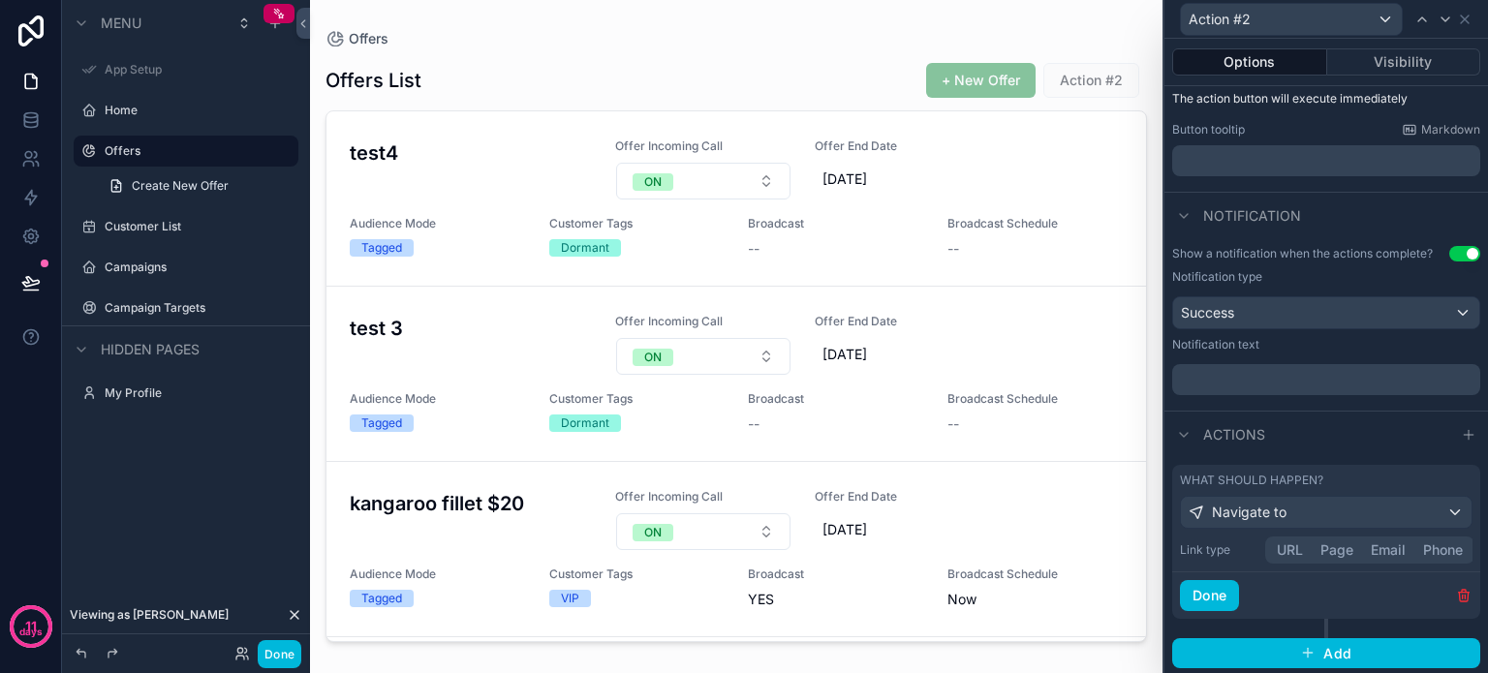
click at [1285, 546] on button "URL" at bounding box center [1290, 550] width 44 height 21
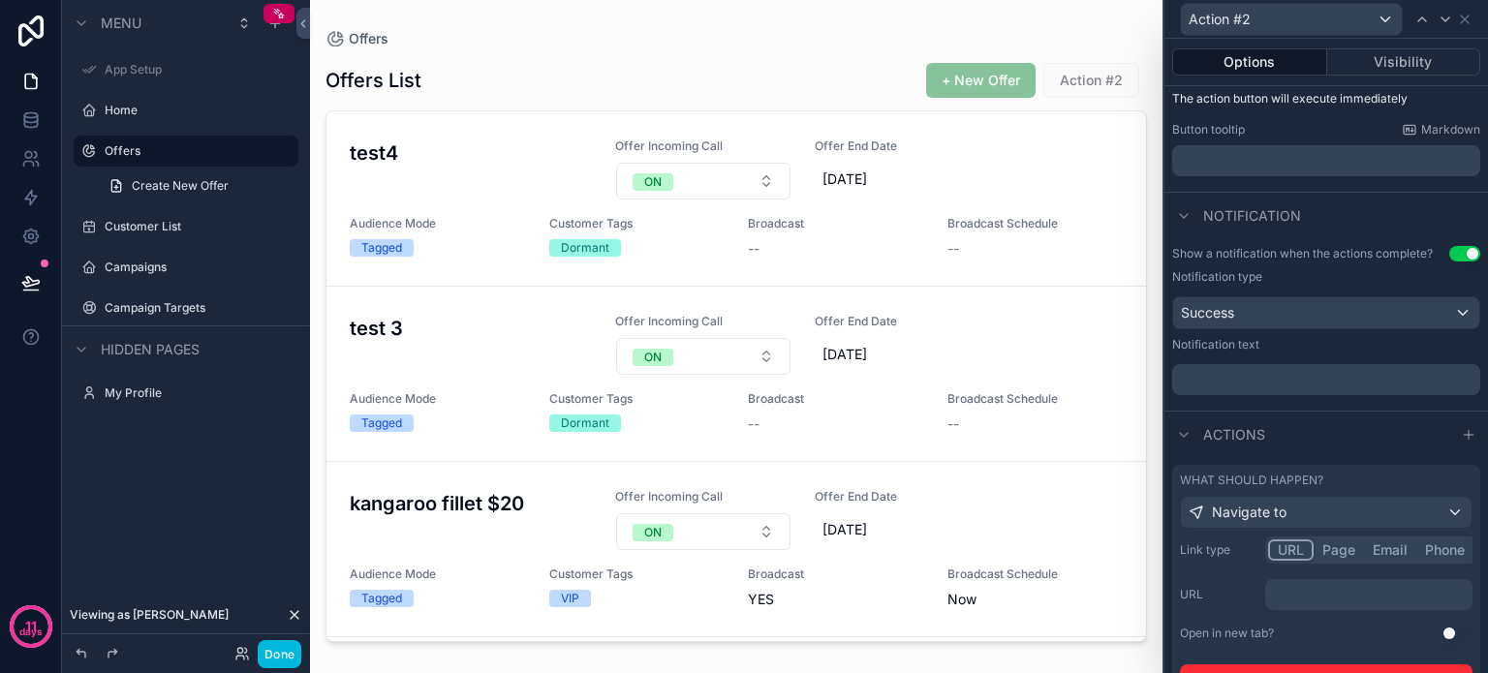
scroll to position [400, 0]
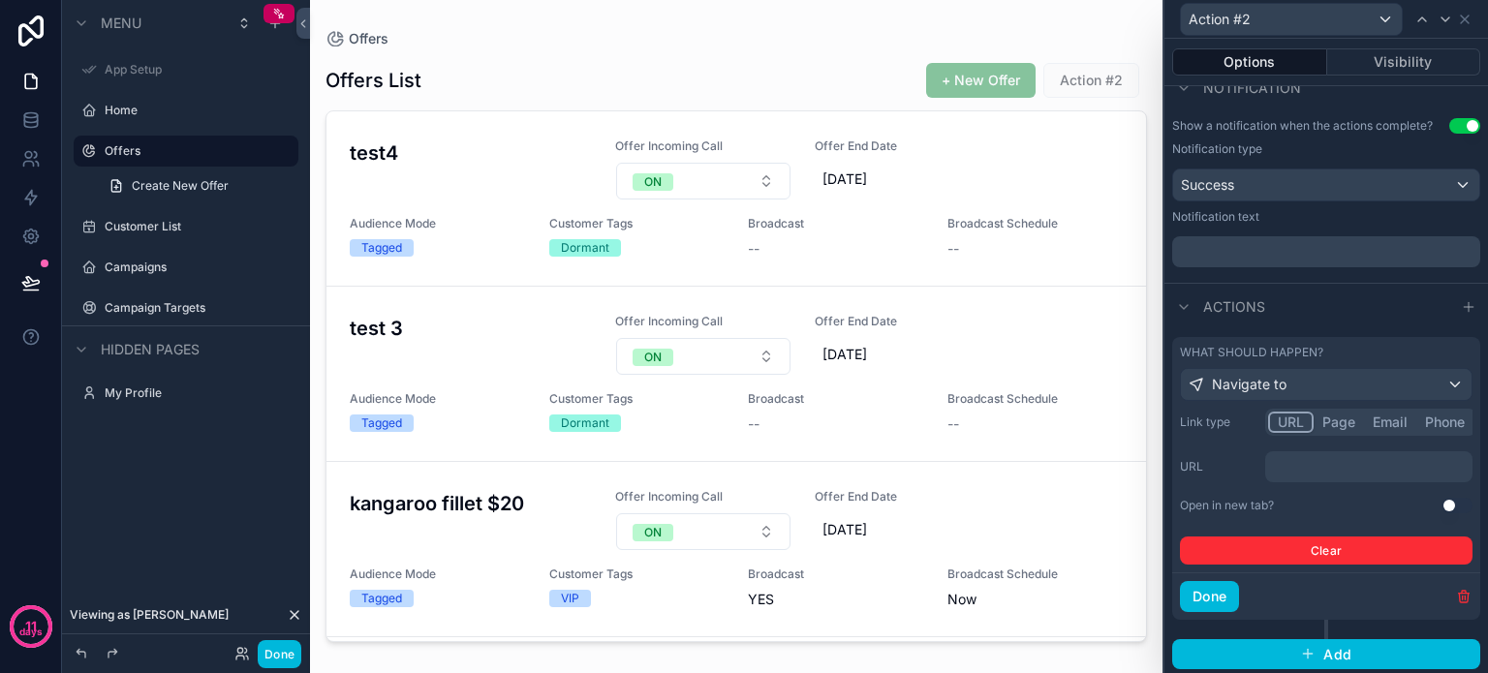
click at [1302, 467] on p "﻿" at bounding box center [1371, 466] width 196 height 19
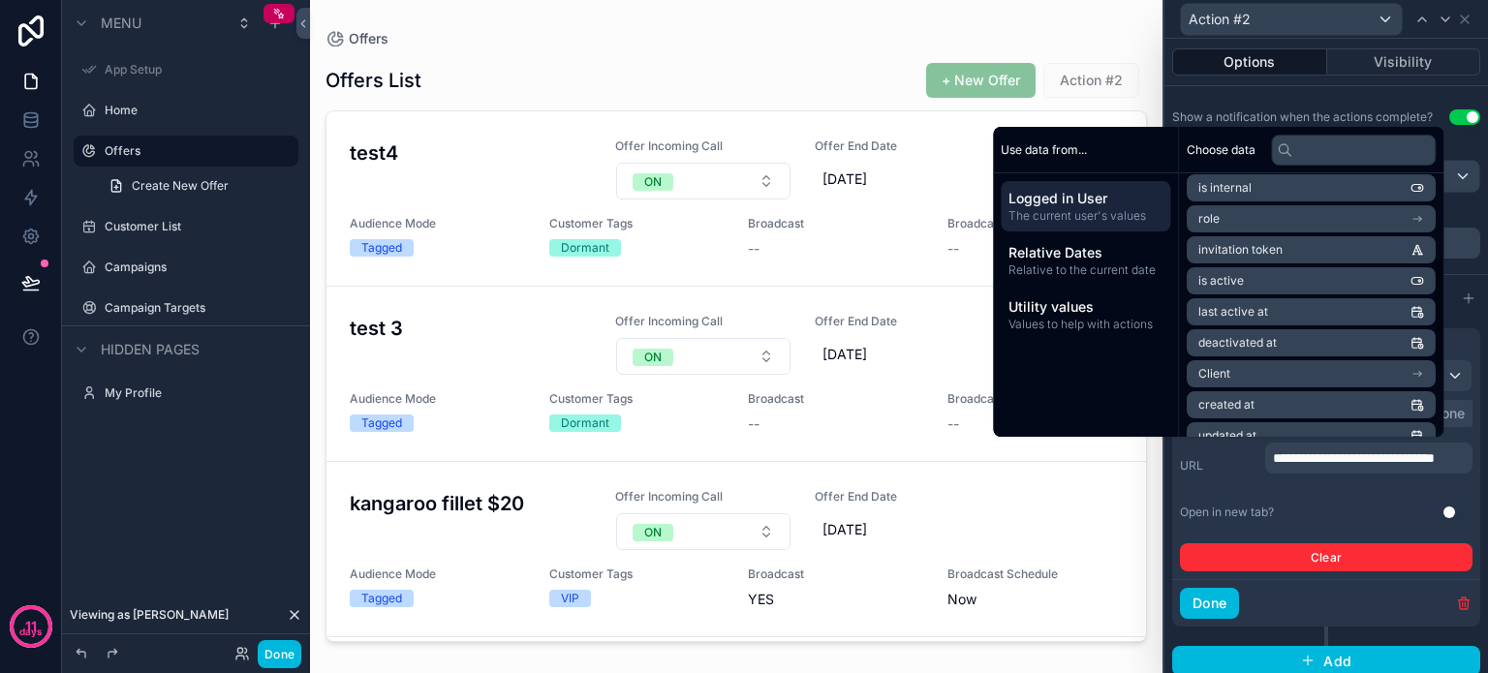
scroll to position [194, 0]
click at [1260, 362] on li "Client" at bounding box center [1311, 372] width 249 height 27
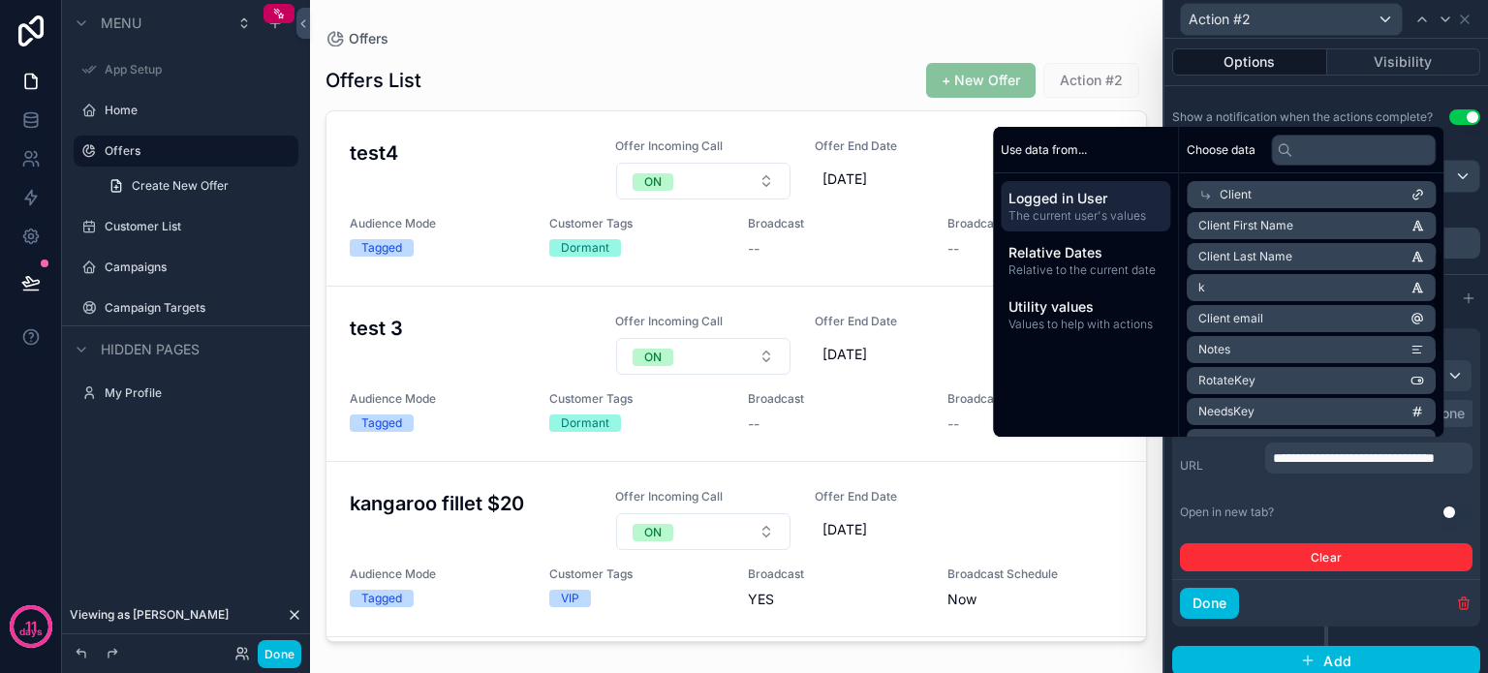
scroll to position [0, 0]
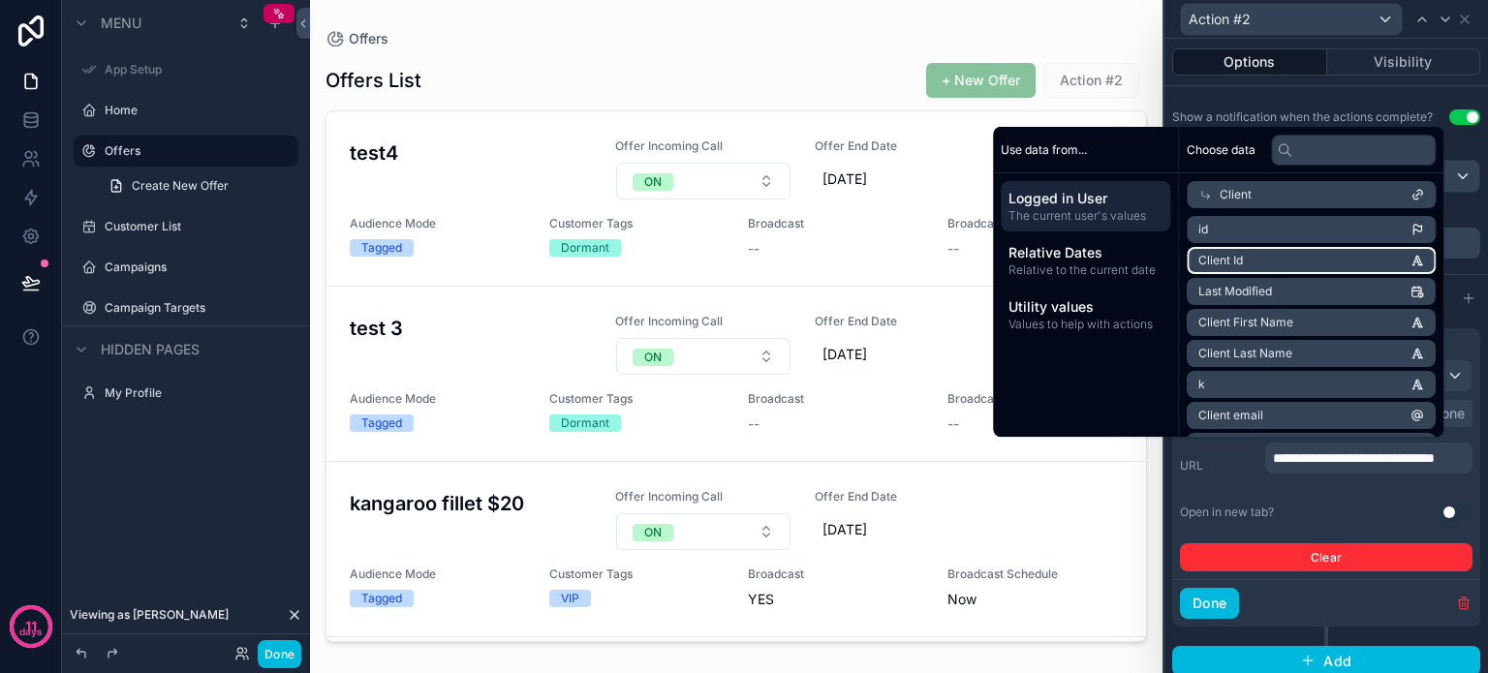
click at [1266, 254] on li "Client Id" at bounding box center [1311, 260] width 249 height 27
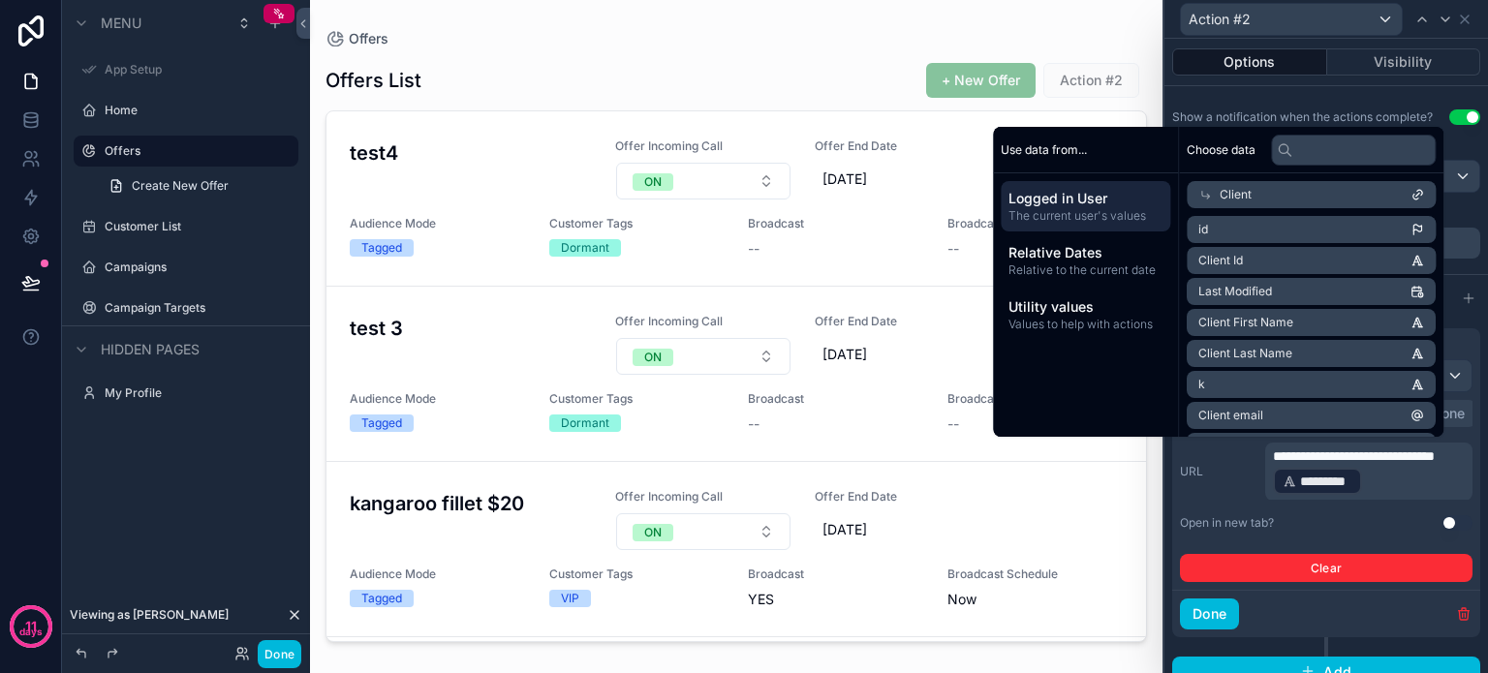
click at [1418, 475] on p "**********" at bounding box center [1371, 472] width 196 height 50
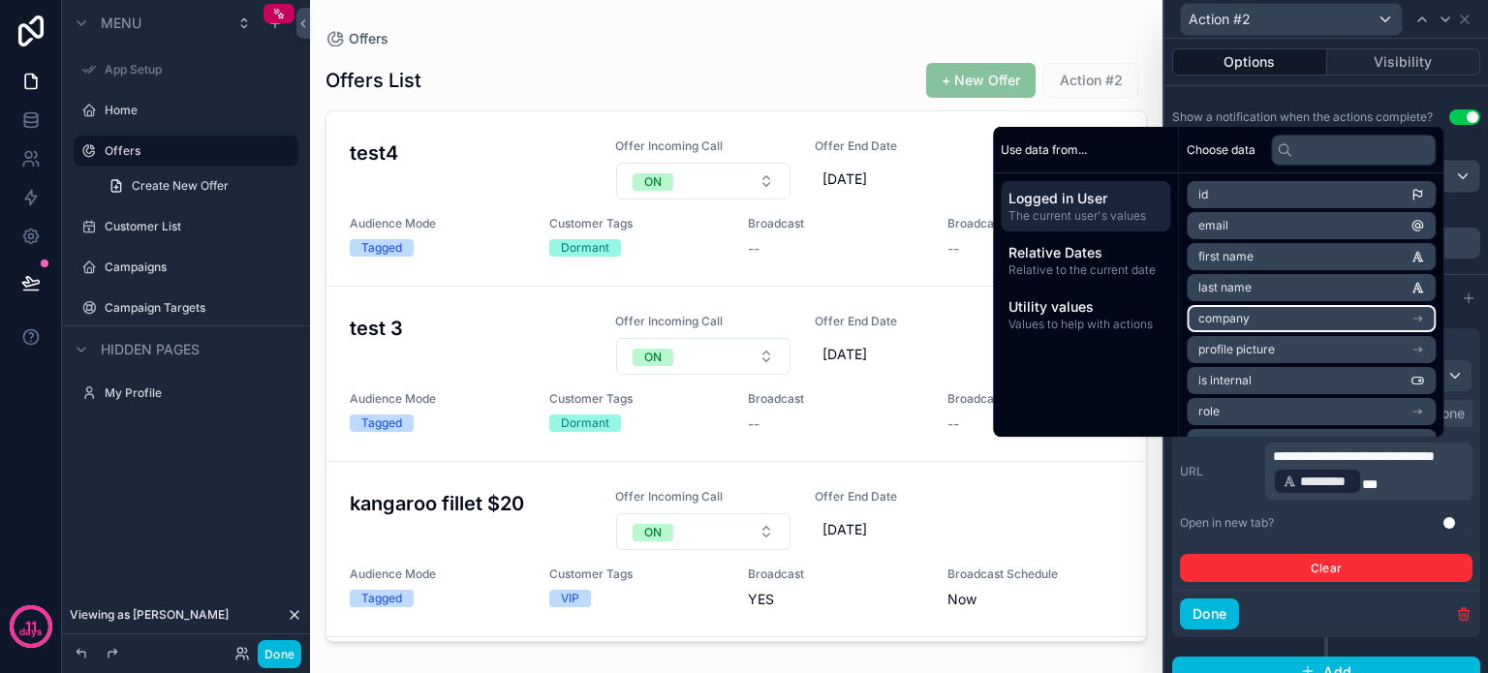
scroll to position [194, 0]
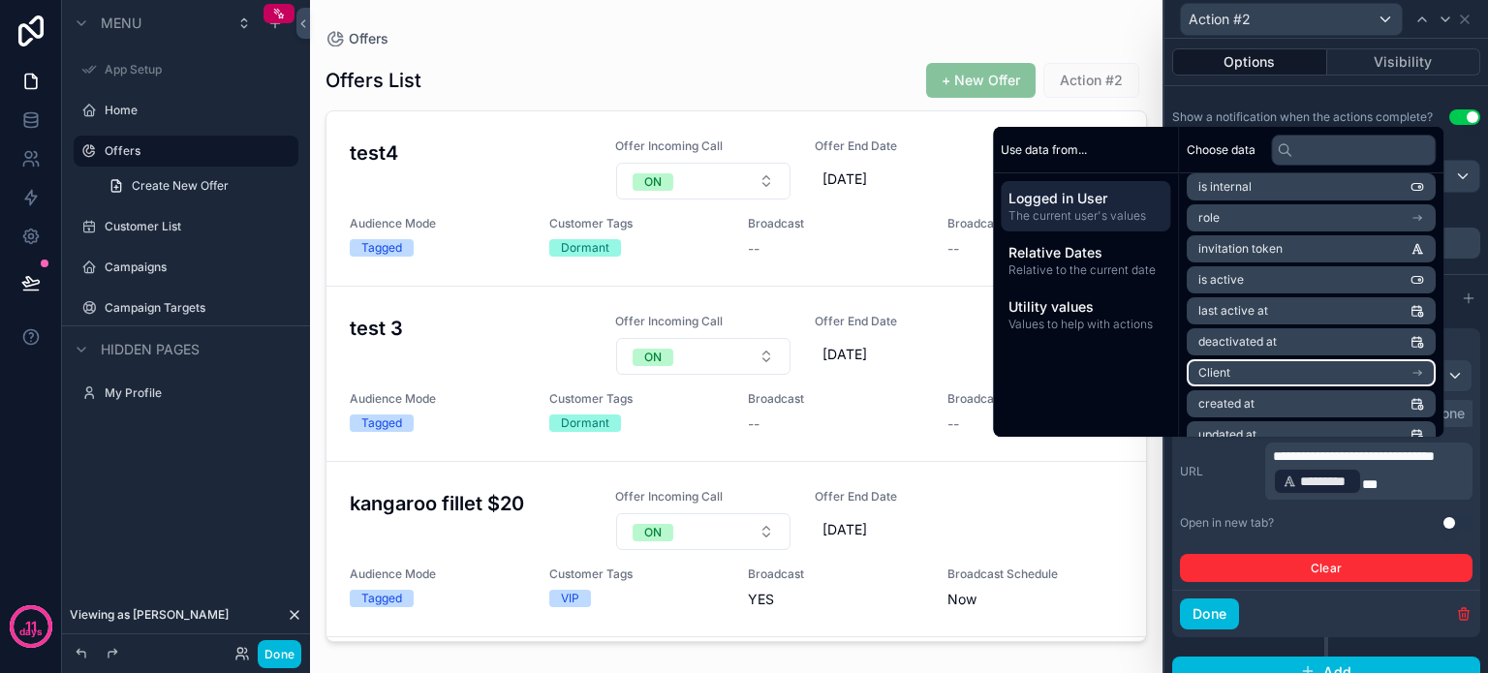
click at [1262, 366] on li "Client" at bounding box center [1311, 372] width 249 height 27
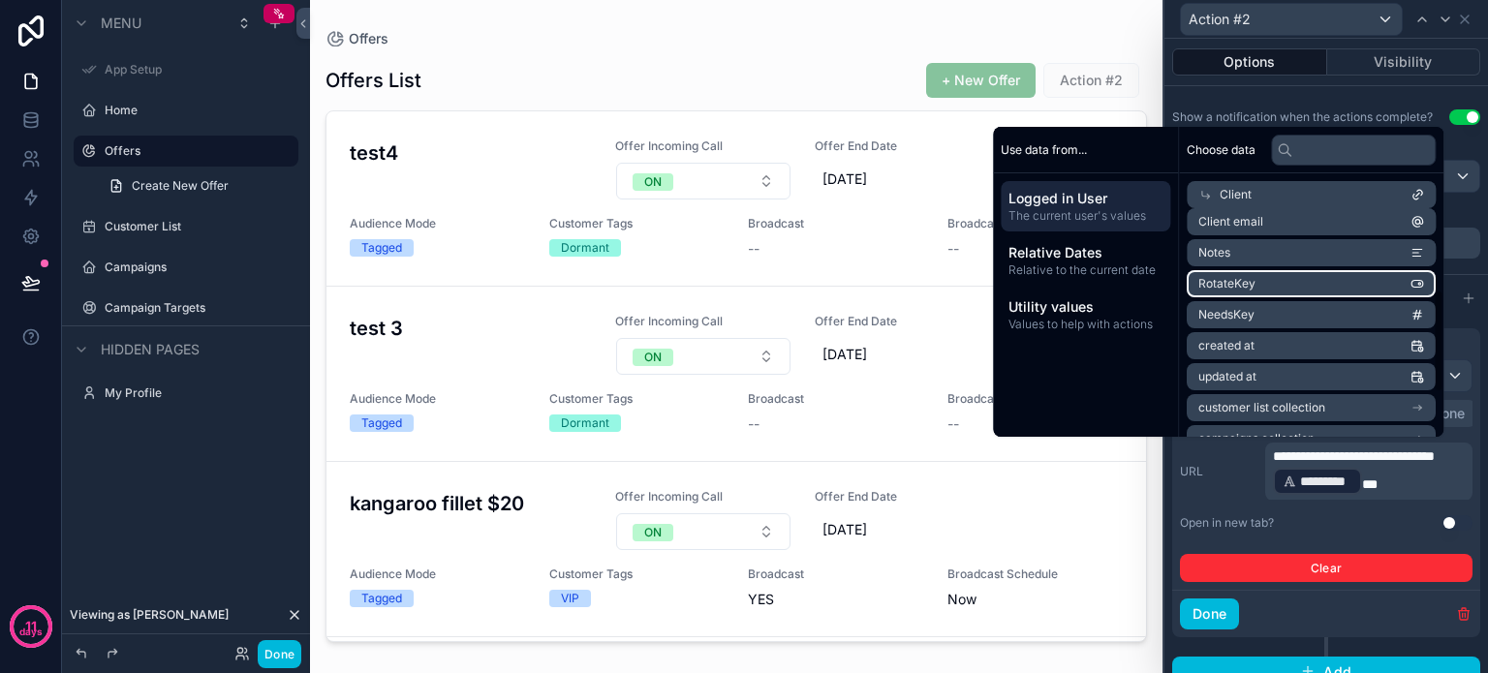
scroll to position [0, 0]
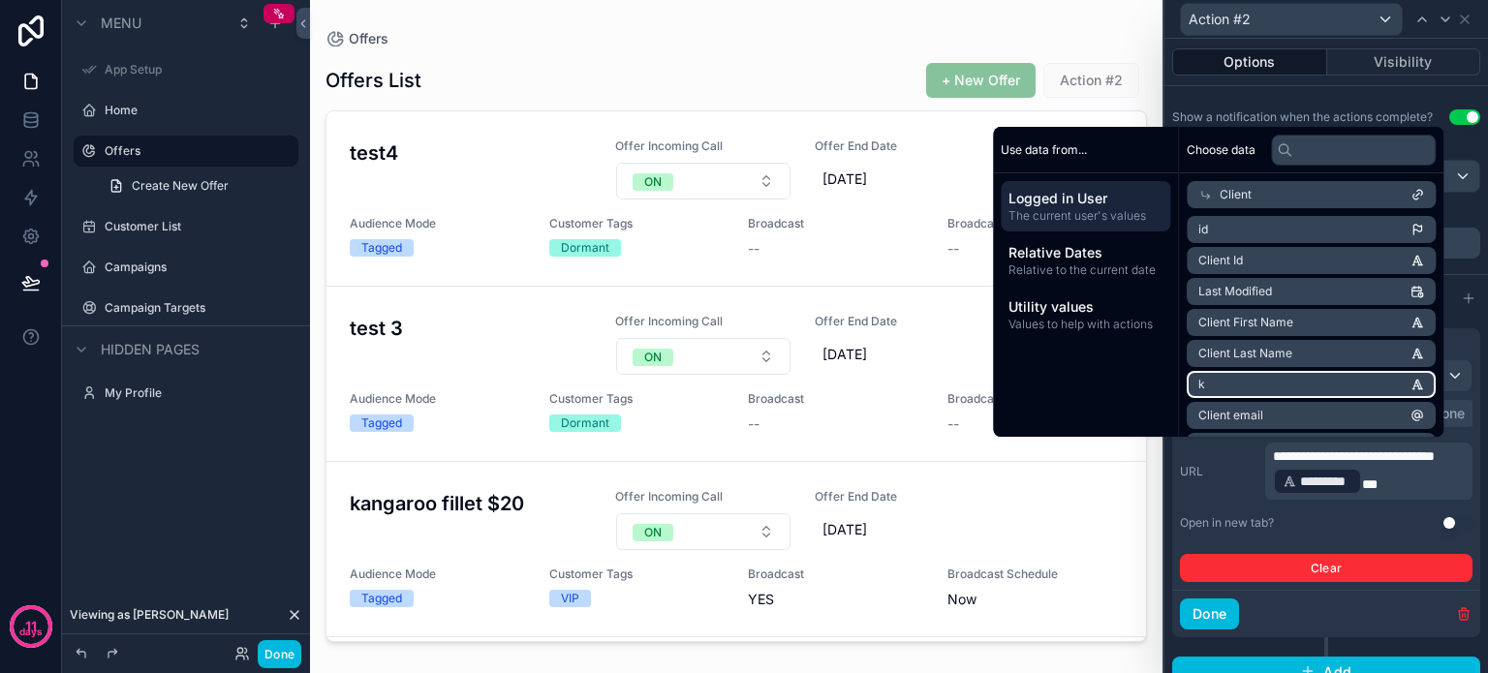
click at [1286, 378] on li "k" at bounding box center [1311, 384] width 249 height 27
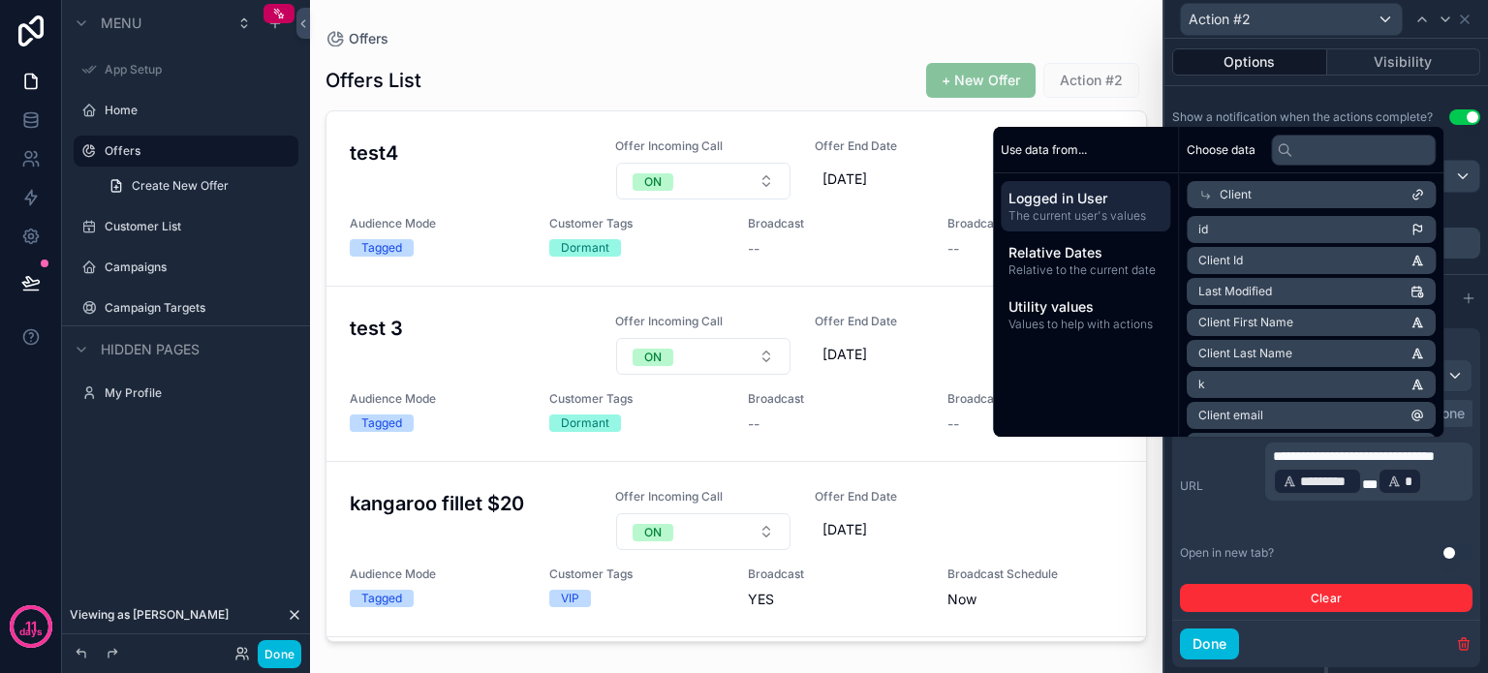
click at [1341, 497] on p "**********" at bounding box center [1371, 472] width 196 height 50
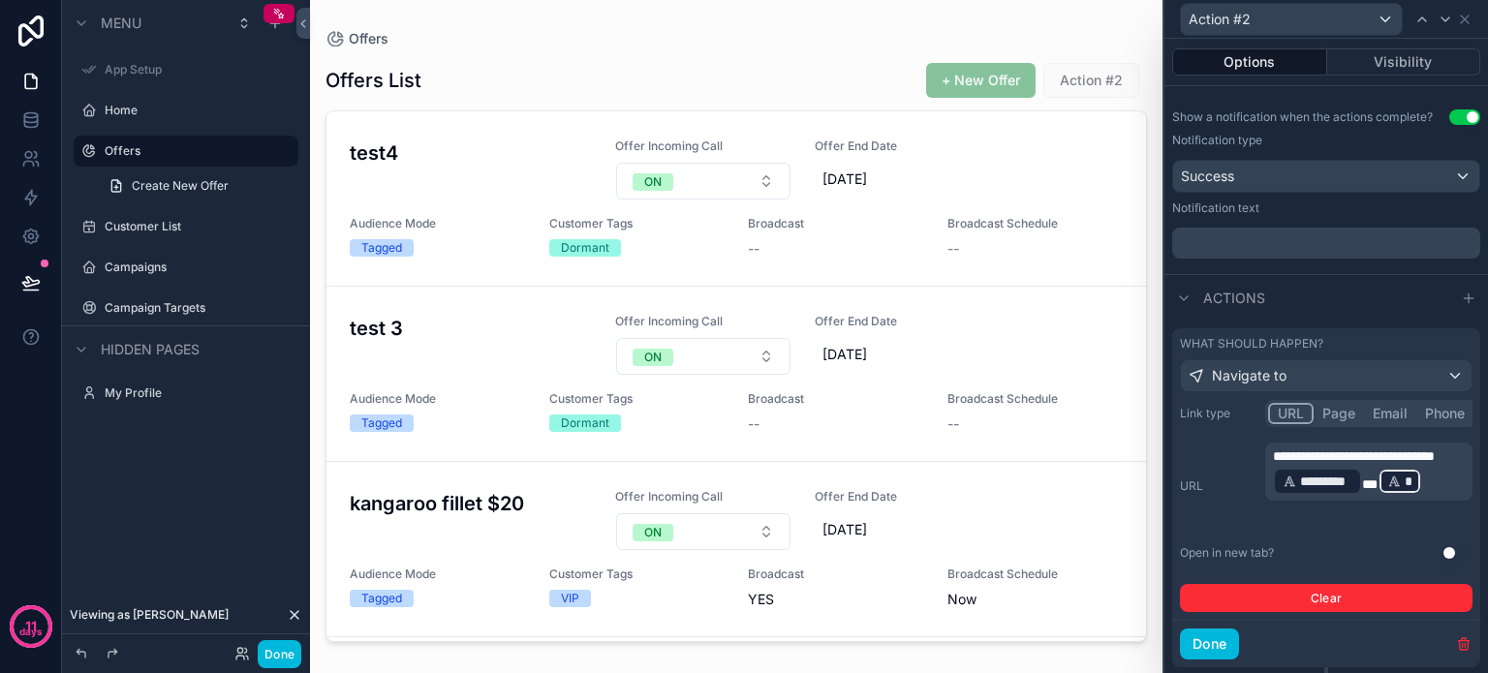
click at [1202, 638] on button "Done" at bounding box center [1209, 644] width 59 height 31
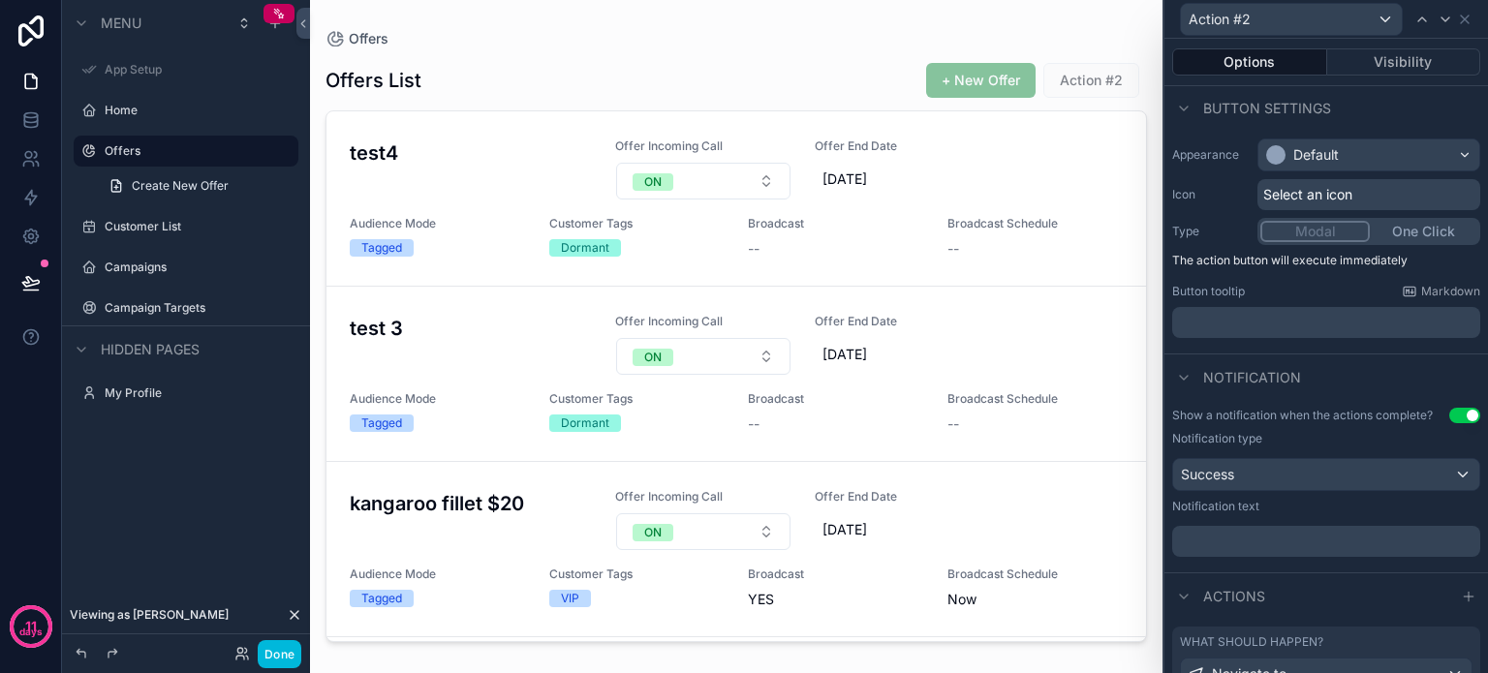
scroll to position [191, 0]
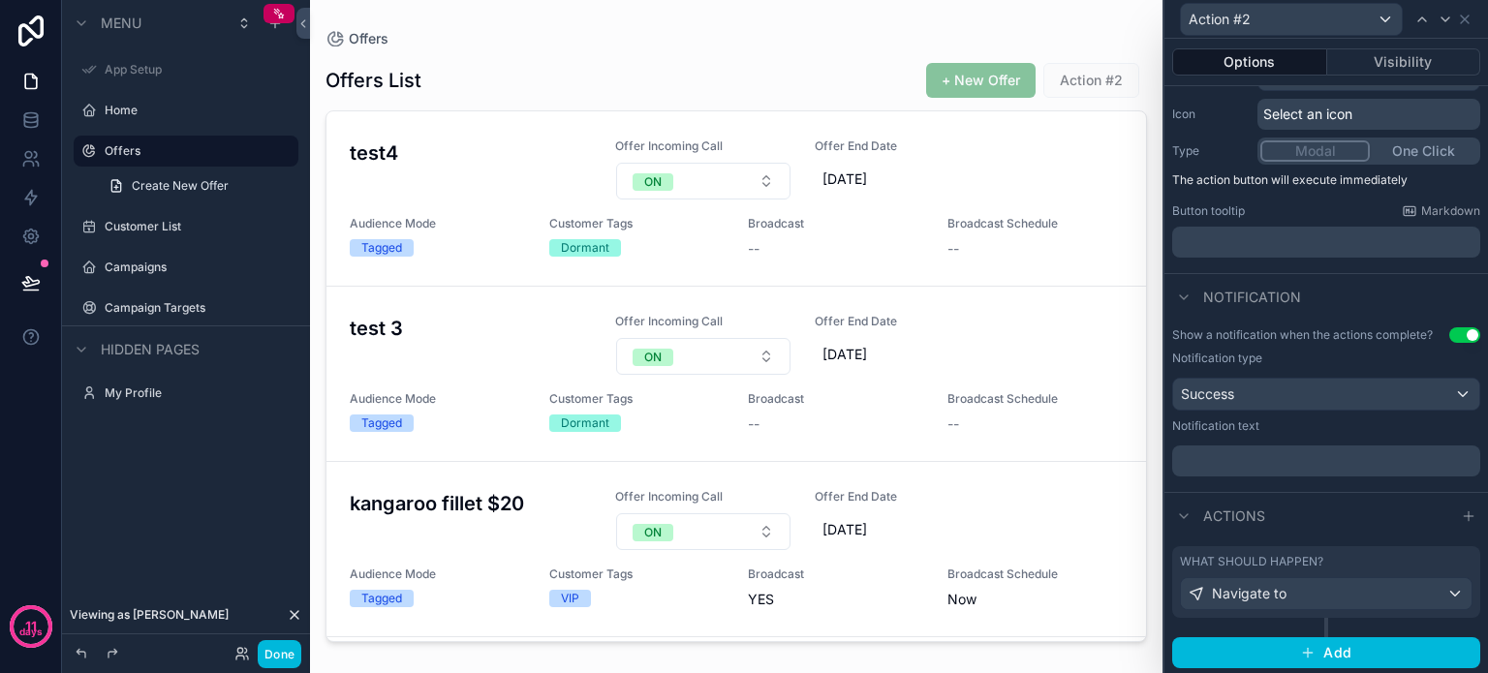
click at [1325, 655] on span "Add" at bounding box center [1338, 652] width 28 height 17
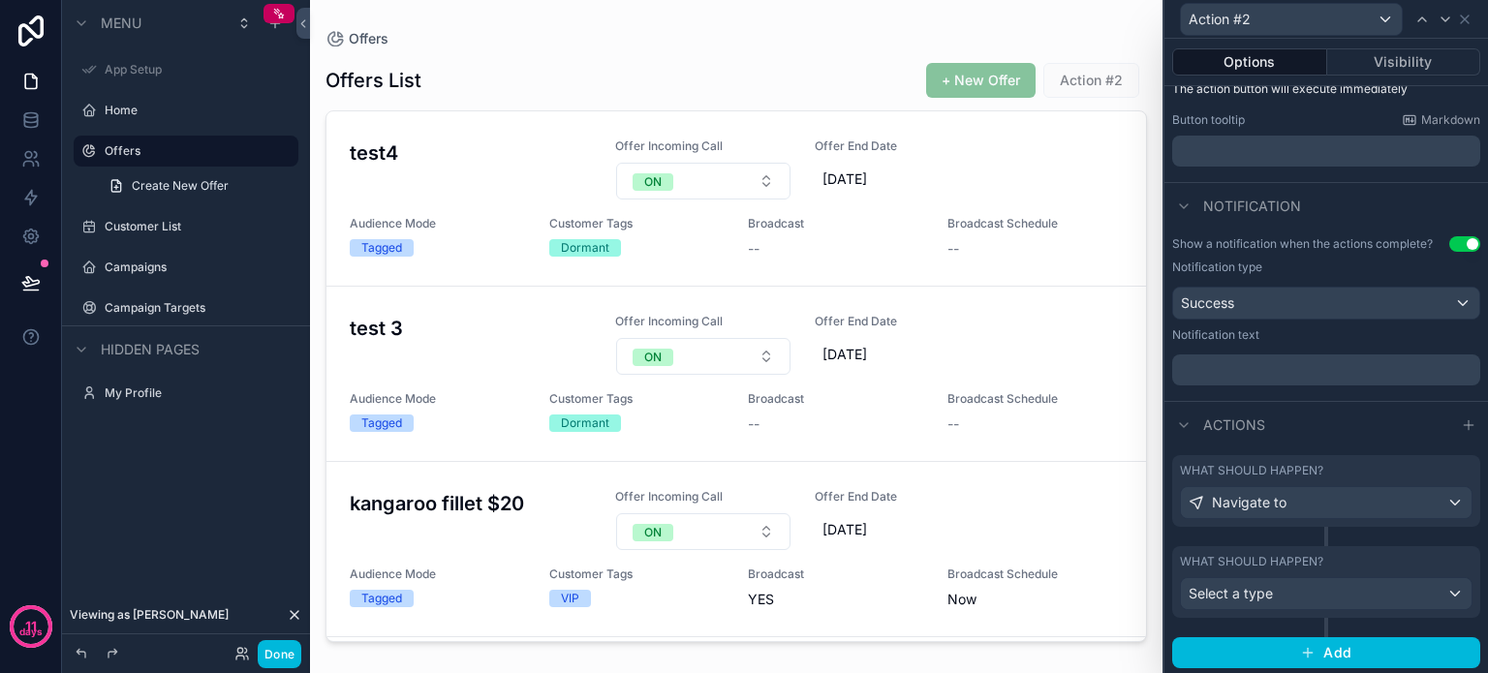
scroll to position [0, 0]
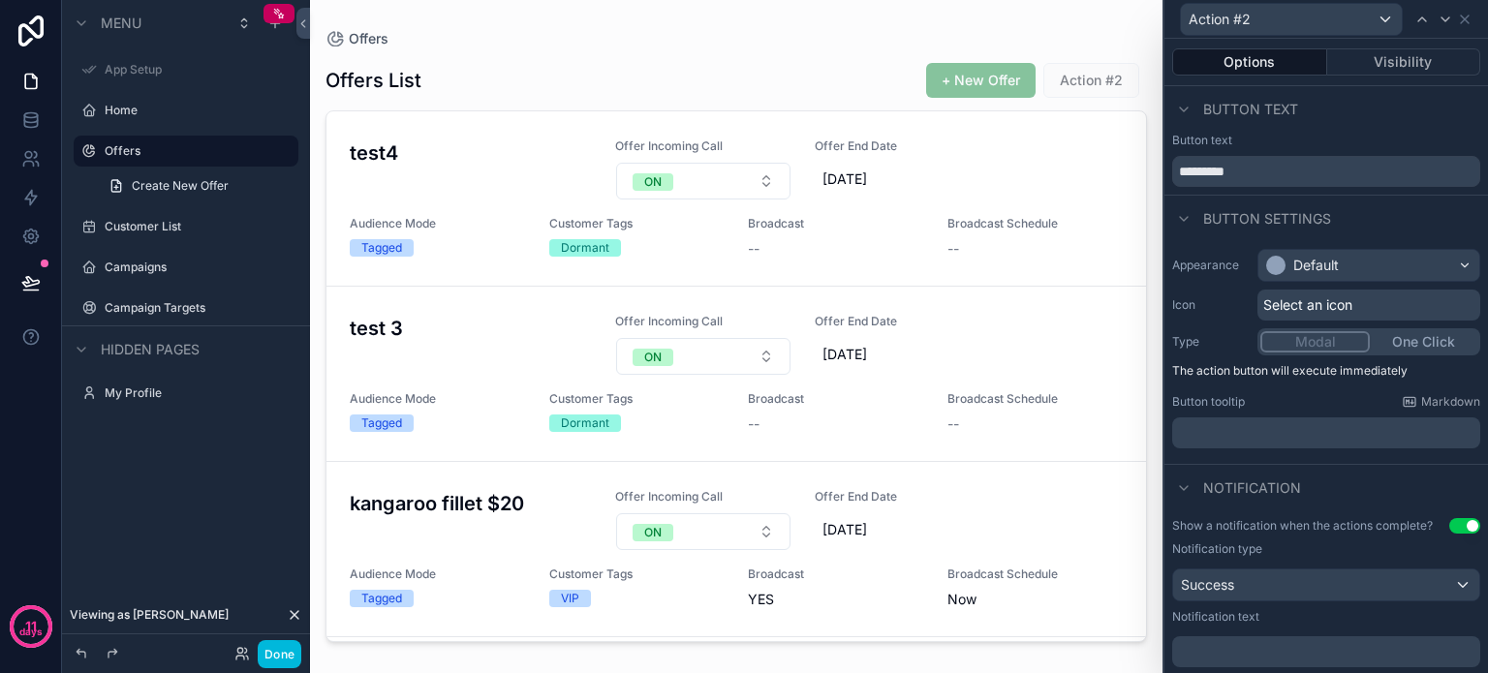
click at [272, 648] on button "Done" at bounding box center [280, 654] width 44 height 28
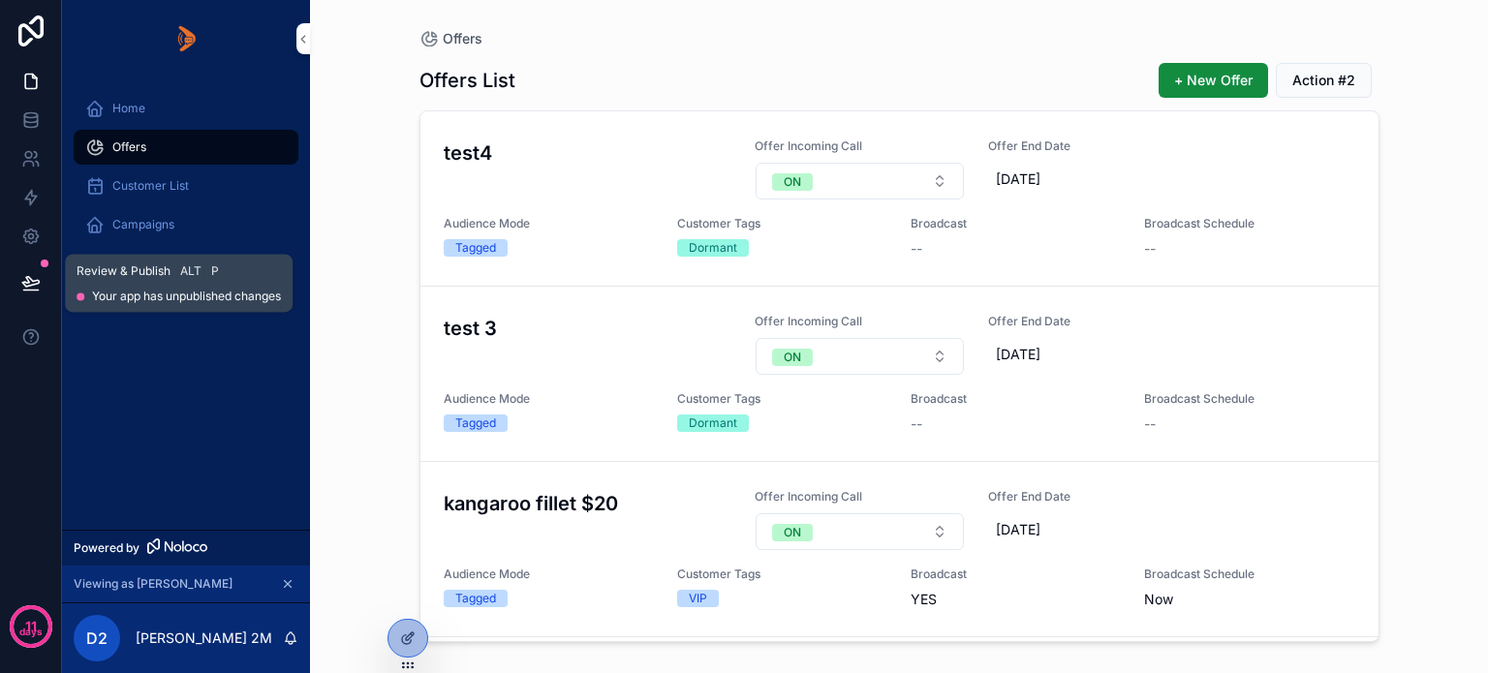
click at [40, 274] on button at bounding box center [31, 283] width 43 height 54
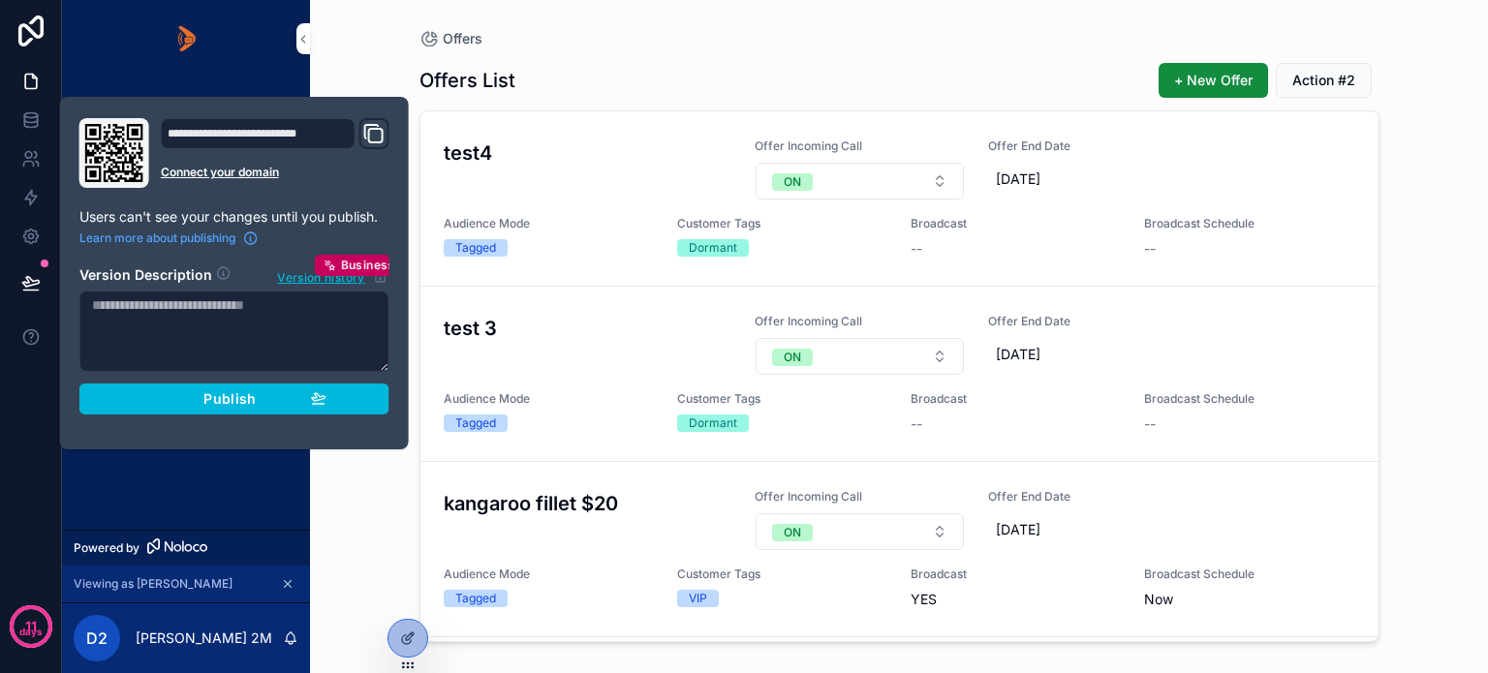
click at [194, 403] on div "Publish" at bounding box center [234, 398] width 184 height 17
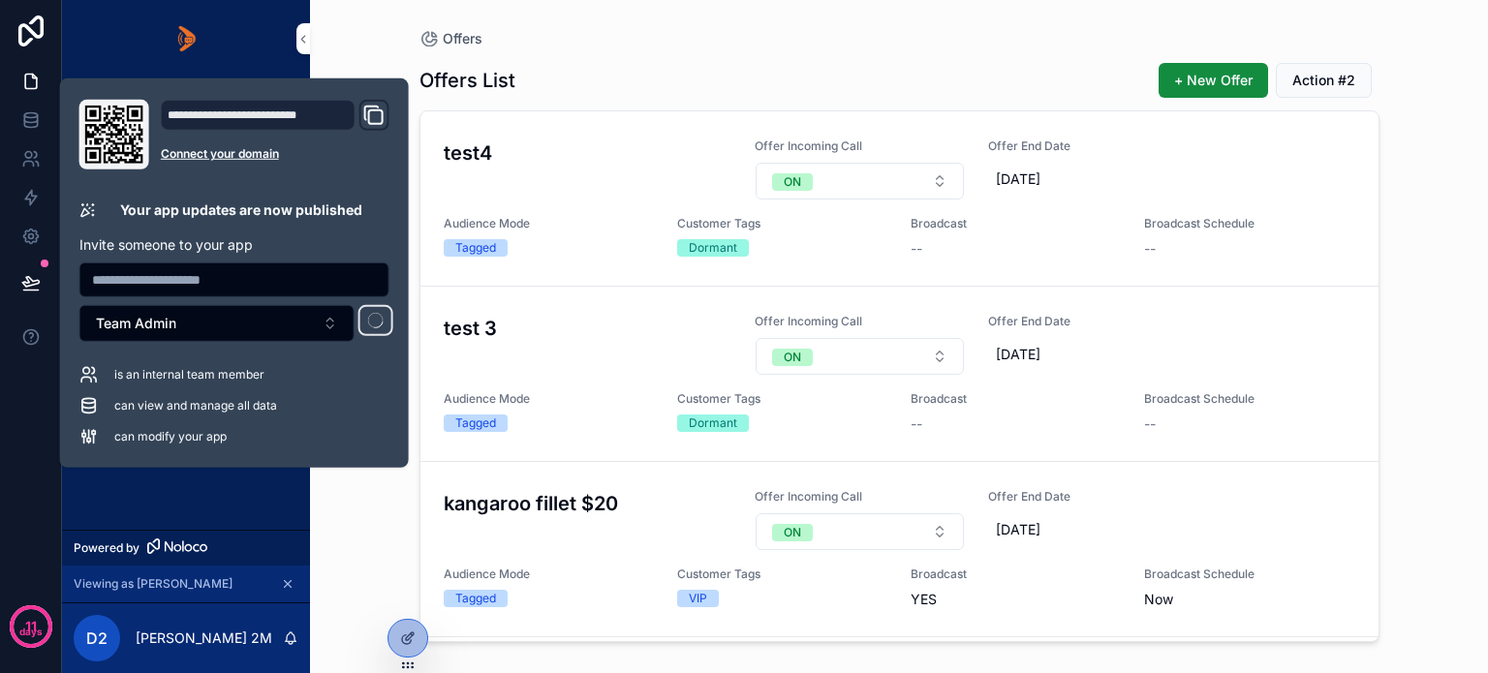
click at [191, 495] on div "Home Offers Customer List Campaigns Campaign Targets" at bounding box center [186, 304] width 248 height 452
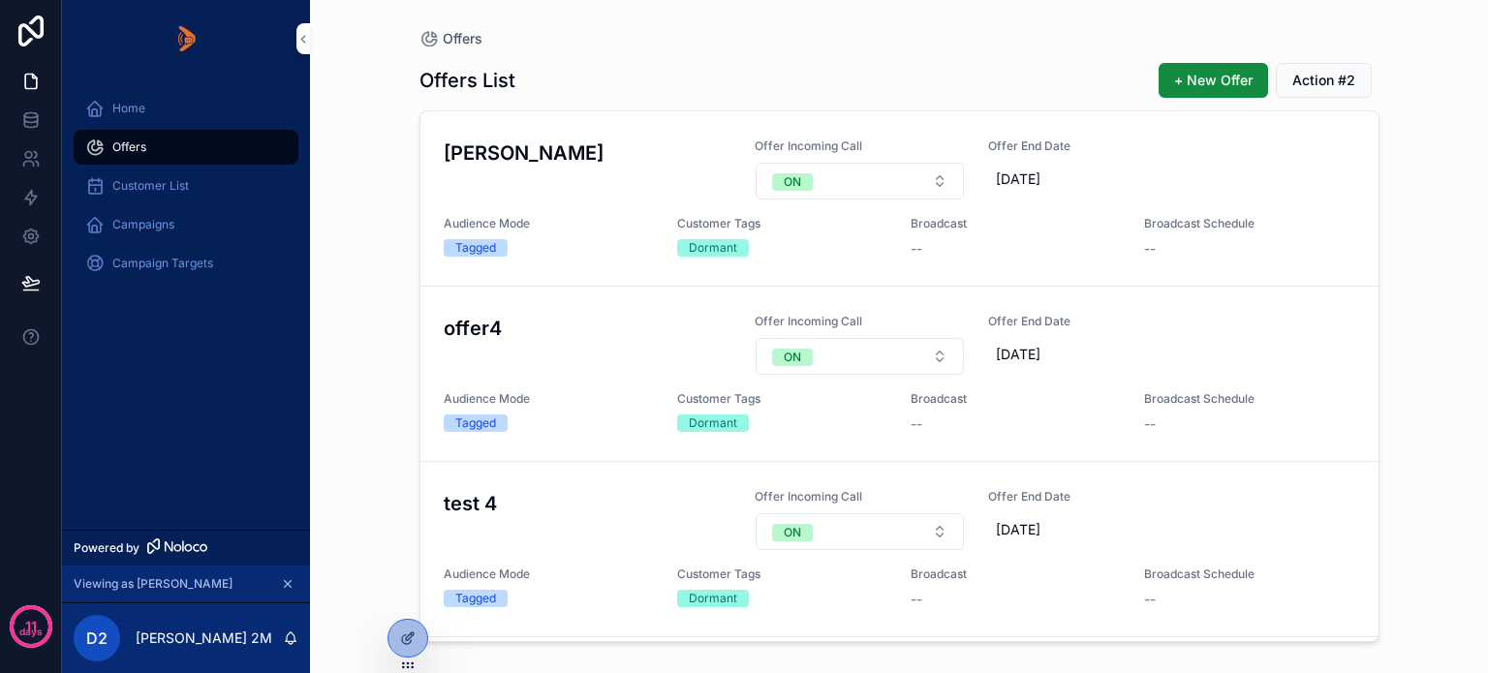
click at [202, 462] on div "Home Offers Customer List Campaigns Campaign Targets" at bounding box center [186, 304] width 248 height 452
click at [1324, 73] on span "Action #2" at bounding box center [1324, 80] width 63 height 19
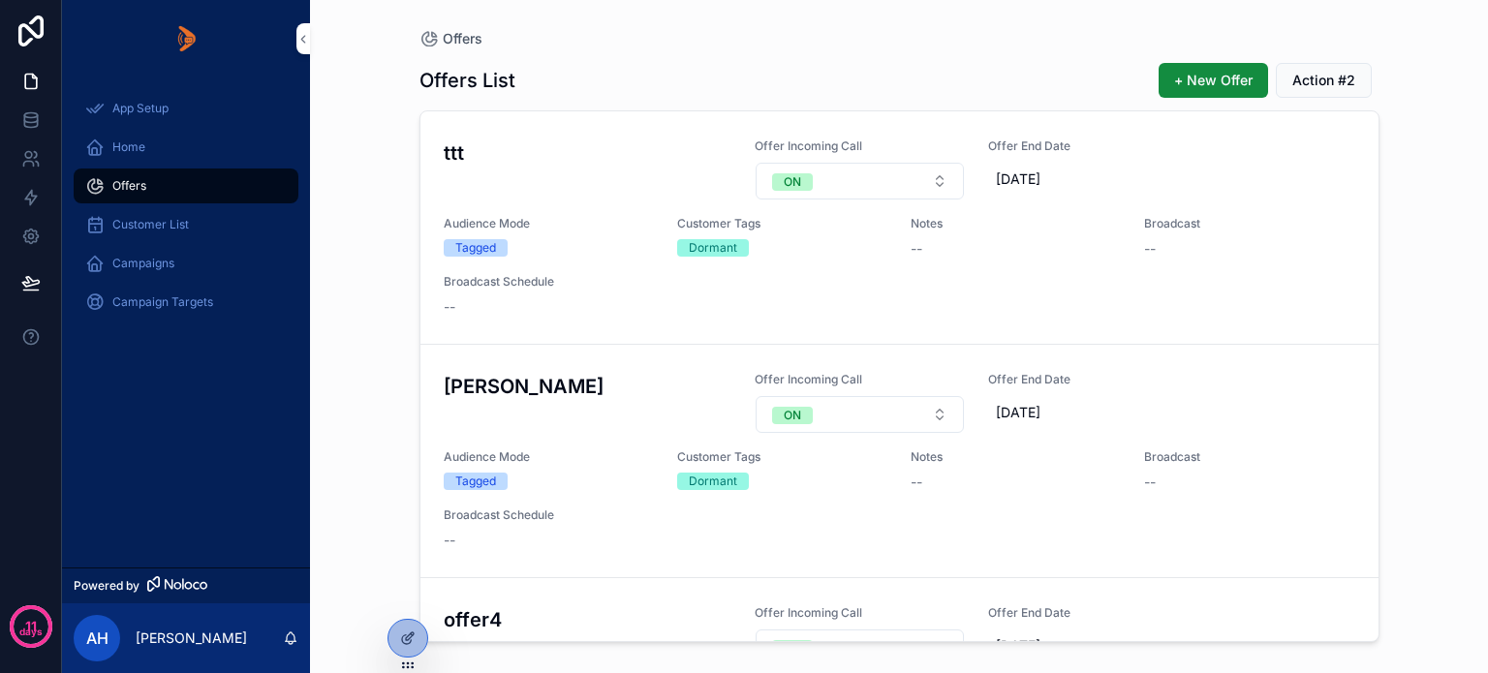
click at [1322, 80] on span "Action #2" at bounding box center [1324, 80] width 63 height 19
